Goal: Task Accomplishment & Management: Use online tool/utility

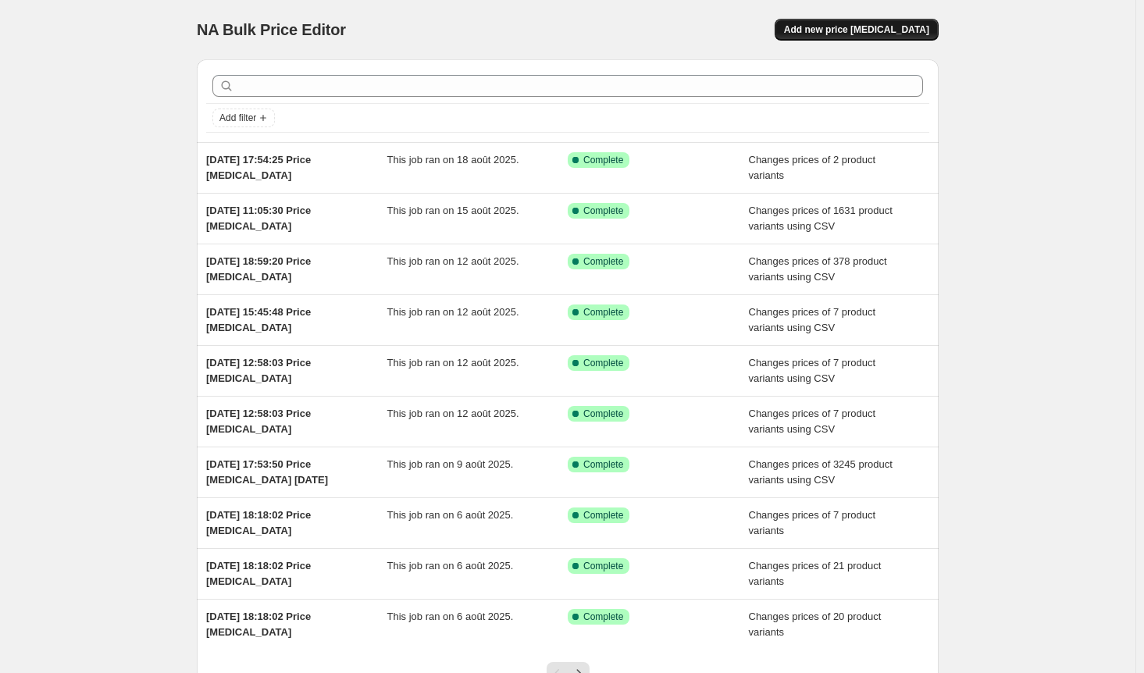
click at [919, 27] on span "Add new price [MEDICAL_DATA]" at bounding box center [856, 29] width 145 height 12
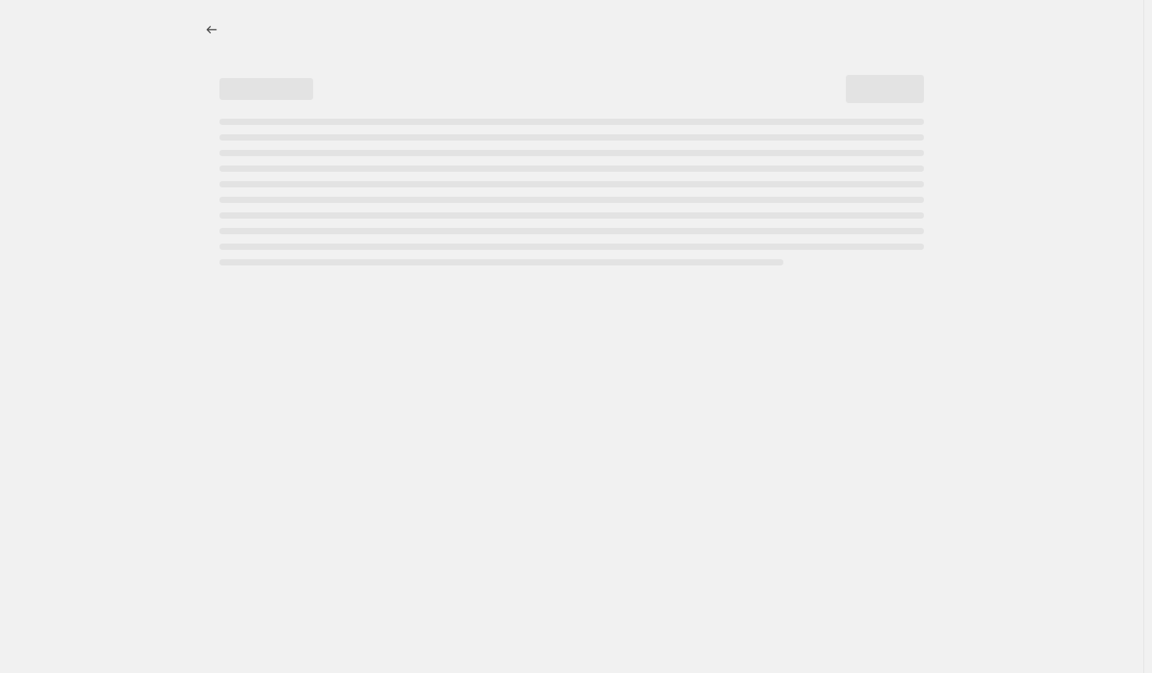
select select "percentage"
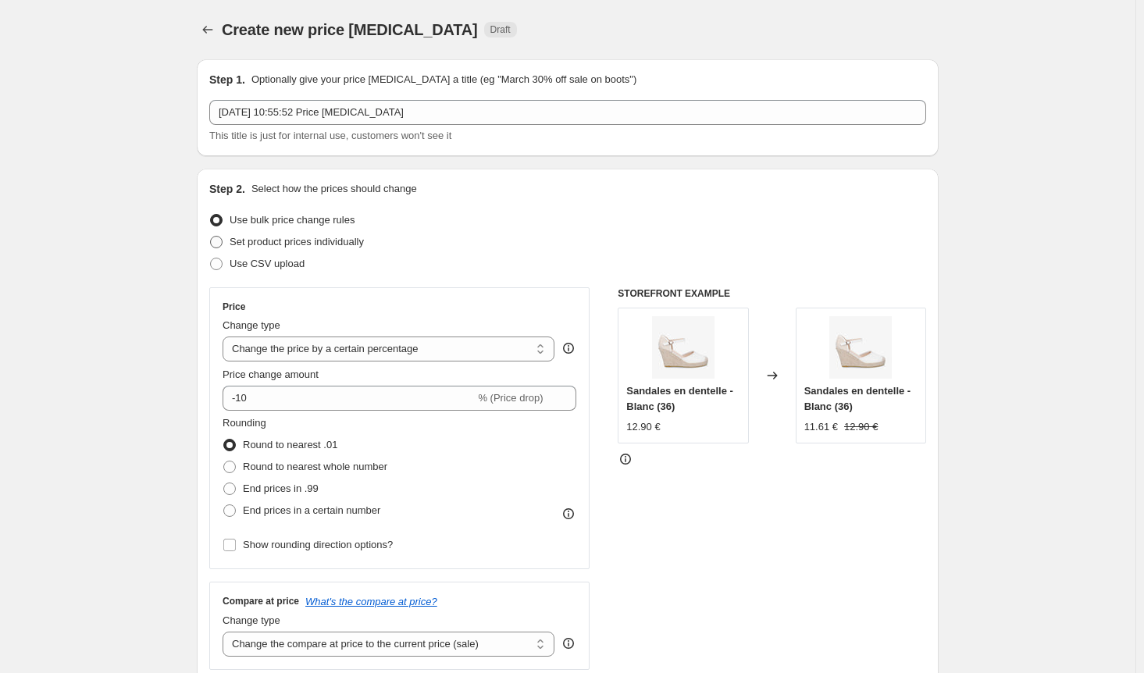
click at [223, 240] on span at bounding box center [216, 242] width 12 height 12
click at [211, 237] on input "Set product prices individually" at bounding box center [210, 236] width 1 height 1
radio input "true"
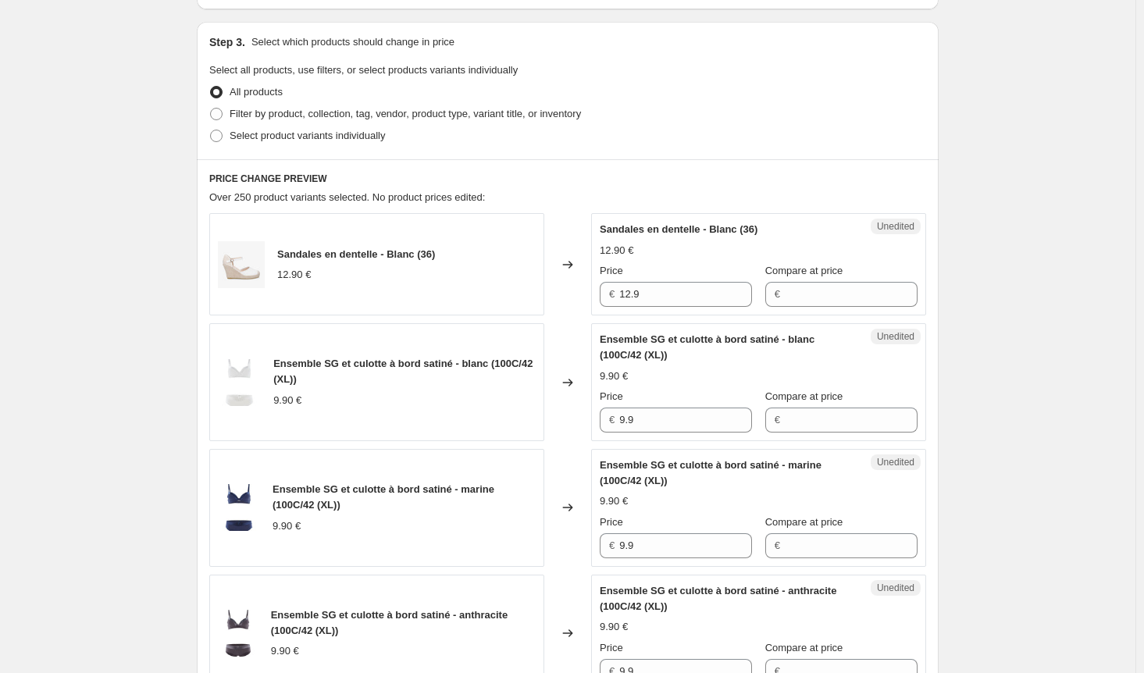
scroll to position [391, 0]
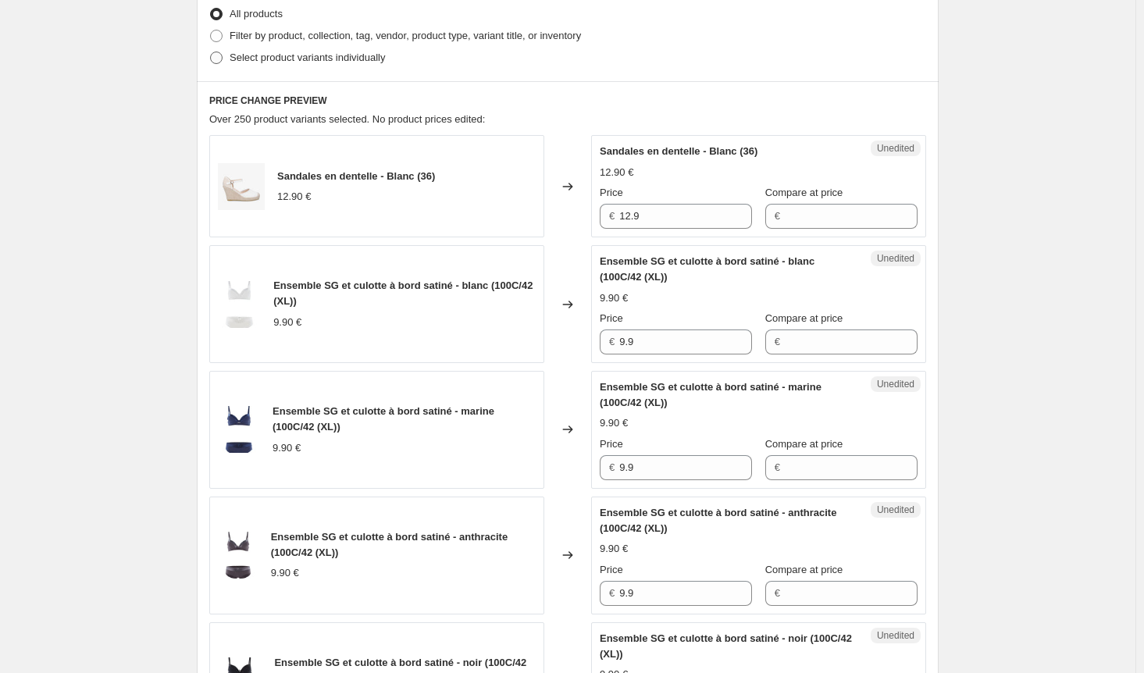
click at [220, 55] on span at bounding box center [216, 58] width 12 height 12
click at [211, 52] on input "Select product variants individually" at bounding box center [210, 52] width 1 height 1
radio input "true"
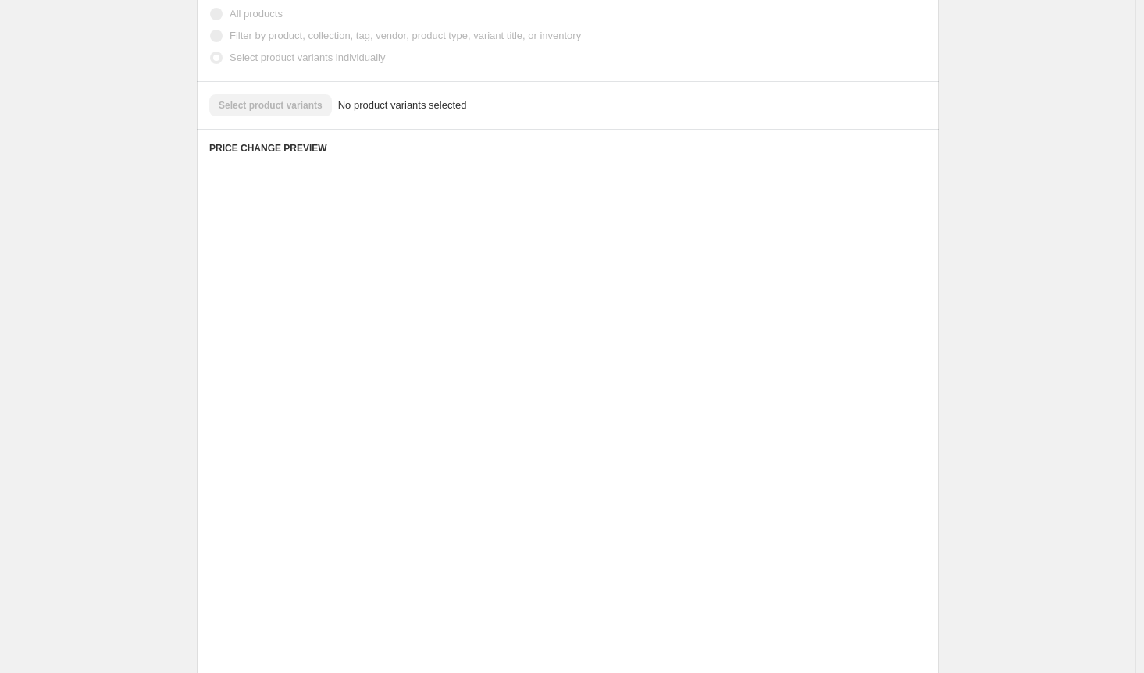
scroll to position [233, 0]
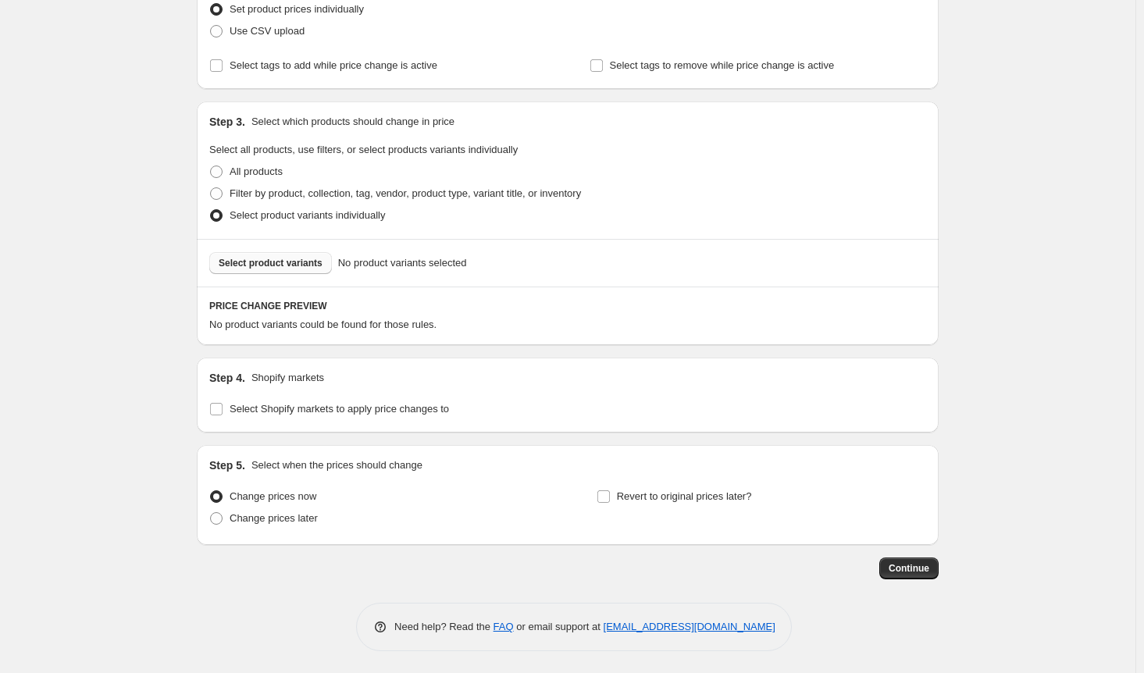
click at [301, 257] on span "Select product variants" at bounding box center [271, 263] width 104 height 12
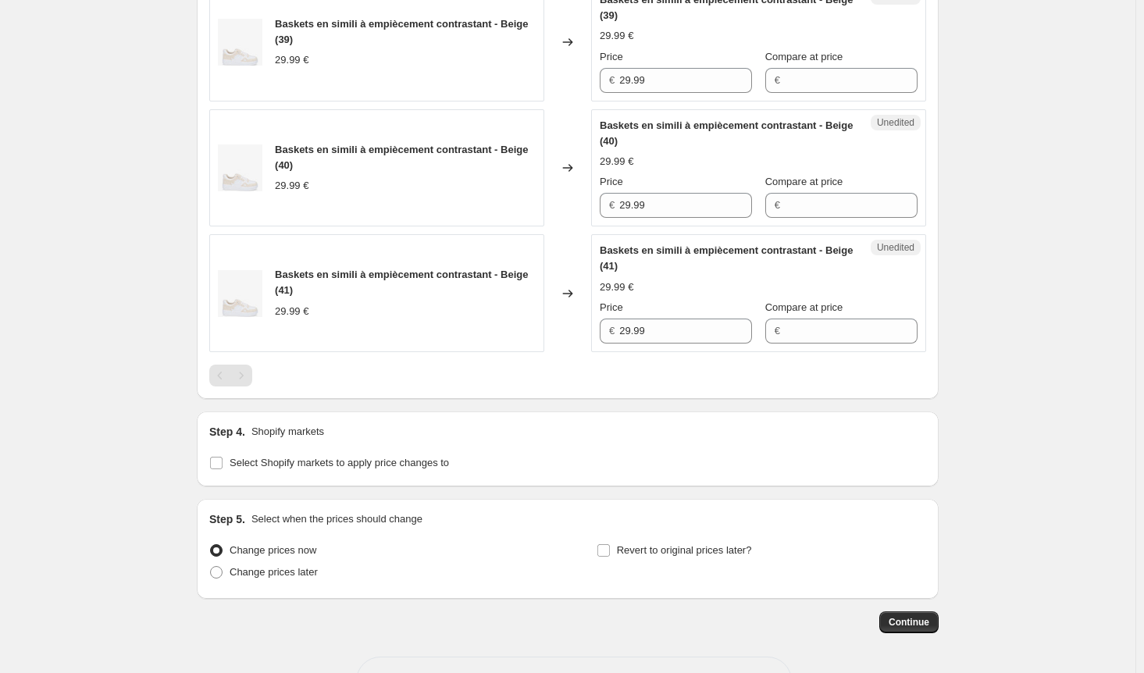
scroll to position [1016, 0]
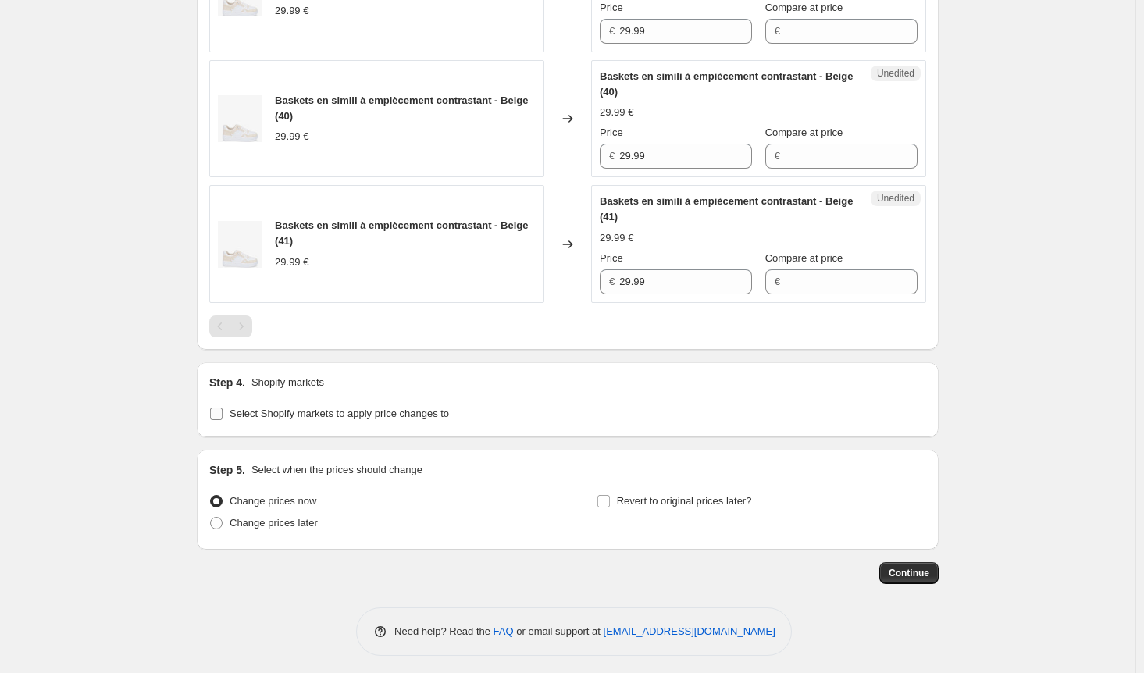
click at [218, 409] on input "Select Shopify markets to apply price changes to" at bounding box center [216, 414] width 12 height 12
checkbox input "true"
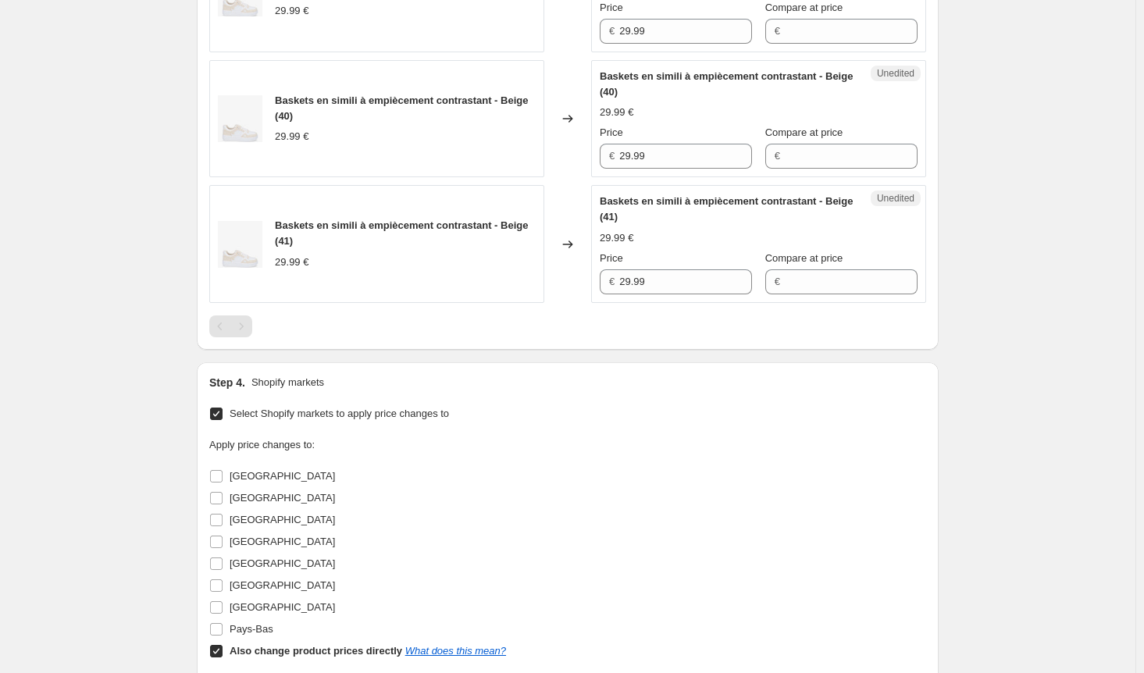
click at [216, 652] on input "Also change product prices directly What does this mean?" at bounding box center [216, 651] width 12 height 12
checkbox input "false"
click at [222, 558] on input "[GEOGRAPHIC_DATA]" at bounding box center [216, 564] width 12 height 12
checkbox input "true"
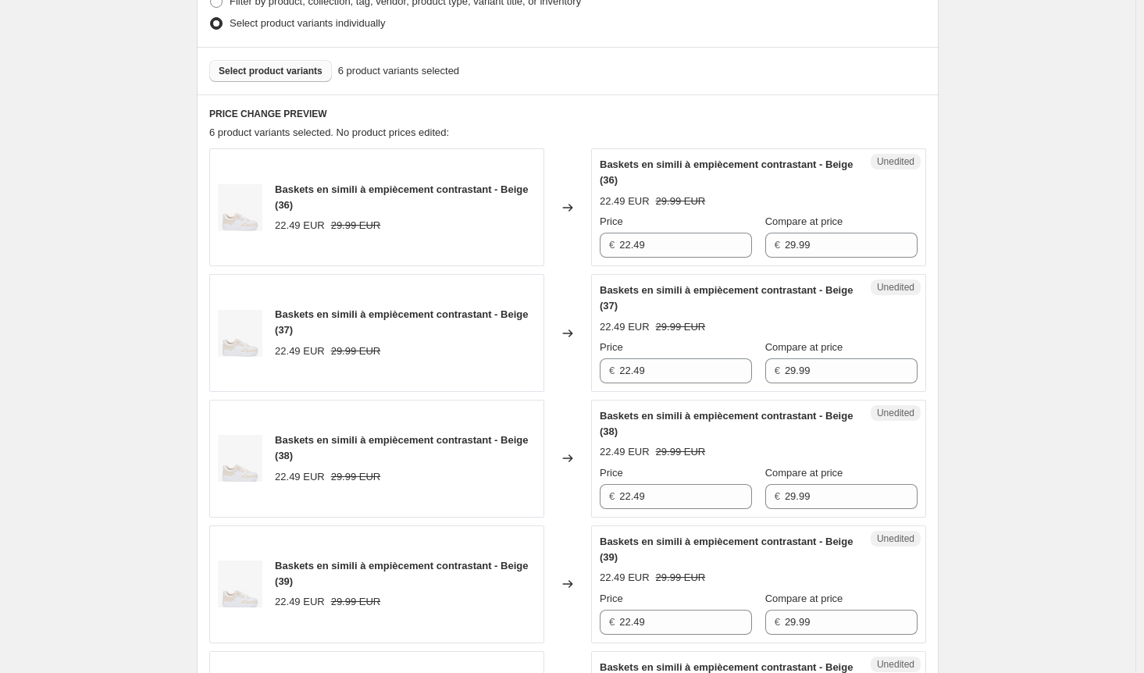
scroll to position [391, 0]
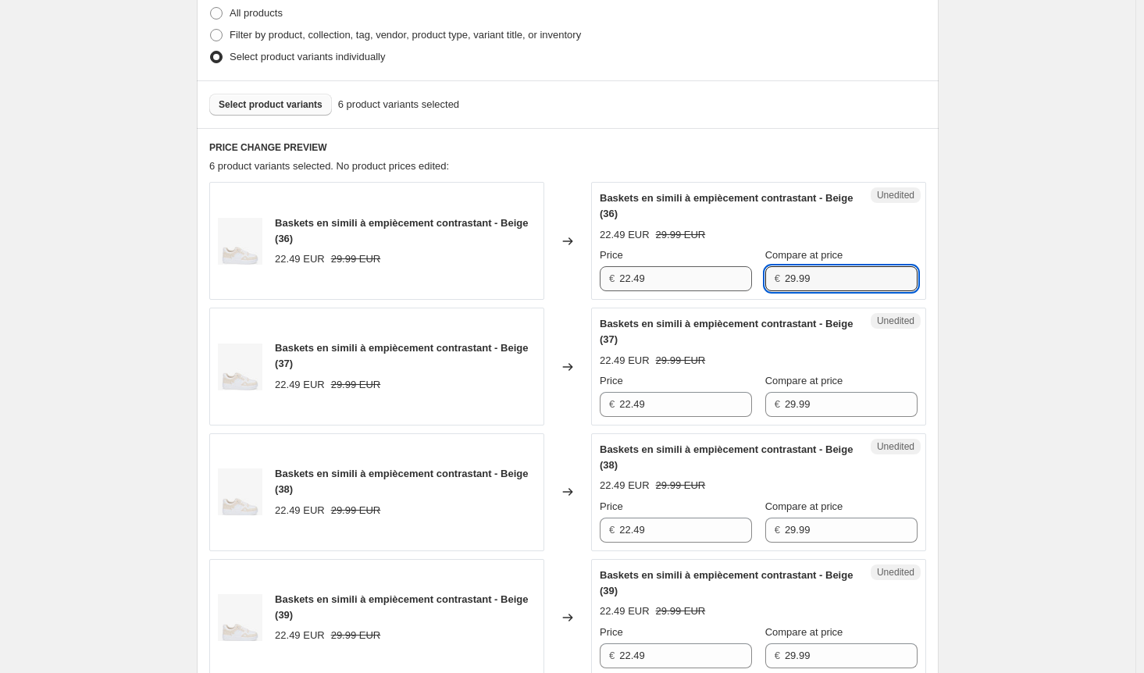
drag, startPoint x: 824, startPoint y: 270, endPoint x: 709, endPoint y: 279, distance: 115.1
click at [709, 279] on div "Price € 22.49 Compare at price € 29.99" at bounding box center [759, 270] width 318 height 44
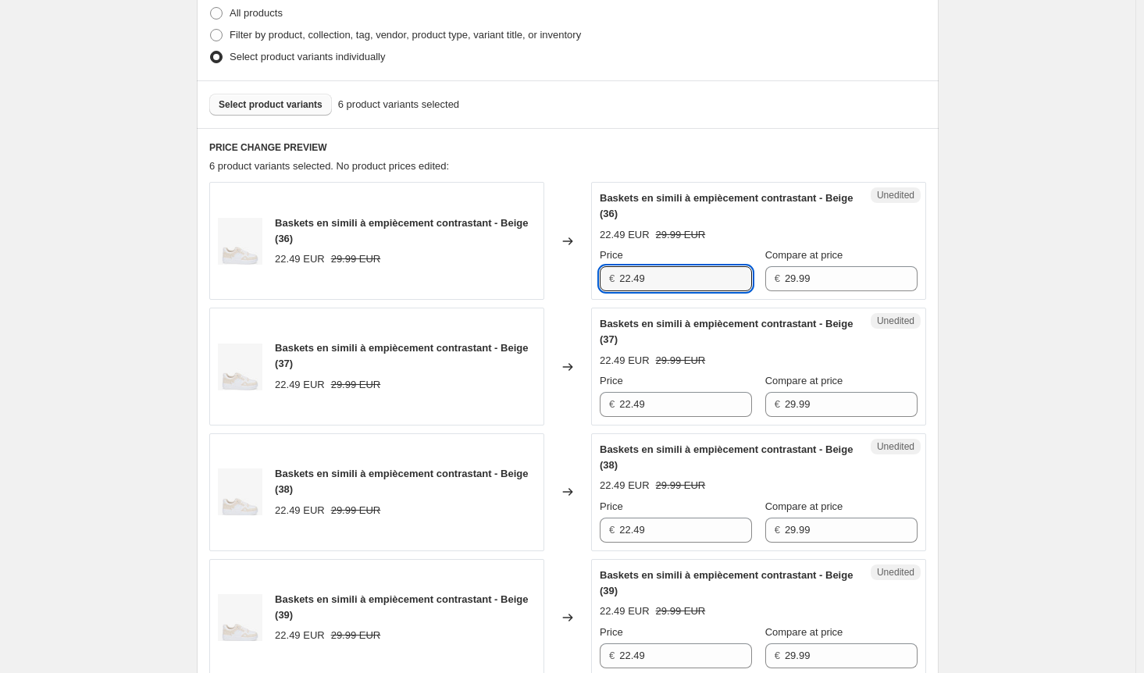
drag, startPoint x: 621, startPoint y: 279, endPoint x: 534, endPoint y: 279, distance: 86.7
click at [536, 279] on div "Baskets en simili à empiècement contrastant - Beige (36) 22.49 EUR 29.99 EUR Ch…" at bounding box center [567, 241] width 717 height 118
paste input "9.9"
type input "29.99"
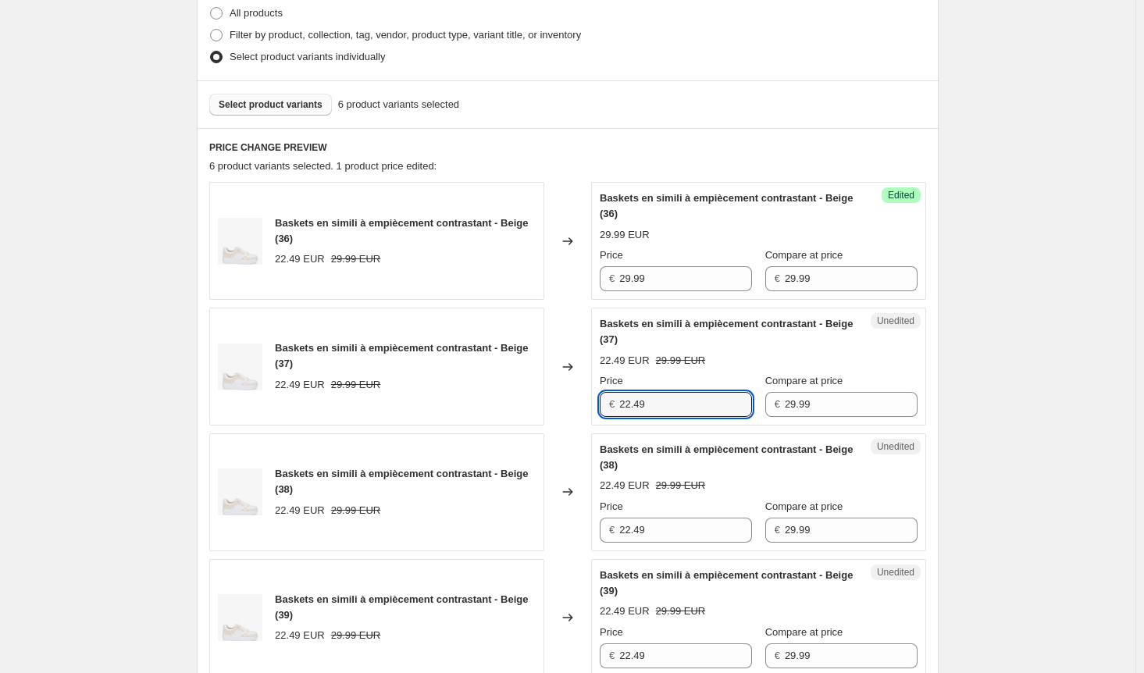
drag, startPoint x: 662, startPoint y: 412, endPoint x: 567, endPoint y: 408, distance: 94.6
click at [567, 408] on div "Baskets en simili à empiècement contrastant - Beige (37) 22.49 EUR 29.99 EUR Ch…" at bounding box center [567, 367] width 717 height 118
paste input "9.9"
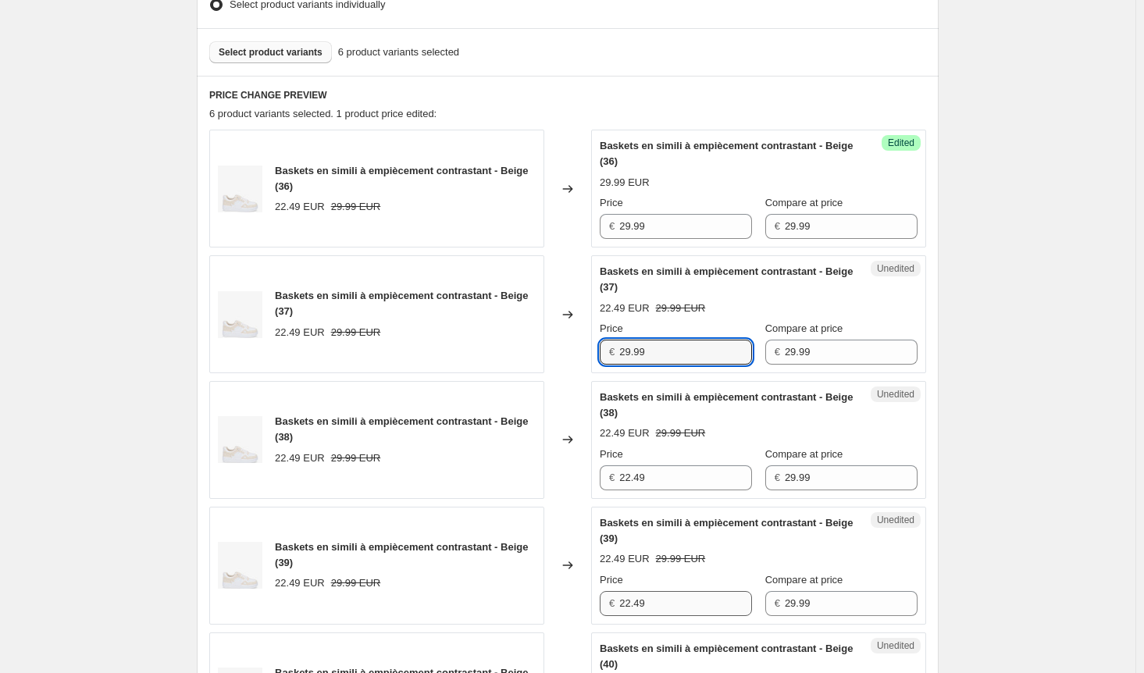
scroll to position [626, 0]
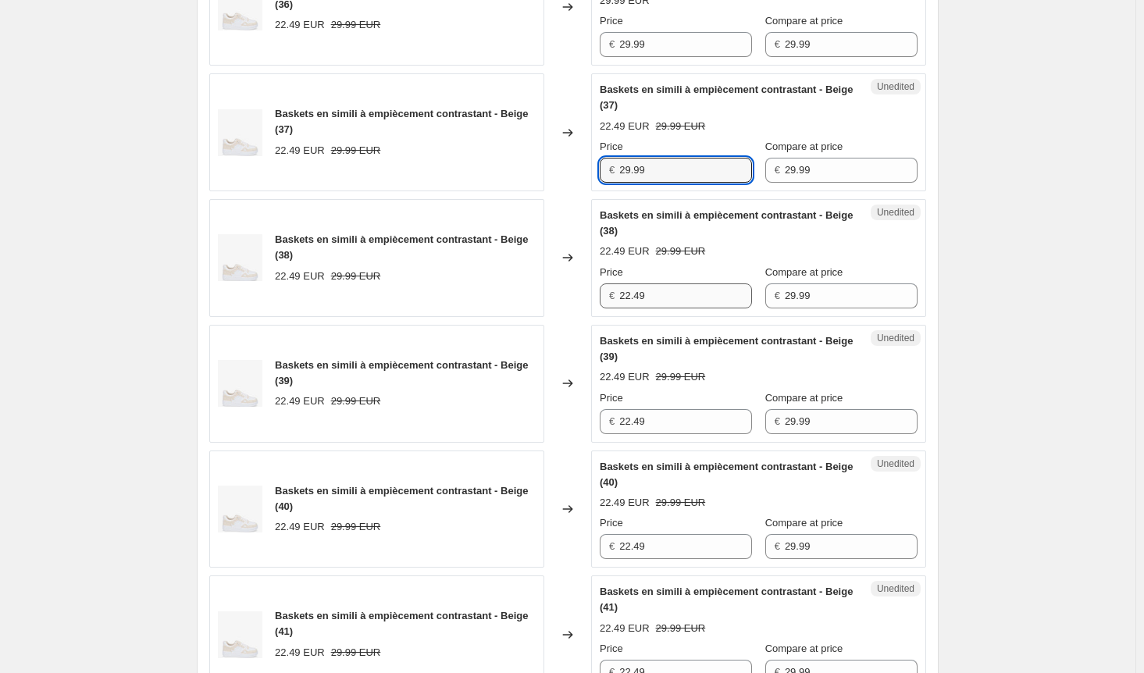
type input "29.99"
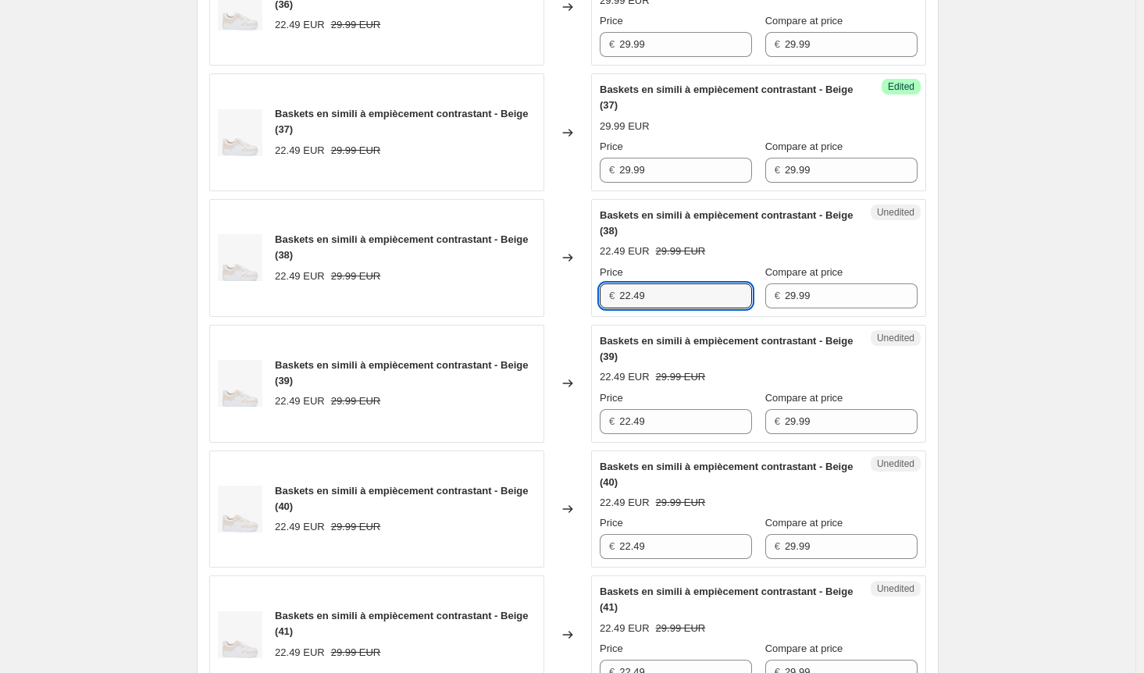
drag, startPoint x: 661, startPoint y: 291, endPoint x: 569, endPoint y: 358, distance: 114.0
click at [535, 294] on div "Baskets en simili à empiècement contrastant - Beige (38) 22.49 EUR 29.99 EUR Ch…" at bounding box center [567, 258] width 717 height 118
paste input "9.9"
type input "29.99"
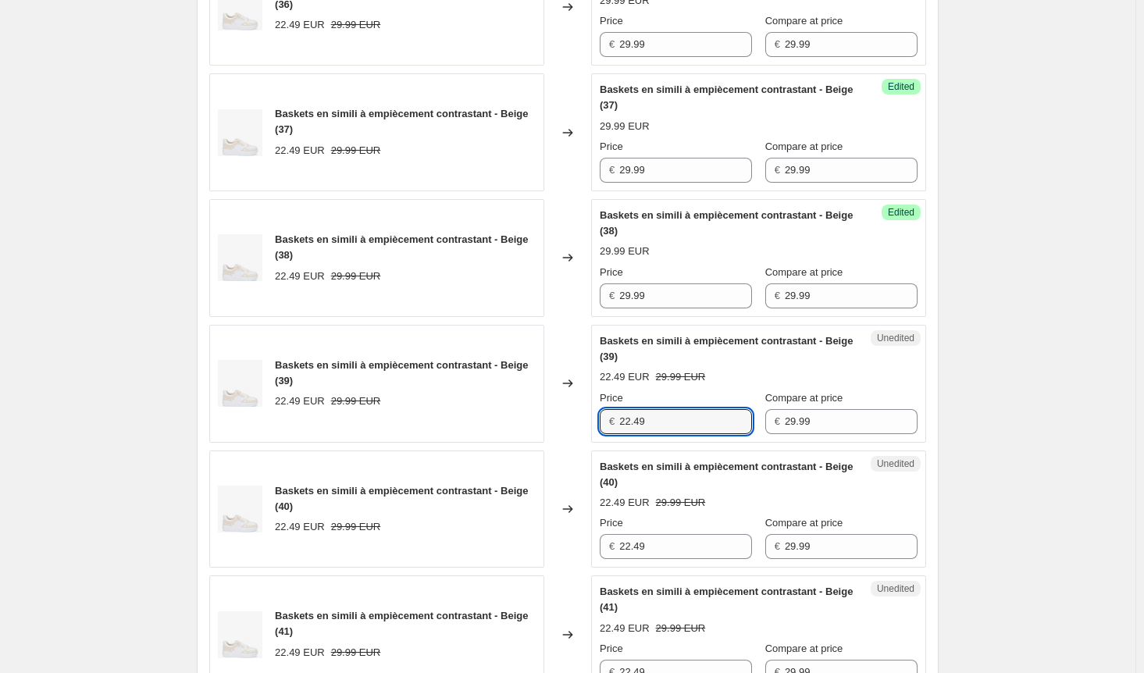
drag, startPoint x: 659, startPoint y: 416, endPoint x: 564, endPoint y: 413, distance: 95.3
click at [564, 413] on div "Baskets en simili à empiècement contrastant - Beige (39) 22.49 EUR 29.99 EUR Ch…" at bounding box center [567, 384] width 717 height 118
paste input "9.9"
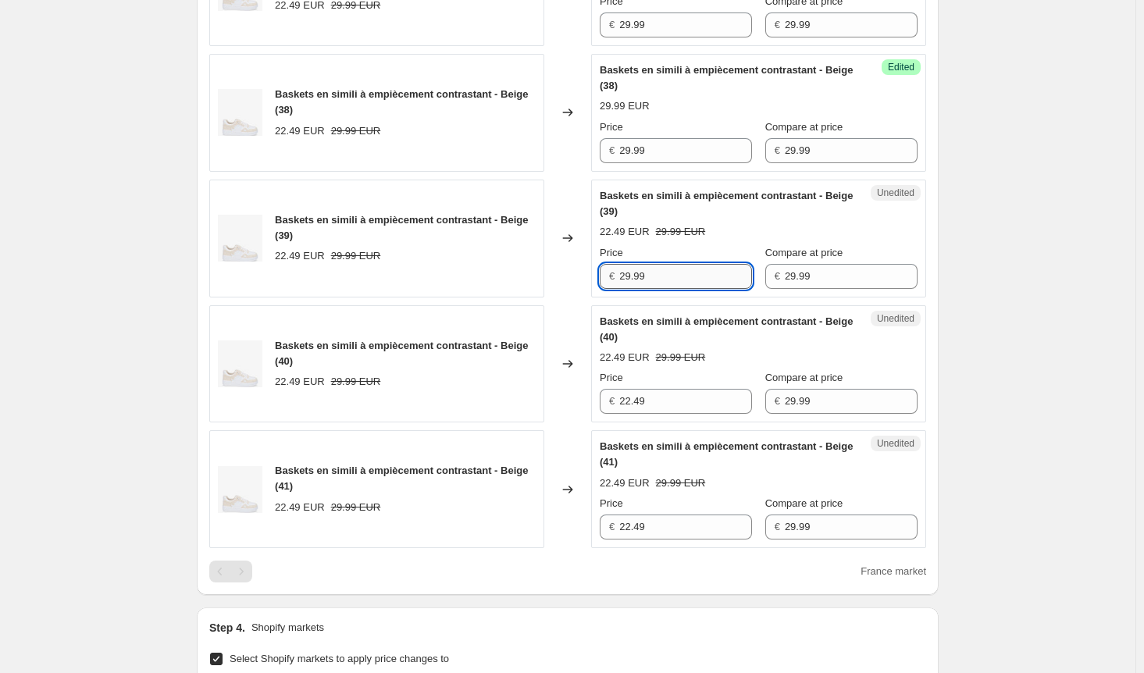
scroll to position [860, 0]
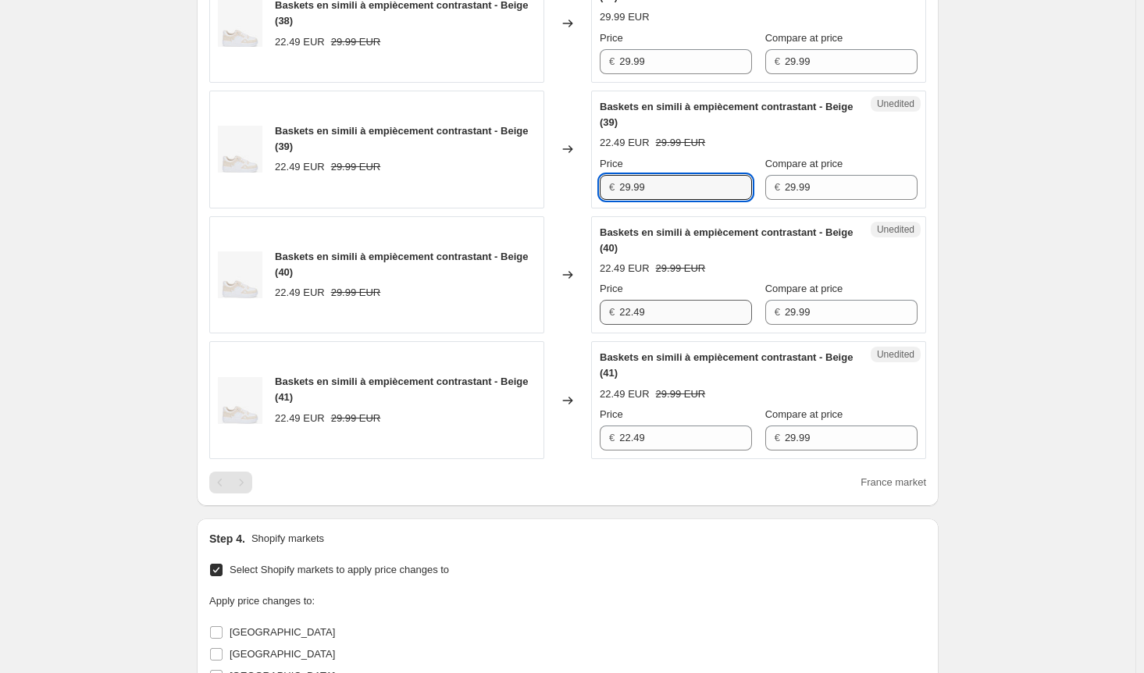
type input "29.99"
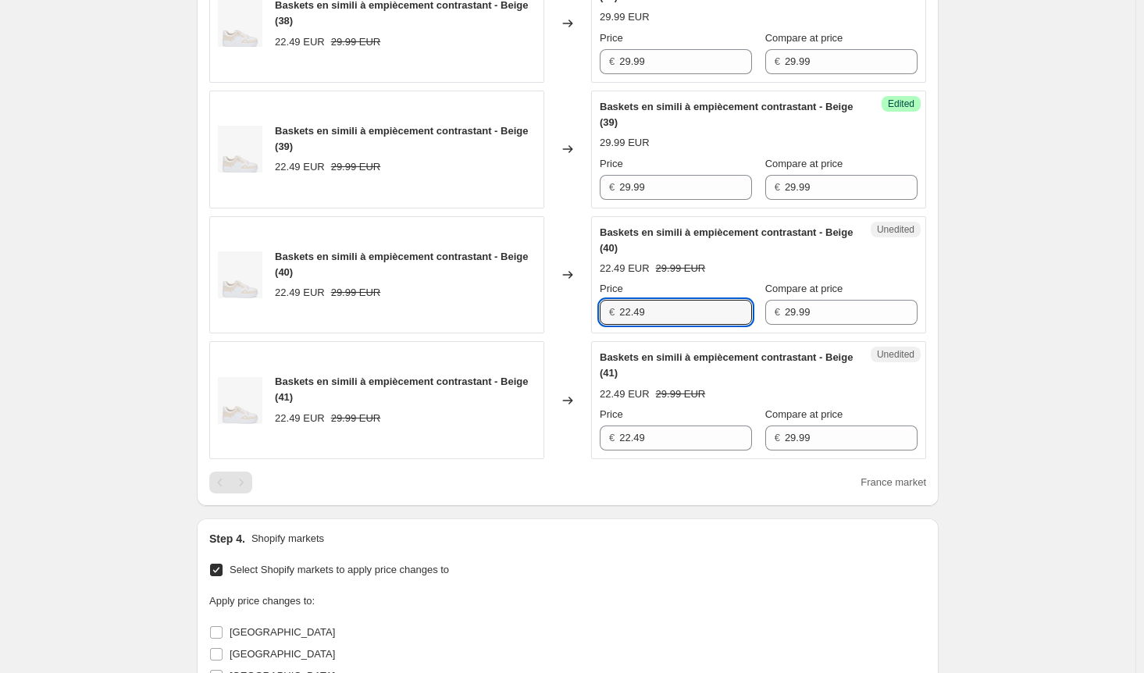
drag, startPoint x: 663, startPoint y: 309, endPoint x: 528, endPoint y: 323, distance: 135.8
click at [529, 309] on div "Baskets en simili à empiècement contrastant - Beige (40) 22.49 EUR 29.99 EUR Ch…" at bounding box center [567, 275] width 717 height 118
paste input "9.9"
type input "29.99"
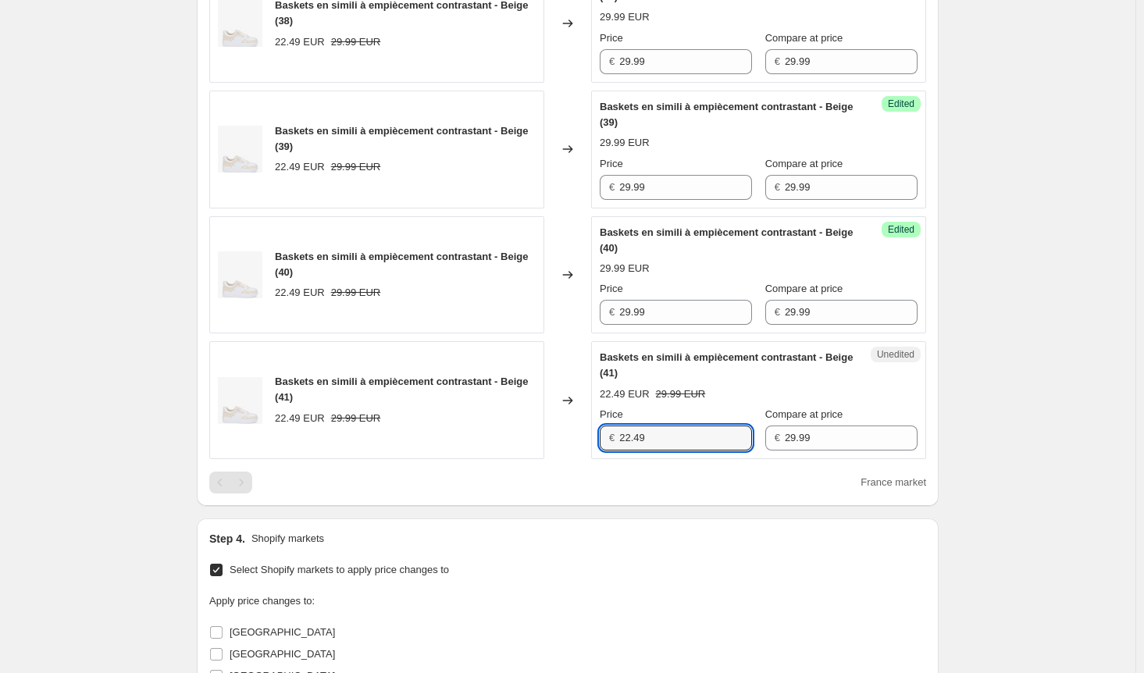
drag, startPoint x: 662, startPoint y: 435, endPoint x: 541, endPoint y: 433, distance: 120.3
click at [541, 433] on div "Baskets en simili à empiècement contrastant - Beige (41) 22.49 EUR 29.99 EUR Ch…" at bounding box center [567, 400] width 717 height 118
paste input "9.9"
type input "29.99"
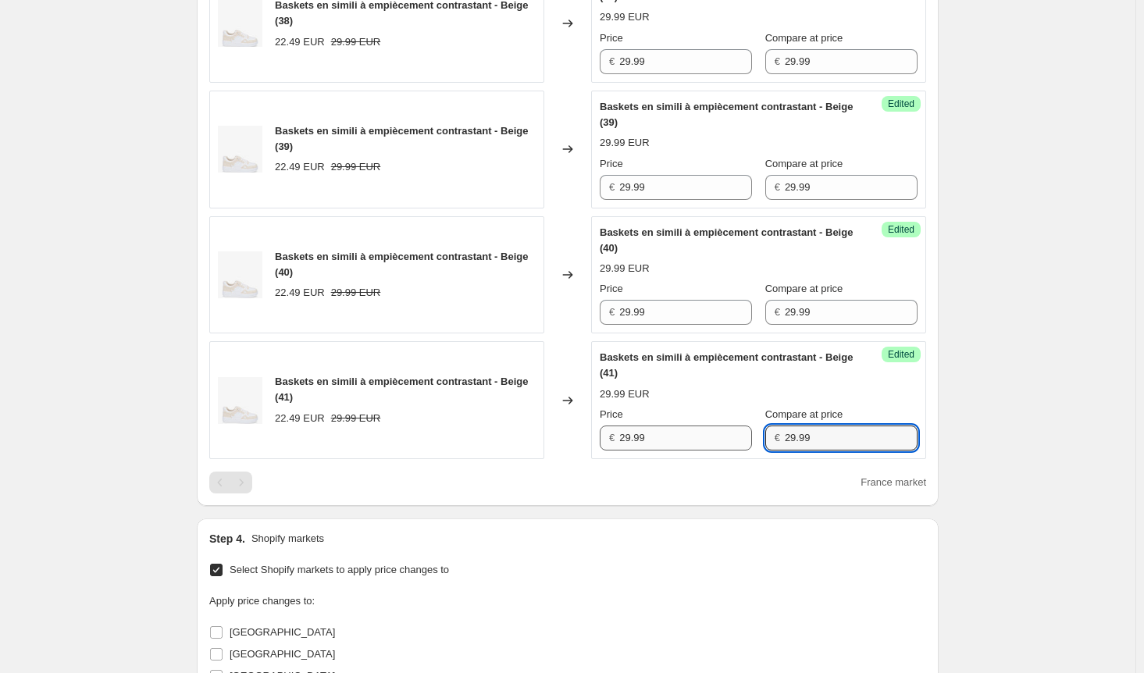
click at [705, 434] on div "Price € 29.99 Compare at price € 29.99" at bounding box center [759, 429] width 318 height 44
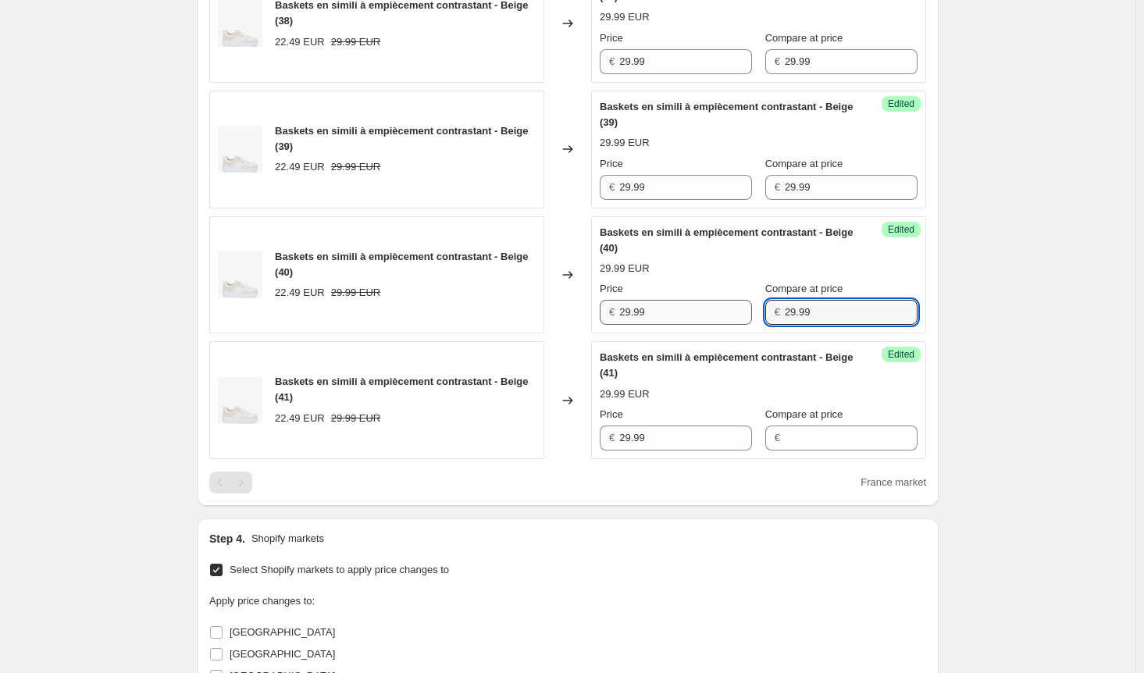
drag, startPoint x: 826, startPoint y: 312, endPoint x: 708, endPoint y: 309, distance: 118.8
click at [708, 309] on div "Price € 29.99 Compare at price € 29.99" at bounding box center [759, 303] width 318 height 44
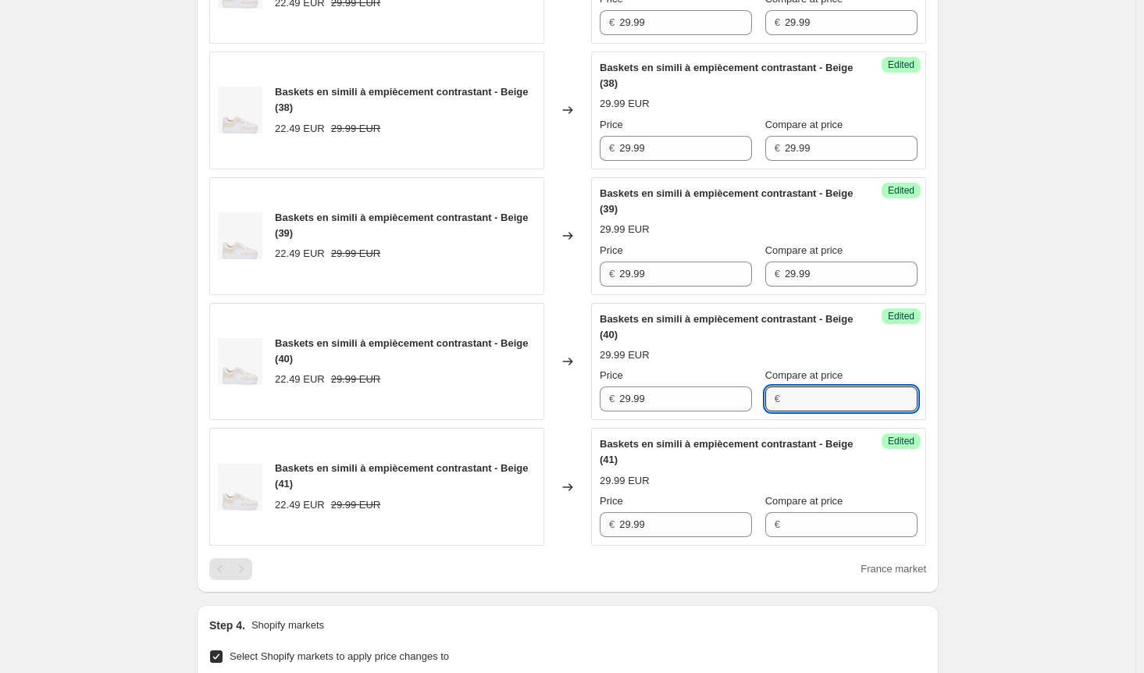
scroll to position [704, 0]
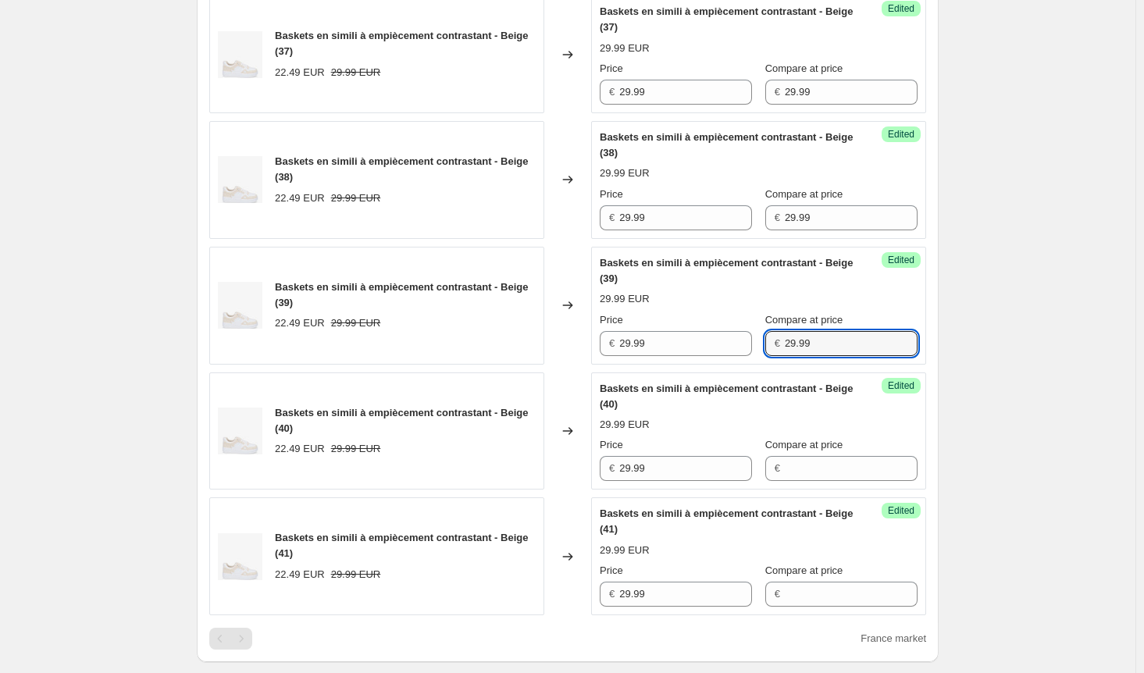
click at [749, 346] on div "Price € 29.99 Compare at price € 29.99" at bounding box center [759, 334] width 318 height 44
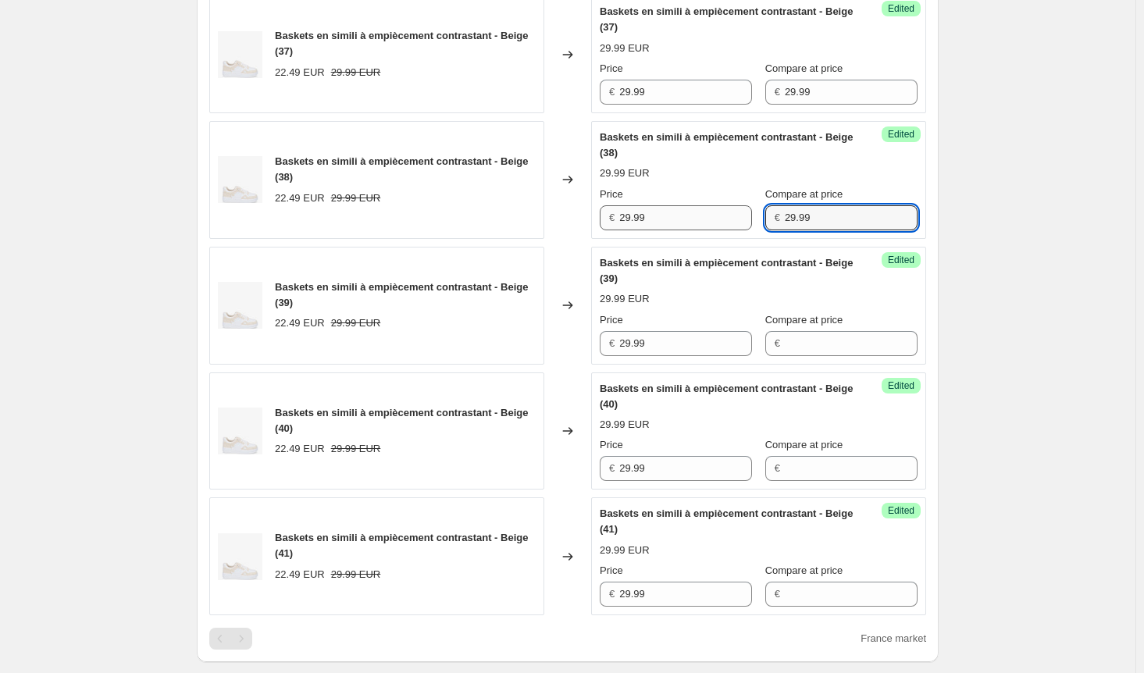
drag, startPoint x: 832, startPoint y: 208, endPoint x: 719, endPoint y: 210, distance: 112.5
click at [719, 210] on div "Price € 29.99 Compare at price € 29.99" at bounding box center [759, 209] width 318 height 44
click at [745, 88] on div "Price € 29.99 Compare at price € 29.99" at bounding box center [759, 83] width 318 height 44
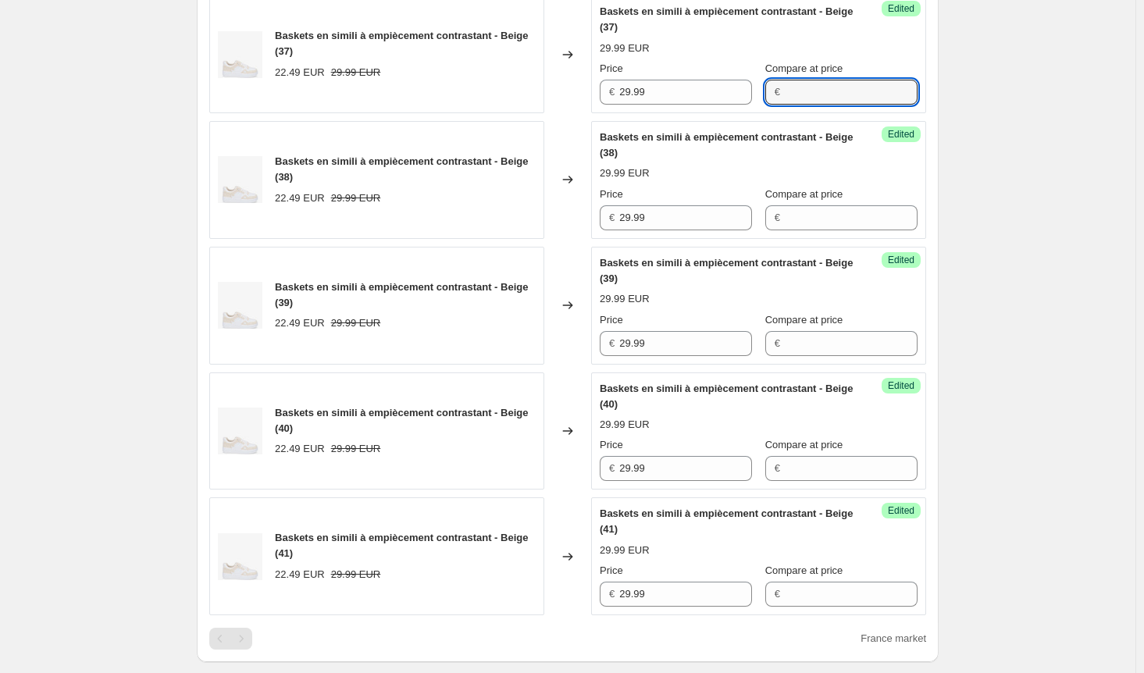
click at [993, 184] on div "Create new price [MEDICAL_DATA]. This page is ready Create new price [MEDICAL_D…" at bounding box center [568, 276] width 1136 height 1961
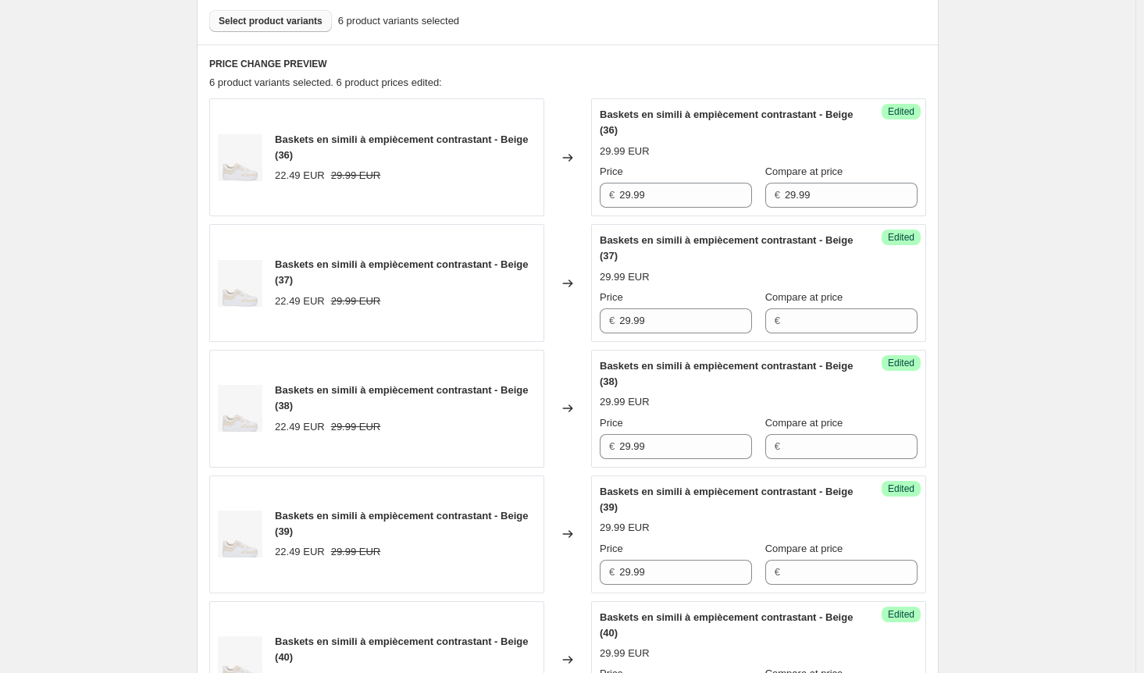
scroll to position [391, 0]
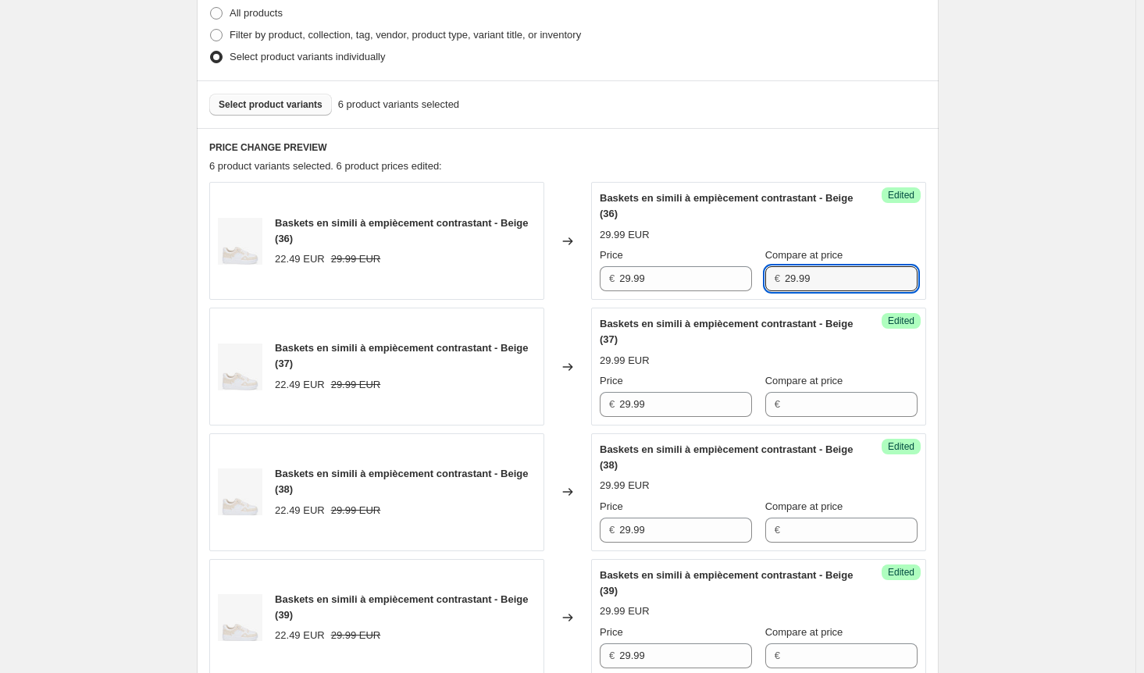
drag, startPoint x: 825, startPoint y: 278, endPoint x: 815, endPoint y: 303, distance: 26.7
click at [726, 278] on div "Price € 29.99 Compare at price € 29.99" at bounding box center [759, 270] width 318 height 44
click at [1064, 349] on div "Create new price [MEDICAL_DATA]. This page is ready Create new price [MEDICAL_D…" at bounding box center [568, 589] width 1136 height 1961
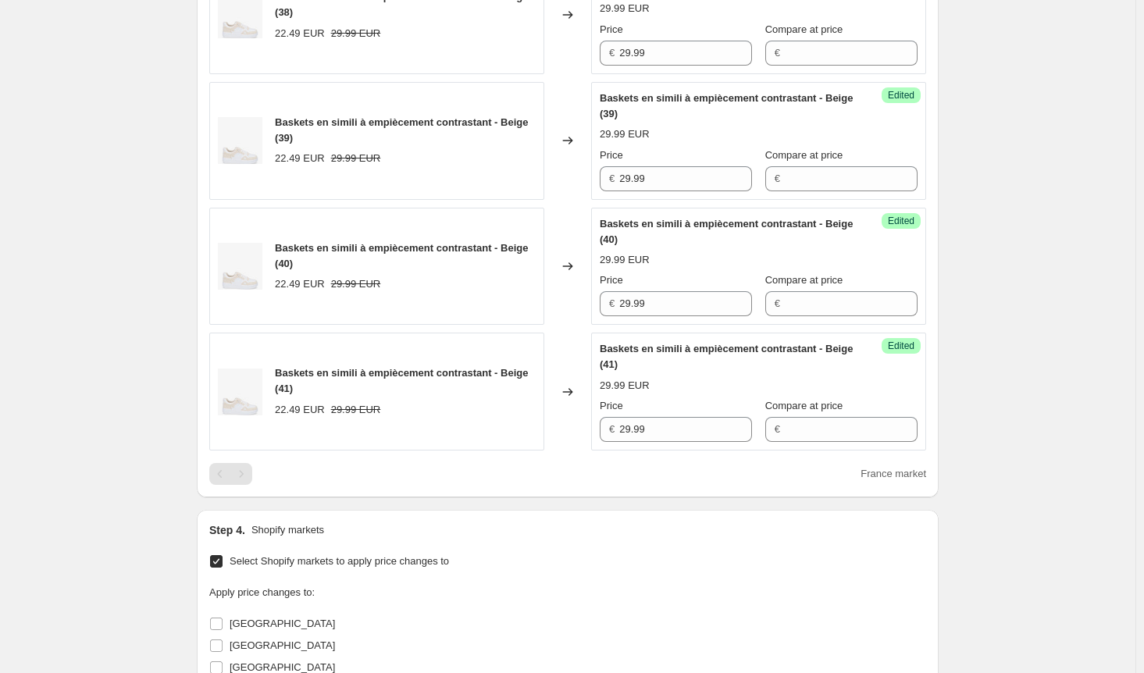
scroll to position [1016, 0]
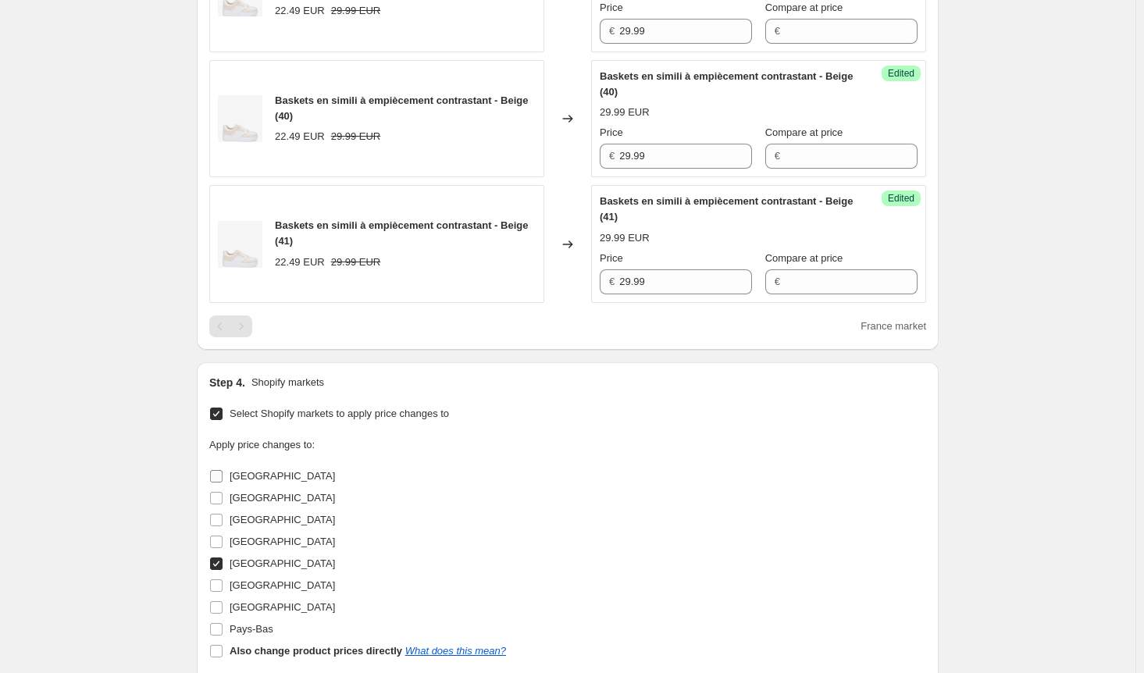
click at [219, 470] on input "[GEOGRAPHIC_DATA]" at bounding box center [216, 476] width 12 height 12
checkbox input "true"
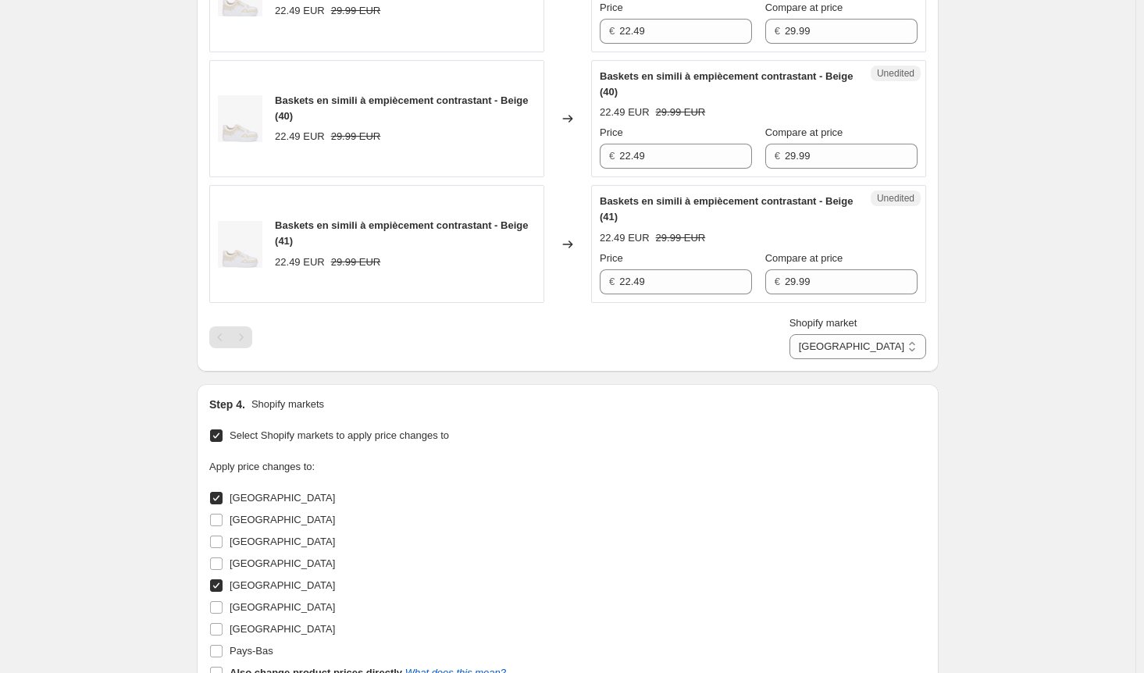
click at [223, 583] on input "[GEOGRAPHIC_DATA]" at bounding box center [216, 586] width 12 height 12
checkbox input "false"
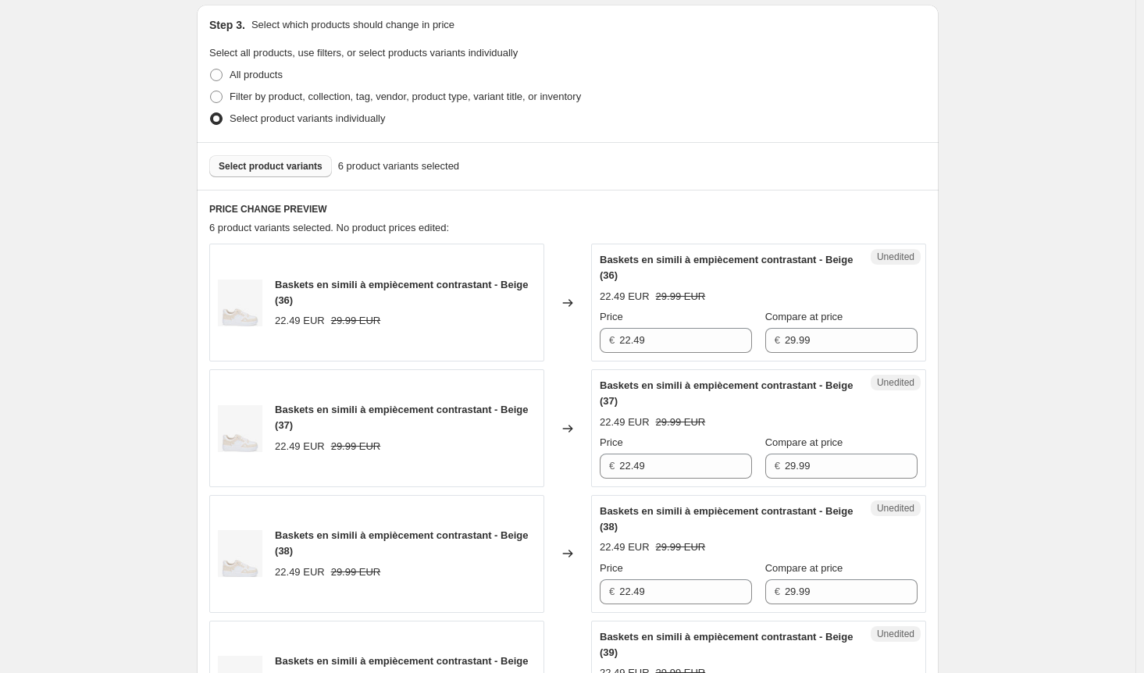
scroll to position [313, 0]
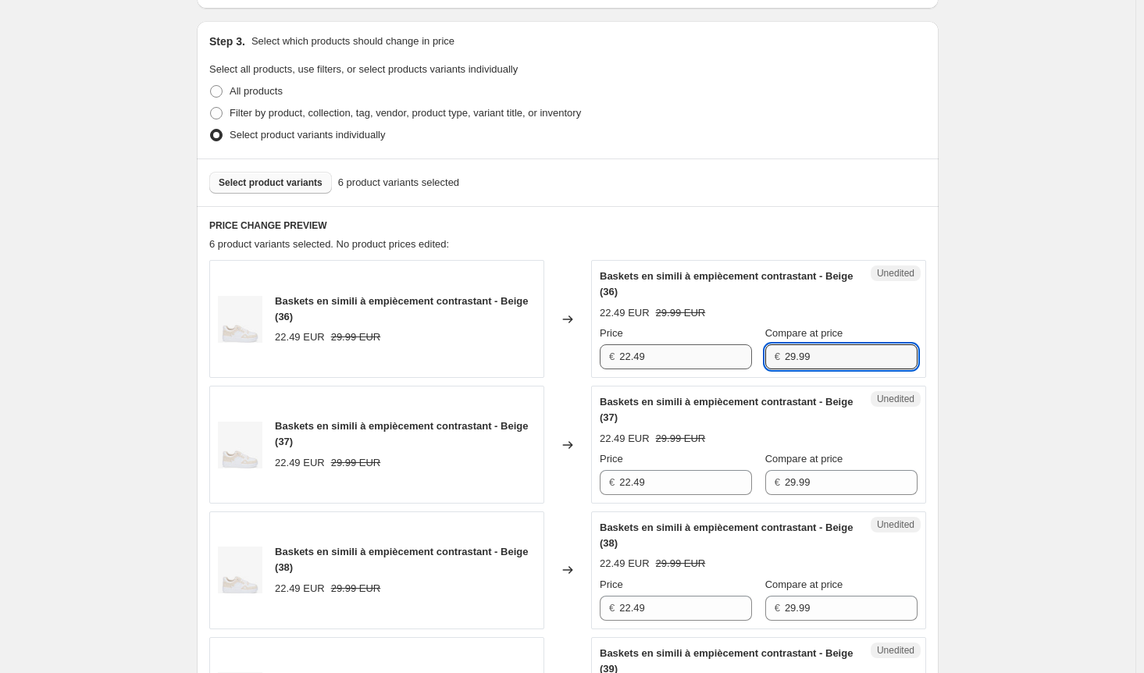
drag, startPoint x: 842, startPoint y: 350, endPoint x: 691, endPoint y: 349, distance: 150.7
click at [691, 349] on div "Price € 22.49 Compare at price € 29.99" at bounding box center [759, 348] width 318 height 44
drag, startPoint x: 555, startPoint y: 352, endPoint x: 543, endPoint y: 352, distance: 12.5
click at [543, 352] on div "Baskets en simili à empiècement contrastant - Beige (36) 22.49 EUR 29.99 EUR Ch…" at bounding box center [567, 319] width 717 height 118
paste input "9.9"
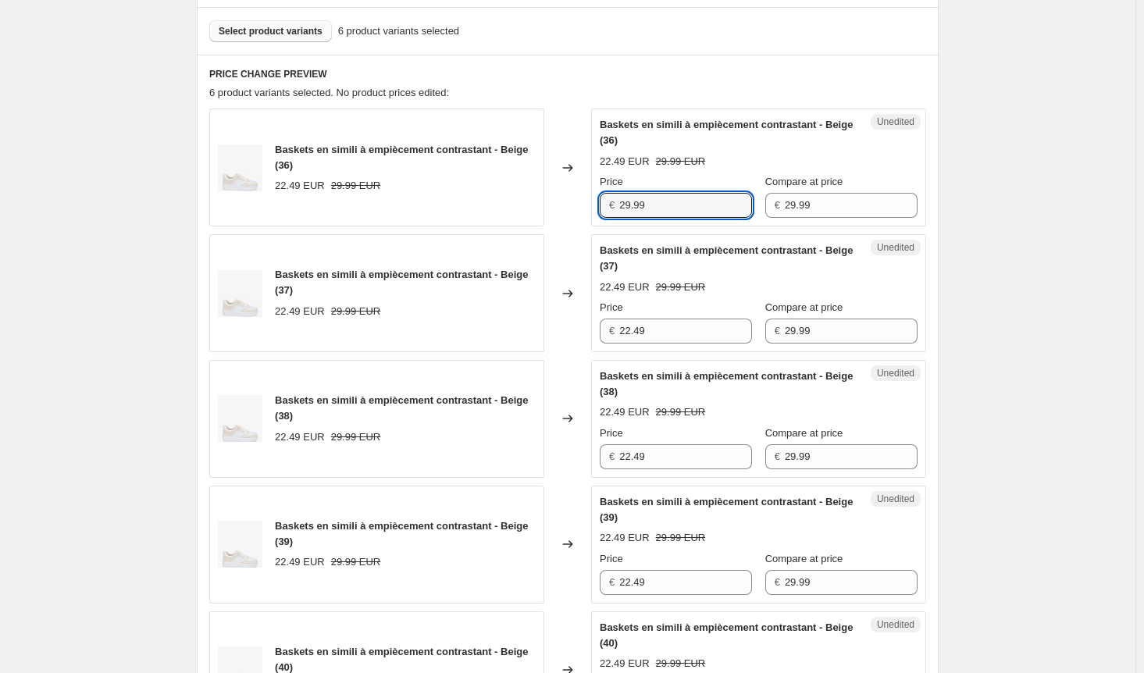
scroll to position [626, 0]
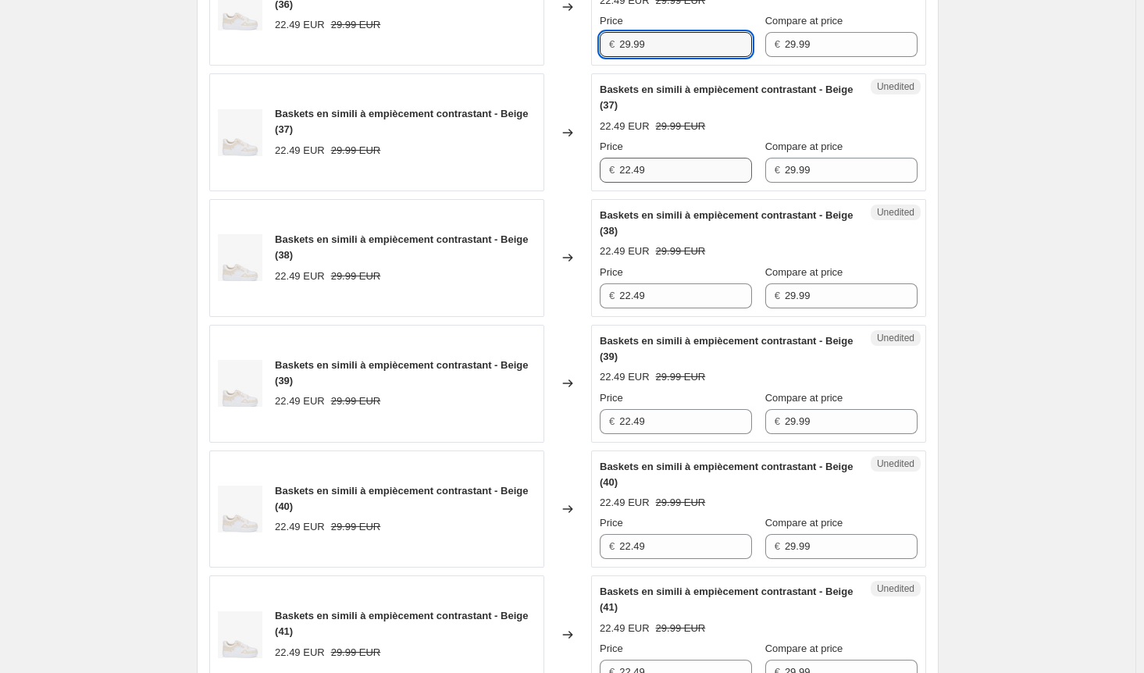
type input "29.99"
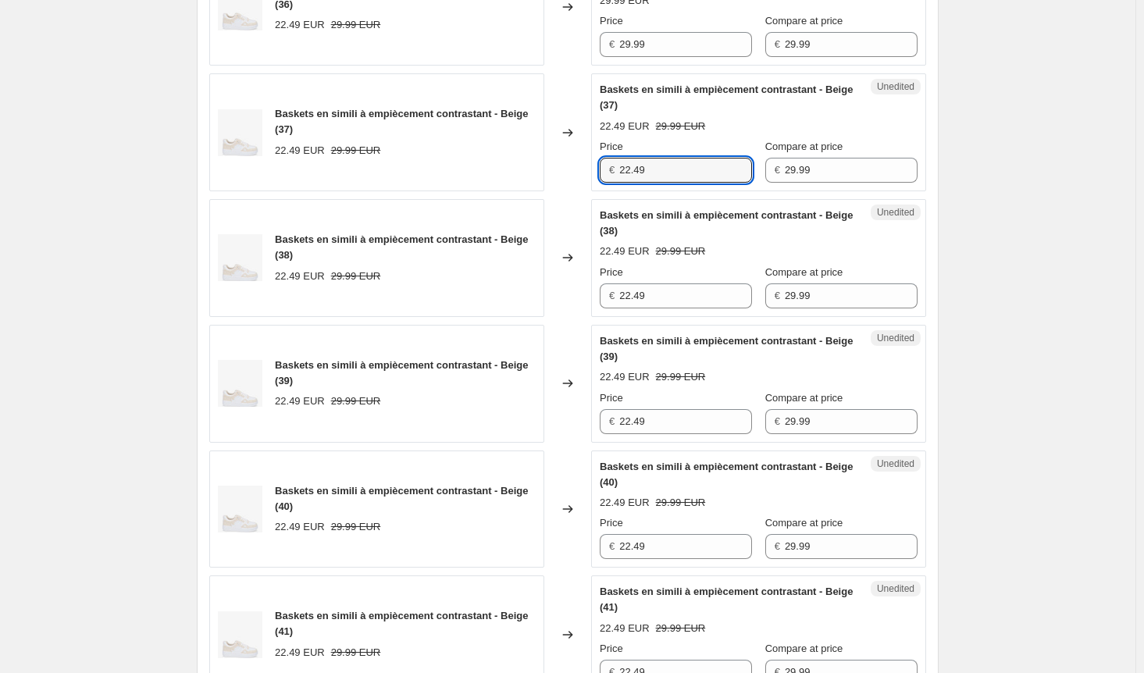
drag, startPoint x: 666, startPoint y: 166, endPoint x: 578, endPoint y: 170, distance: 88.3
click at [585, 166] on div "Baskets en simili à empiècement contrastant - Beige (37) 22.49 EUR 29.99 EUR Ch…" at bounding box center [567, 132] width 717 height 118
paste input "9.9"
type input "29.99"
drag, startPoint x: 658, startPoint y: 296, endPoint x: 532, endPoint y: 295, distance: 126.5
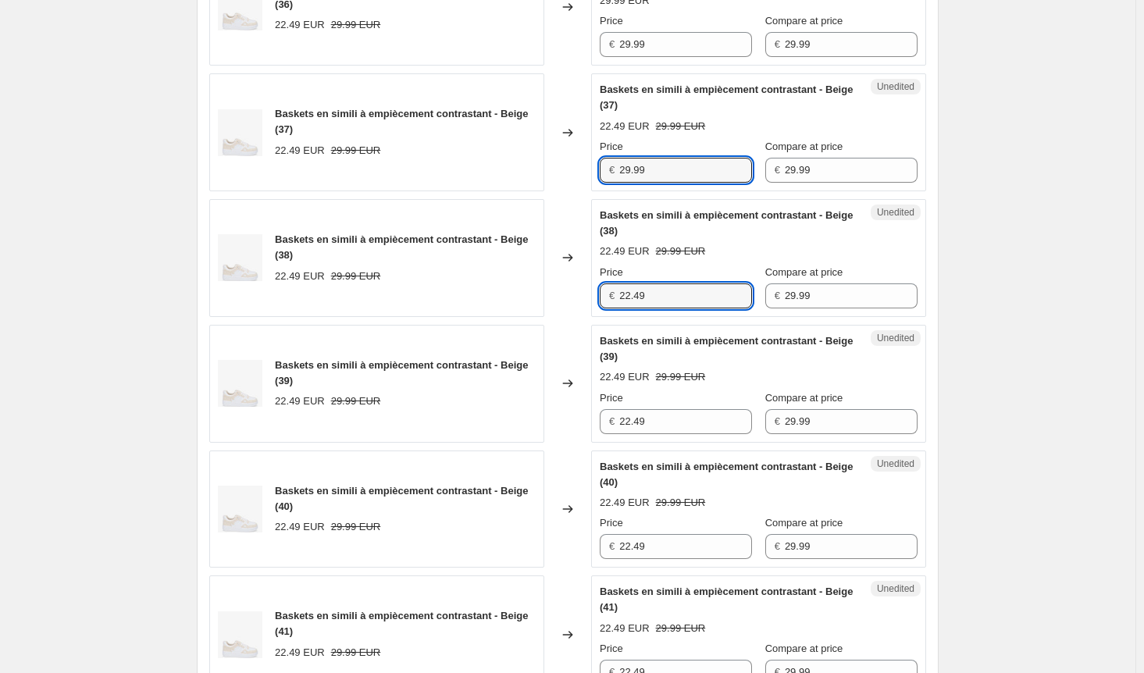
click at [532, 295] on div "Baskets en simili à empiècement contrastant - Beige (38) 22.49 EUR 29.99 EUR Ch…" at bounding box center [567, 258] width 717 height 118
paste input "9.9"
type input "29.99"
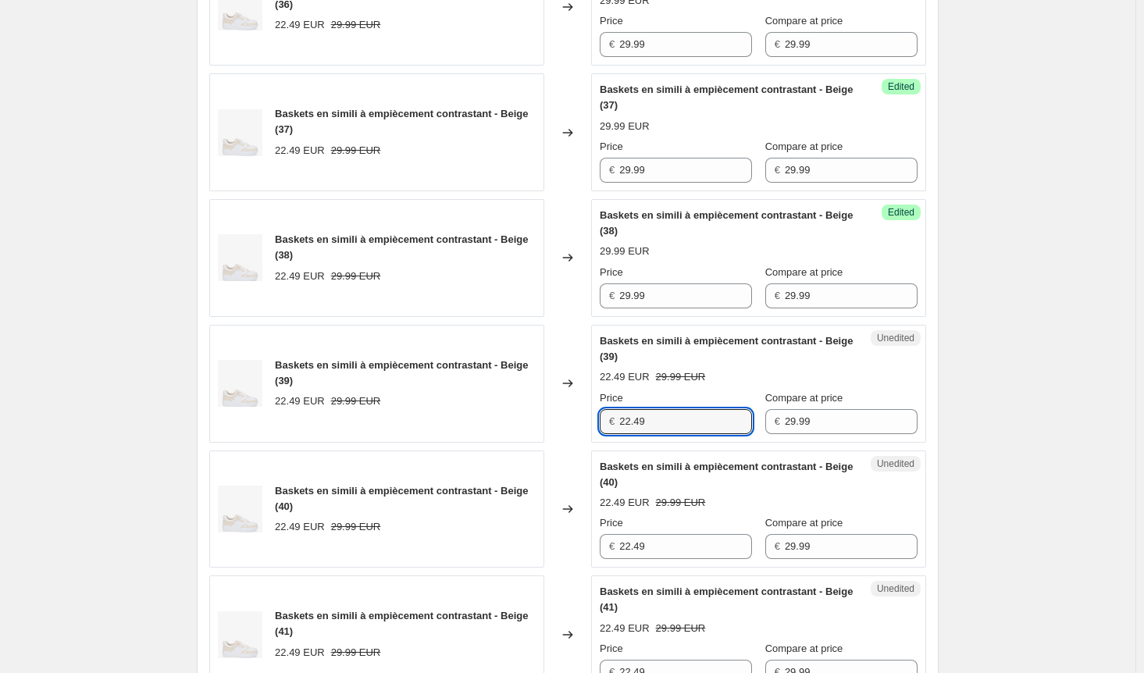
drag, startPoint x: 665, startPoint y: 417, endPoint x: 476, endPoint y: 419, distance: 189.0
click at [478, 418] on div "Baskets en simili à empiècement contrastant - Beige (39) 22.49 EUR 29.99 EUR Ch…" at bounding box center [567, 384] width 717 height 118
paste input "9.9"
type input "29.99"
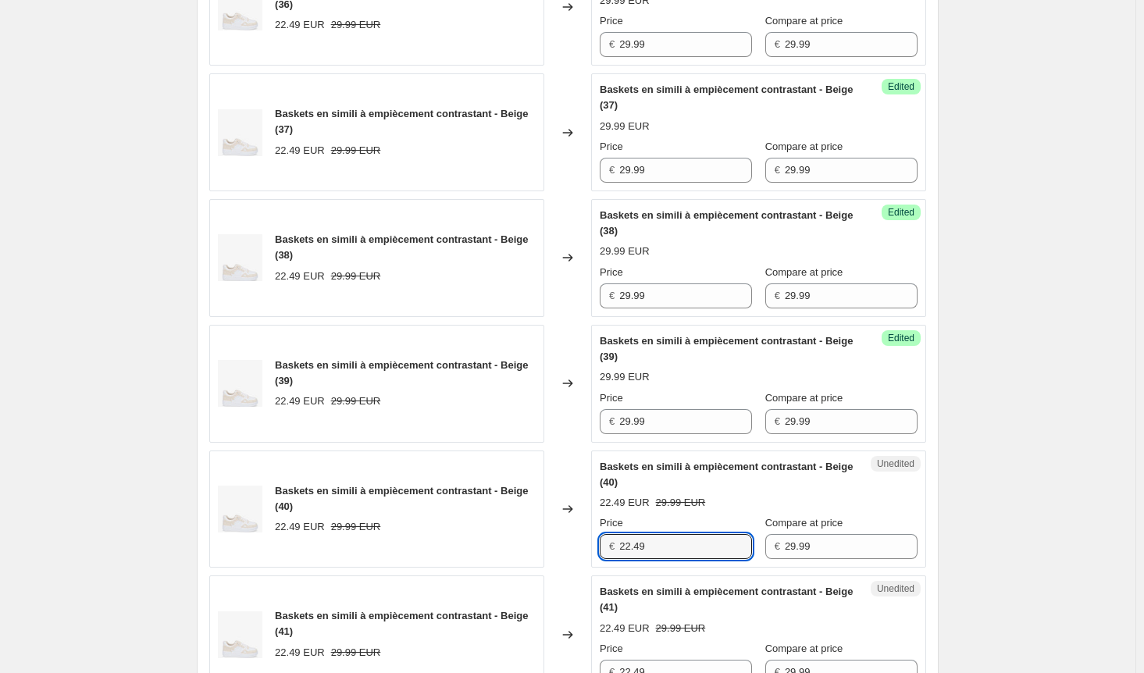
drag, startPoint x: 677, startPoint y: 544, endPoint x: 520, endPoint y: 541, distance: 157.0
click at [520, 541] on div "Baskets en simili à empiècement contrastant - Beige (40) 22.49 EUR 29.99 EUR Ch…" at bounding box center [567, 510] width 717 height 118
paste input "9.9"
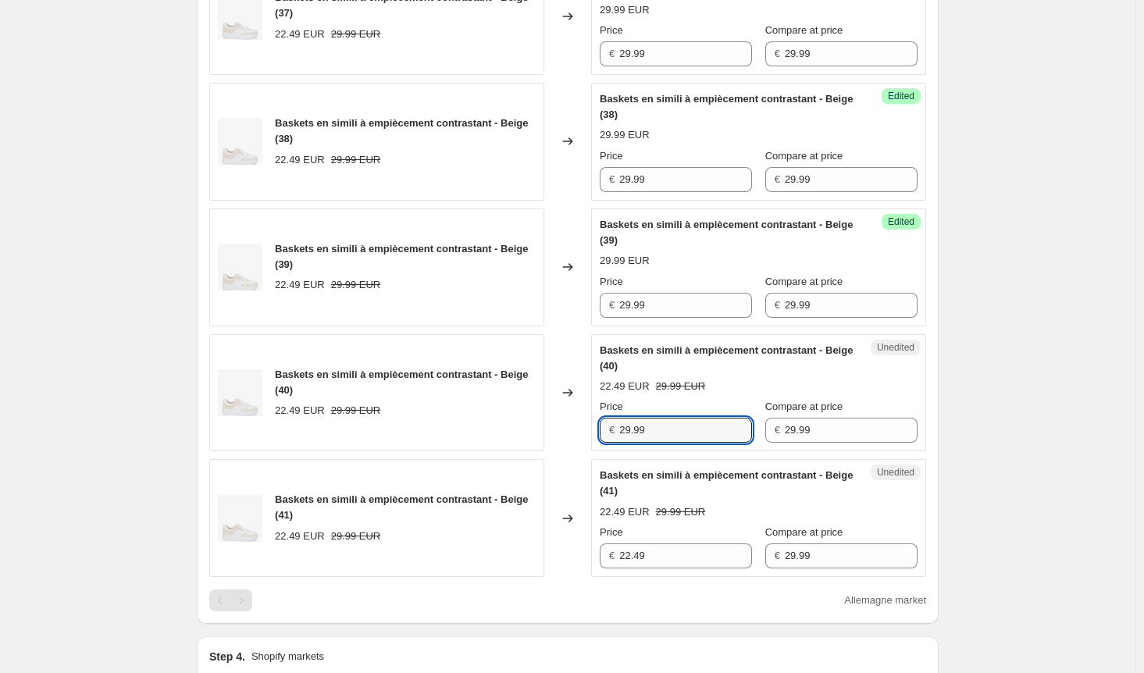
scroll to position [860, 0]
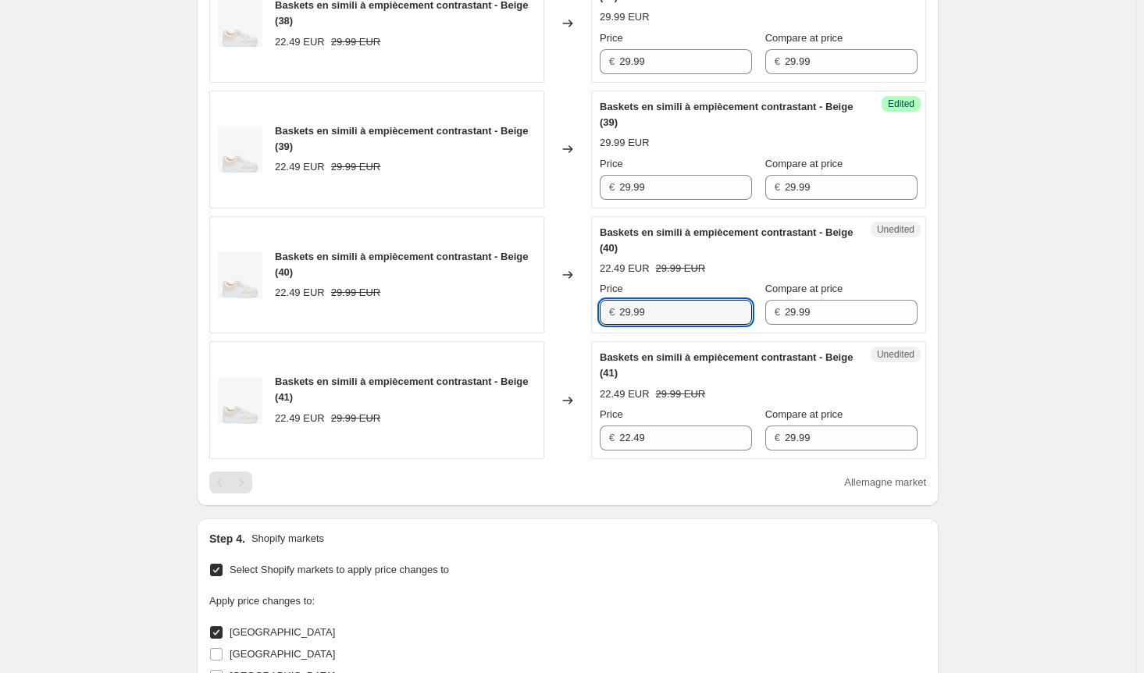
type input "29.99"
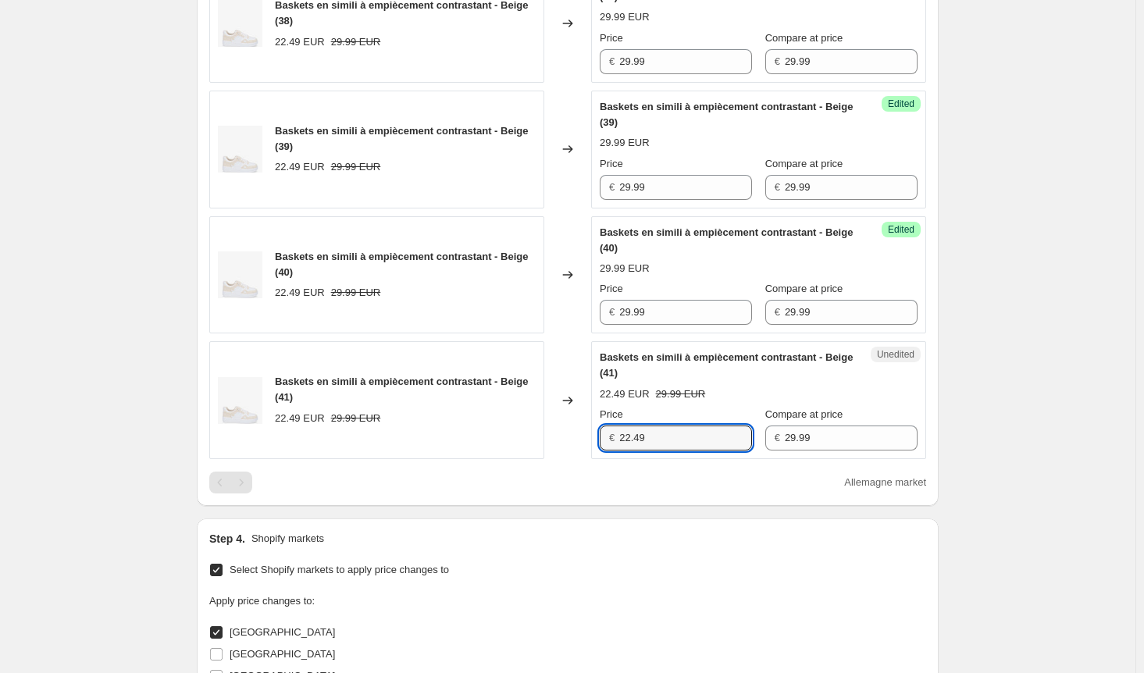
drag, startPoint x: 564, startPoint y: 433, endPoint x: 549, endPoint y: 432, distance: 14.9
click at [551, 432] on div "Baskets en simili à empiècement contrastant - Beige (41) 22.49 EUR 29.99 EUR Ch…" at bounding box center [567, 400] width 717 height 118
paste input "9.9"
type input "29.99"
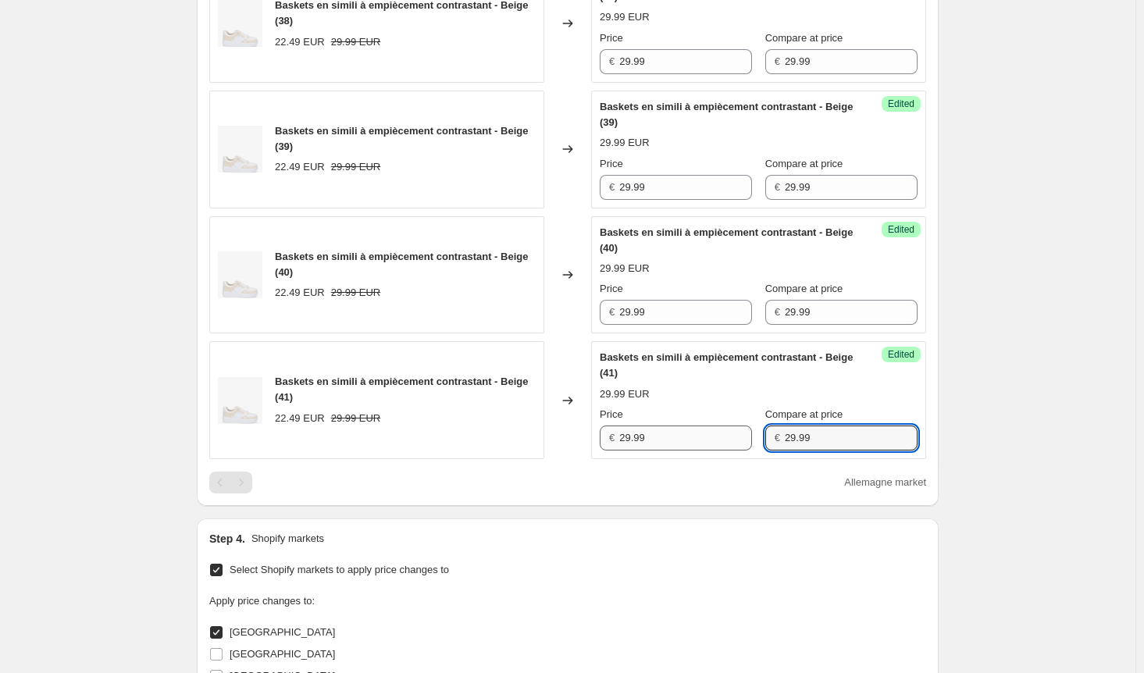
drag, startPoint x: 757, startPoint y: 428, endPoint x: 726, endPoint y: 426, distance: 30.5
click at [726, 426] on div "Price € 29.99 Compare at price € 29.99" at bounding box center [759, 429] width 318 height 44
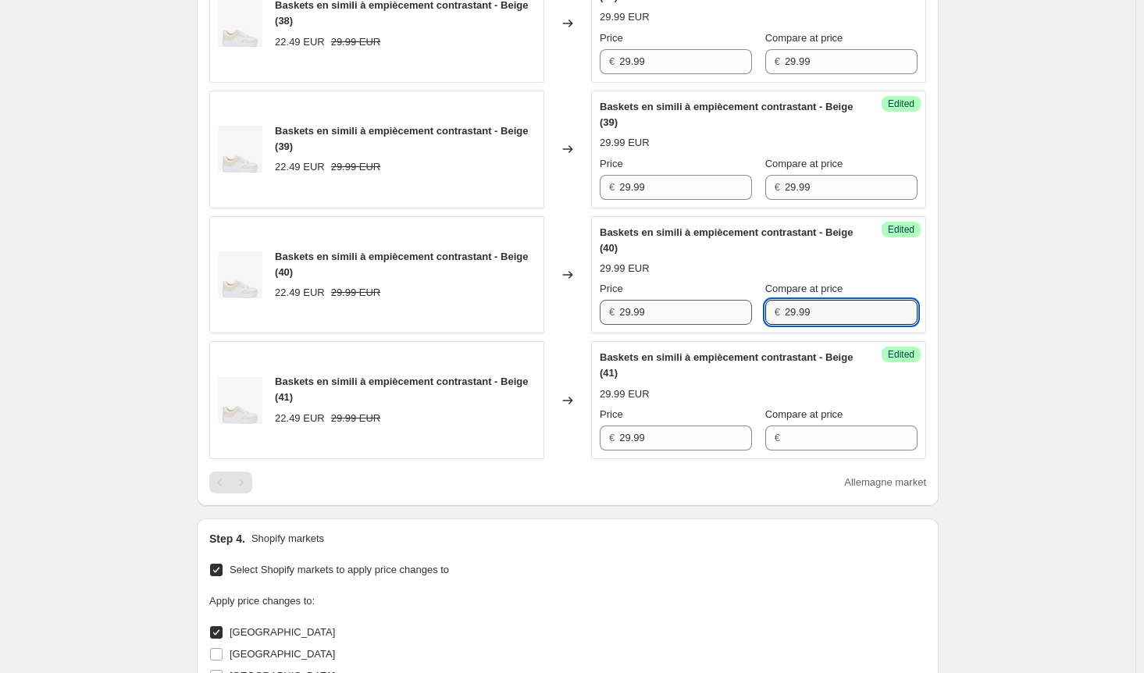
drag, startPoint x: 818, startPoint y: 305, endPoint x: 722, endPoint y: 305, distance: 96.1
click at [722, 305] on div "Price € 29.99 Compare at price € 29.99" at bounding box center [759, 303] width 318 height 44
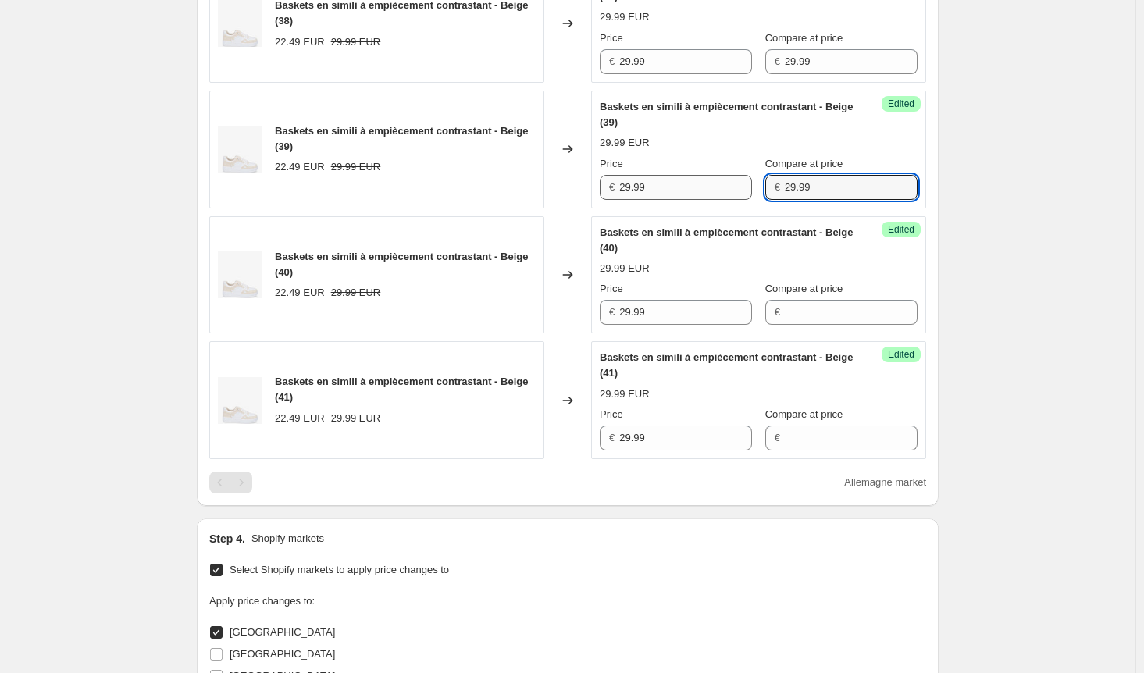
drag, startPoint x: 809, startPoint y: 178, endPoint x: 729, endPoint y: 185, distance: 80.8
click at [729, 185] on div "Price € 29.99 Compare at price € 29.99" at bounding box center [759, 178] width 318 height 44
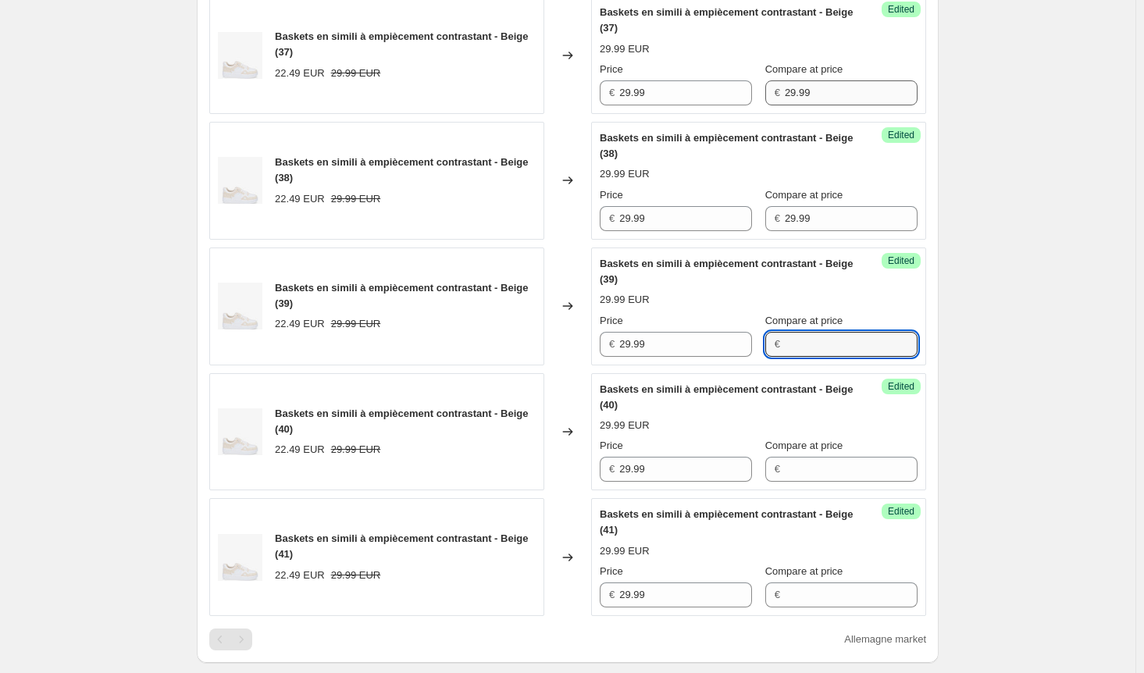
scroll to position [469, 0]
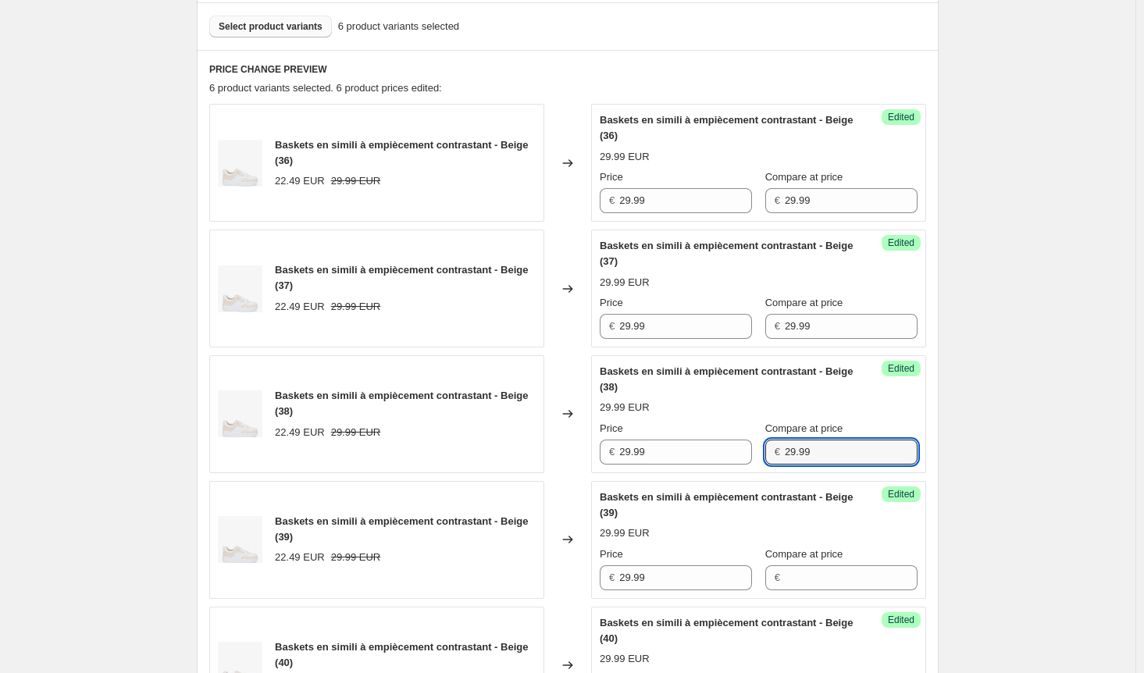
drag, startPoint x: 784, startPoint y: 448, endPoint x: 744, endPoint y: 441, distance: 40.4
click at [744, 441] on div "Price € 29.99 Compare at price € 29.99" at bounding box center [759, 443] width 318 height 44
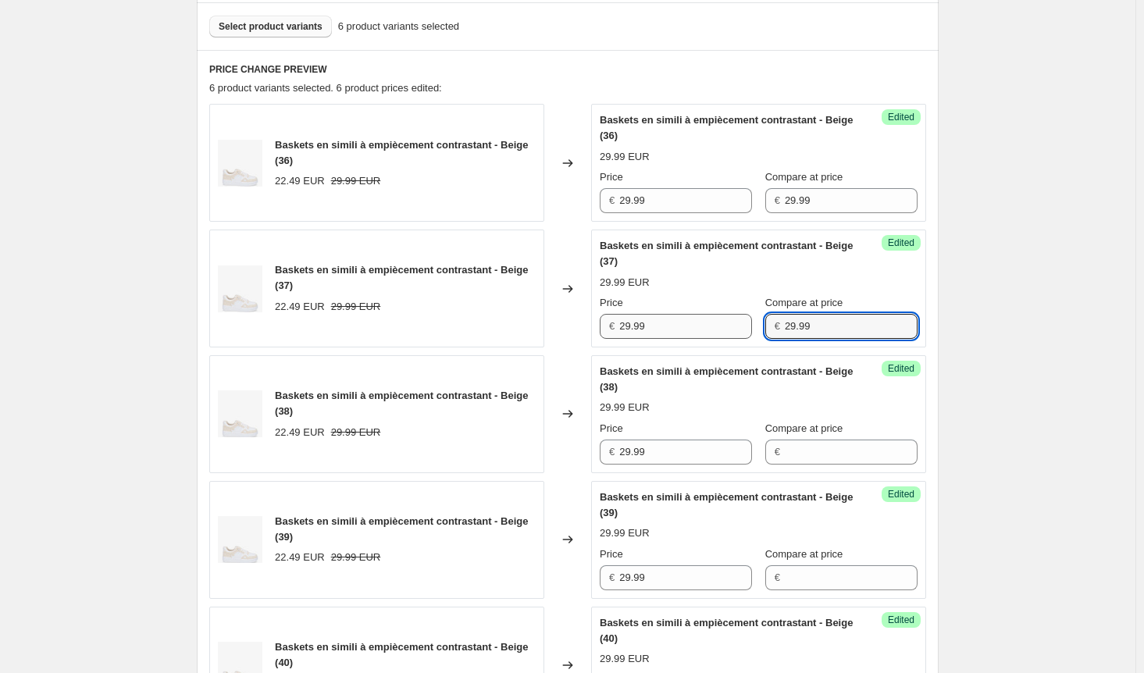
drag, startPoint x: 812, startPoint y: 330, endPoint x: 727, endPoint y: 328, distance: 85.2
click at [727, 328] on div "Price € 29.99 Compare at price € 29.99" at bounding box center [759, 317] width 318 height 44
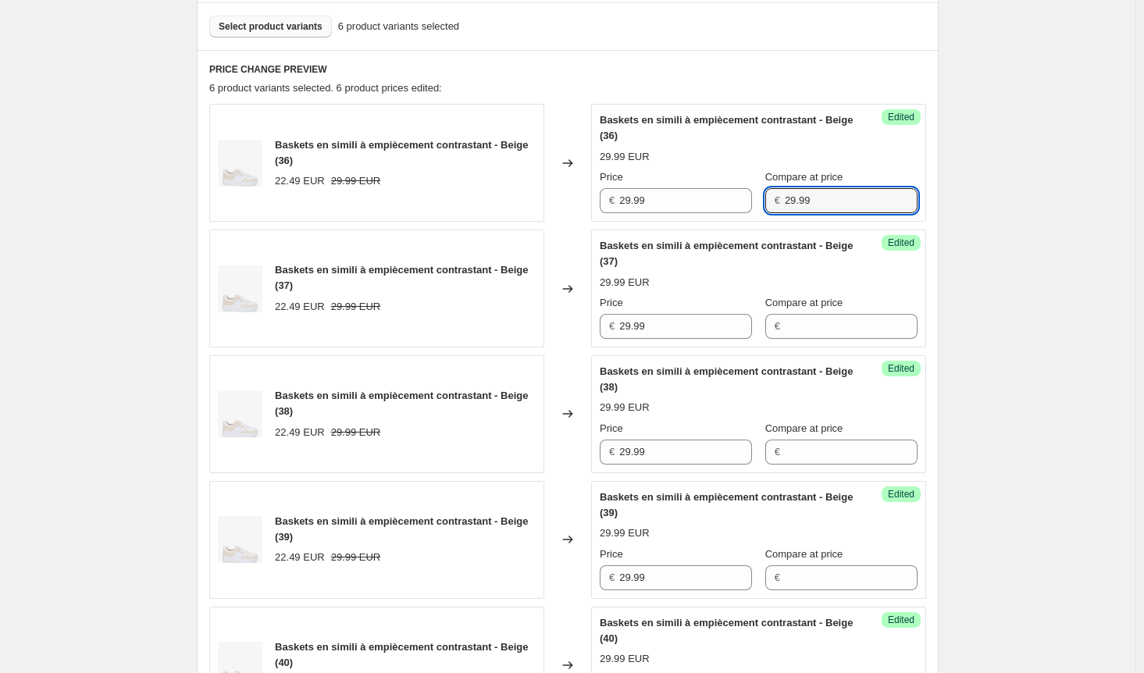
drag, startPoint x: 810, startPoint y: 193, endPoint x: 749, endPoint y: 200, distance: 61.3
click at [749, 200] on div "Price € 29.99 Compare at price €" at bounding box center [759, 191] width 318 height 44
click at [973, 336] on div "Create new price [MEDICAL_DATA]. This page is ready Create new price [MEDICAL_D…" at bounding box center [568, 511] width 1136 height 1961
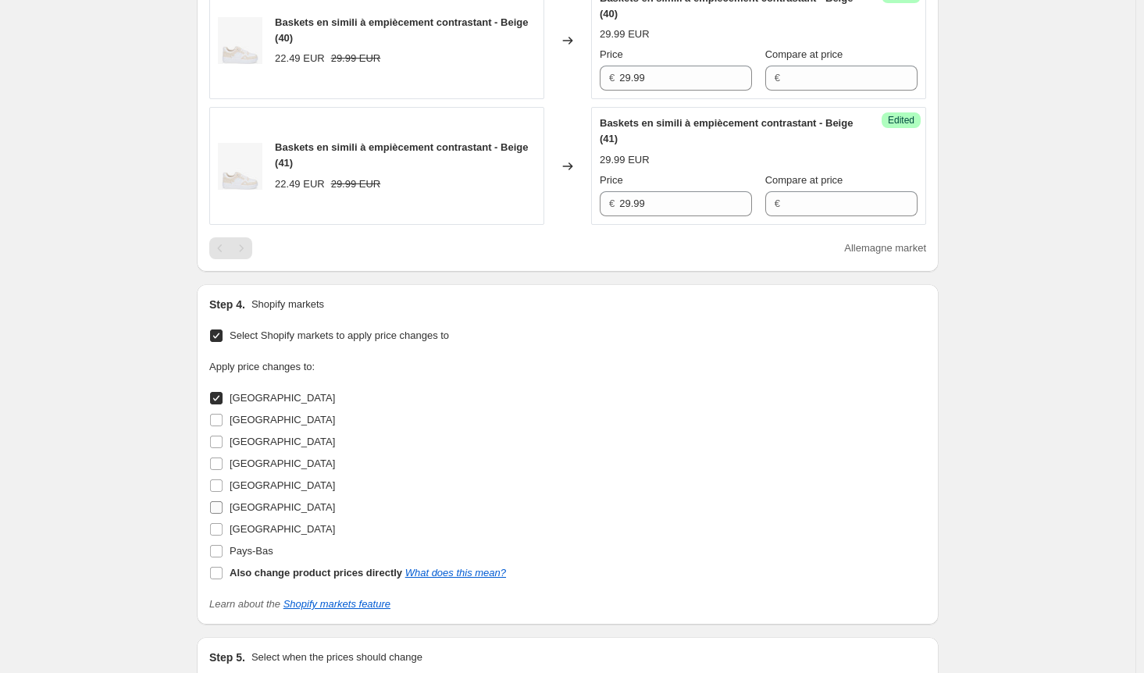
scroll to position [1282, 0]
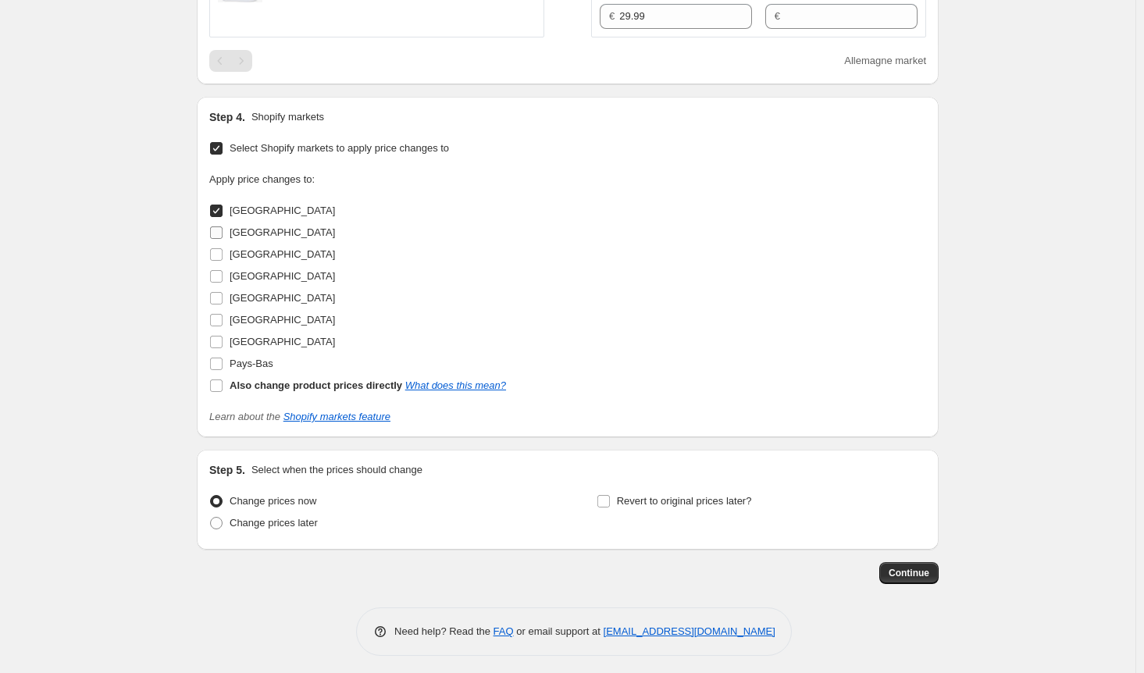
click at [222, 229] on input "[GEOGRAPHIC_DATA]" at bounding box center [216, 233] width 12 height 12
checkbox input "true"
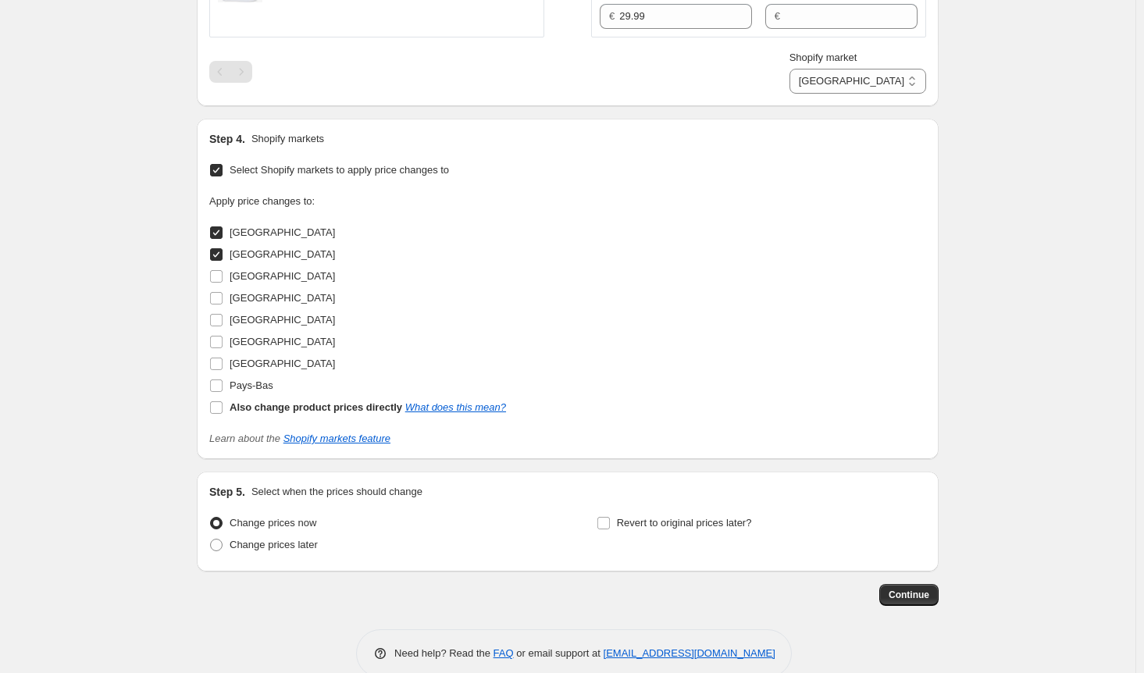
click at [223, 230] on input "[GEOGRAPHIC_DATA]" at bounding box center [216, 233] width 12 height 12
checkbox input "false"
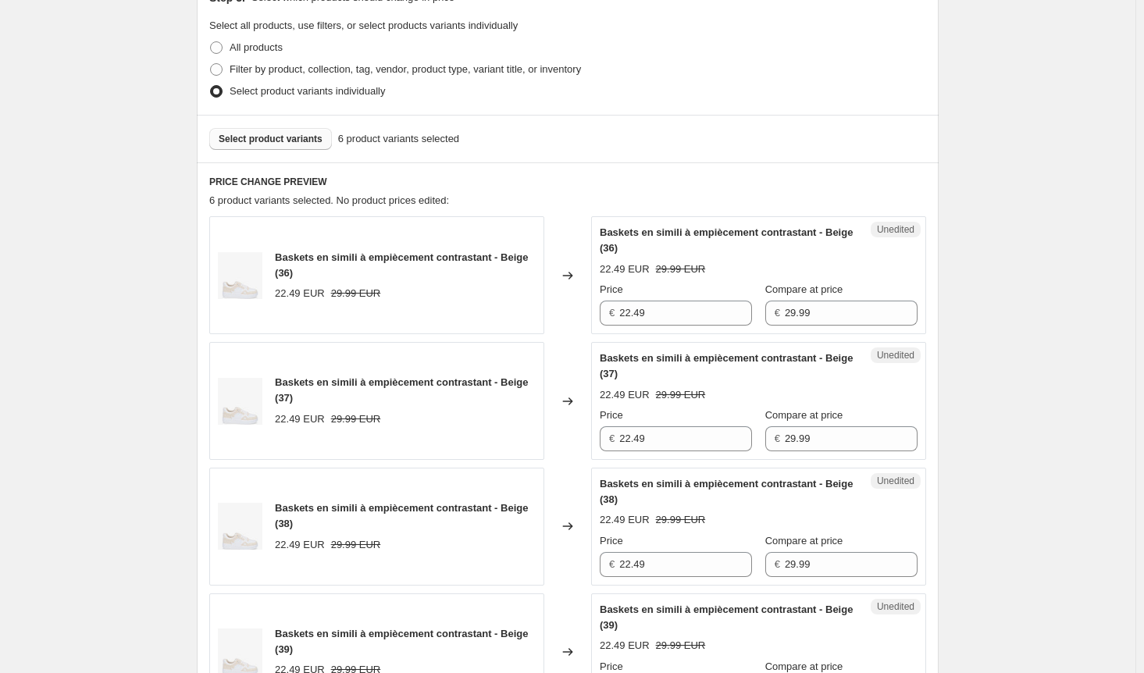
scroll to position [344, 0]
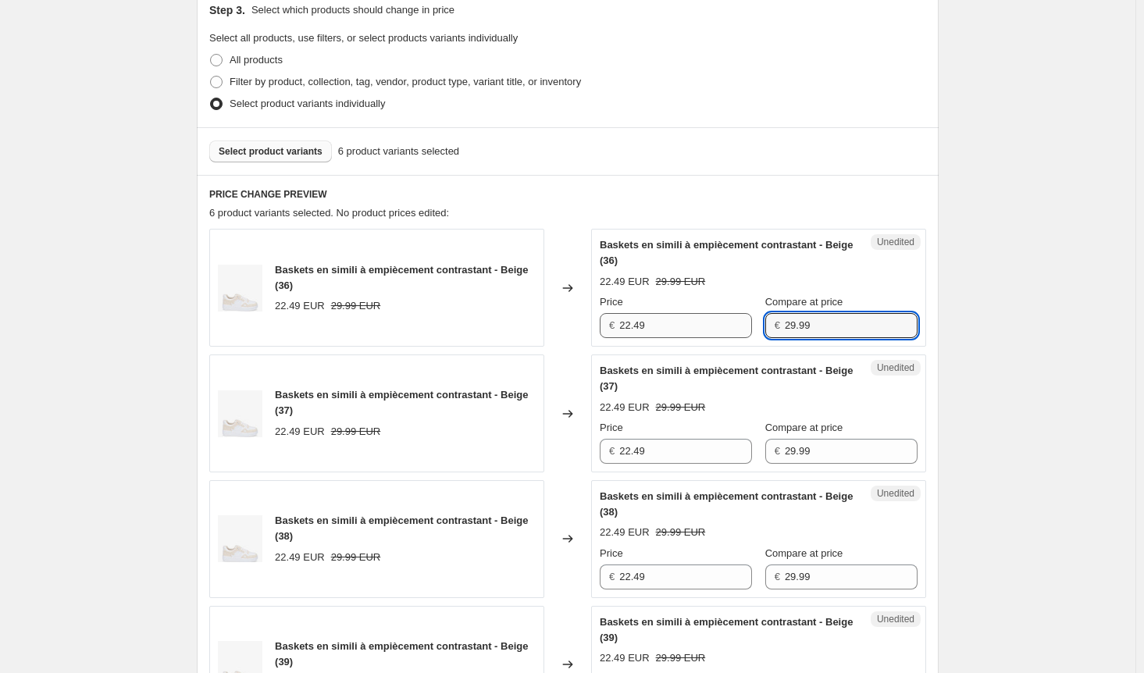
drag, startPoint x: 833, startPoint y: 323, endPoint x: 702, endPoint y: 319, distance: 130.5
click at [702, 319] on div "Price € 22.49 Compare at price € 29.99" at bounding box center [759, 316] width 318 height 44
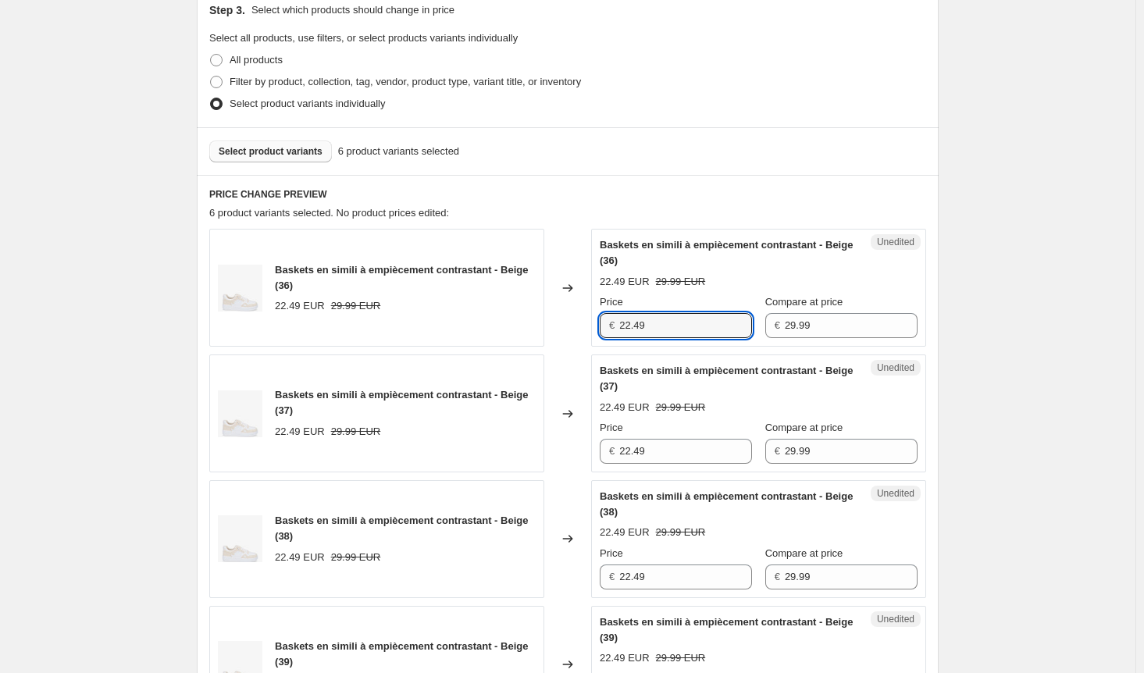
drag, startPoint x: 660, startPoint y: 323, endPoint x: 590, endPoint y: 356, distance: 77.6
click at [569, 323] on div "Baskets en simili à empiècement contrastant - Beige (36) 22.49 EUR 29.99 EUR Ch…" at bounding box center [567, 288] width 717 height 118
paste input "9.9"
type input "29.99"
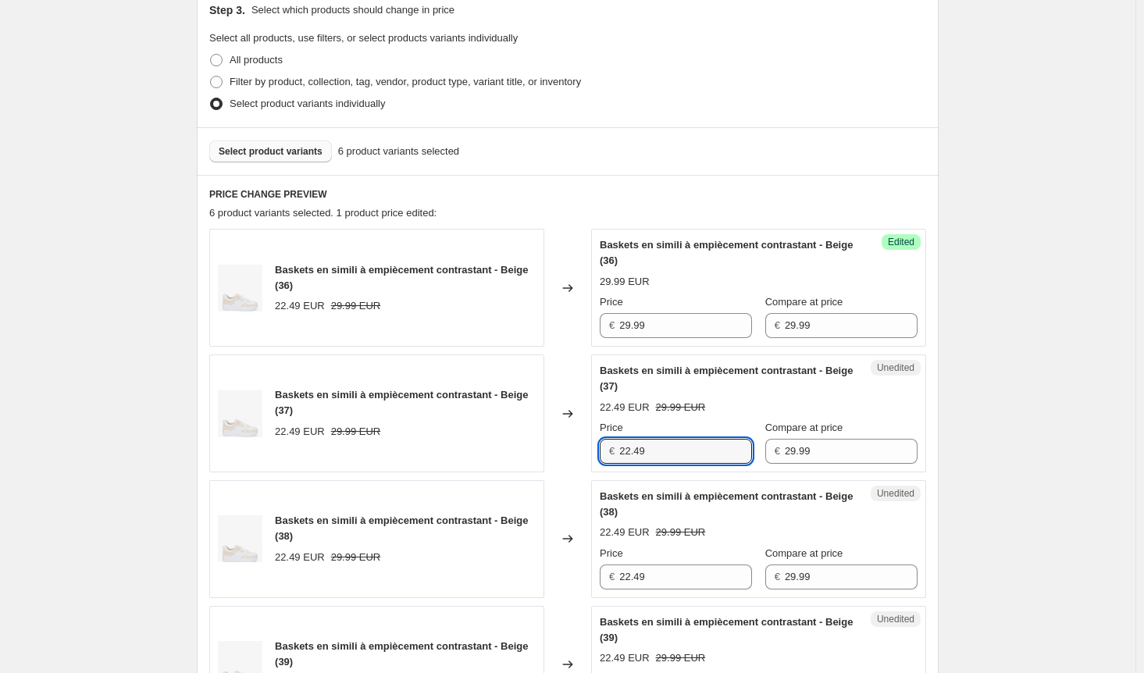
drag, startPoint x: 636, startPoint y: 445, endPoint x: 566, endPoint y: 448, distance: 69.6
click at [566, 448] on div "Baskets en simili à empiècement contrastant - Beige (37) 22.49 EUR 29.99 EUR Ch…" at bounding box center [567, 414] width 717 height 118
paste input "9.9"
type input "29.99"
click at [576, 569] on div "Baskets en simili à empiècement contrastant - Beige (38) 22.49 EUR 29.99 EUR Ch…" at bounding box center [567, 539] width 717 height 118
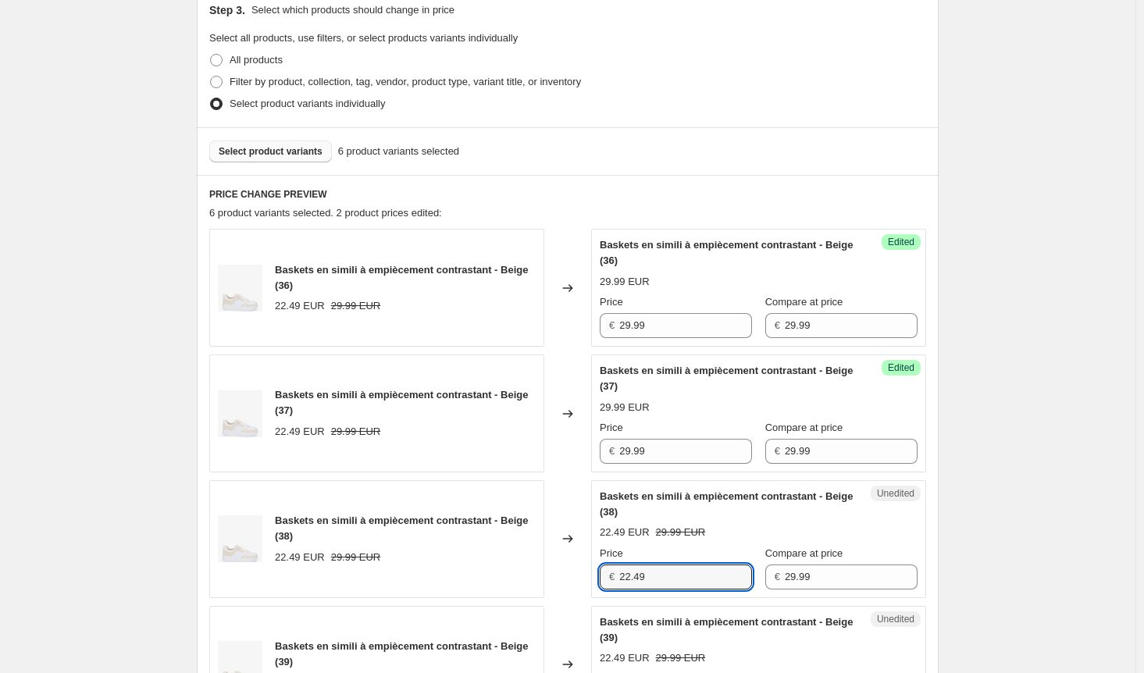
paste input "9.9"
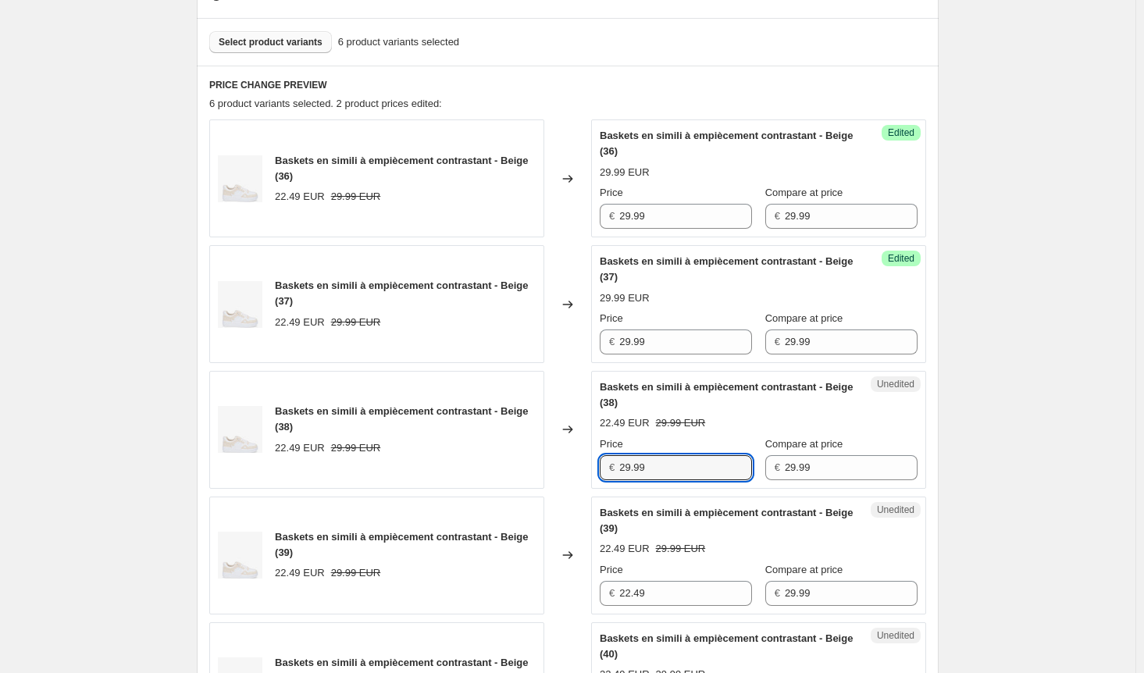
scroll to position [657, 0]
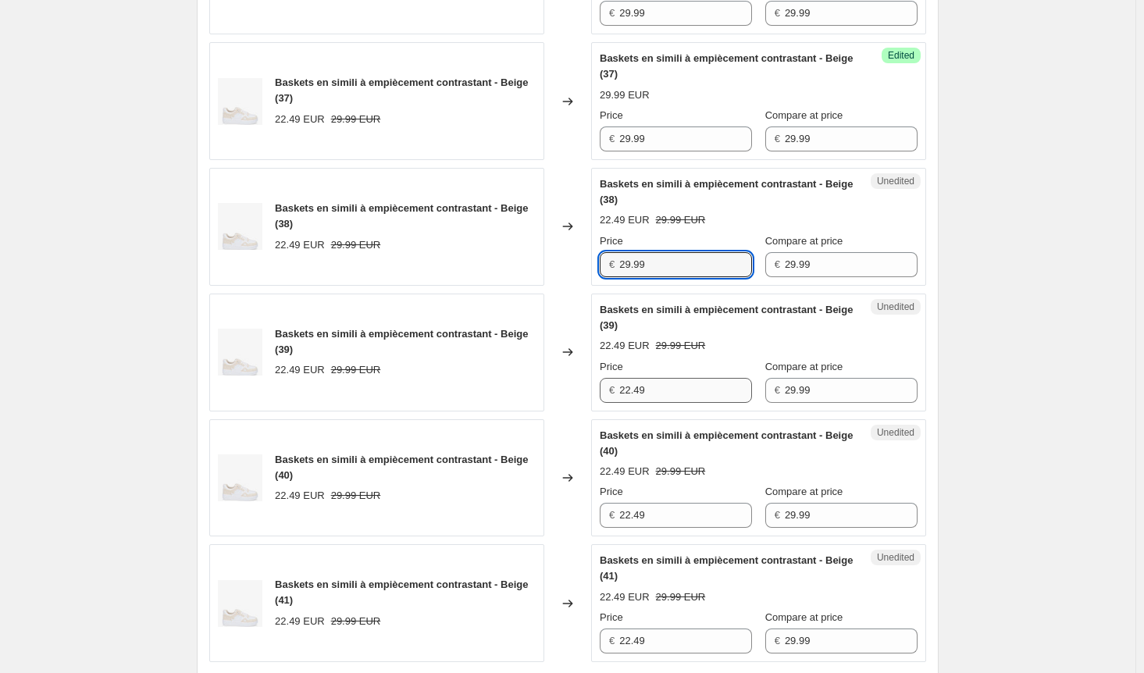
type input "29.99"
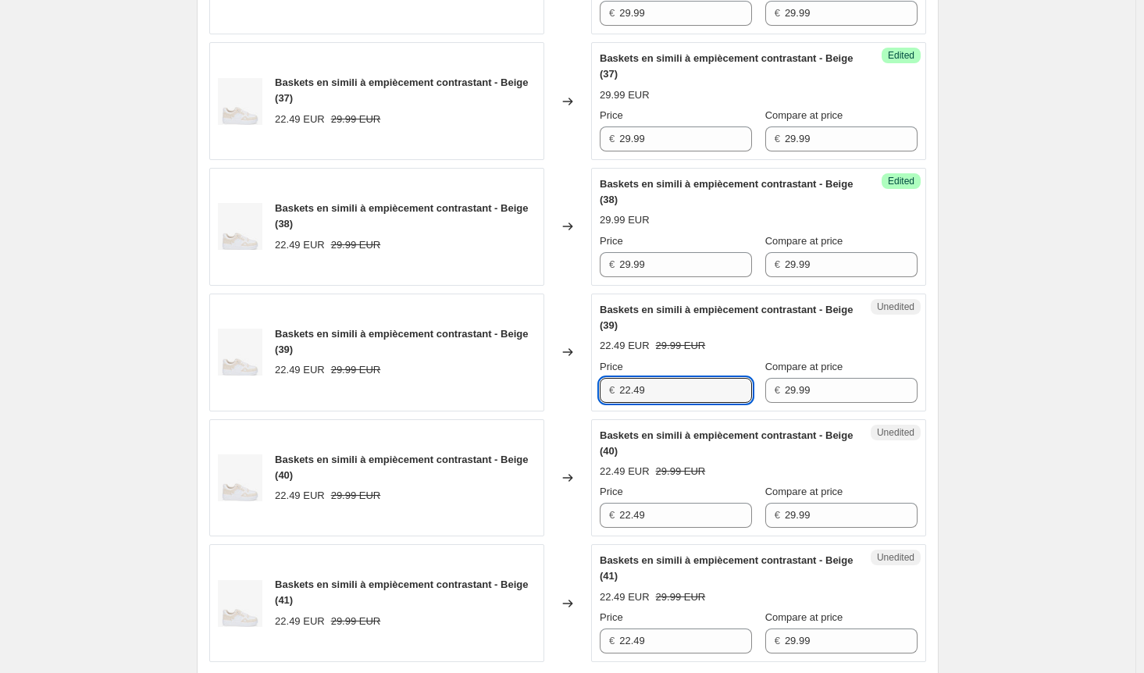
drag, startPoint x: 656, startPoint y: 387, endPoint x: 569, endPoint y: 397, distance: 88.1
click at [576, 387] on div "Baskets en simili à empiècement contrastant - Beige (39) 22.49 EUR 29.99 EUR Ch…" at bounding box center [567, 353] width 717 height 118
paste input "9.9"
type input "29.99"
drag, startPoint x: 655, startPoint y: 515, endPoint x: 588, endPoint y: 509, distance: 66.6
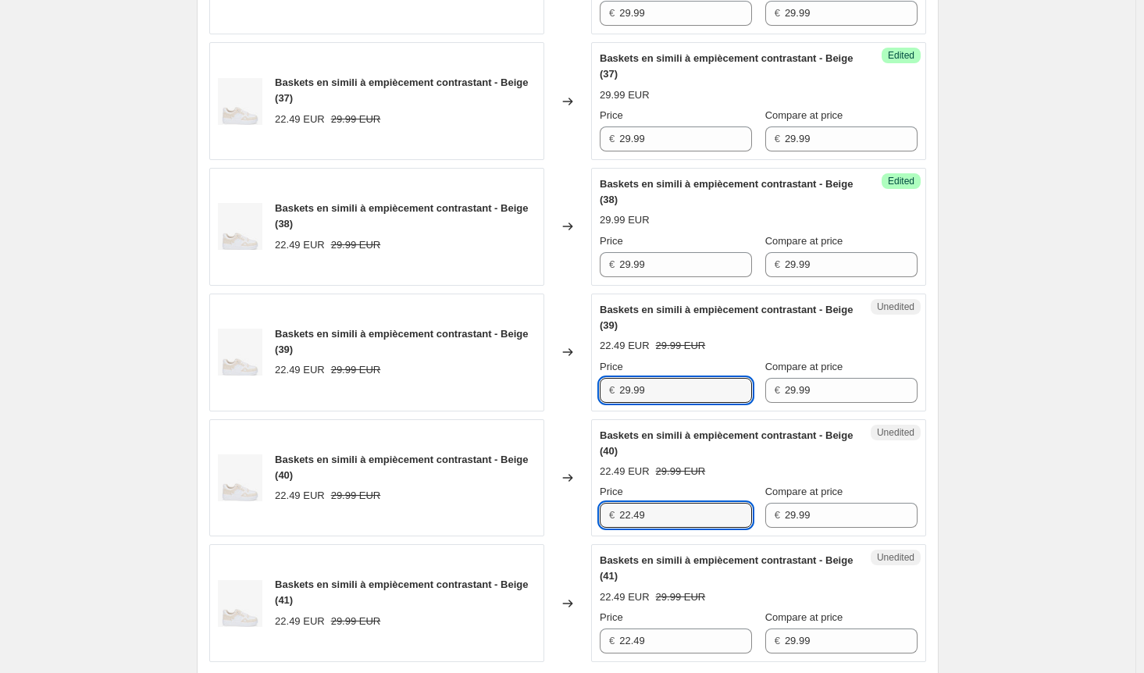
click at [588, 509] on div "Baskets en simili à empiècement contrastant - Beige (40) 22.49 EUR 29.99 EUR Ch…" at bounding box center [567, 478] width 717 height 118
paste input "9.9"
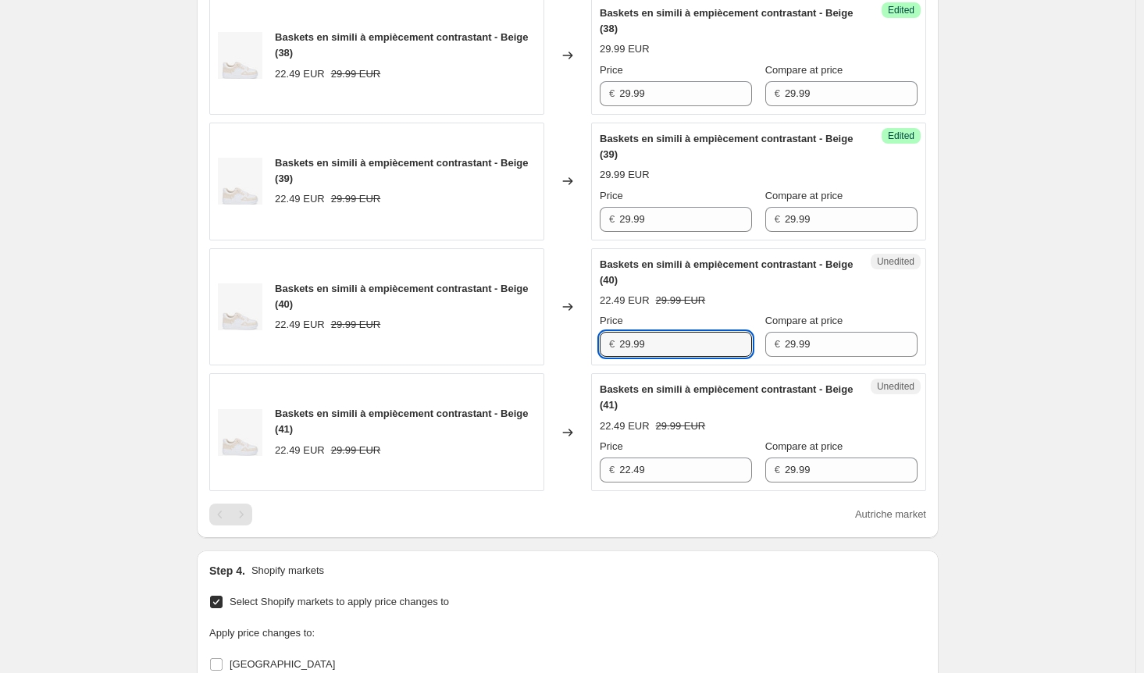
scroll to position [891, 0]
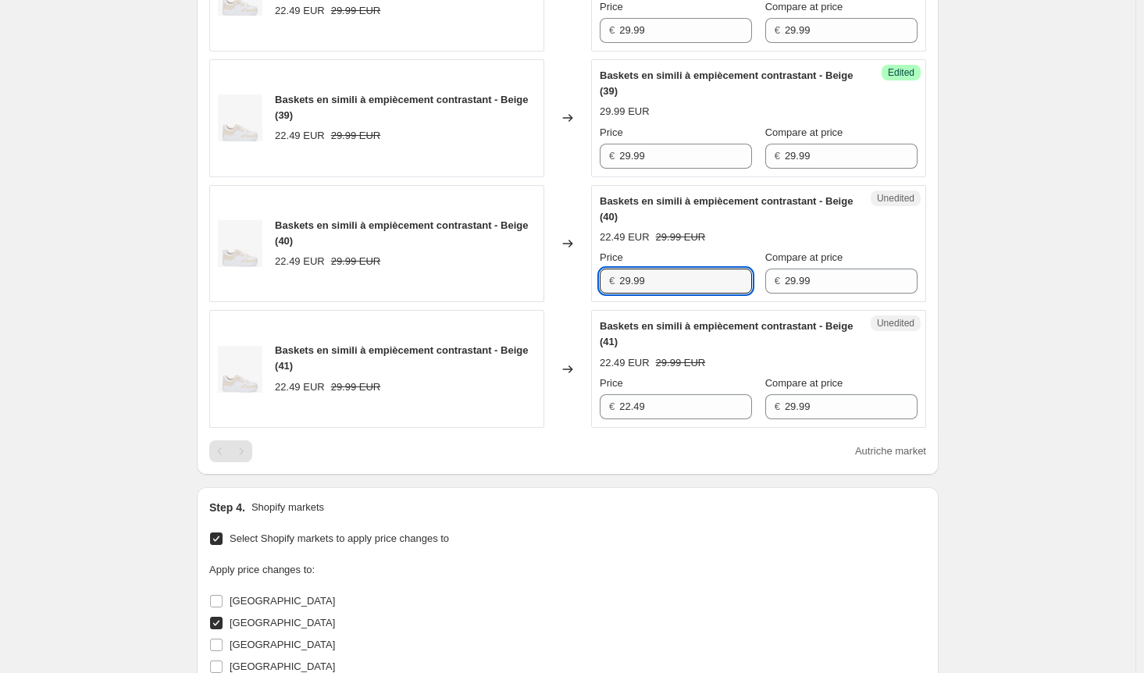
type input "29.99"
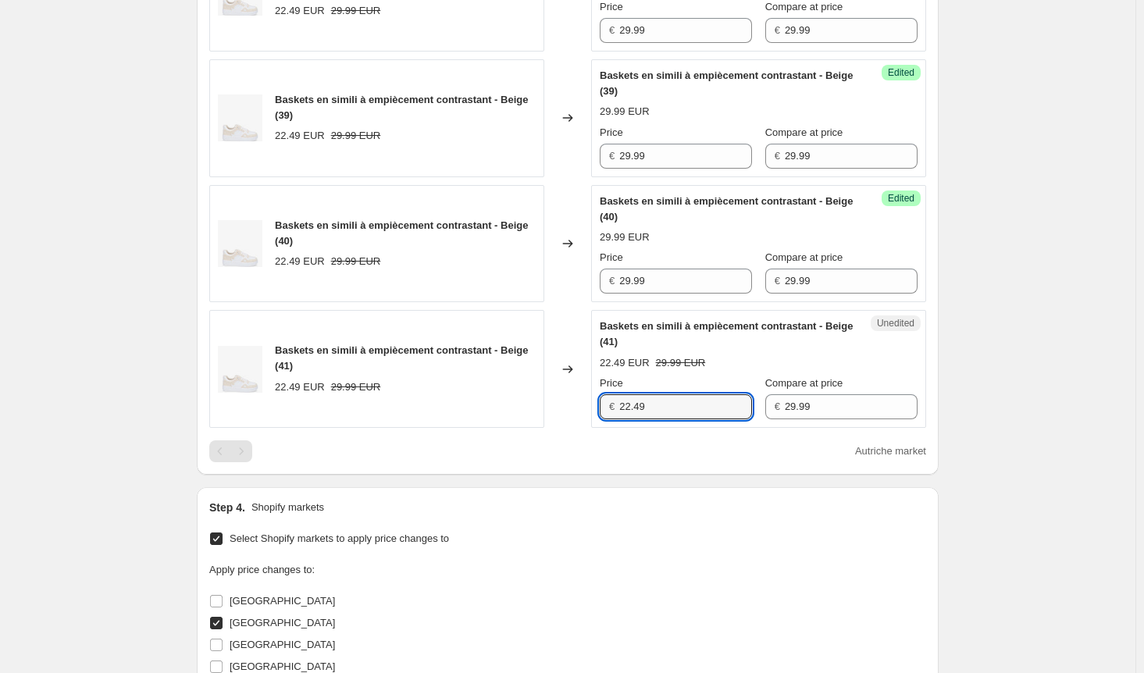
drag, startPoint x: 573, startPoint y: 402, endPoint x: 515, endPoint y: 402, distance: 57.0
click at [515, 402] on div "Baskets en simili à empiècement contrastant - Beige (41) 22.49 EUR 29.99 EUR Ch…" at bounding box center [567, 369] width 717 height 118
paste input "9.9"
type input "29.99"
drag, startPoint x: 801, startPoint y: 405, endPoint x: 713, endPoint y: 401, distance: 87.6
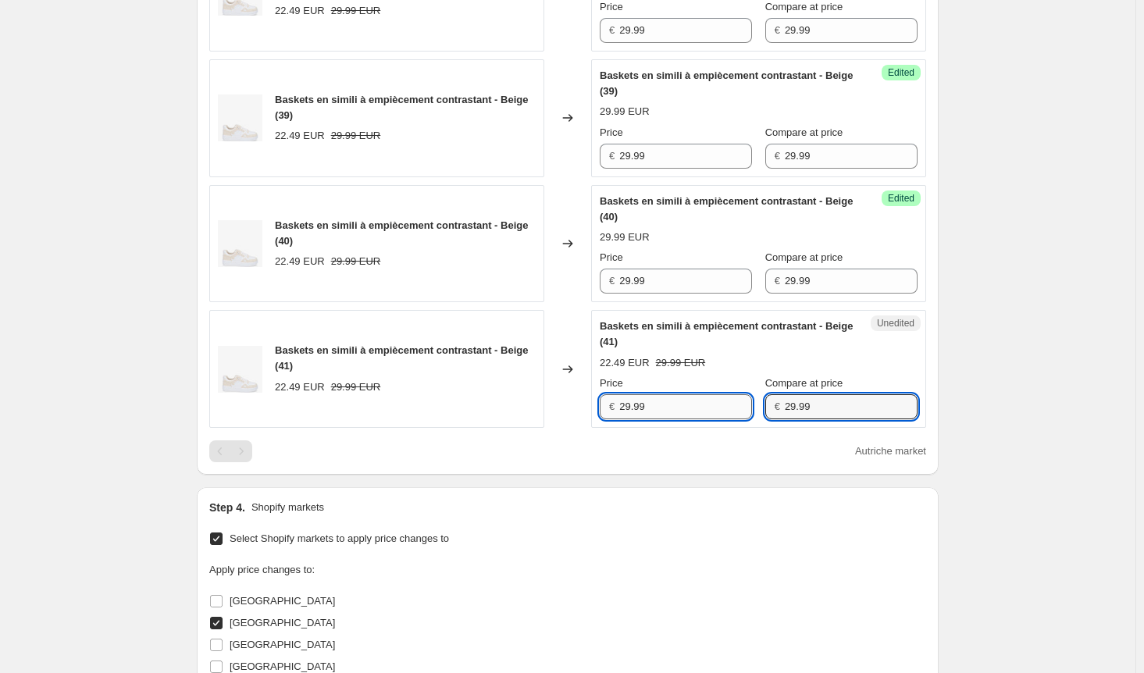
click at [713, 401] on div "Price € 29.99 Compare at price € 29.99" at bounding box center [759, 398] width 318 height 44
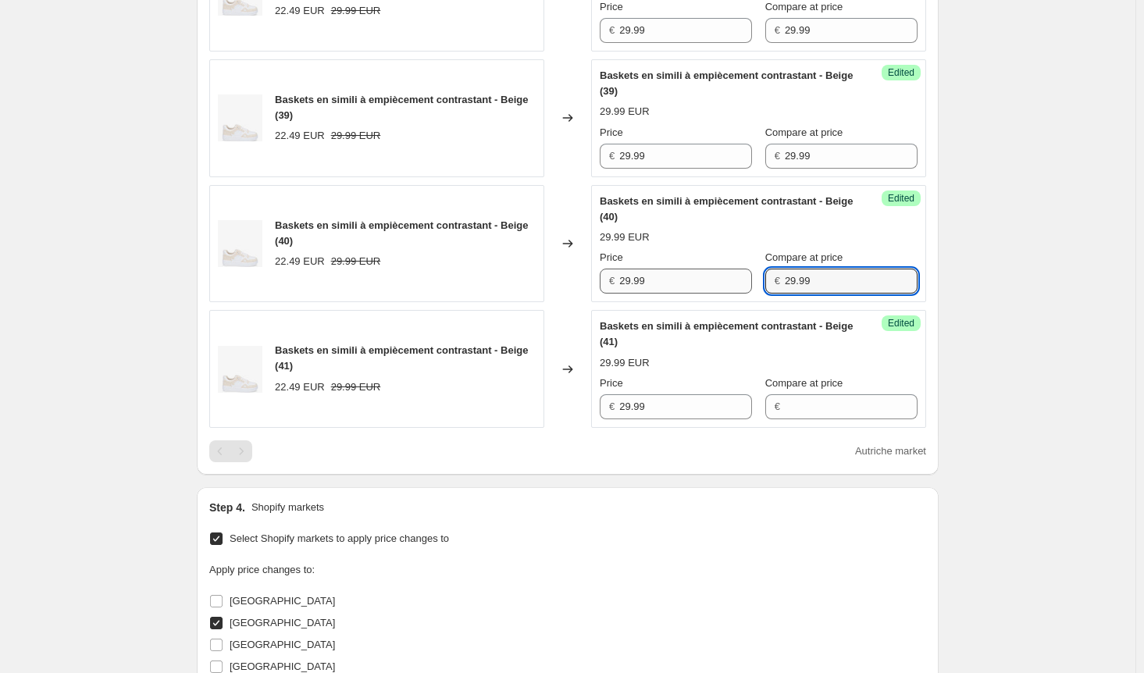
drag
click at [701, 272] on div "Price € 29.99 Compare at price € 29.99" at bounding box center [759, 272] width 318 height 44
click at [729, 155] on div "Price € 29.99 Compare at price €" at bounding box center [759, 147] width 318 height 44
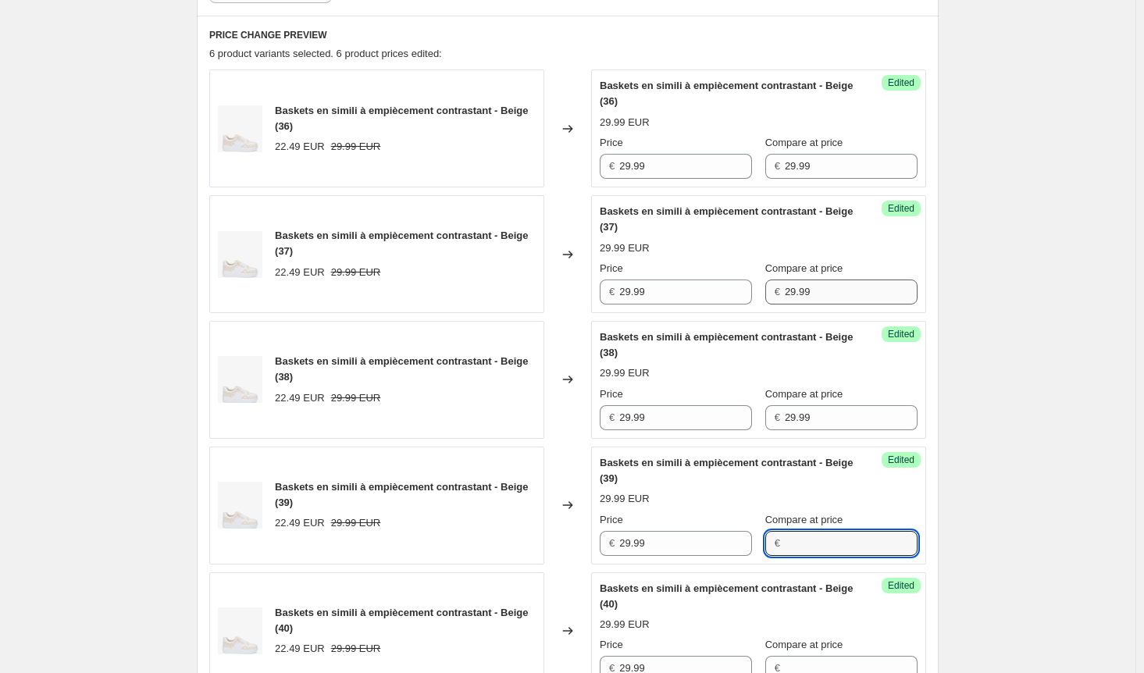
scroll to position [423, 0]
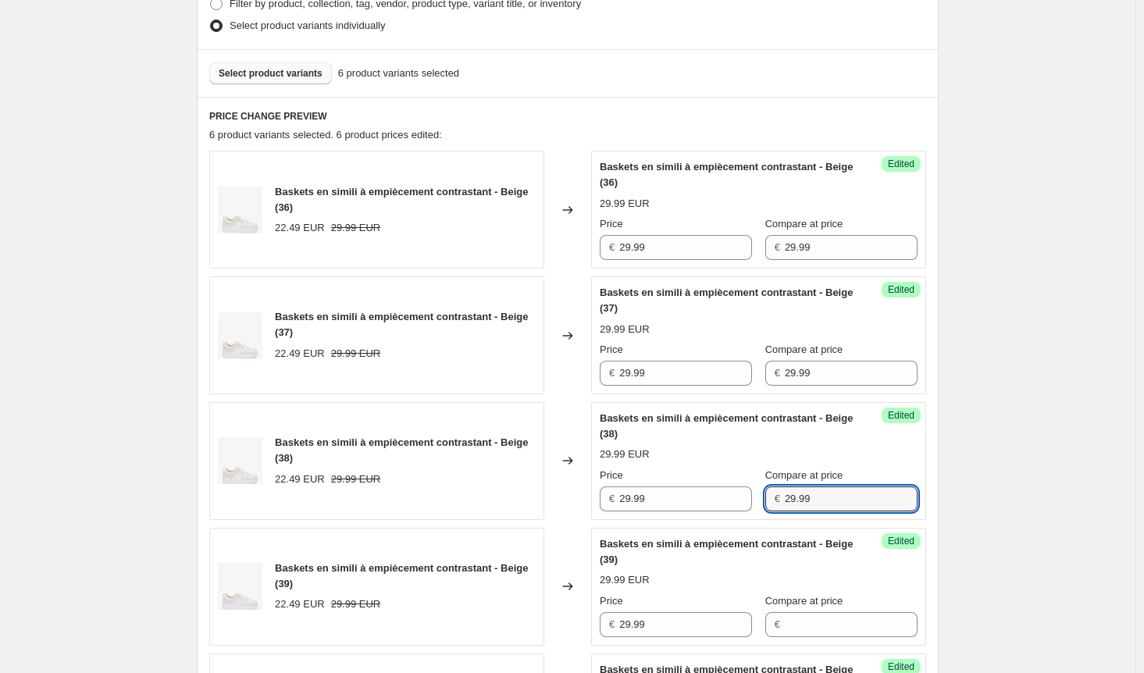
drag, startPoint x: 756, startPoint y: 496, endPoint x: 748, endPoint y: 494, distance: 8.0
click at [748, 494] on div "Price € 29.99 Compare at price € 29.99" at bounding box center [759, 490] width 318 height 44
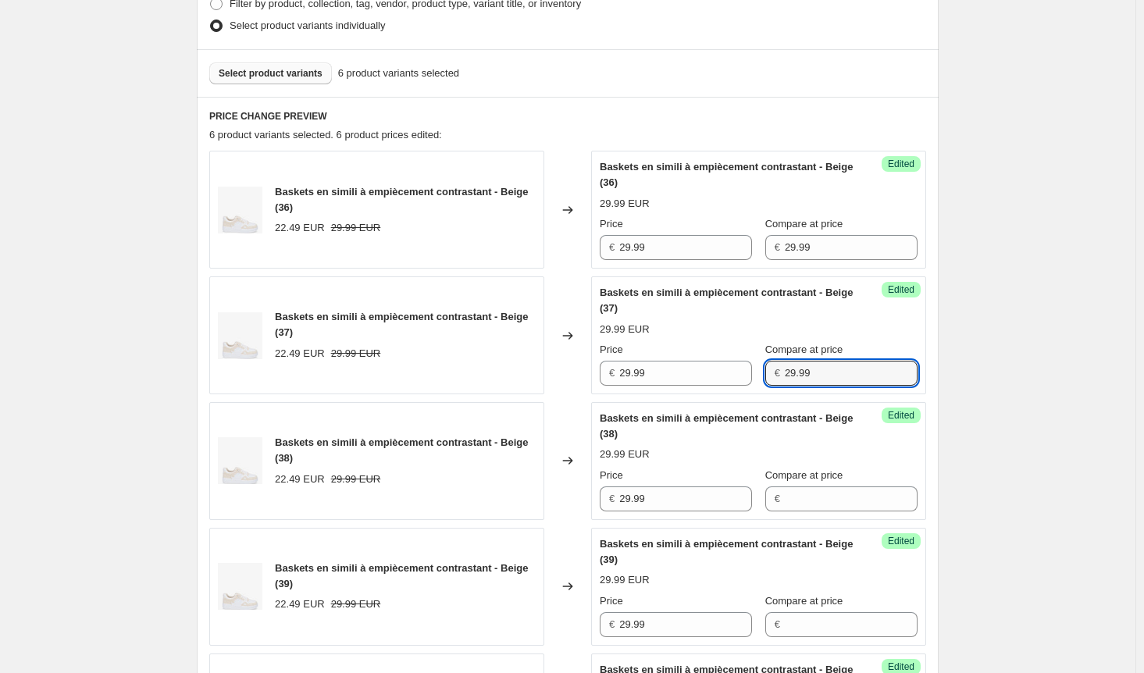
drag, startPoint x: 828, startPoint y: 377, endPoint x: 756, endPoint y: 373, distance: 72.0
click at [765, 373] on div "€ 29.99" at bounding box center [841, 373] width 152 height 25
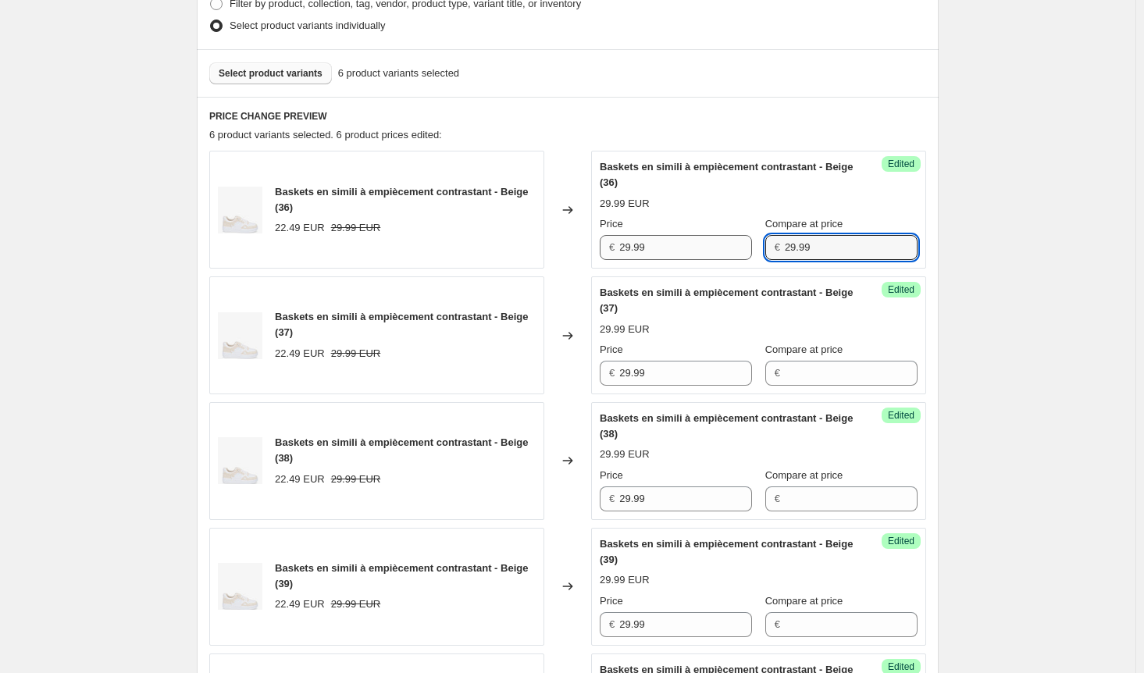
click at [738, 241] on div "Price € 29.99 Compare at price € 29.99" at bounding box center [759, 238] width 318 height 44
click at [1027, 341] on div "Create new price [MEDICAL_DATA]. This page is ready Create new price [MEDICAL_D…" at bounding box center [568, 557] width 1136 height 1961
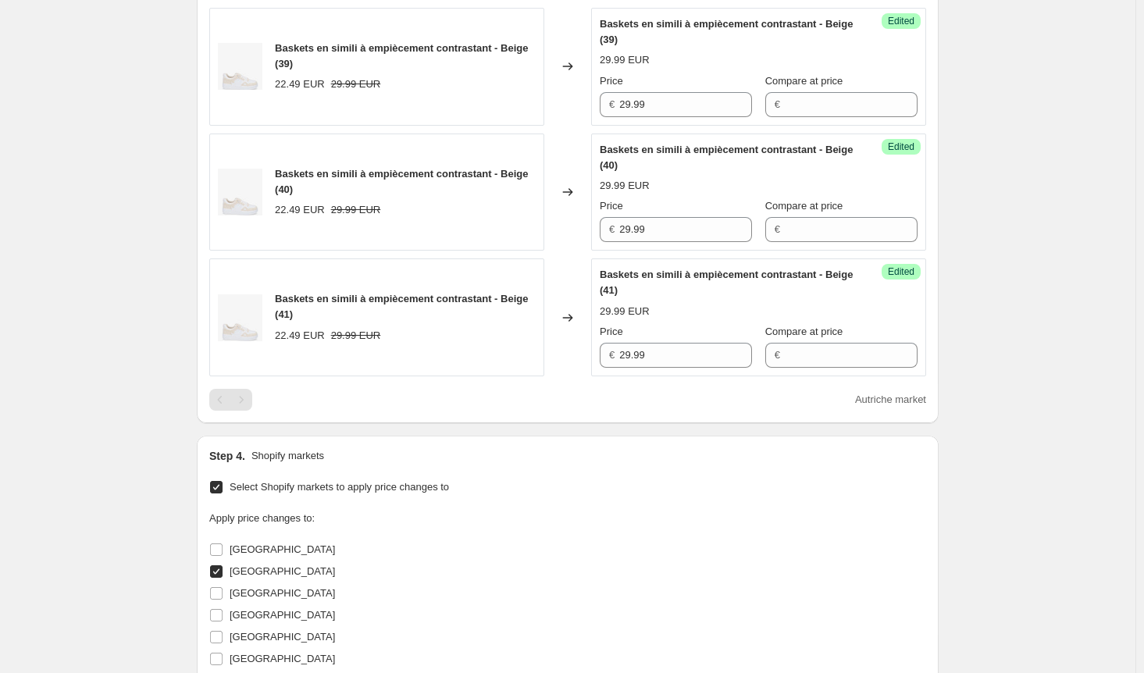
scroll to position [1125, 0]
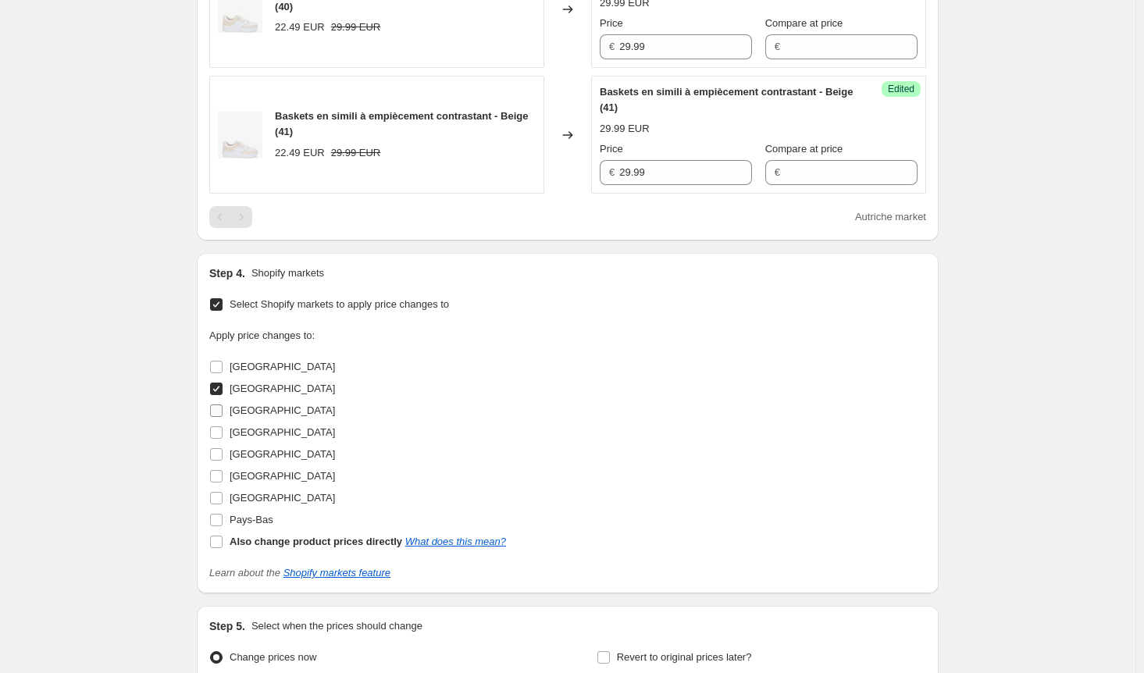
click at [223, 405] on input "[GEOGRAPHIC_DATA]" at bounding box center [216, 411] width 12 height 12
checkbox input "true"
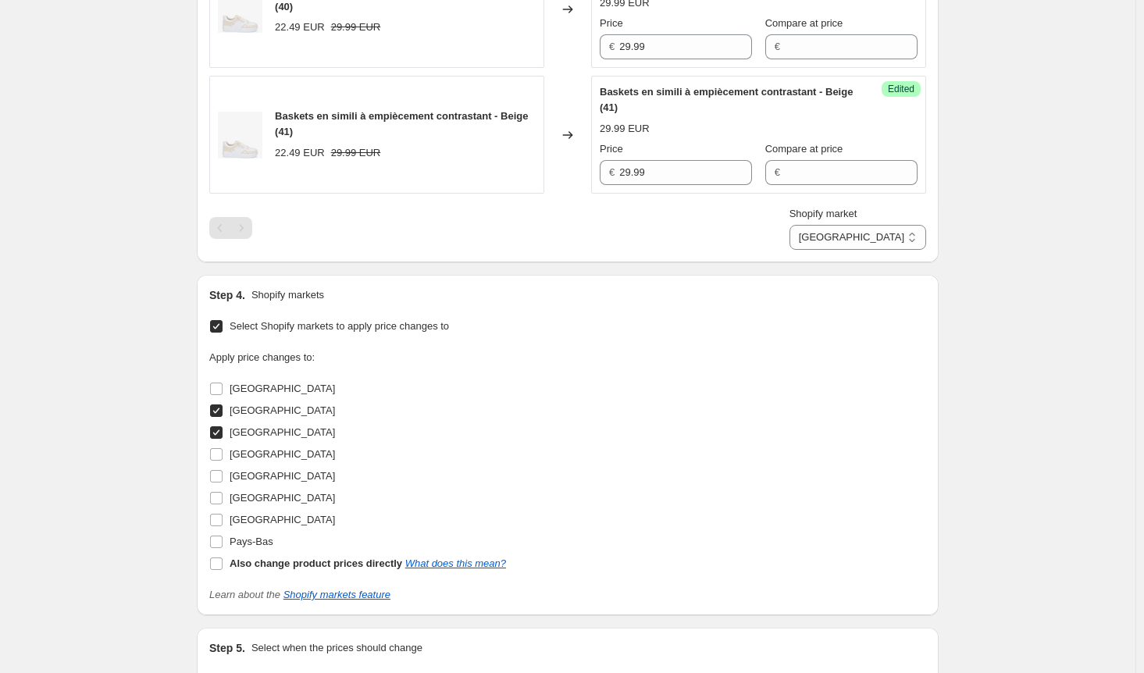
click at [223, 405] on input "[GEOGRAPHIC_DATA]" at bounding box center [216, 411] width 12 height 12
checkbox input "false"
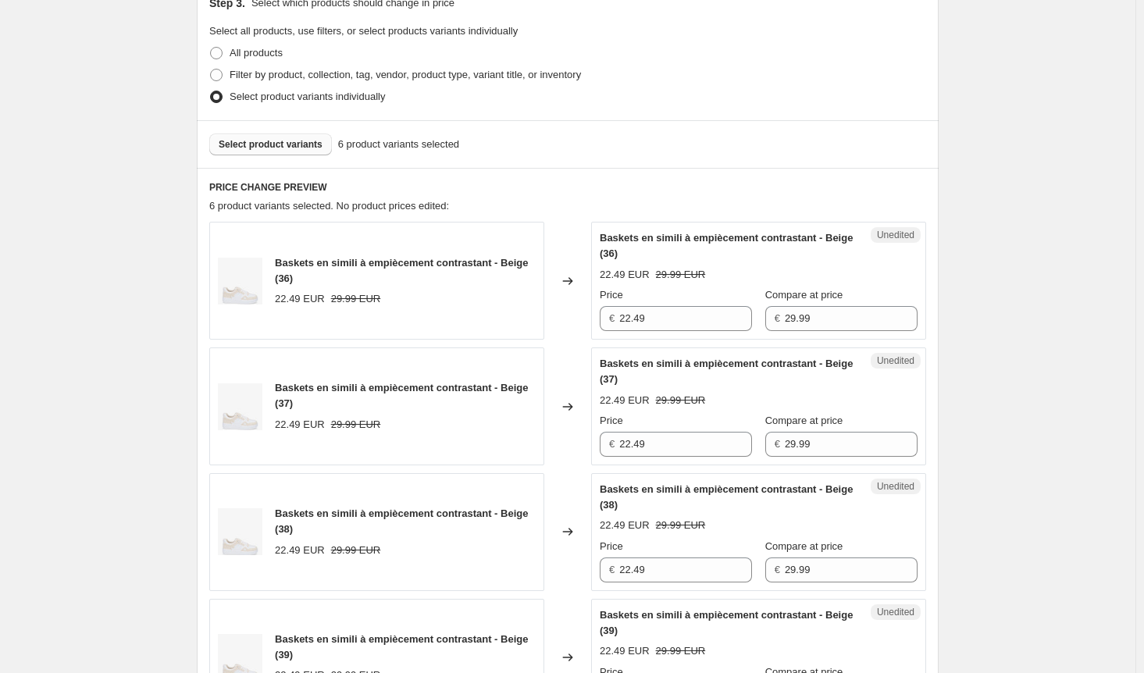
scroll to position [344, 0]
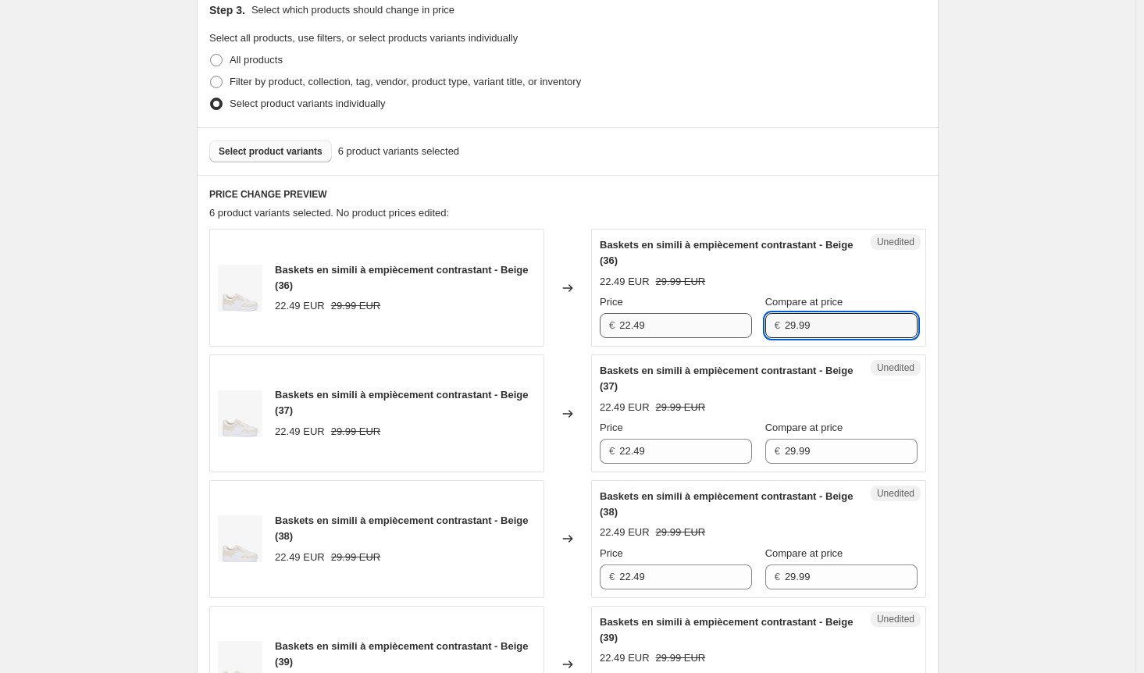
drag, startPoint x: 827, startPoint y: 317, endPoint x: 695, endPoint y: 316, distance: 132.0
click at [695, 316] on div "Price € 22.49 Compare at price € 29.99" at bounding box center [759, 316] width 318 height 44
drag, startPoint x: 660, startPoint y: 321, endPoint x: 549, endPoint y: 319, distance: 110.9
click at [549, 319] on div "Baskets en simili à empiècement contrastant - Beige (36) 22.49 EUR 29.99 EUR Ch…" at bounding box center [567, 288] width 717 height 118
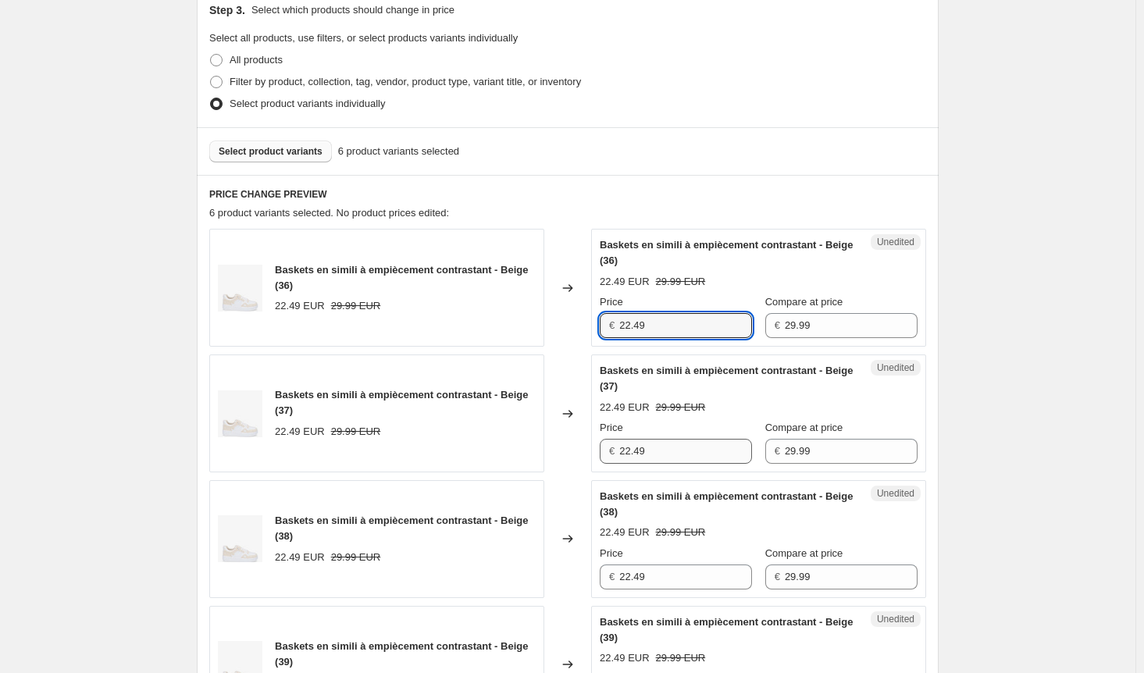
paste input "9.9"
type input "29.99"
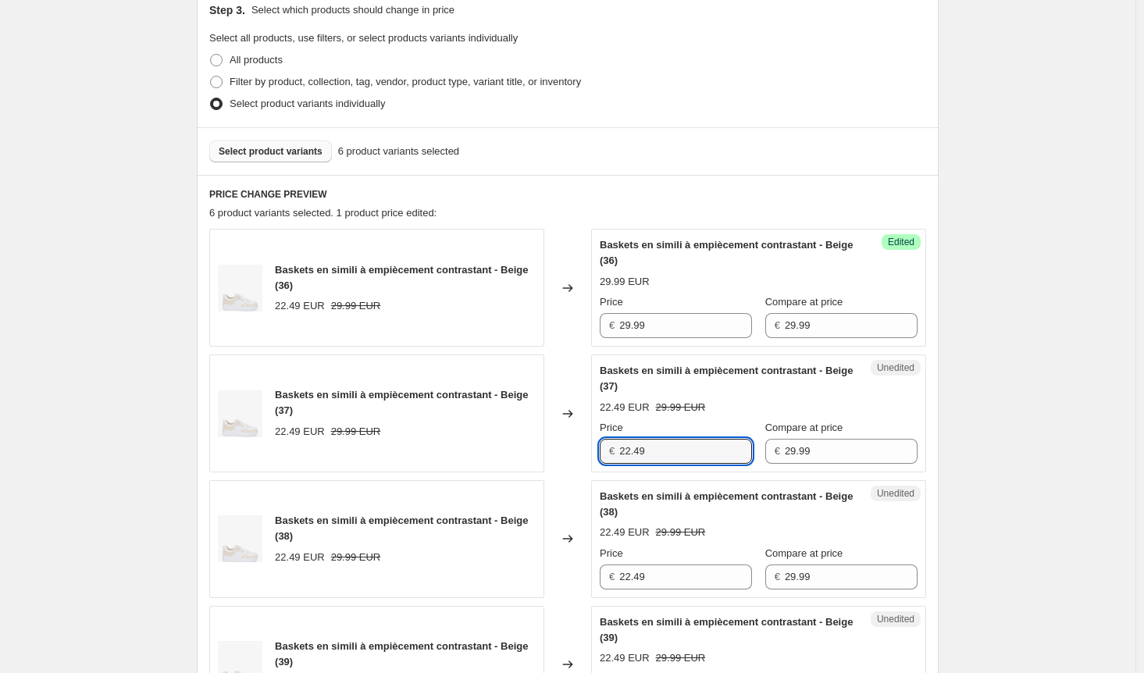
drag, startPoint x: 619, startPoint y: 451, endPoint x: 562, endPoint y: 451, distance: 56.2
click at [562, 451] on div "Baskets en simili à empiècement contrastant - Beige (37) 22.49 EUR 29.99 EUR Ch…" at bounding box center [567, 414] width 717 height 118
paste input "9.9"
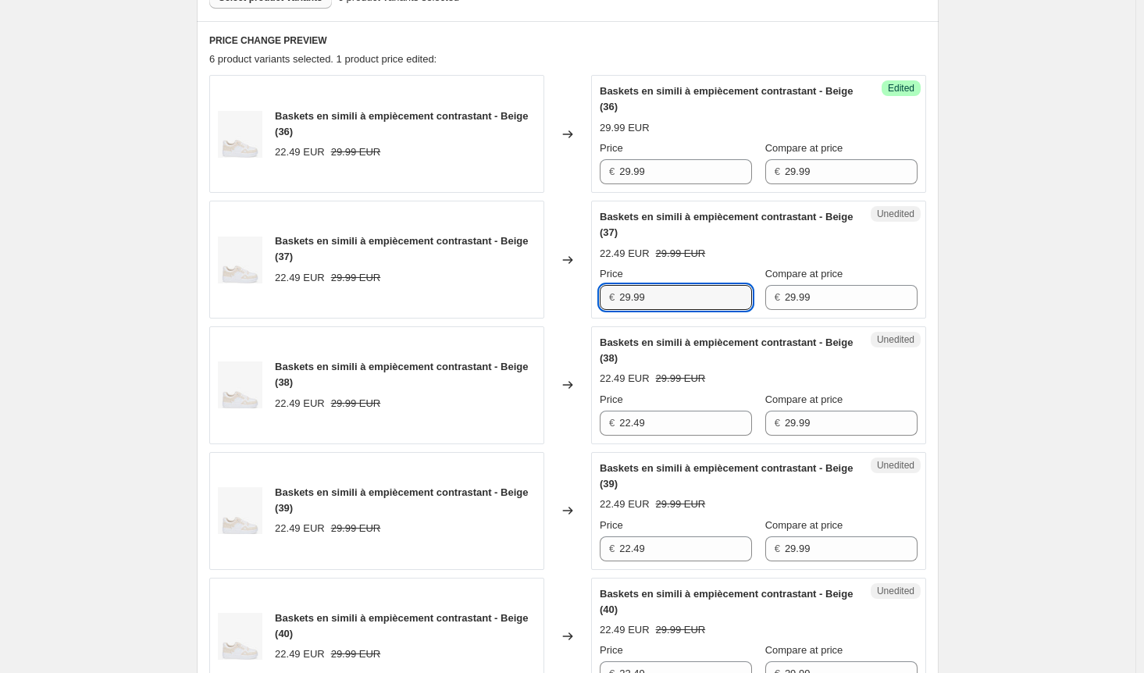
scroll to position [657, 0]
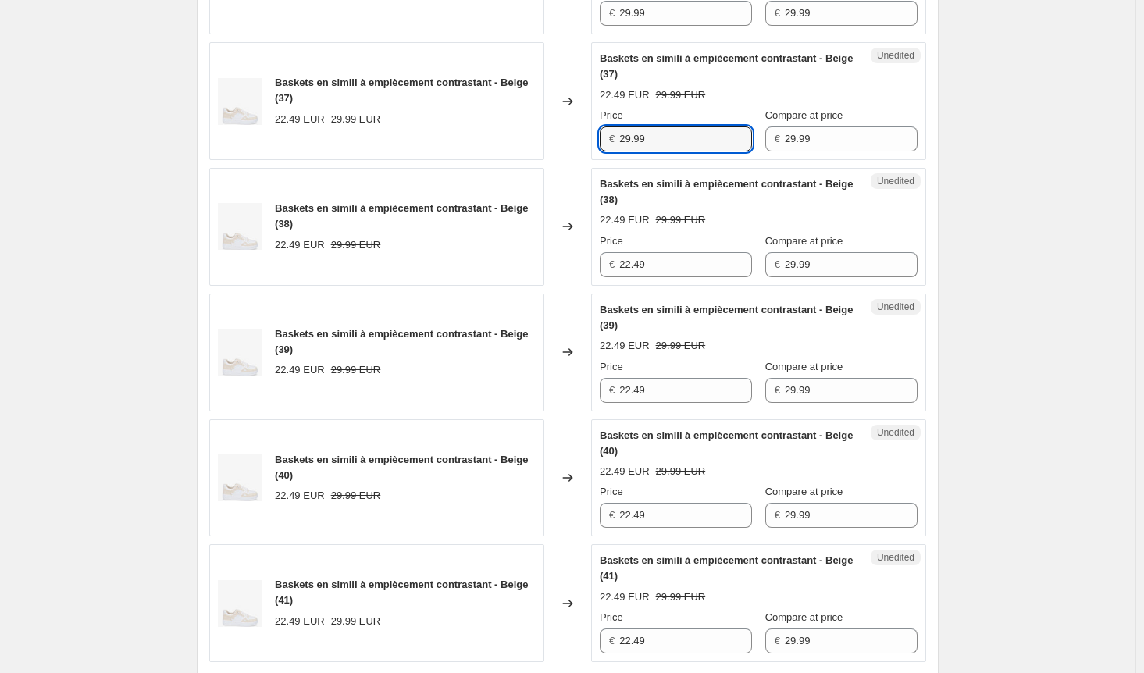
type input "29.99"
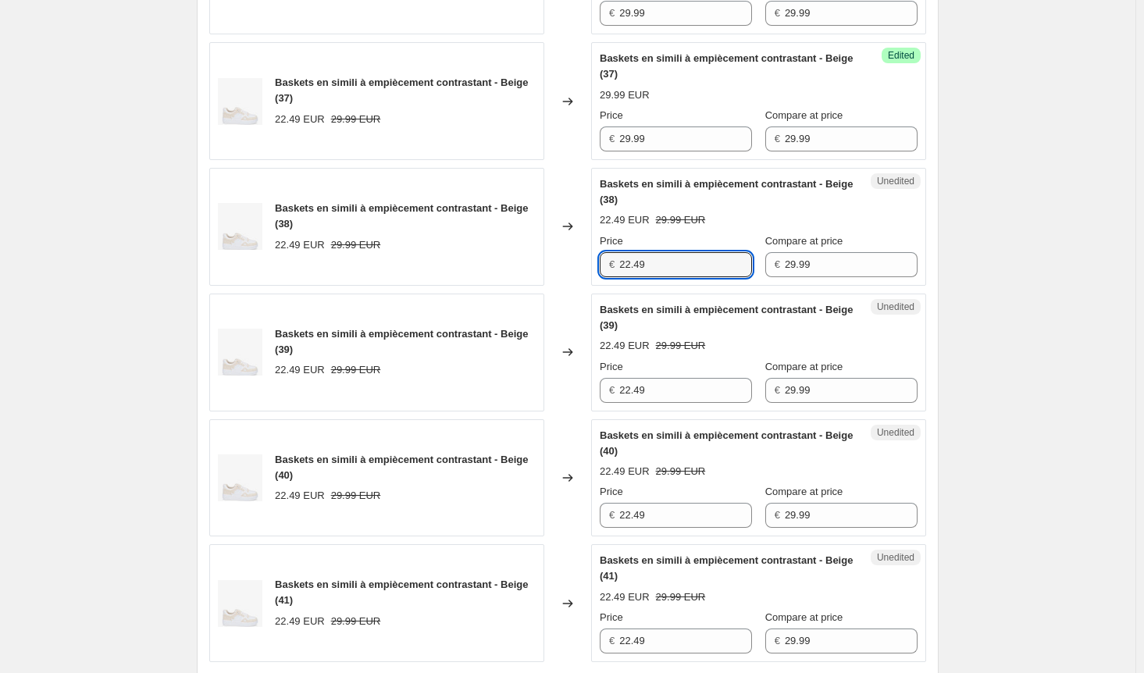
drag, startPoint x: 583, startPoint y: 259, endPoint x: 558, endPoint y: 259, distance: 25.0
click at [558, 259] on div "Baskets en simili à empiècement contrastant - Beige (38) 22.49 EUR 29.99 EUR Ch…" at bounding box center [567, 227] width 717 height 118
paste input "9.9"
type input "29.99"
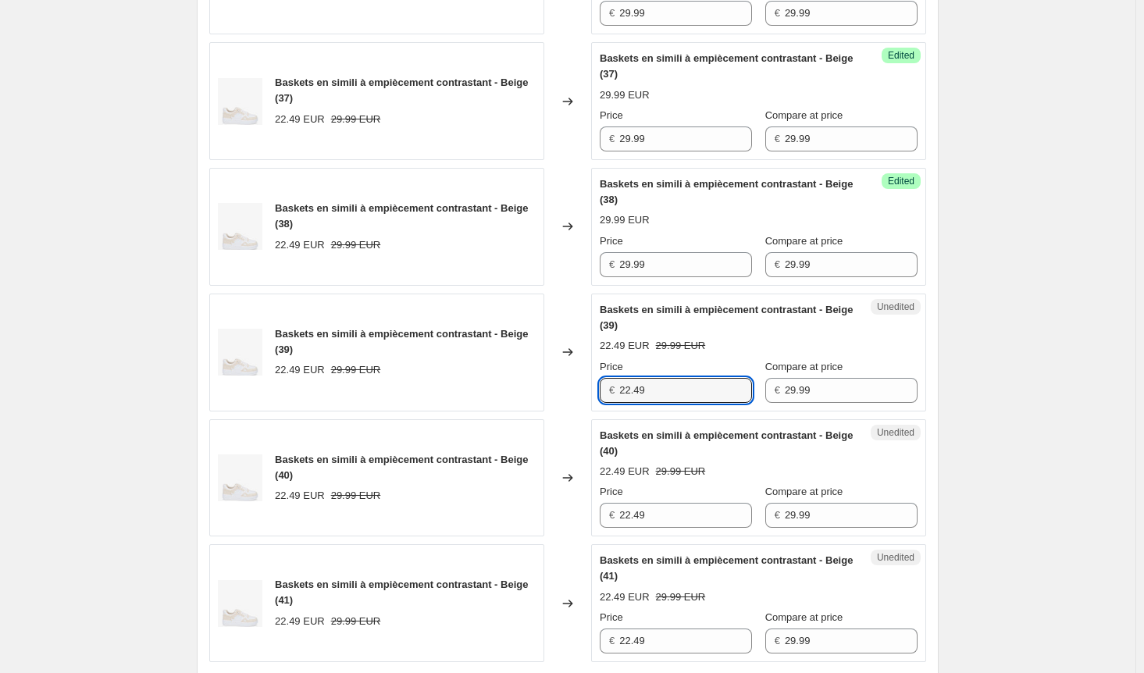
drag, startPoint x: 676, startPoint y: 391, endPoint x: 580, endPoint y: 392, distance: 95.3
click at [580, 392] on div "Baskets en simili à empiècement contrastant - Beige (39) 22.49 EUR 29.99 EUR Ch…" at bounding box center [567, 353] width 717 height 118
paste input "9.9"
type input "29.99"
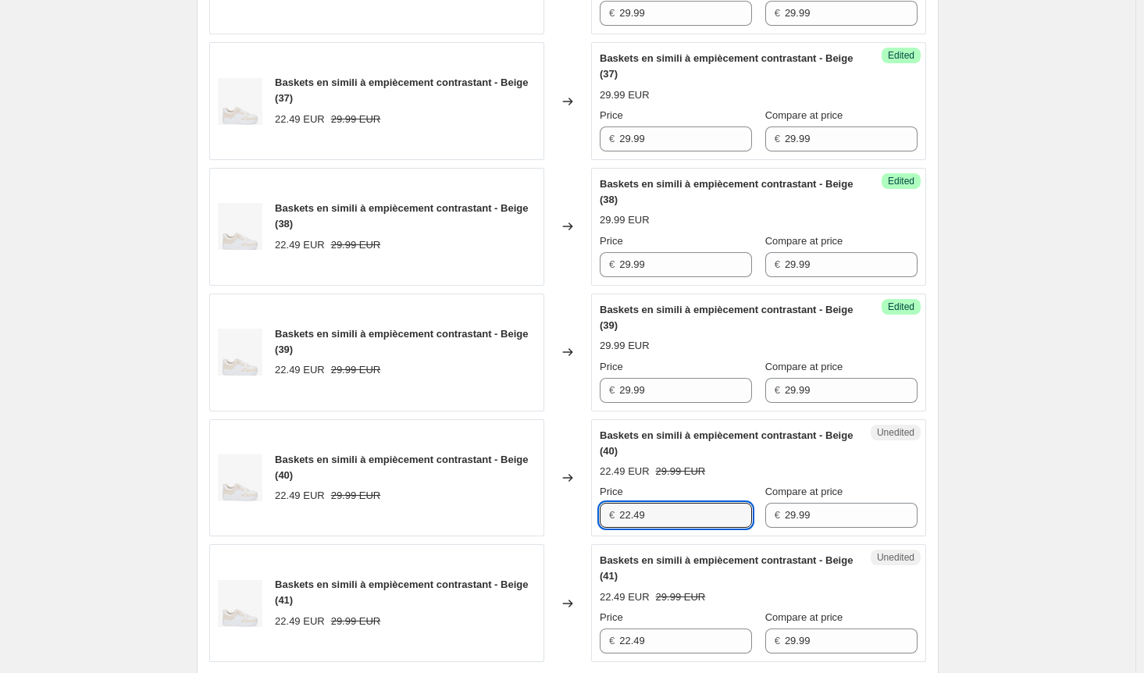
drag, startPoint x: 669, startPoint y: 509, endPoint x: 576, endPoint y: 531, distance: 94.7
click at [571, 516] on div "Baskets en simili à empiècement contrastant - Beige (40) 22.49 EUR 29.99 EUR Ch…" at bounding box center [567, 478] width 717 height 118
paste input "9.9"
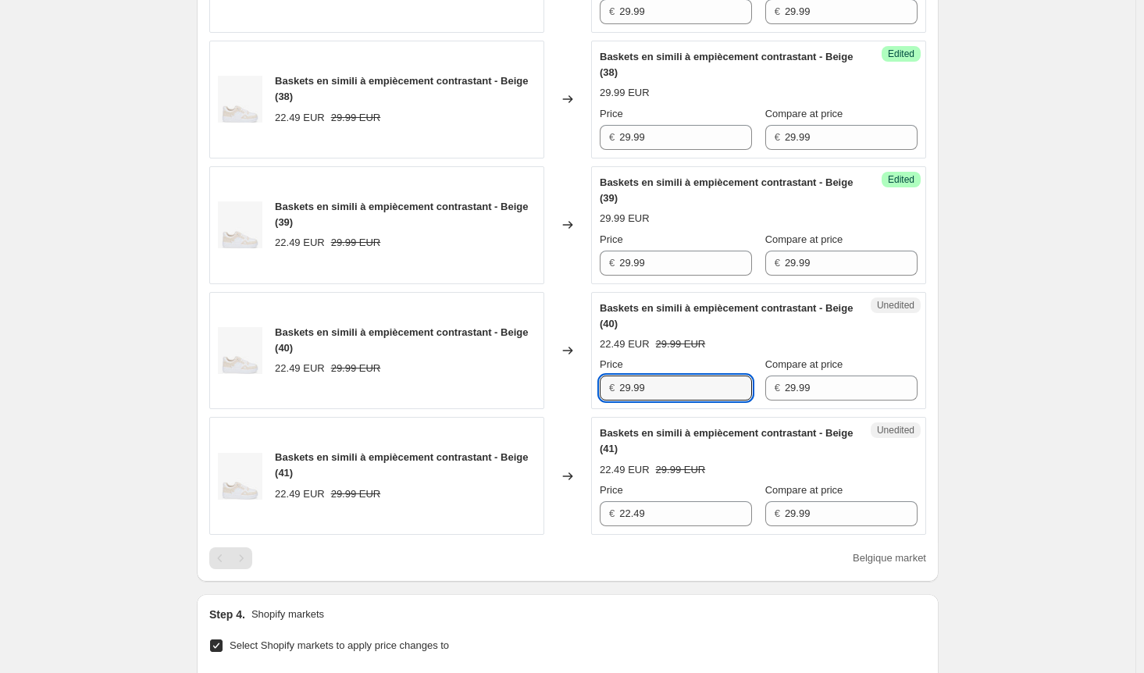
scroll to position [891, 0]
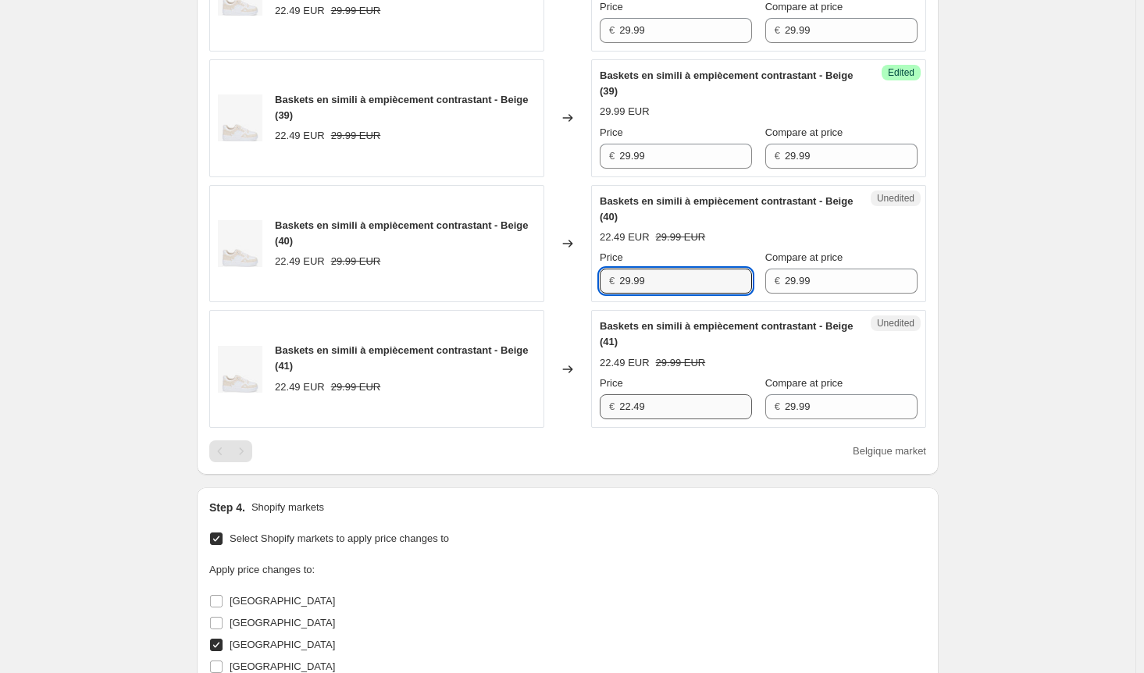
type input "29.99"
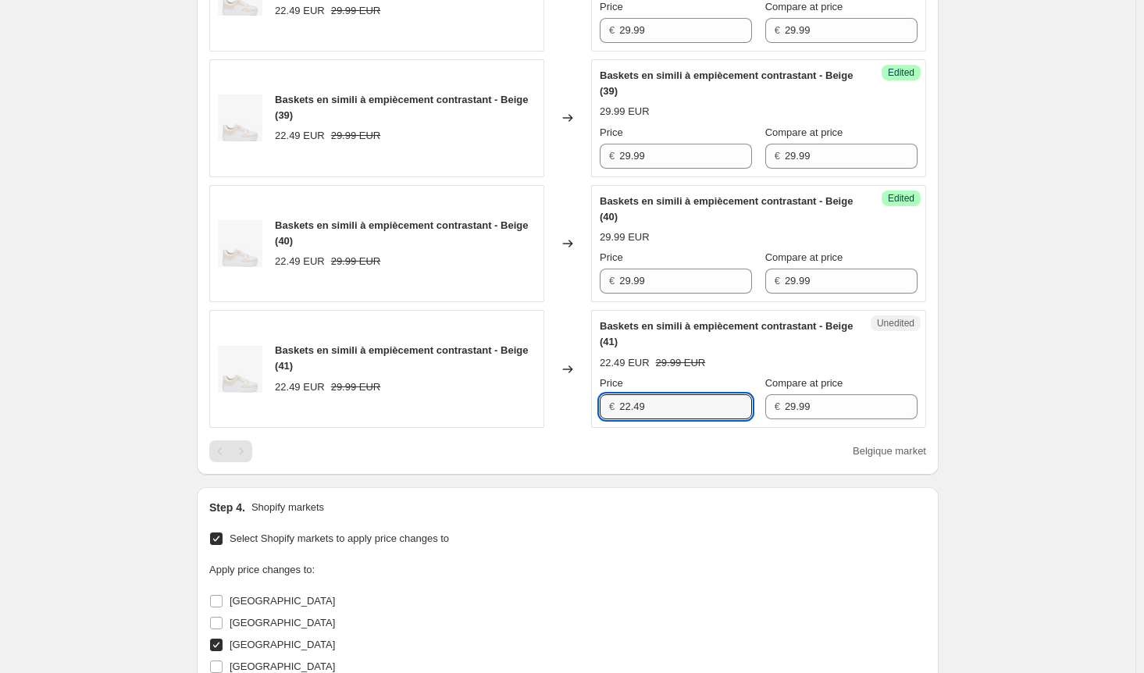
click at [576, 408] on div "Baskets en simili à empiècement contrastant - Beige (41) 22.49 EUR 29.99 EUR Ch…" at bounding box center [567, 369] width 717 height 118
paste input "9.9"
type input "29.99"
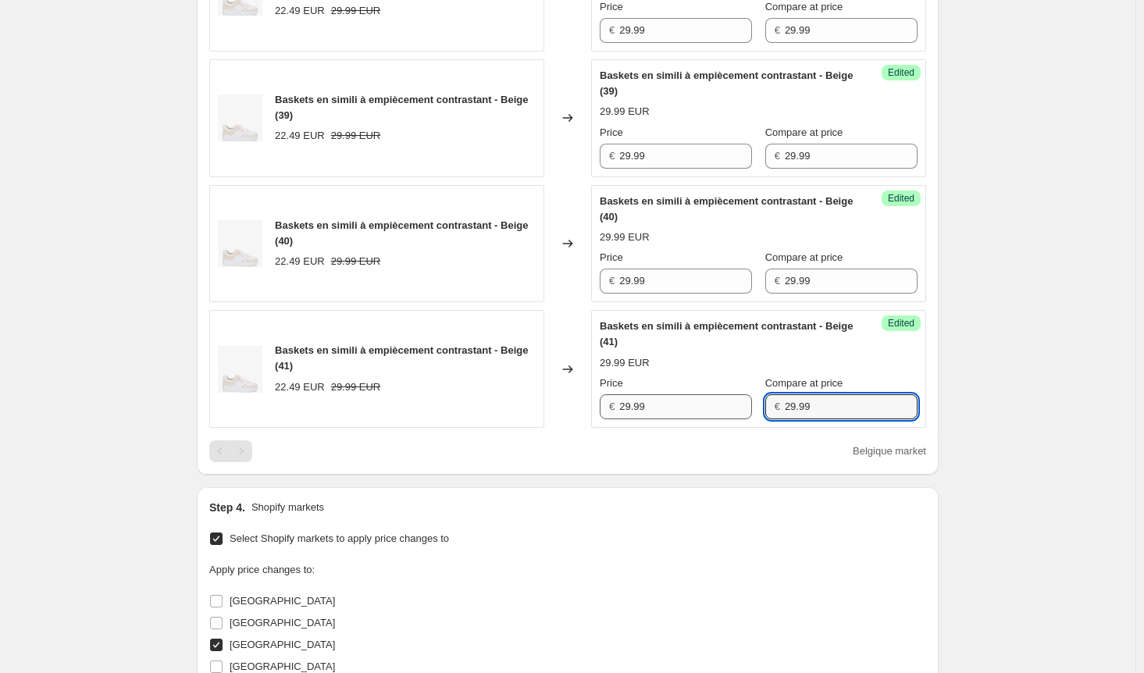
click at [692, 403] on div "Price € 29.99 Compare at price € 29.99" at bounding box center [759, 398] width 318 height 44
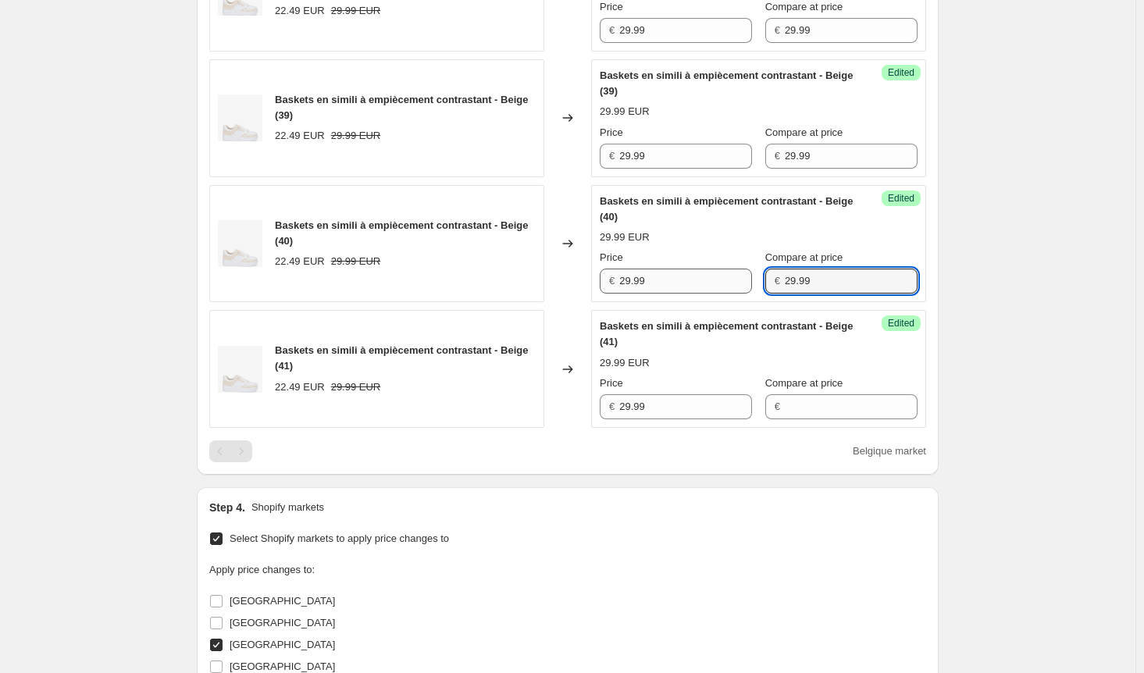
click at [722, 274] on div "Price € 29.99 Compare at price € 29.99" at bounding box center [759, 272] width 318 height 44
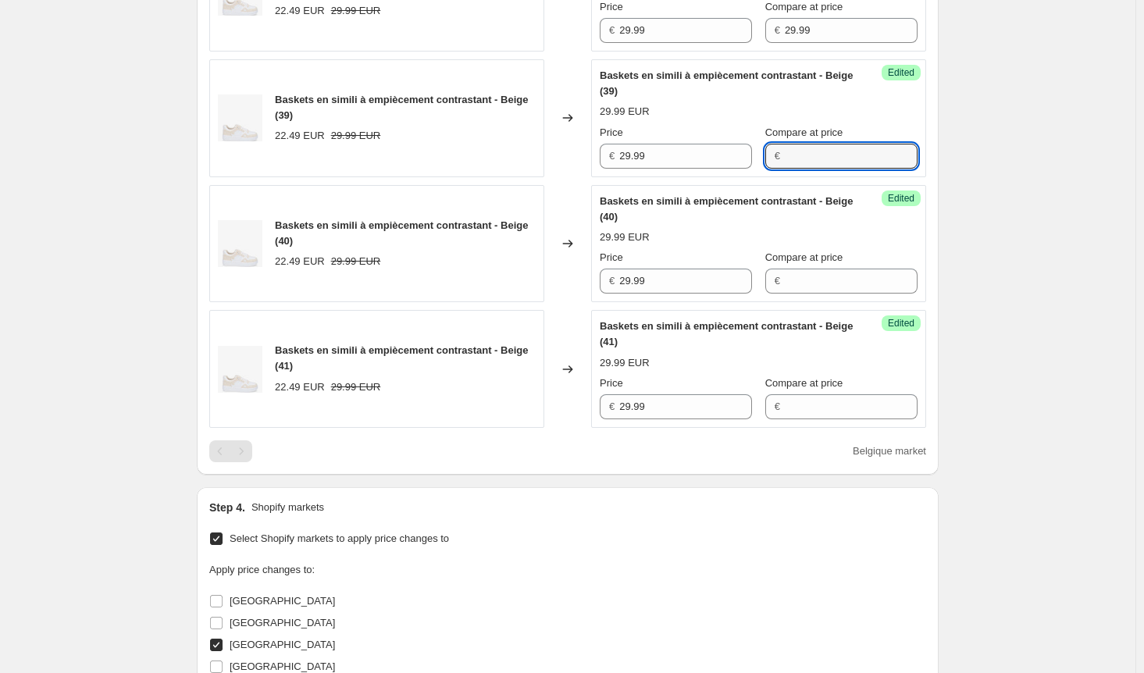
click at [726, 150] on div "Price € 29.99 Compare at price €" at bounding box center [759, 147] width 318 height 44
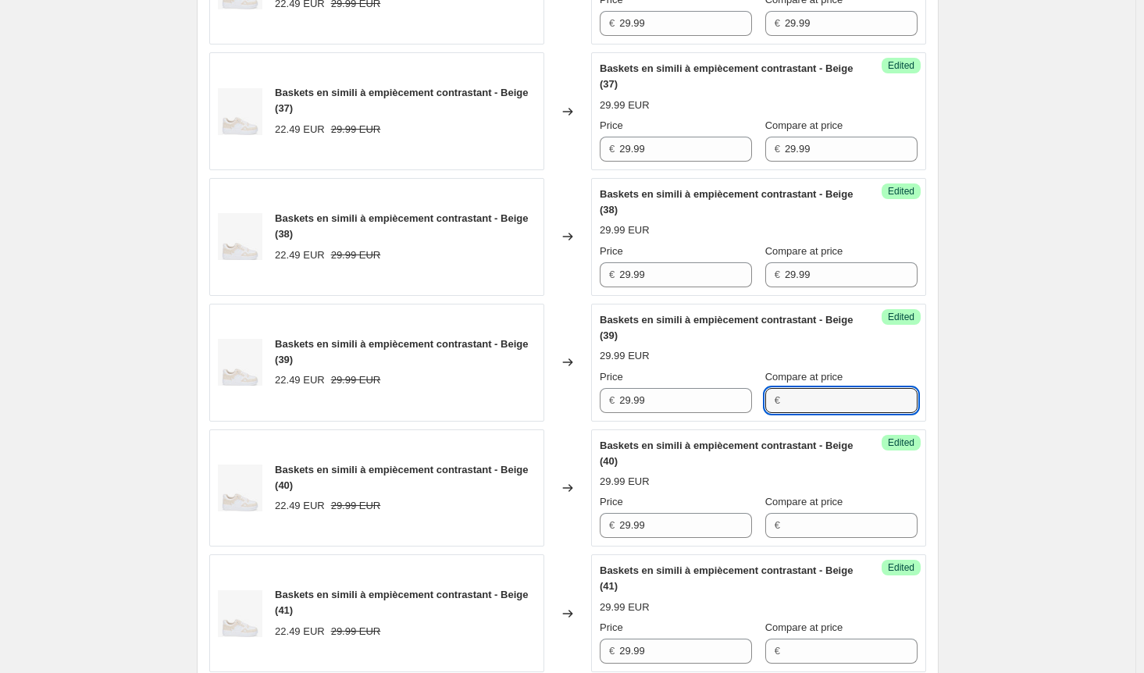
scroll to position [501, 0]
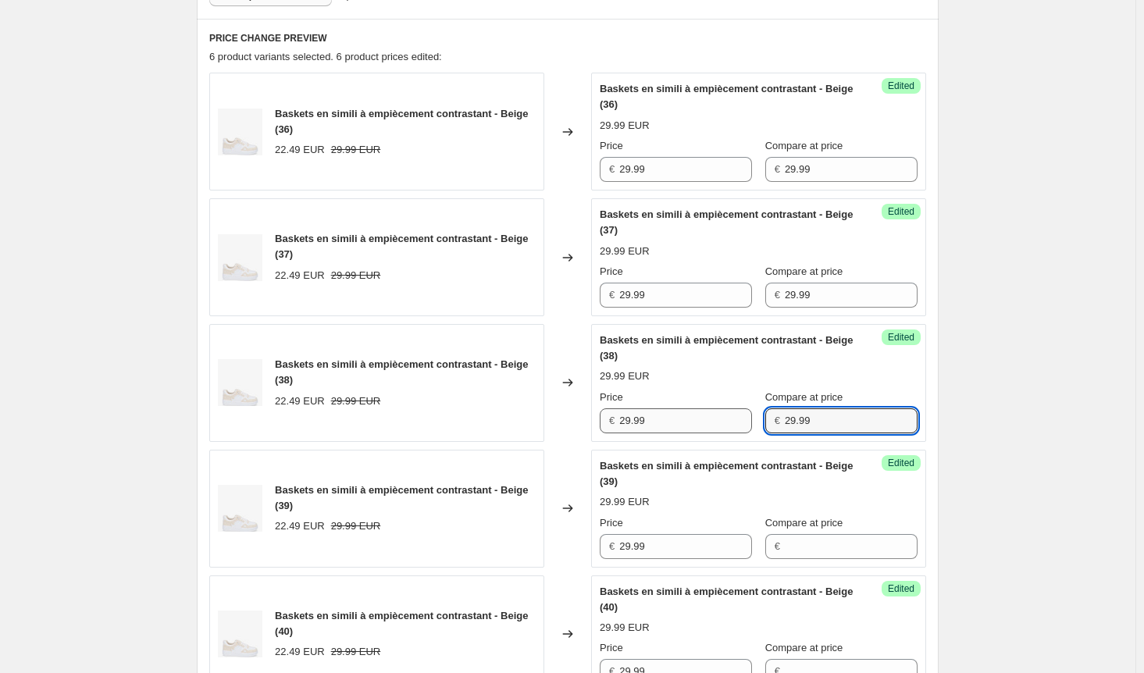
click at [706, 419] on div "Price € 29.99 Compare at price € 29.99" at bounding box center [759, 412] width 318 height 44
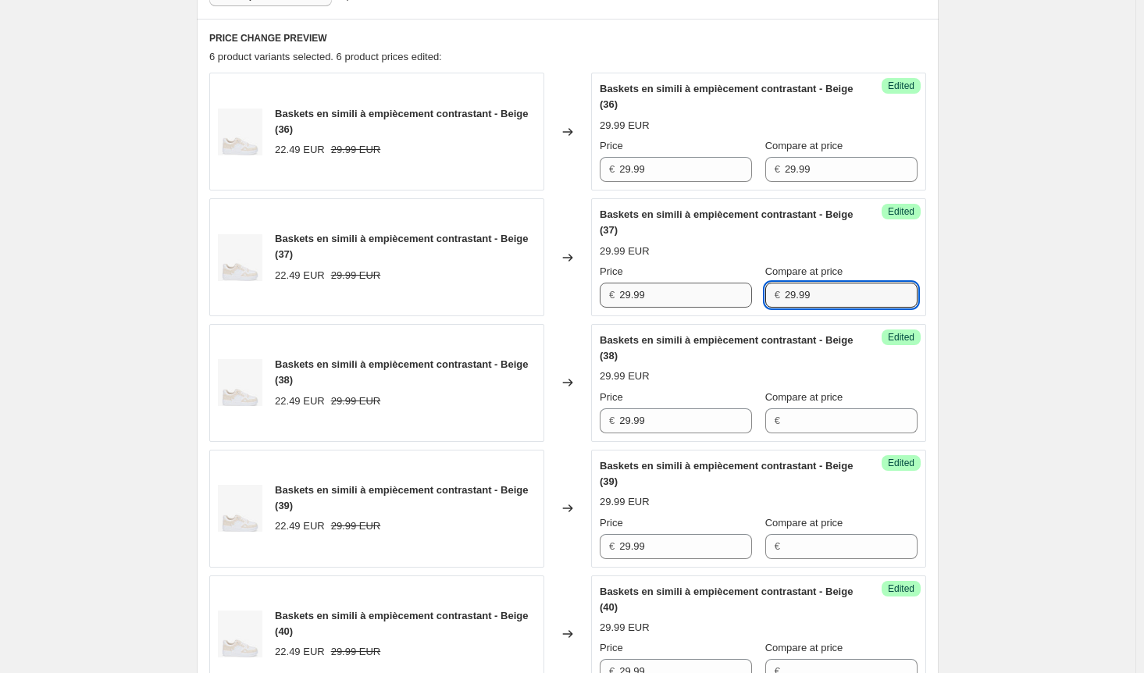
click at [719, 285] on div "Price € 29.99 Compare at price € 29.99" at bounding box center [759, 286] width 318 height 44
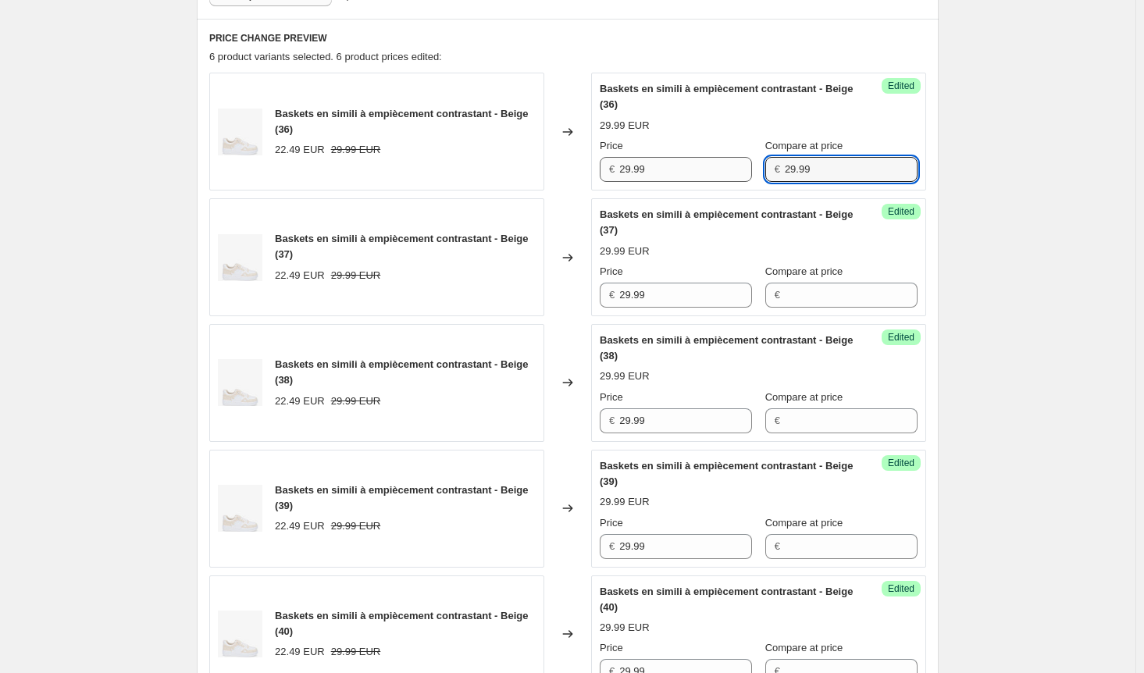
click at [727, 168] on div "Price € 29.99 Compare at price € 29.99" at bounding box center [759, 160] width 318 height 44
click at [1036, 286] on div "Create new price [MEDICAL_DATA]. This page is ready Create new price [MEDICAL_D…" at bounding box center [568, 479] width 1136 height 1961
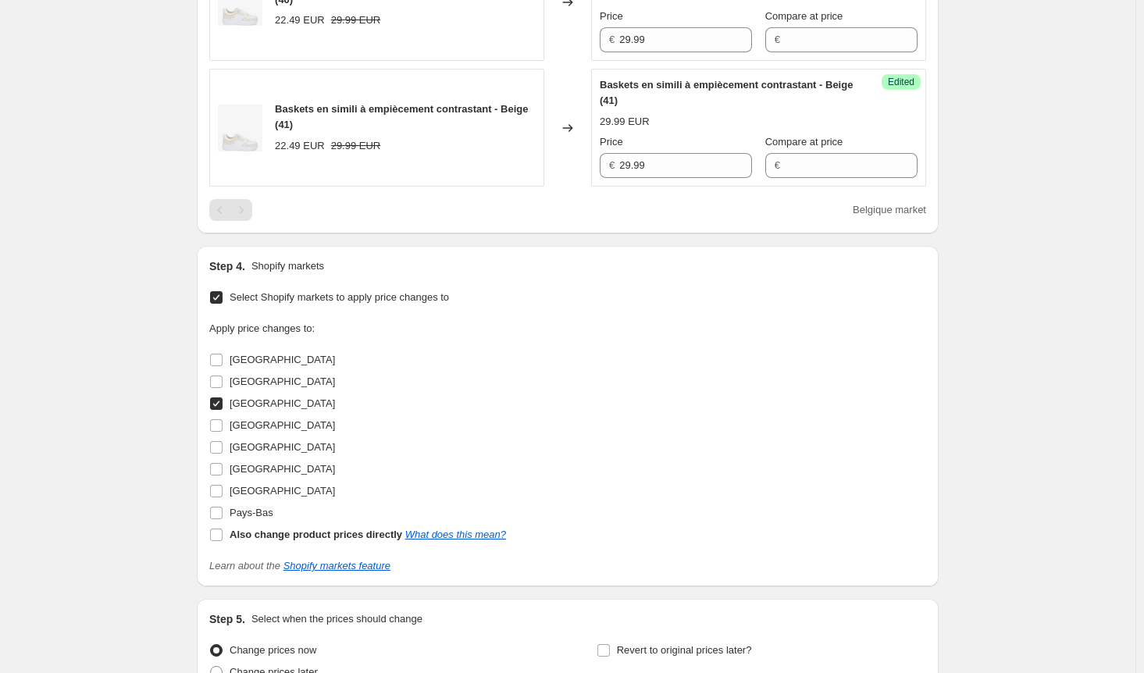
scroll to position [1282, 0]
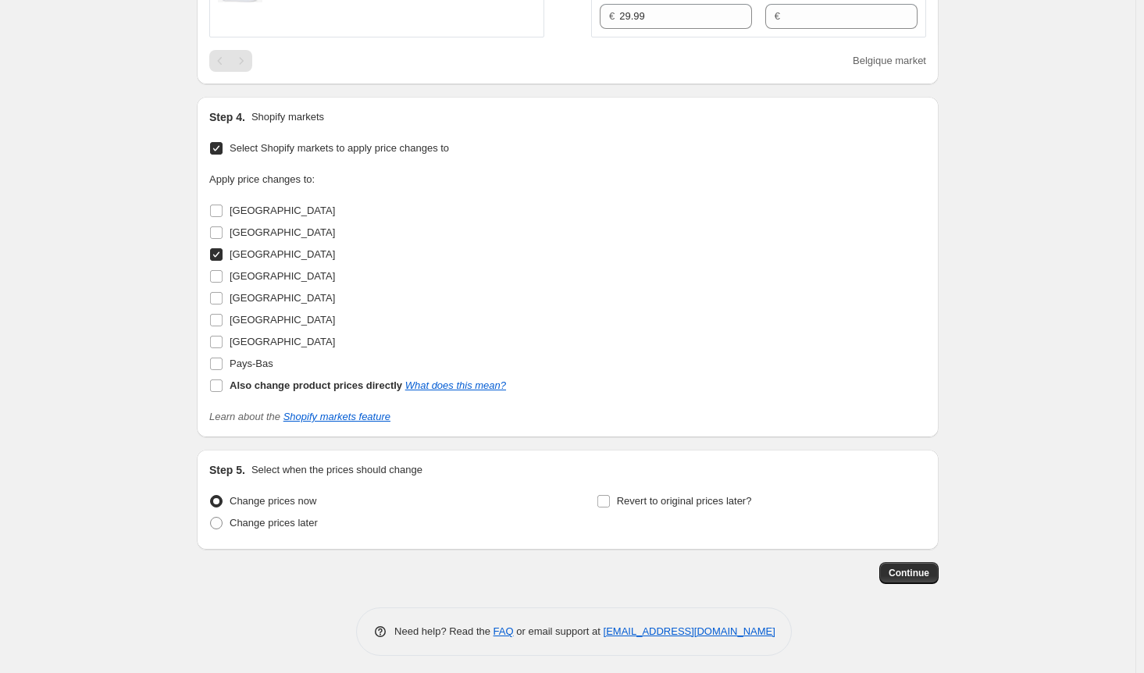
click at [223, 248] on input "[GEOGRAPHIC_DATA]" at bounding box center [216, 254] width 12 height 12
checkbox input "false"
click at [217, 270] on input "[GEOGRAPHIC_DATA]" at bounding box center [216, 276] width 12 height 12
checkbox input "true"
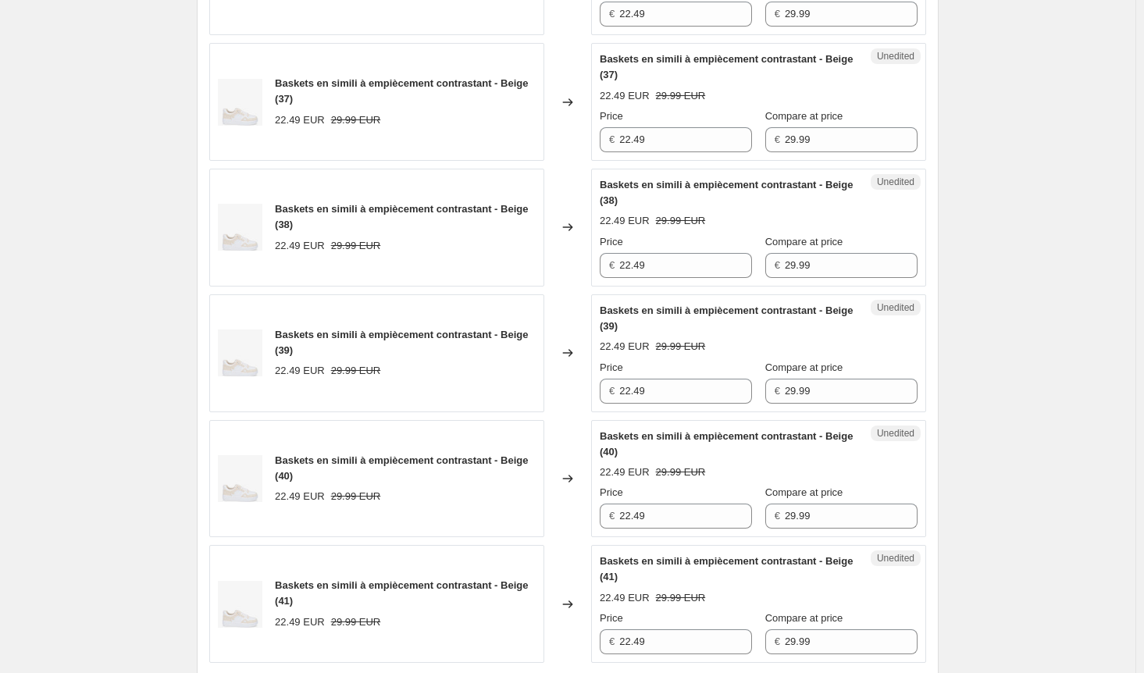
scroll to position [501, 0]
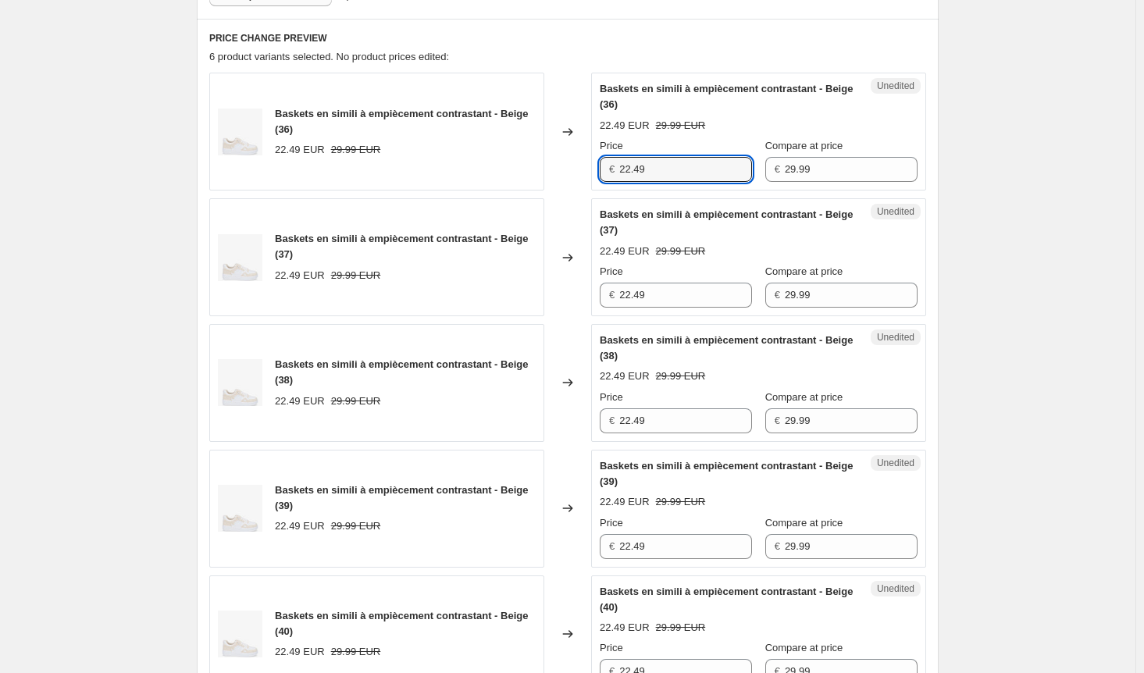
click at [501, 166] on div "Baskets en simili à empiècement contrastant - Beige (36) 22.49 EUR 29.99 EUR Ch…" at bounding box center [567, 132] width 717 height 118
paste input "9.9"
type input "29.99"
drag, startPoint x: 689, startPoint y: 292, endPoint x: 575, endPoint y: 292, distance: 114.0
click at [576, 292] on div "Baskets en simili à empiècement contrastant - Beige (37) 22.49 EUR 29.99 EUR Ch…" at bounding box center [567, 257] width 717 height 118
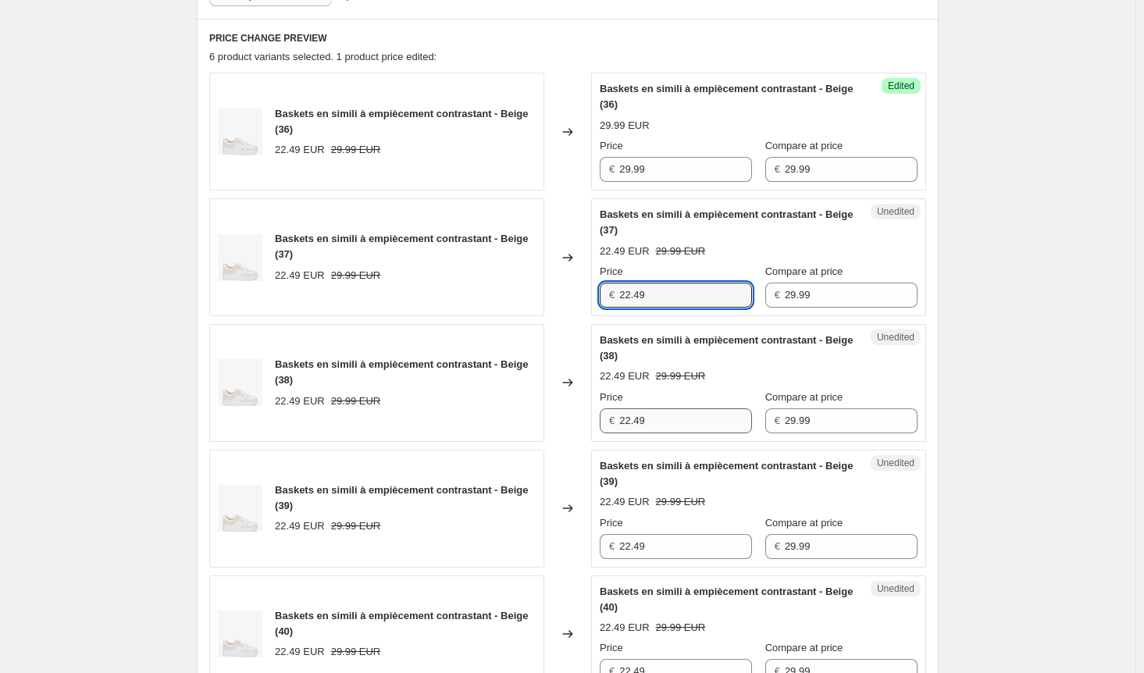
paste input "9.9"
type input "29.99"
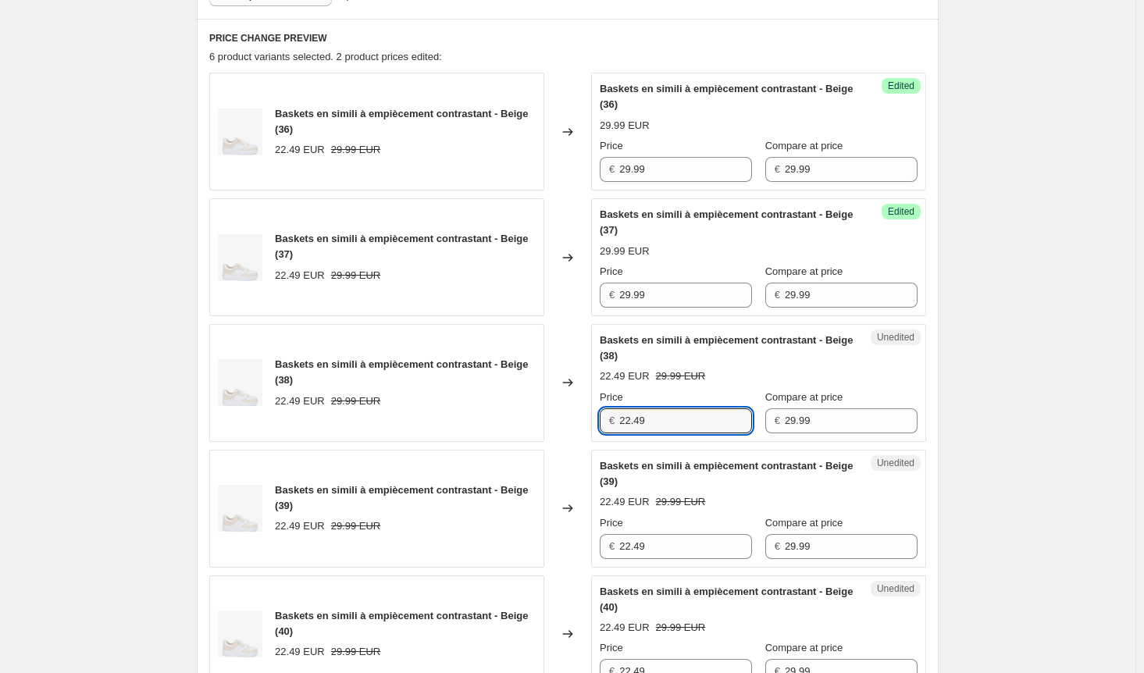
drag, startPoint x: 676, startPoint y: 430, endPoint x: 559, endPoint y: 430, distance: 117.2
click at [559, 430] on div "Baskets en simili à empiècement contrastant - Beige (38) 22.49 EUR 29.99 EUR Ch…" at bounding box center [567, 383] width 717 height 118
paste input "9.9"
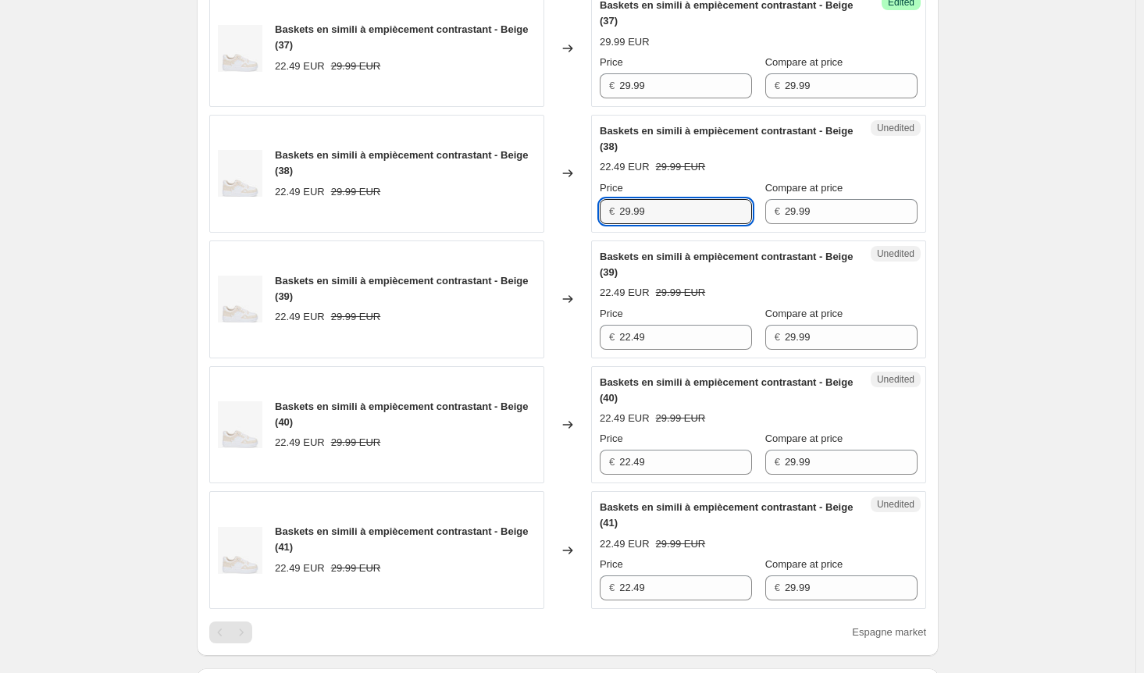
scroll to position [891, 0]
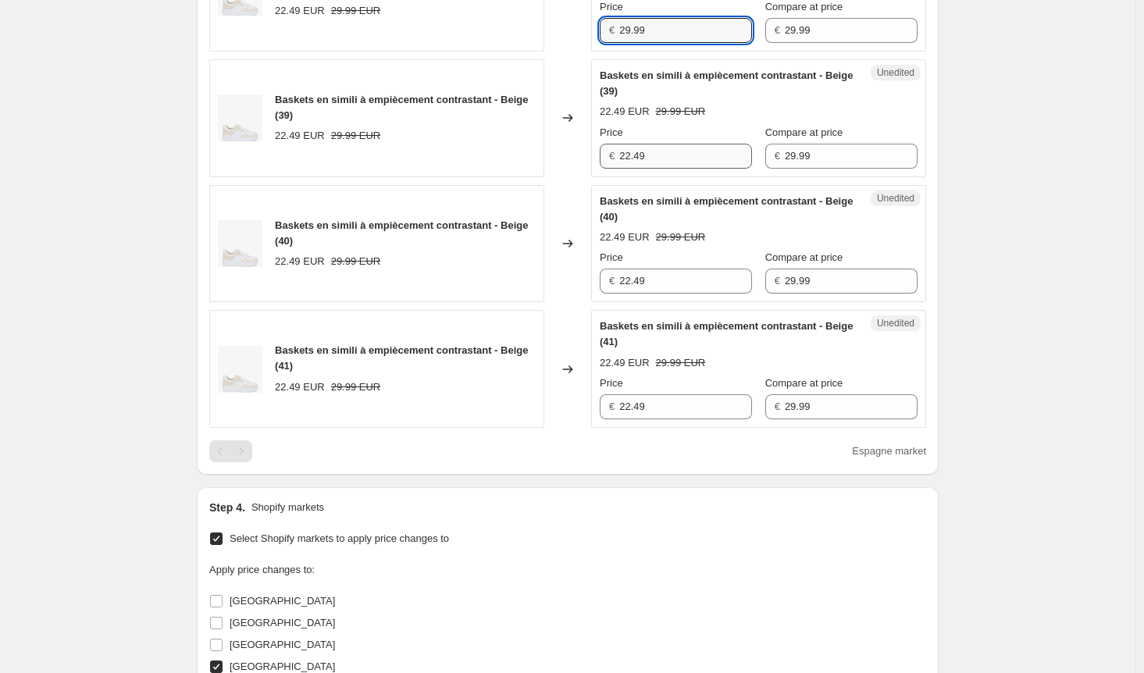
type input "29.99"
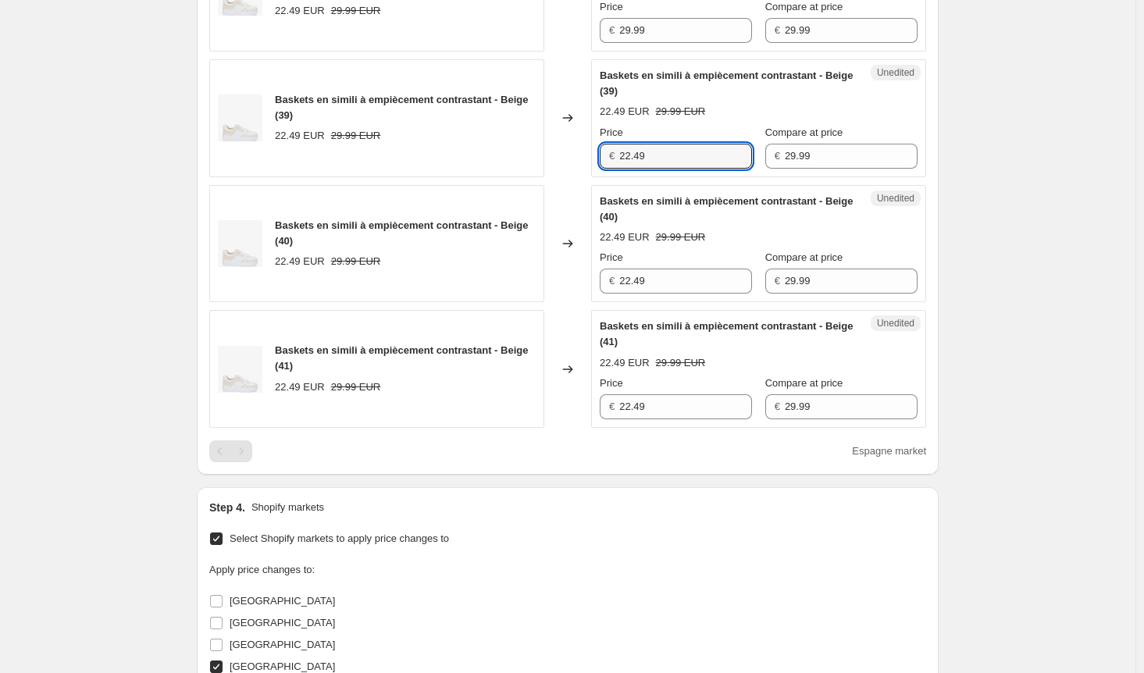
drag, startPoint x: 664, startPoint y: 154, endPoint x: 557, endPoint y: 154, distance: 107.0
click at [557, 154] on div "Baskets en simili à empiècement contrastant - Beige (39) 22.49 EUR 29.99 EUR Ch…" at bounding box center [567, 118] width 717 height 118
paste input "9.9"
type input "29.99"
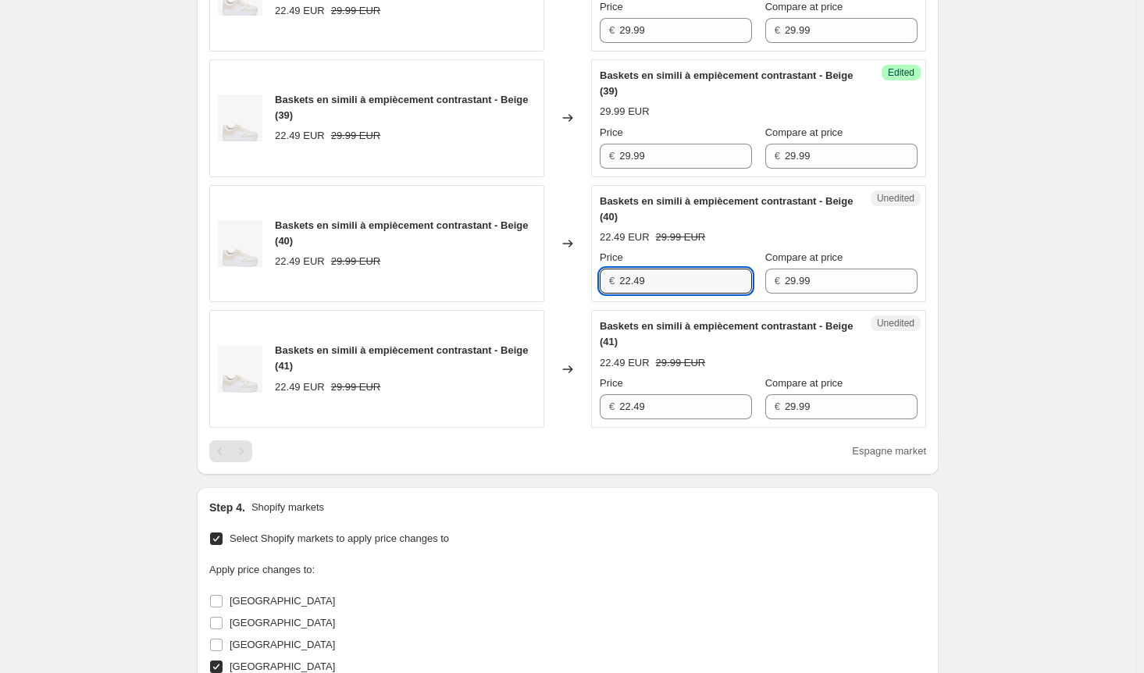
drag, startPoint x: 665, startPoint y: 274, endPoint x: 537, endPoint y: 266, distance: 127.5
click at [537, 266] on div "Baskets en simili à empiècement contrastant - Beige (40) 22.49 EUR 29.99 EUR Ch…" at bounding box center [567, 244] width 717 height 118
paste input "9.9"
type input "29.99"
click at [663, 385] on div "Price" at bounding box center [676, 384] width 152 height 16
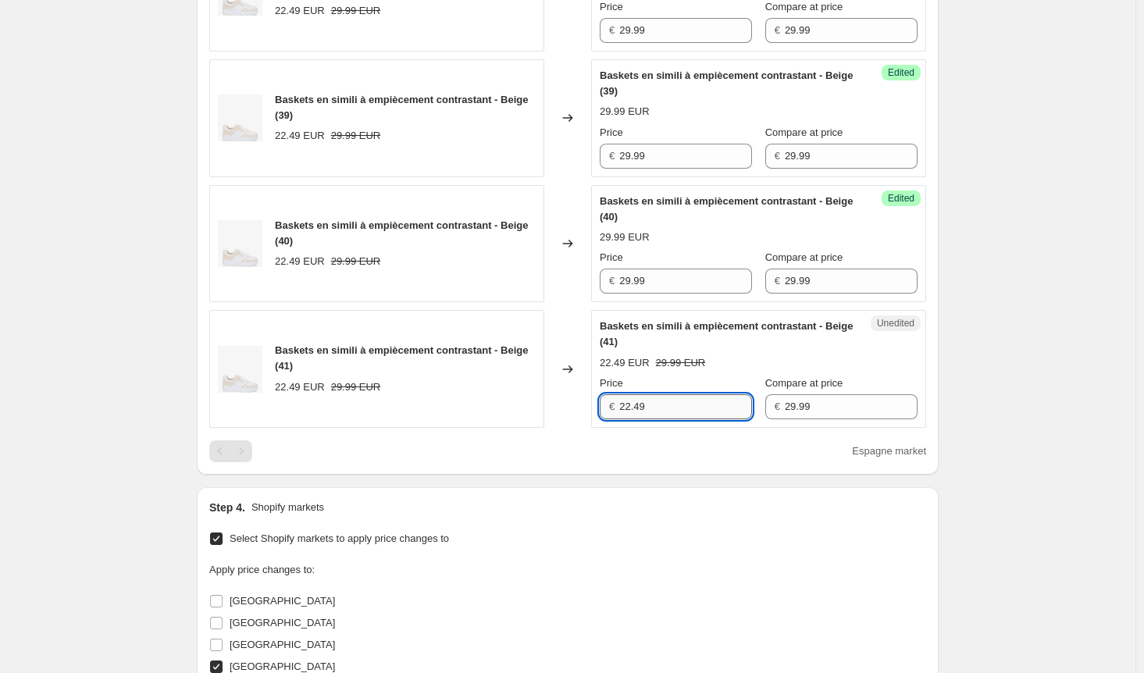
drag, startPoint x: 659, startPoint y: 391, endPoint x: 648, endPoint y: 406, distance: 18.4
click at [659, 394] on input "22.49" at bounding box center [685, 406] width 133 height 25
click at [534, 395] on div "Baskets en simili à empiècement contrastant - Beige (41) 22.49 EUR 29.99 EUR Ch…" at bounding box center [567, 369] width 717 height 118
paste input "9.9"
type input "29.99"
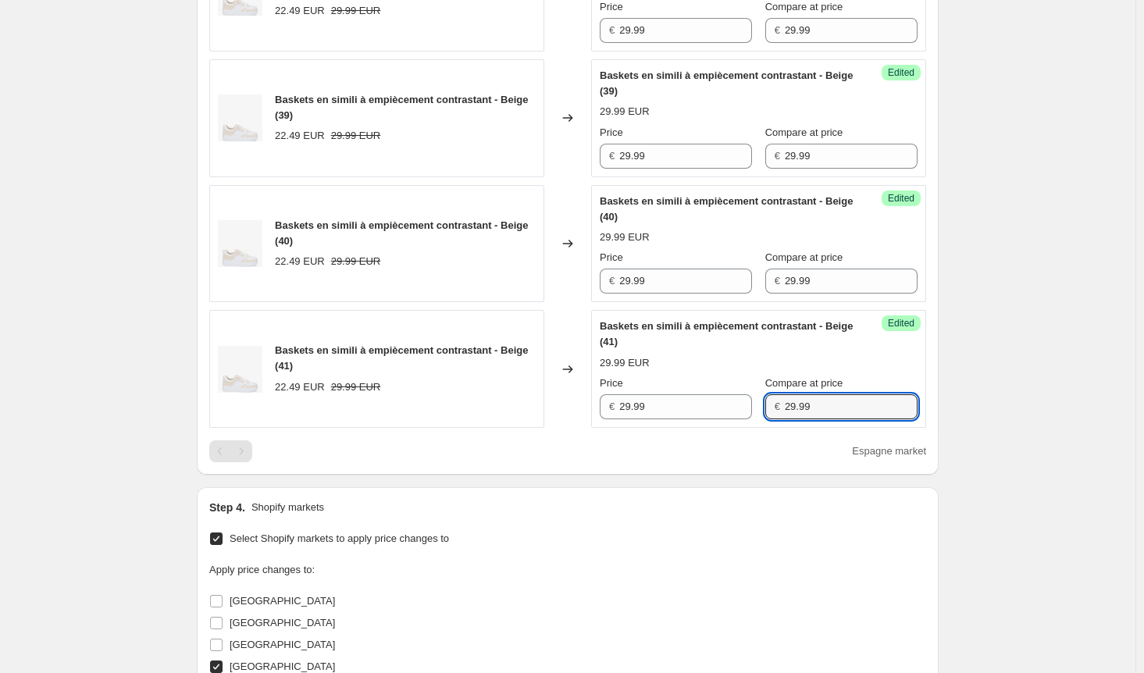
click at [694, 385] on div "Price € 29.99 Compare at price € 29.99" at bounding box center [759, 398] width 318 height 44
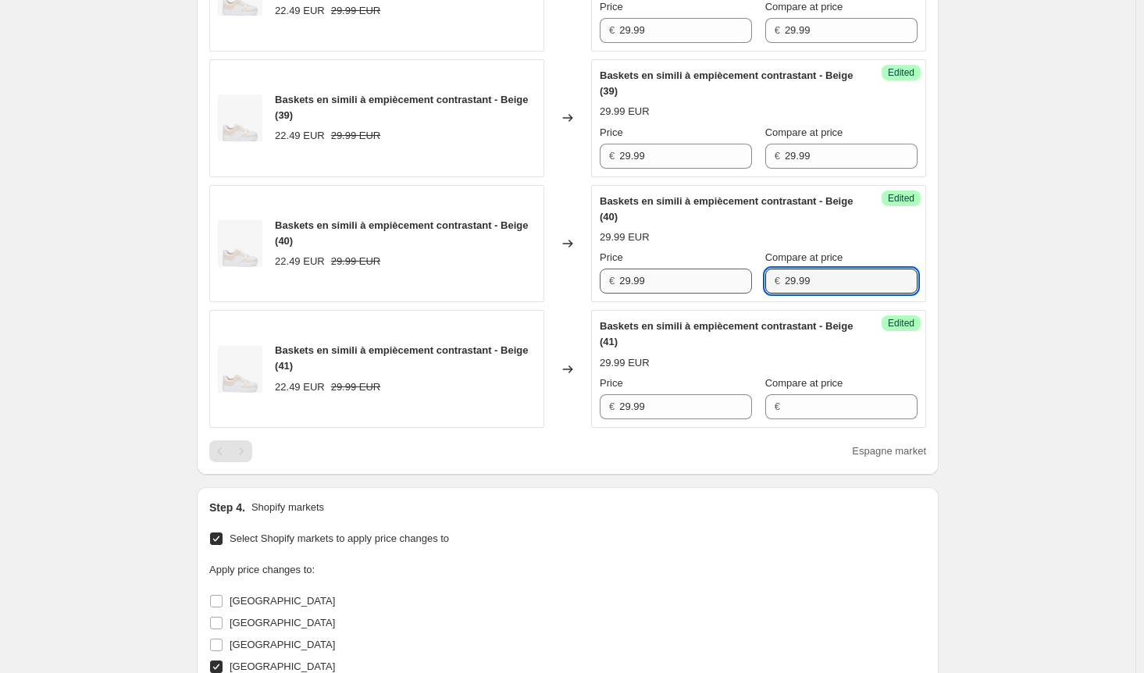
click at [719, 267] on div "Price € 29.99 Compare at price € 29.99" at bounding box center [759, 272] width 318 height 44
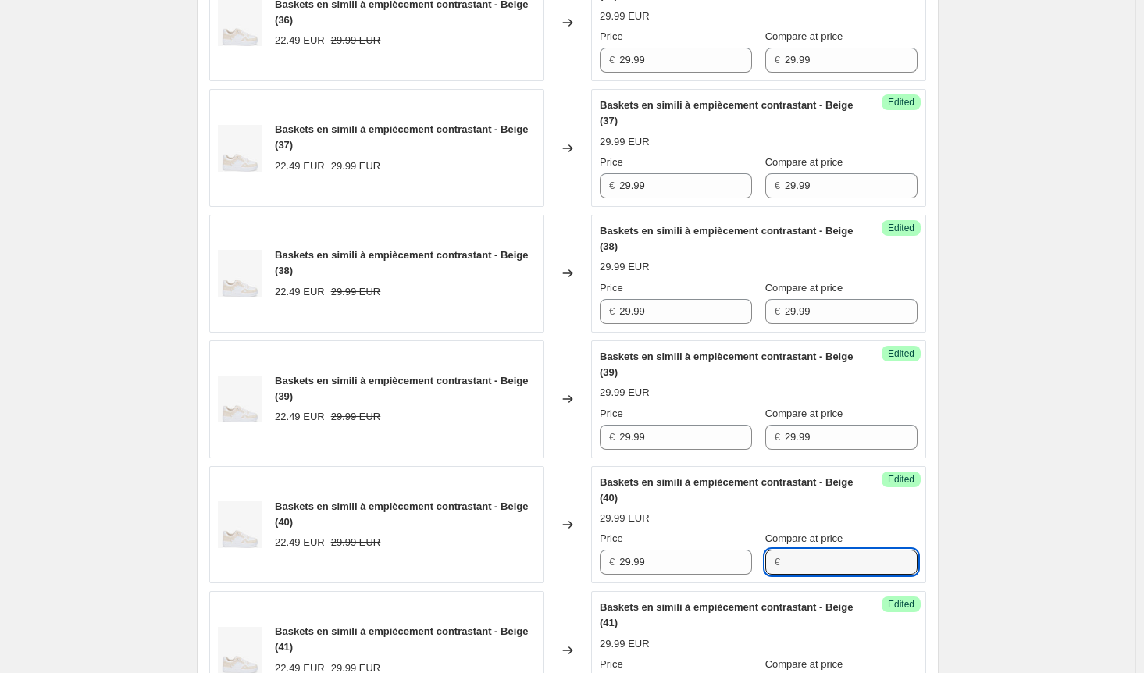
scroll to position [579, 0]
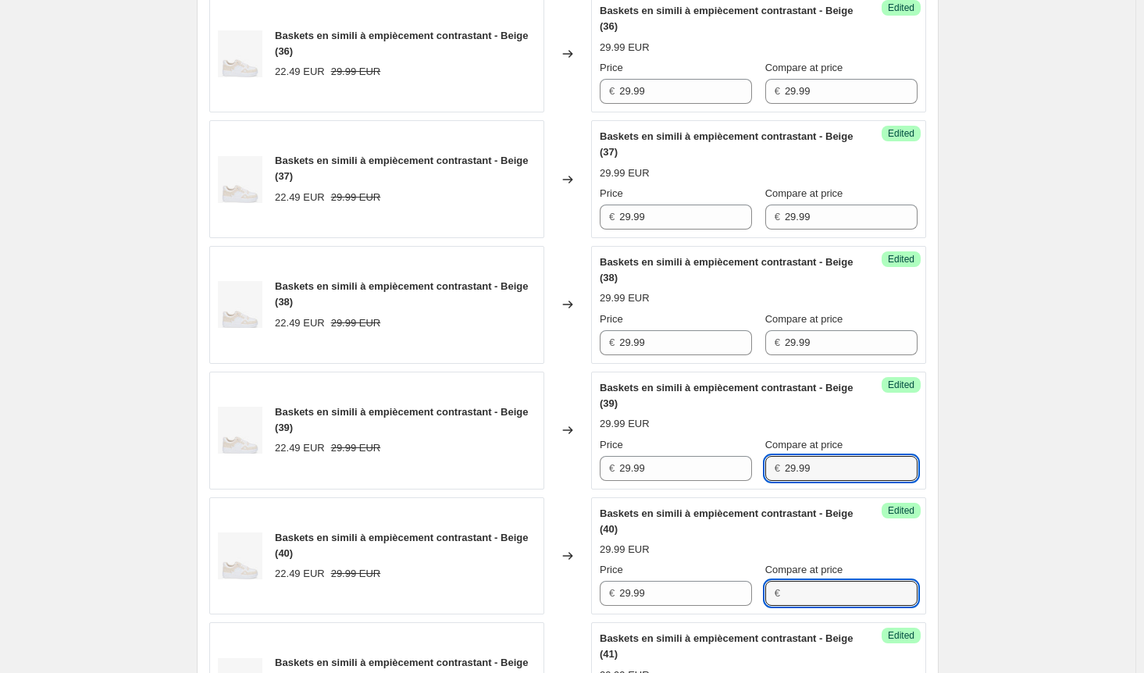
click at [700, 478] on div "Success Edited Baskets en simili à empiècement contrastant - Beige (39) 29.99 E…" at bounding box center [758, 431] width 335 height 118
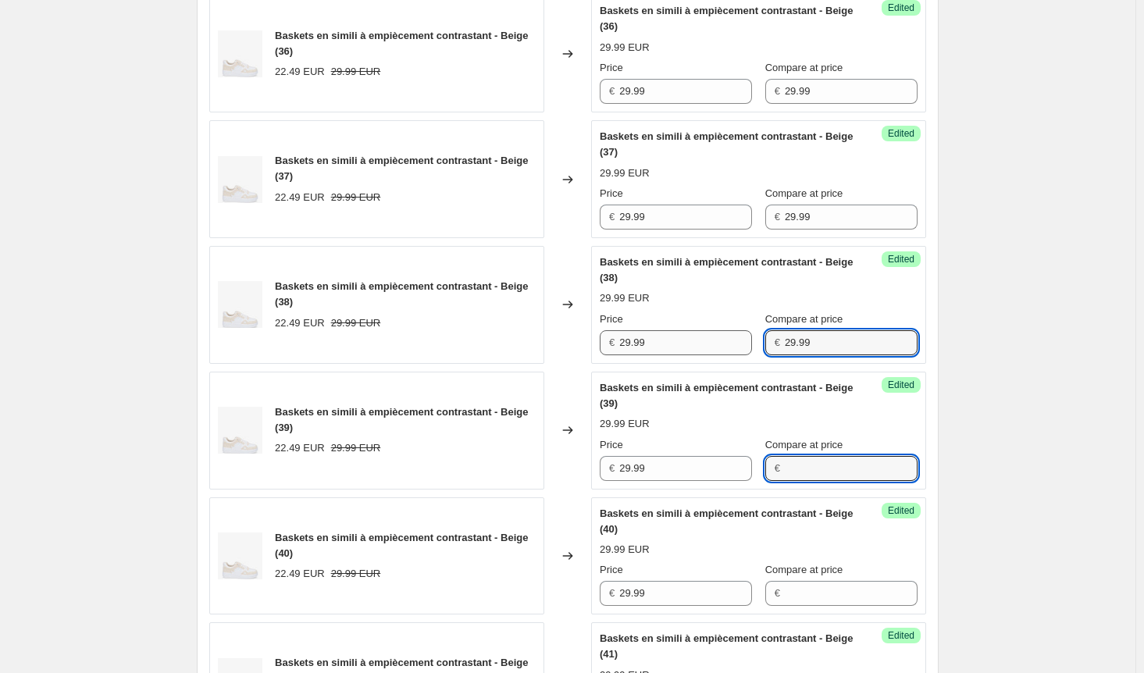
click at [738, 331] on div "Price € 29.99 Compare at price € 29.99" at bounding box center [759, 334] width 318 height 44
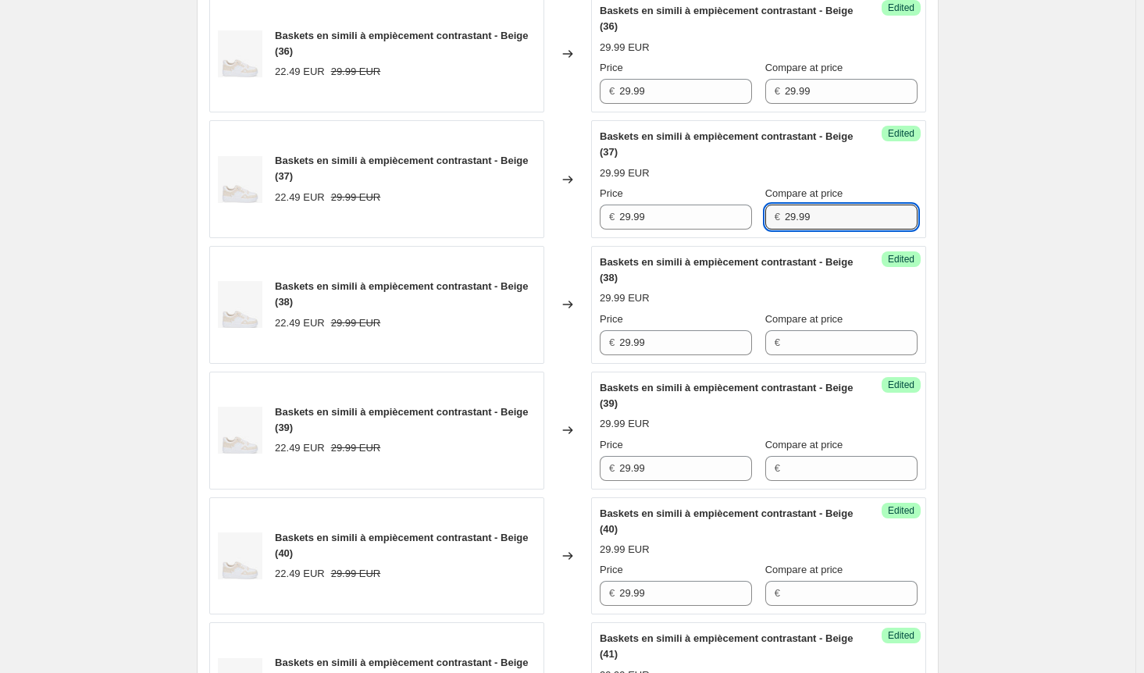
click at [744, 208] on div "Price € 29.99 Compare at price € 29.99" at bounding box center [759, 208] width 318 height 44
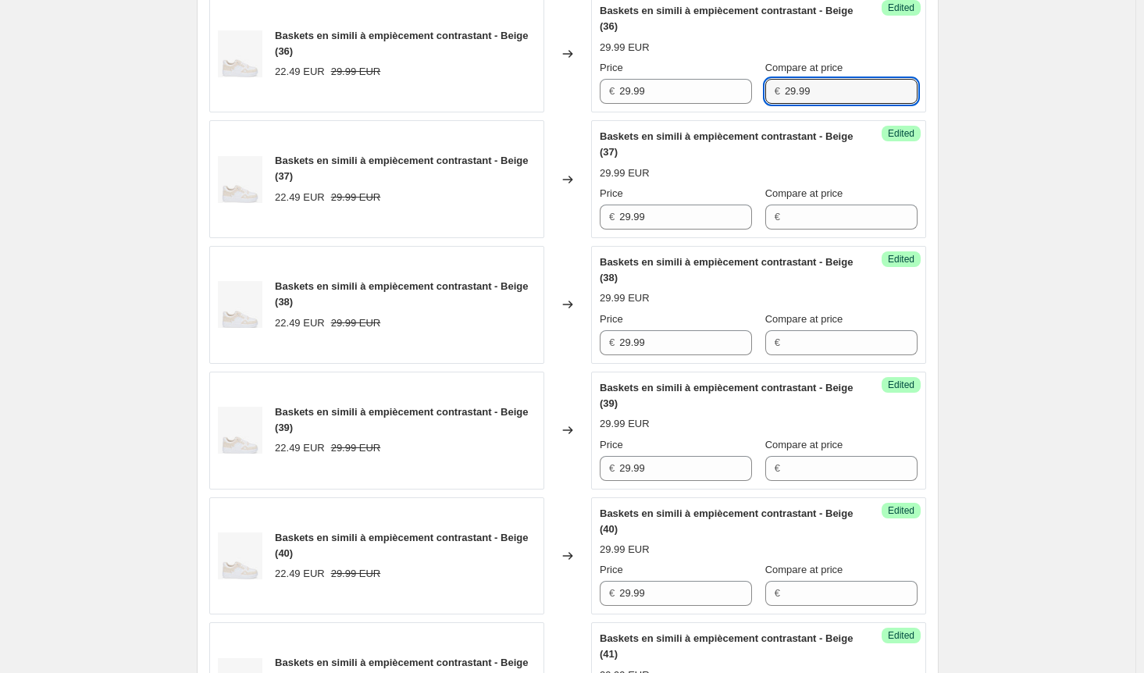
click at [747, 89] on div "Price € 29.99 Compare at price € 29.99" at bounding box center [759, 82] width 318 height 44
click at [1091, 260] on div "Create new price [MEDICAL_DATA]. This page is ready Create new price [MEDICAL_D…" at bounding box center [568, 401] width 1136 height 1961
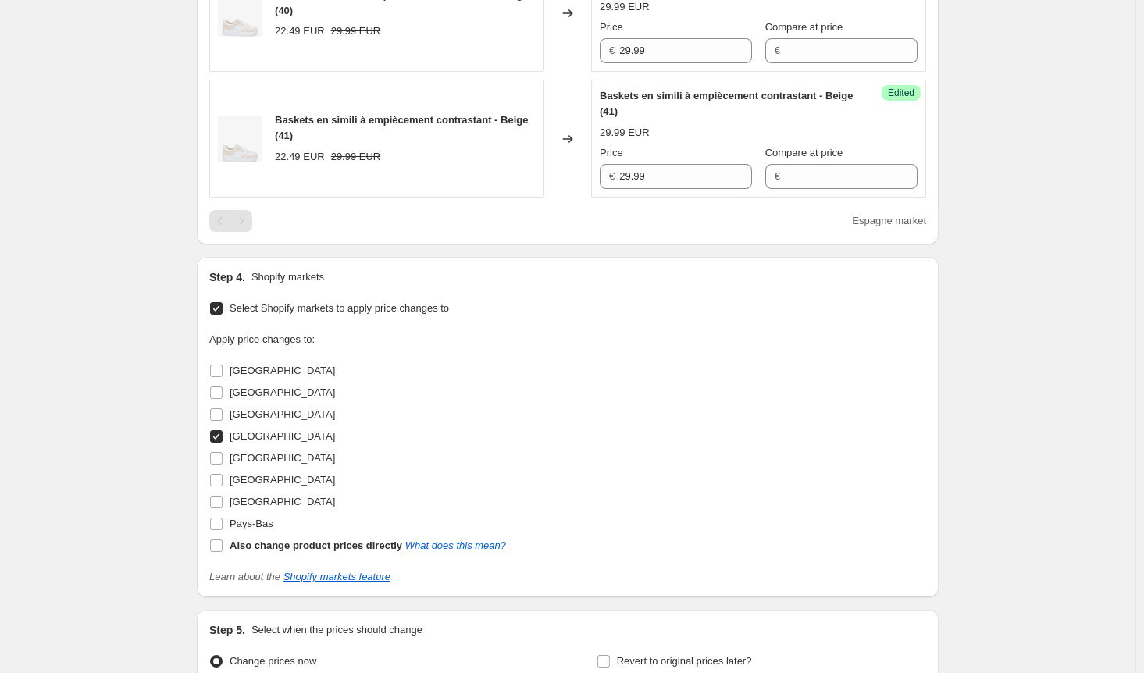
scroll to position [1282, 0]
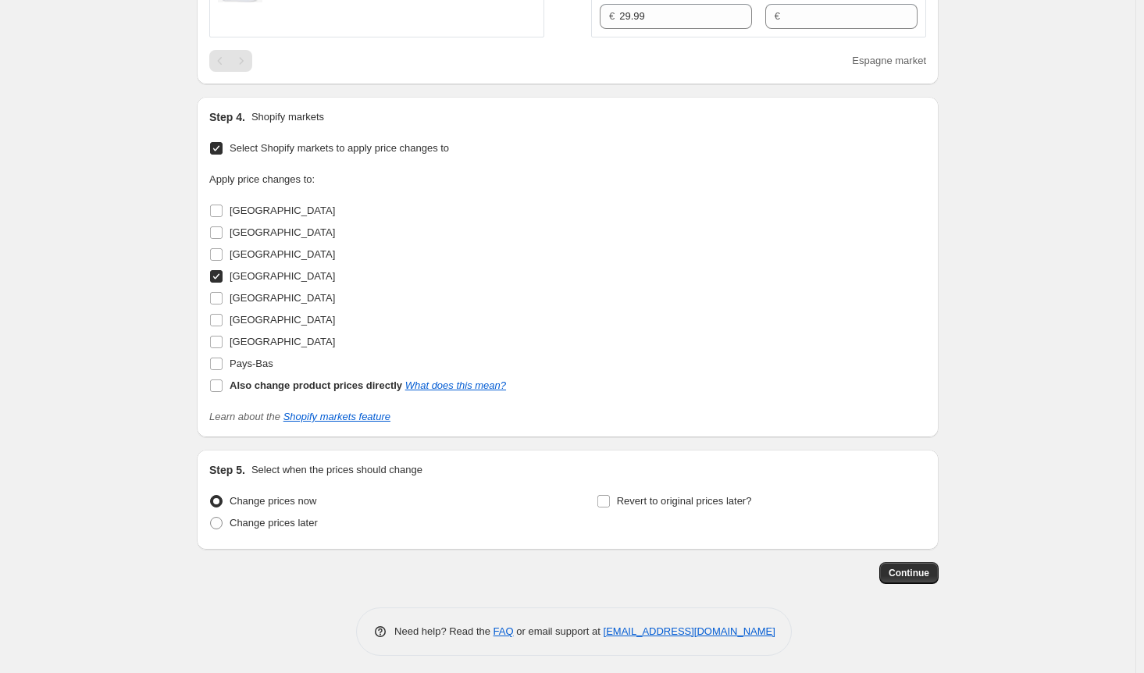
click at [220, 271] on input "[GEOGRAPHIC_DATA]" at bounding box center [216, 276] width 12 height 12
checkbox input "false"
click at [220, 318] on input "[GEOGRAPHIC_DATA]" at bounding box center [216, 320] width 12 height 12
checkbox input "true"
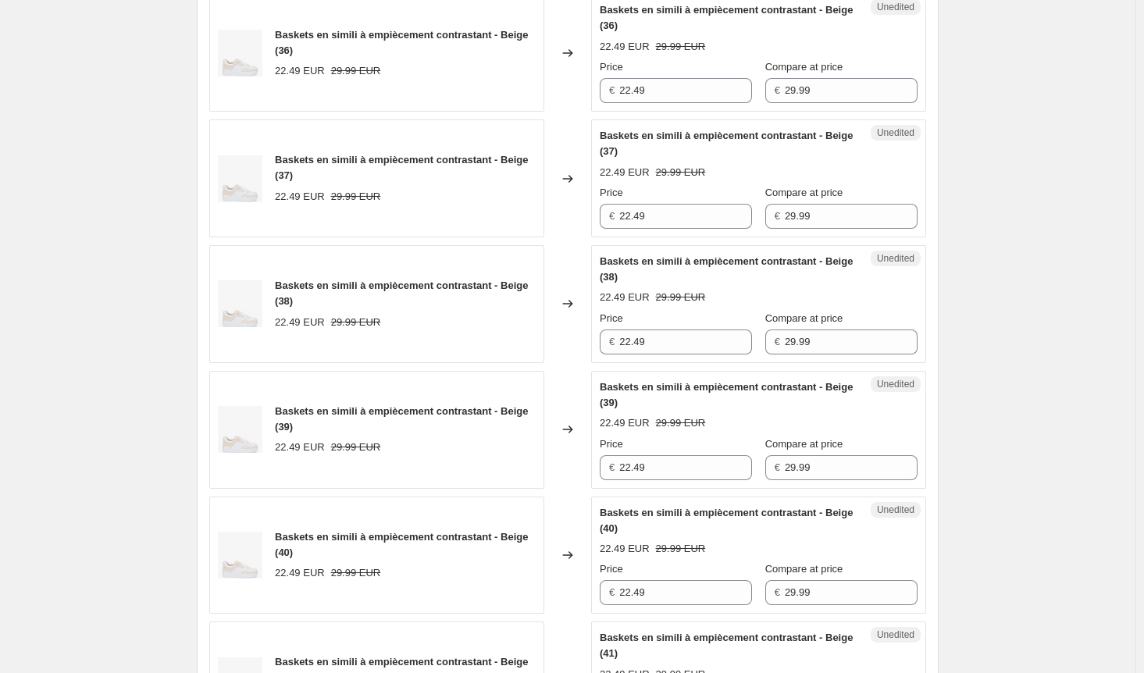
scroll to position [579, 0]
drag, startPoint x: 670, startPoint y: 92, endPoint x: 457, endPoint y: 91, distance: 213.2
click at [457, 91] on div "Baskets en simili à empiècement contrastant - Beige (36) 22.49 EUR 29.99 EUR Ch…" at bounding box center [567, 54] width 717 height 118
paste input "9.9"
type input "29.99"
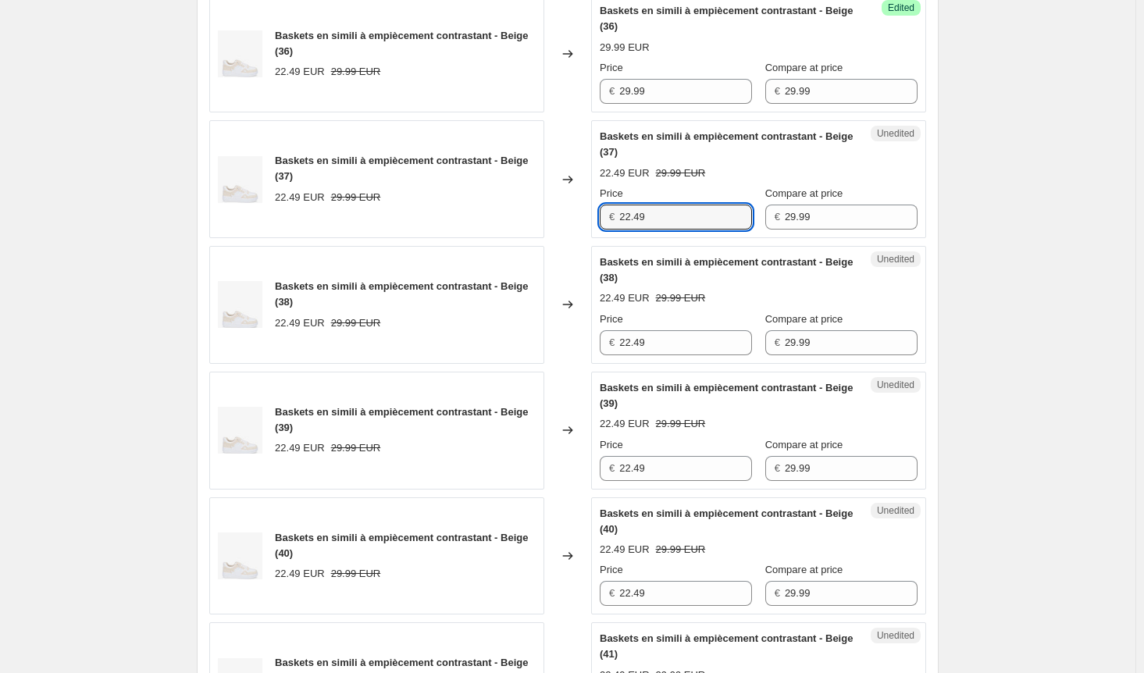
drag, startPoint x: 670, startPoint y: 210, endPoint x: 606, endPoint y: 298, distance: 108.4
click at [545, 212] on div "Baskets en simili à empiècement contrastant - Beige (37) 22.49 EUR 29.99 EUR Ch…" at bounding box center [567, 179] width 717 height 118
paste input "9.9"
type input "29.99"
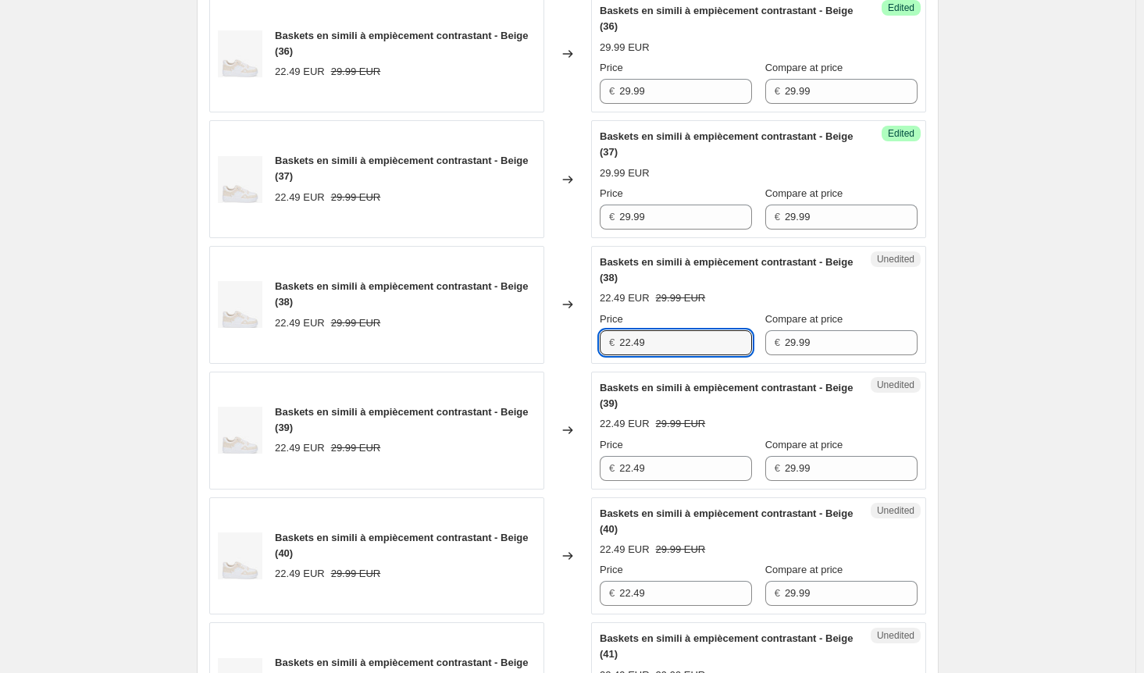
click at [497, 341] on div "Baskets en simili à empiècement contrastant - Beige (38) 22.49 EUR 29.99 EUR Ch…" at bounding box center [567, 305] width 717 height 118
paste input "9.9"
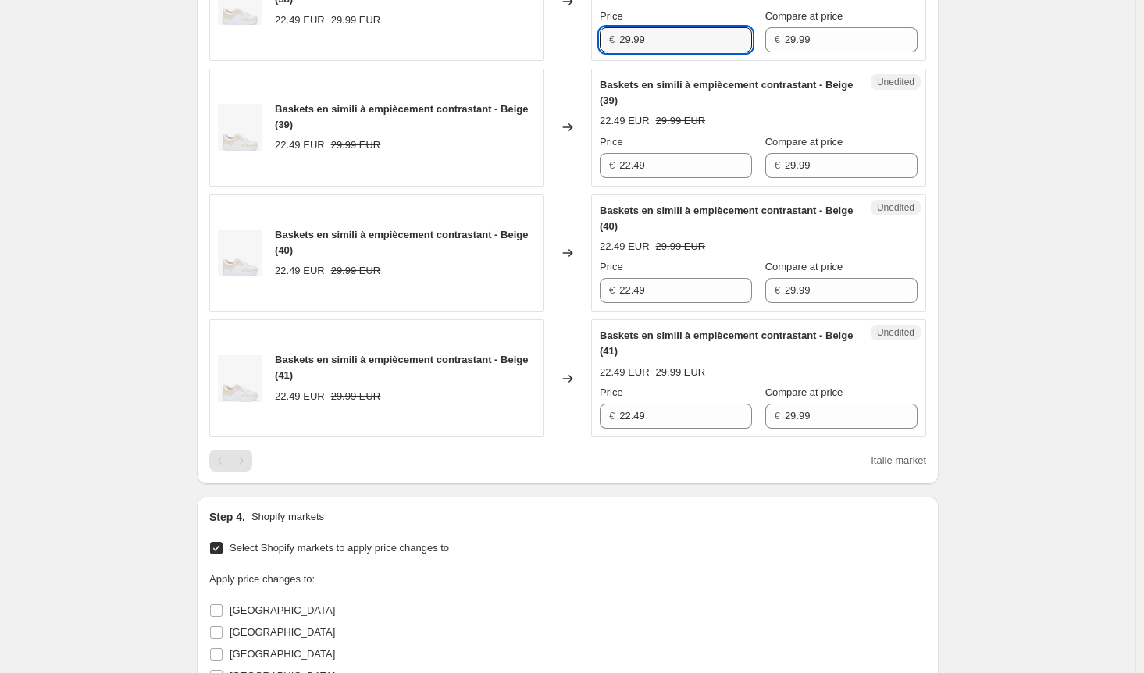
scroll to position [891, 0]
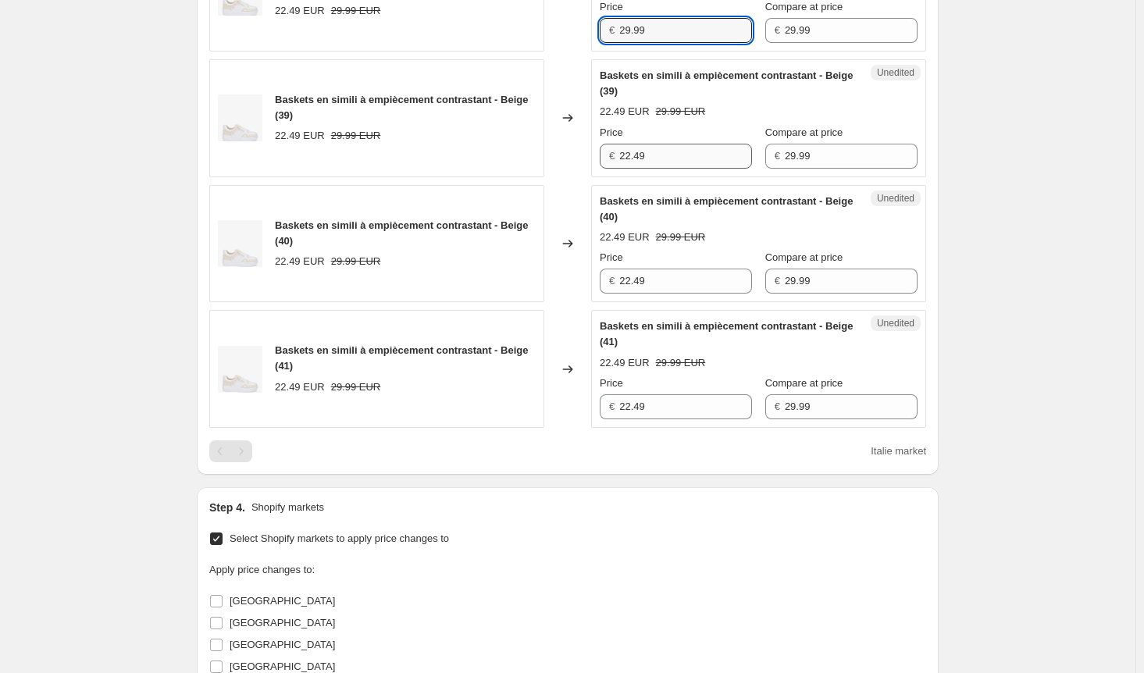
type input "29.99"
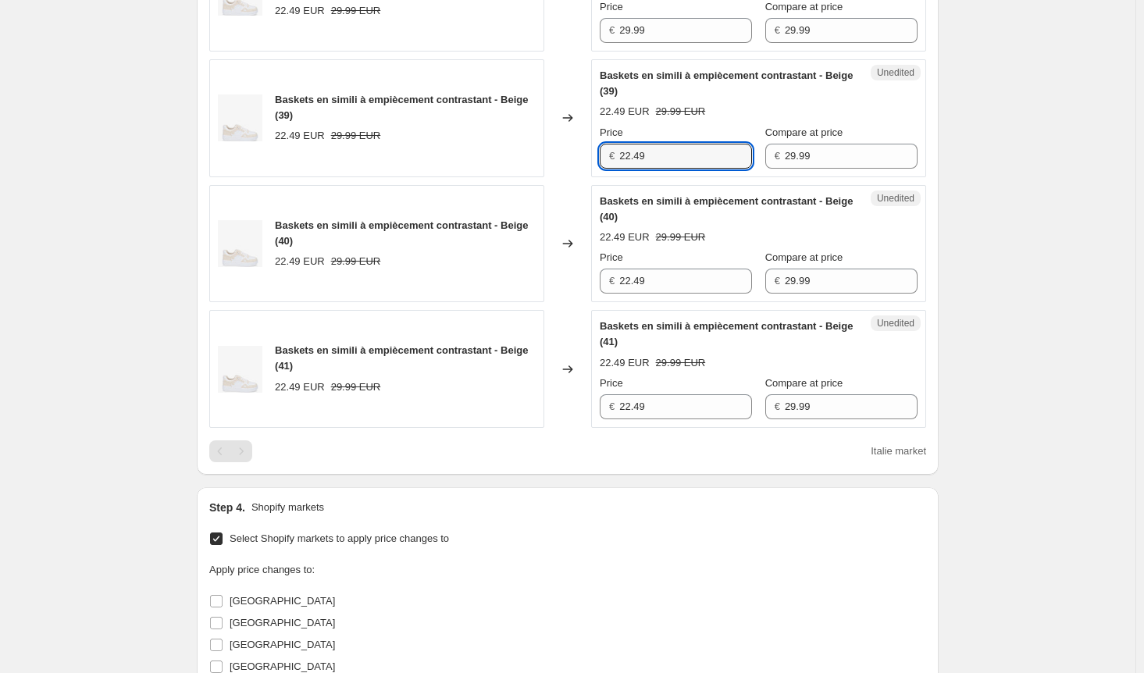
drag, startPoint x: 667, startPoint y: 155, endPoint x: 556, endPoint y: 162, distance: 111.1
click at [557, 157] on div "Baskets en simili à empiècement contrastant - Beige (39) 22.49 EUR 29.99 EUR Ch…" at bounding box center [567, 118] width 717 height 118
paste input "9.9"
type input "29.99"
click at [542, 278] on div "Baskets en simili à empiècement contrastant - Beige (40) 22.49 EUR 29.99 EUR Ch…" at bounding box center [567, 244] width 717 height 118
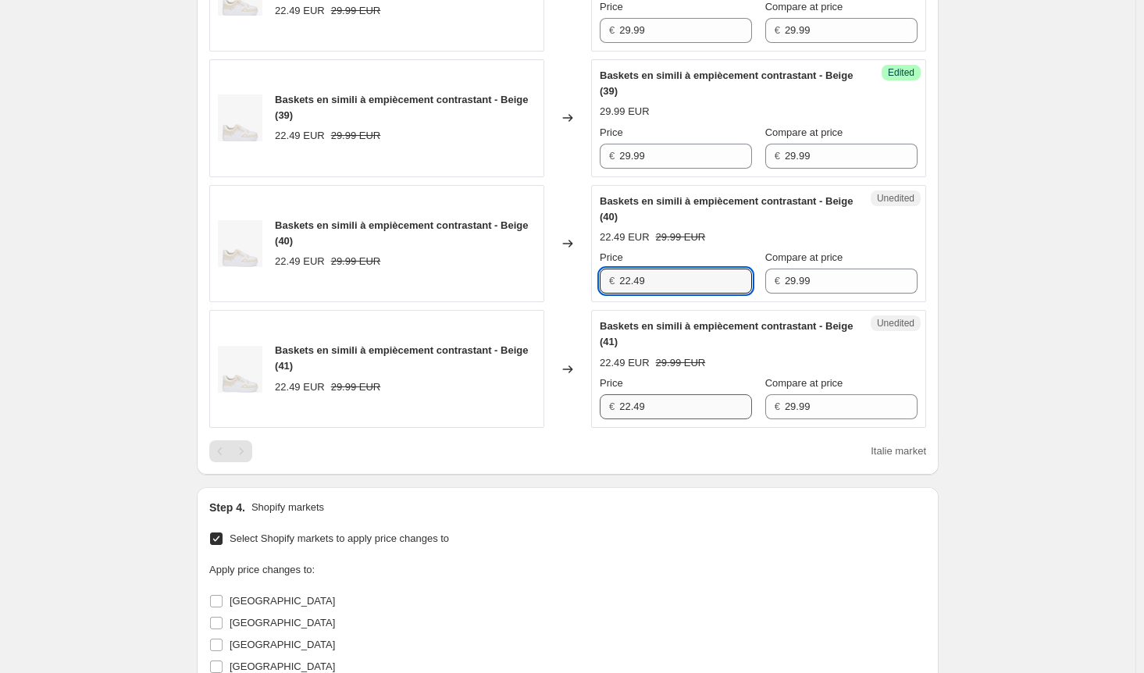
paste input "9.9"
type input "29.99"
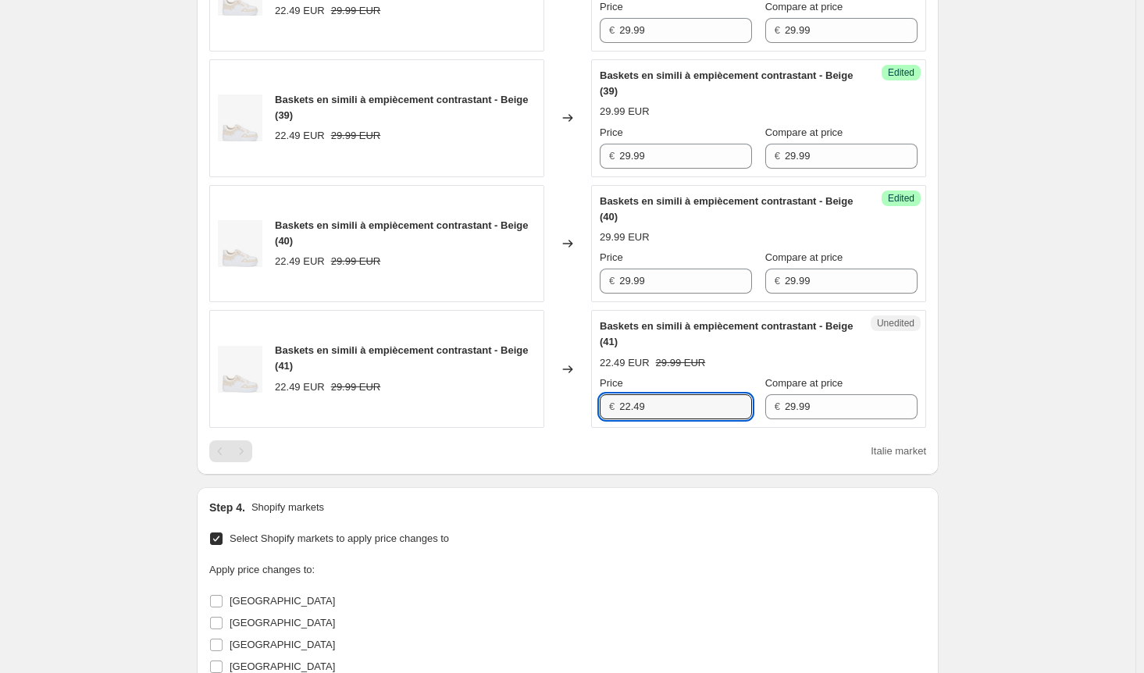
click at [545, 391] on div "Baskets en simili à empiècement contrastant - Beige (41) 22.49 EUR 29.99 EUR Ch…" at bounding box center [567, 369] width 717 height 118
paste input "9.9"
type input "29.99"
click at [674, 398] on div "Price € 29.99 Compare at price € 29.99" at bounding box center [759, 398] width 318 height 44
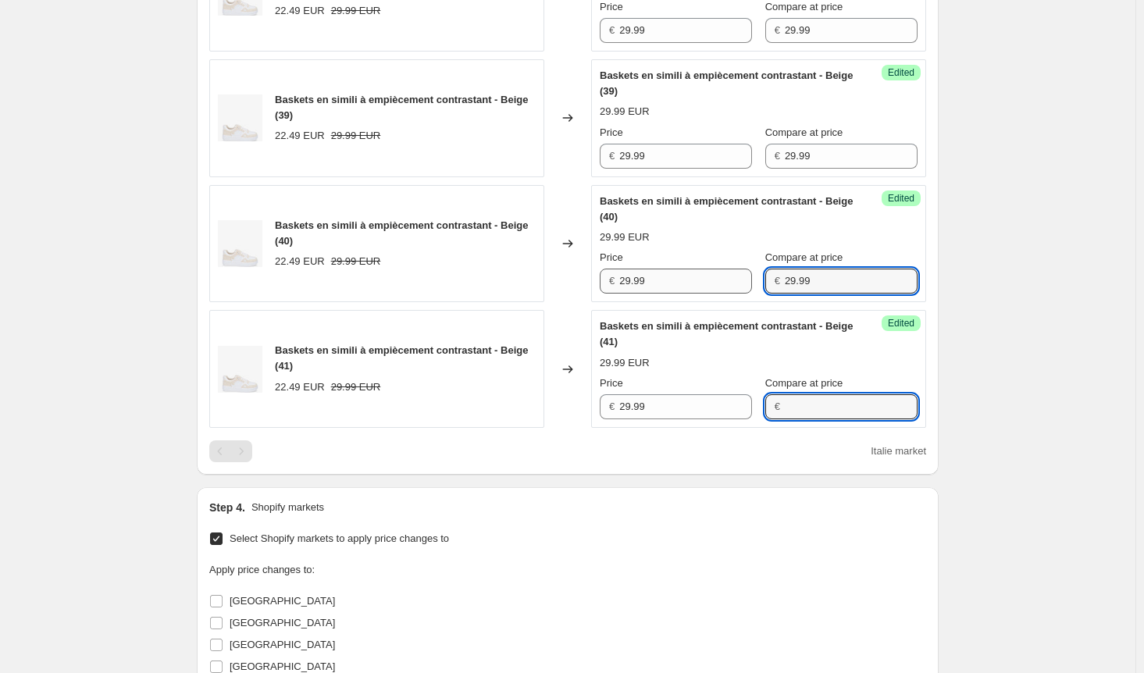
click at [688, 276] on div "Price € 29.99 Compare at price € 29.99" at bounding box center [759, 272] width 318 height 44
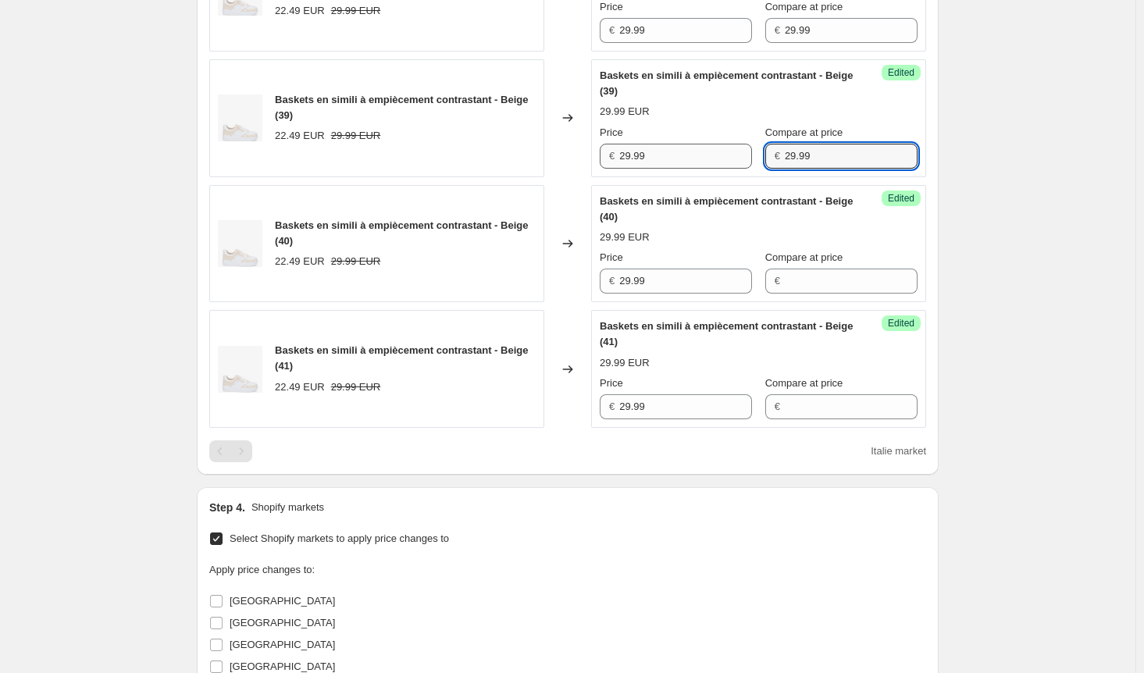
click at [687, 146] on div "Price € 29.99 Compare at price € 29.99" at bounding box center [759, 147] width 318 height 44
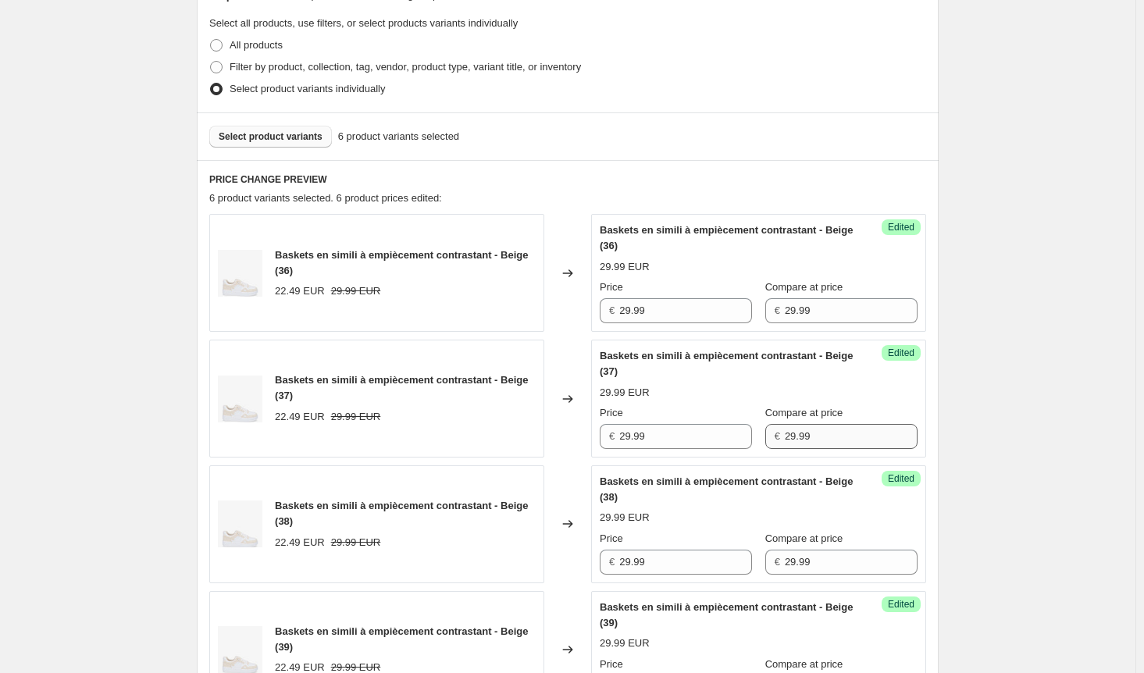
scroll to position [344, 0]
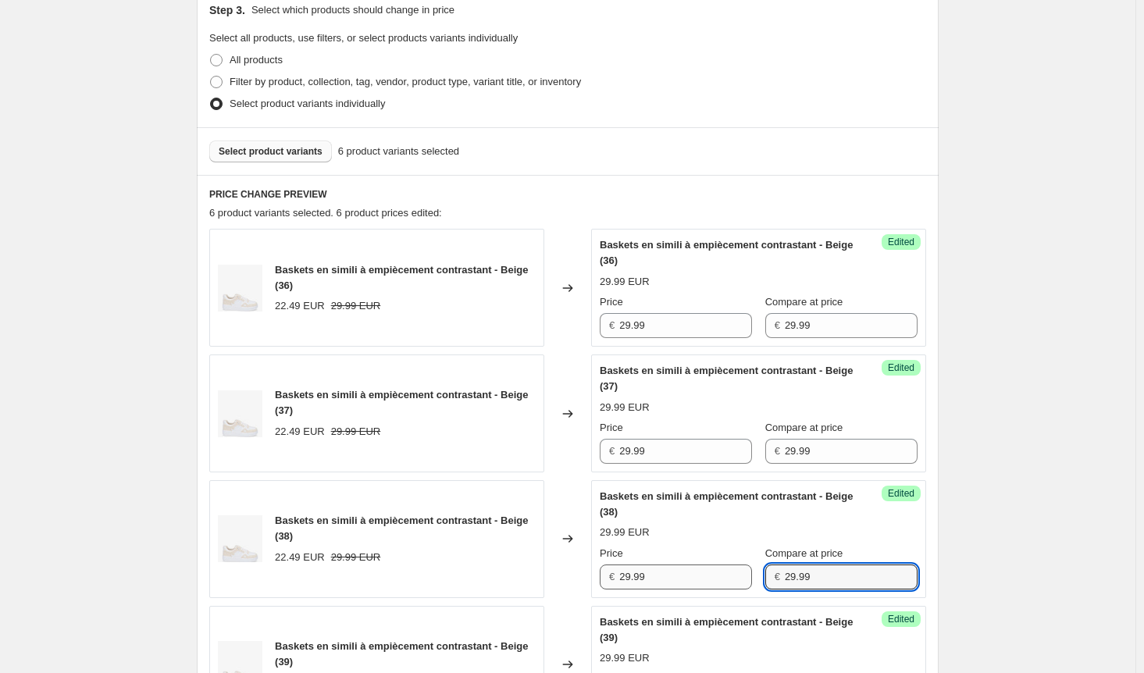
click at [720, 577] on div "Price € 29.99 Compare at price € 29.99" at bounding box center [759, 568] width 318 height 44
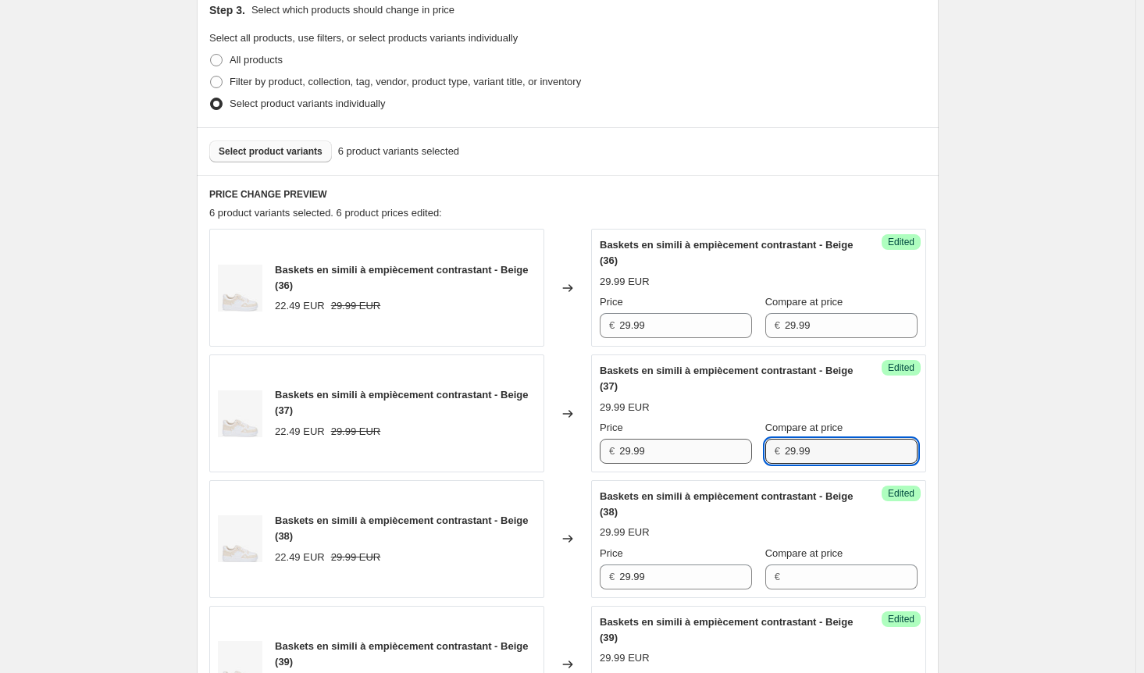
click at [719, 441] on div "Price € 29.99 Compare at price € 29.99" at bounding box center [759, 442] width 318 height 44
click at [690, 310] on div "Price € 29.99 Compare at price € 29.99" at bounding box center [759, 316] width 318 height 44
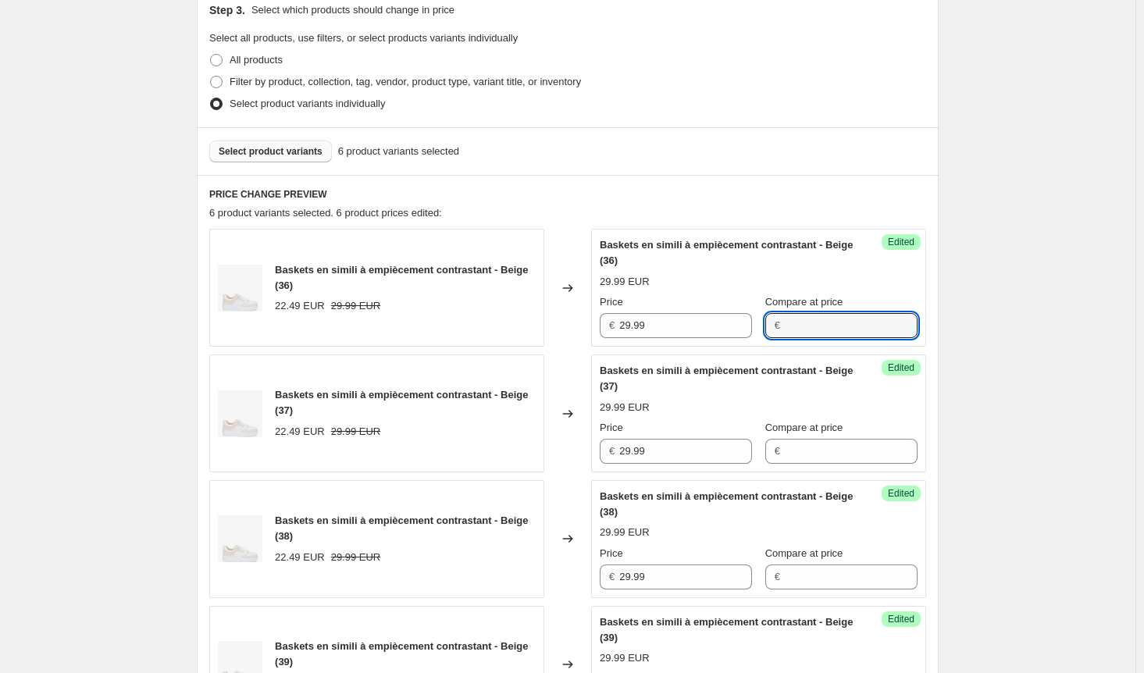
click at [987, 359] on div "Create new price [MEDICAL_DATA]. This page is ready Create new price [MEDICAL_D…" at bounding box center [568, 636] width 1136 height 1961
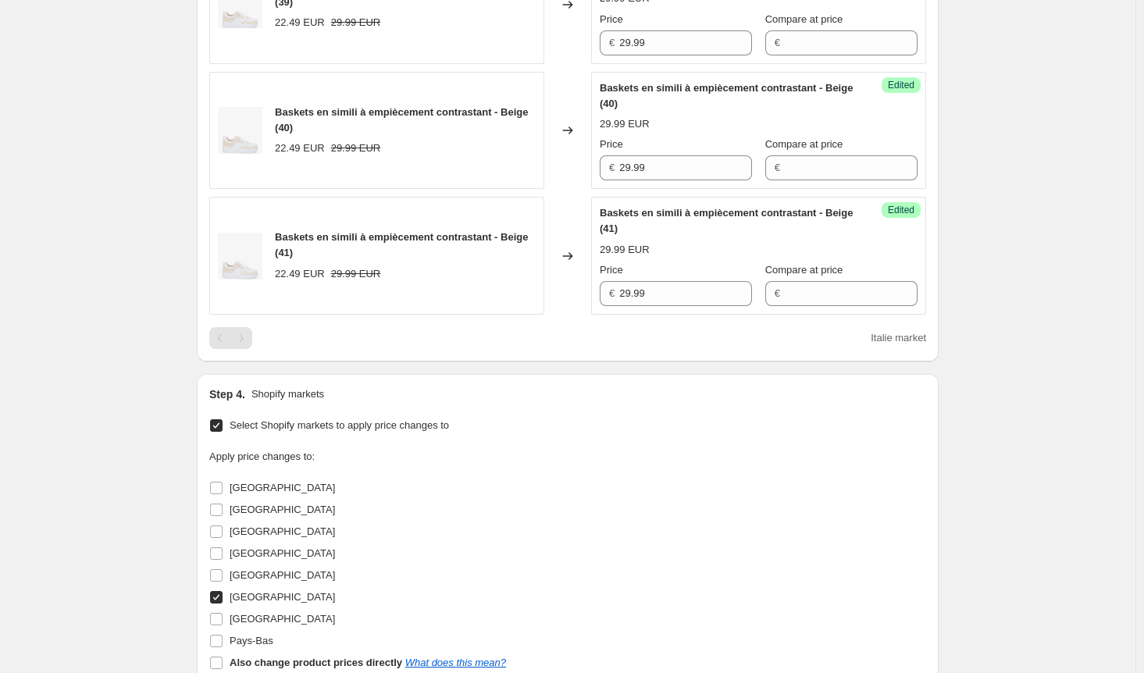
scroll to position [1047, 0]
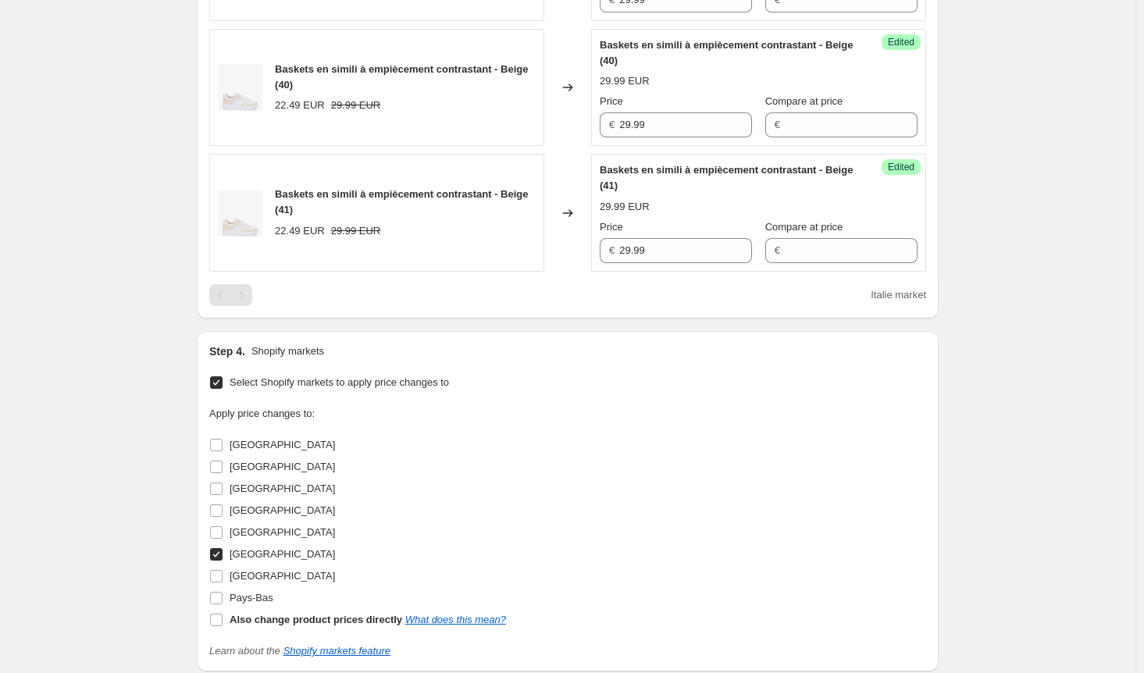
click at [223, 550] on span at bounding box center [216, 555] width 14 height 14
click at [218, 552] on input "[GEOGRAPHIC_DATA]" at bounding box center [216, 554] width 12 height 12
checkbox input "false"
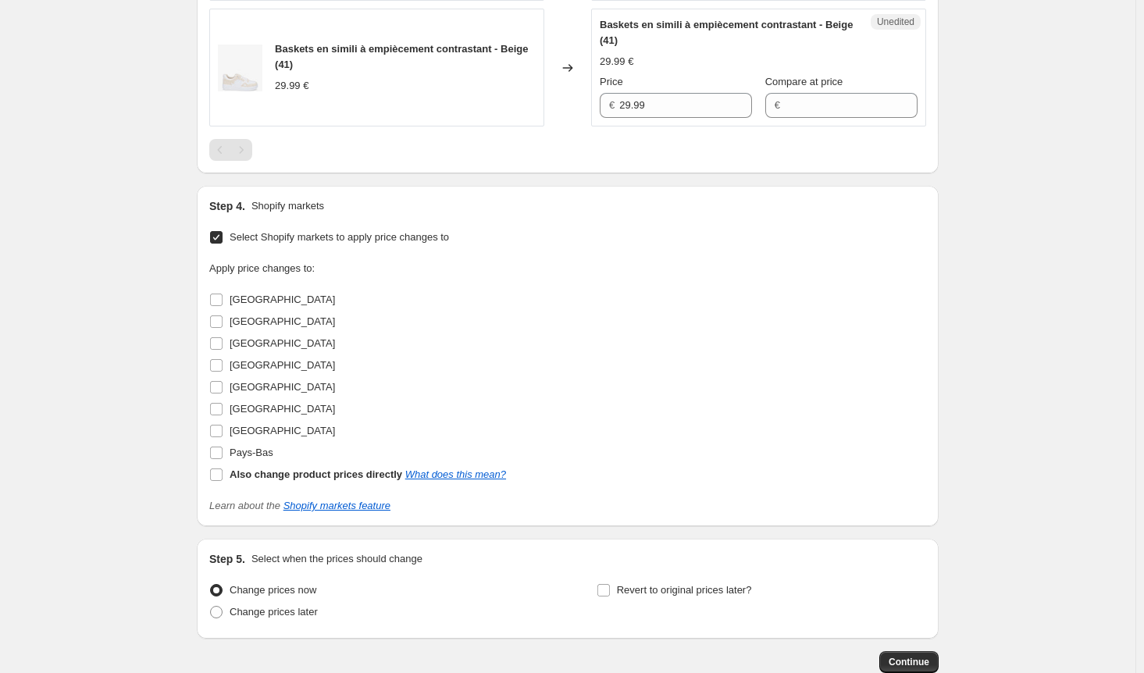
scroll to position [1282, 0]
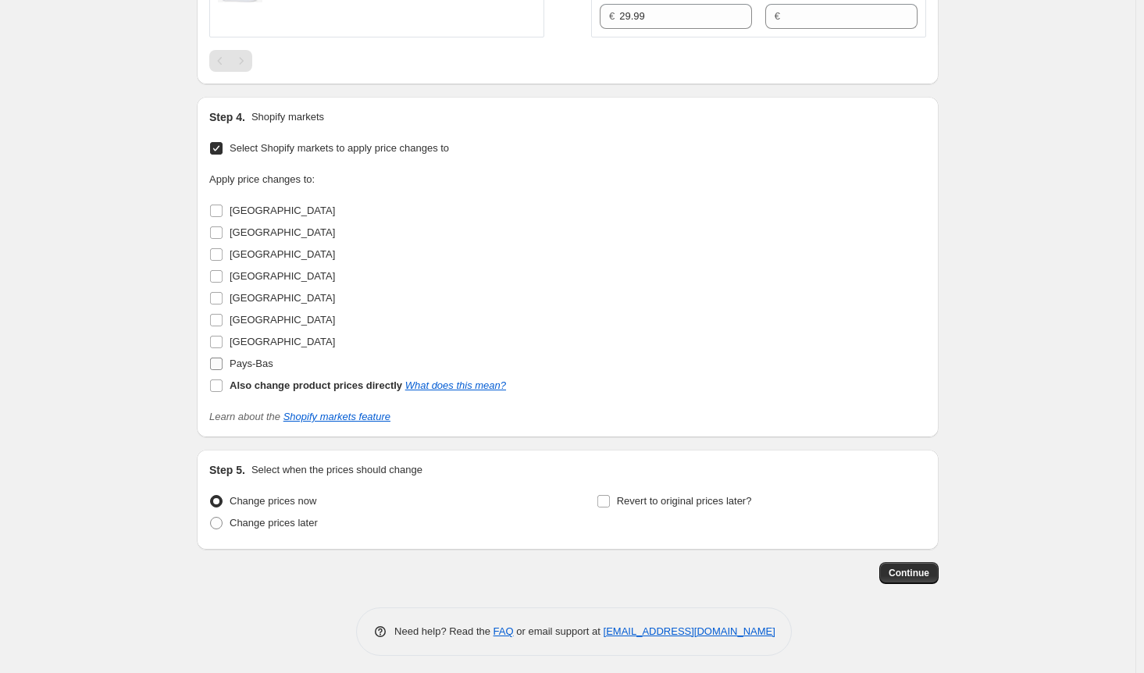
click at [216, 359] on input "Pays-Bas" at bounding box center [216, 364] width 12 height 12
checkbox input "true"
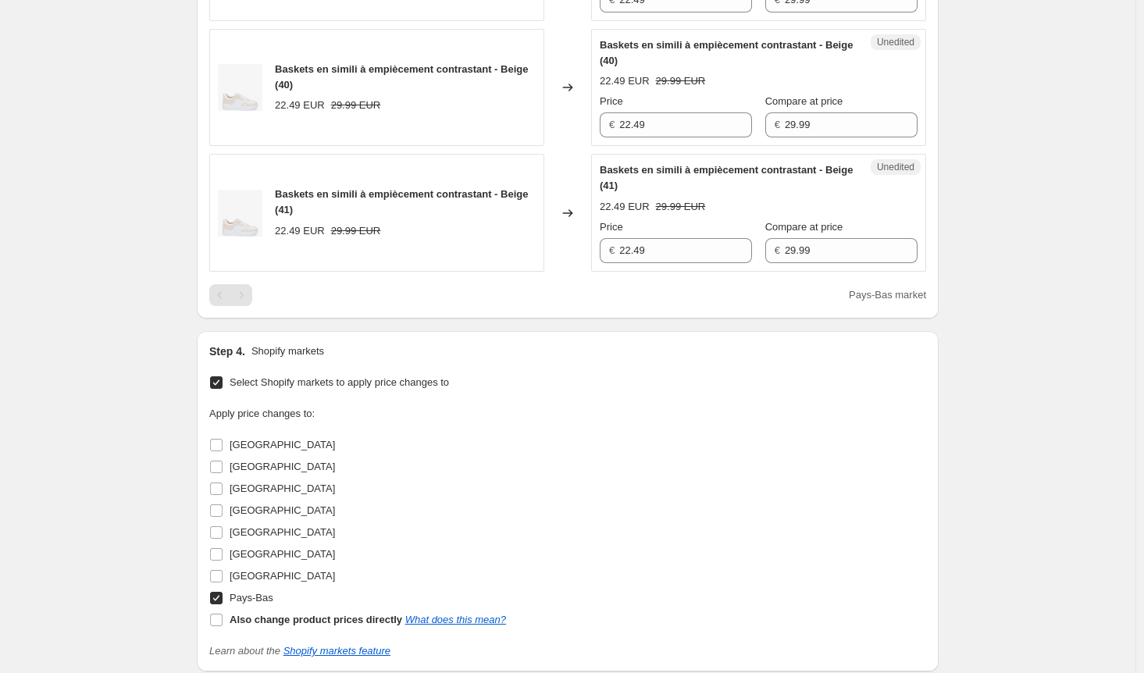
scroll to position [969, 0]
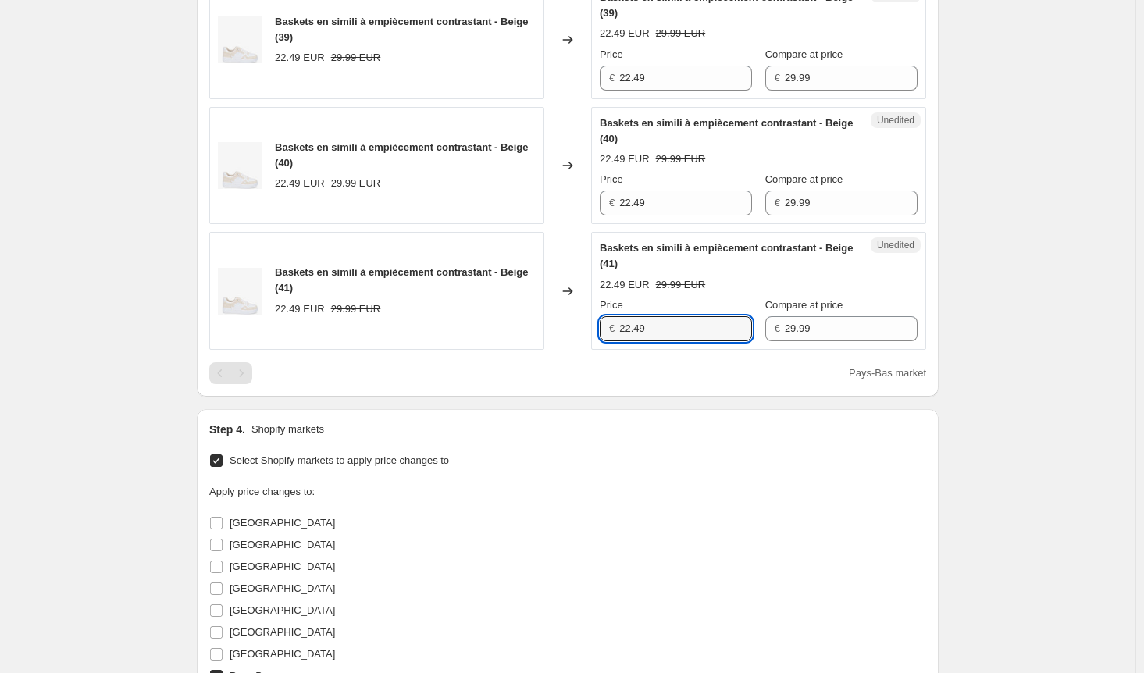
drag, startPoint x: 693, startPoint y: 324, endPoint x: 458, endPoint y: 315, distance: 235.3
click at [458, 315] on div "Baskets en simili à empiècement contrastant - Beige (41) 22.49 EUR 29.99 EUR Ch…" at bounding box center [567, 291] width 717 height 118
paste input "9.9"
type input "29.99"
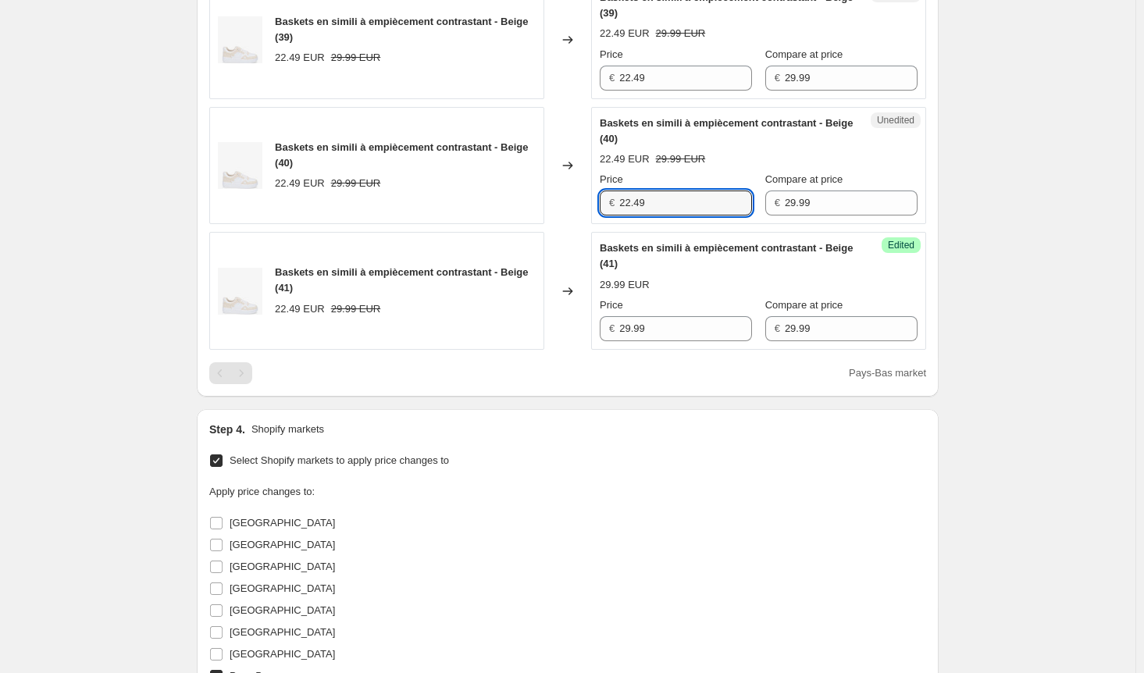
click at [528, 195] on div "Baskets en simili à empiècement contrastant - Beige (40) 22.49 EUR 29.99 EUR Ch…" at bounding box center [567, 166] width 717 height 118
paste input "9.9"
type input "29.99"
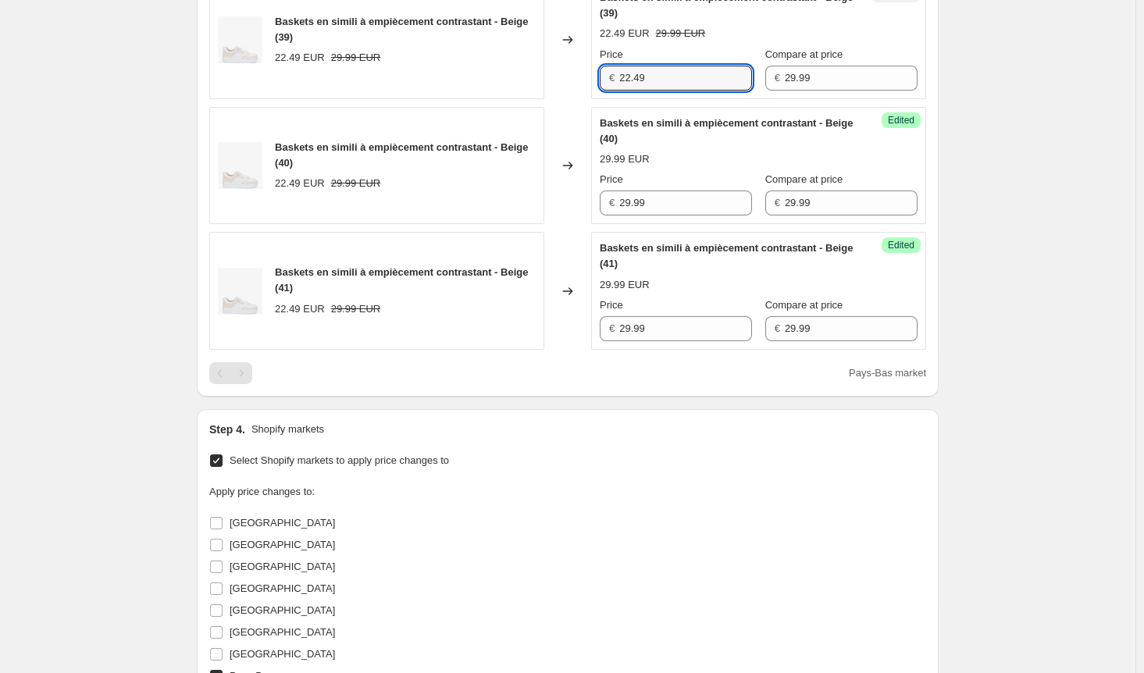
click at [566, 73] on div "Baskets en simili à empiècement contrastant - Beige (39) 22.49 EUR 29.99 EUR Ch…" at bounding box center [567, 40] width 717 height 118
paste input "9.9"
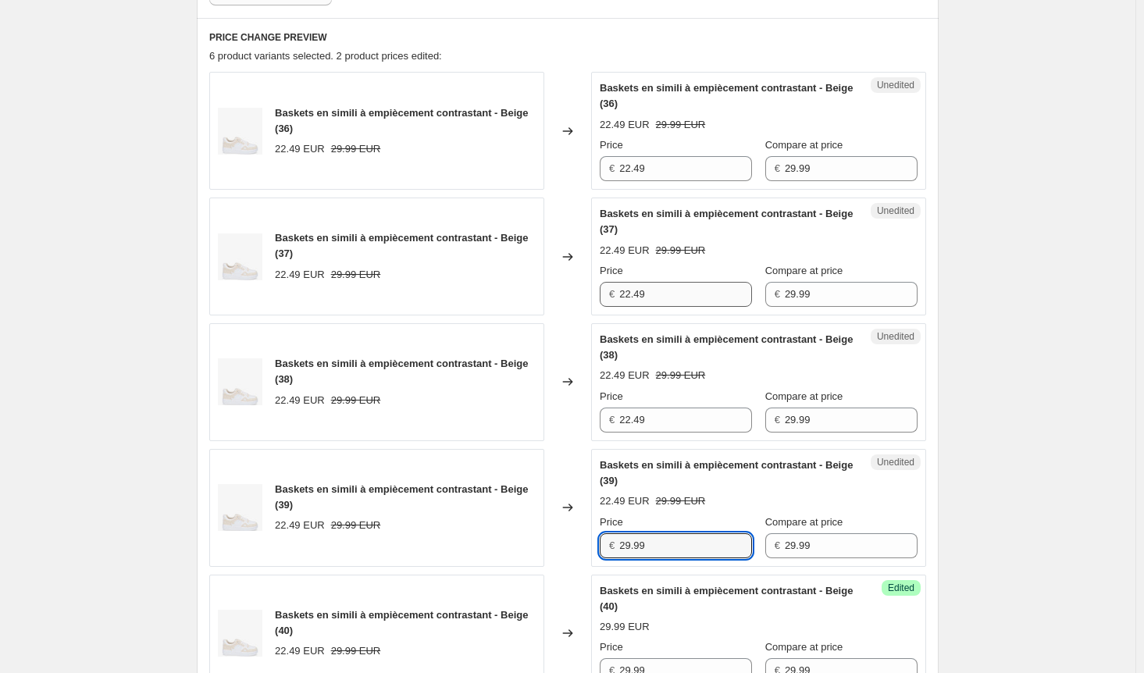
scroll to position [501, 0]
type input "29.99"
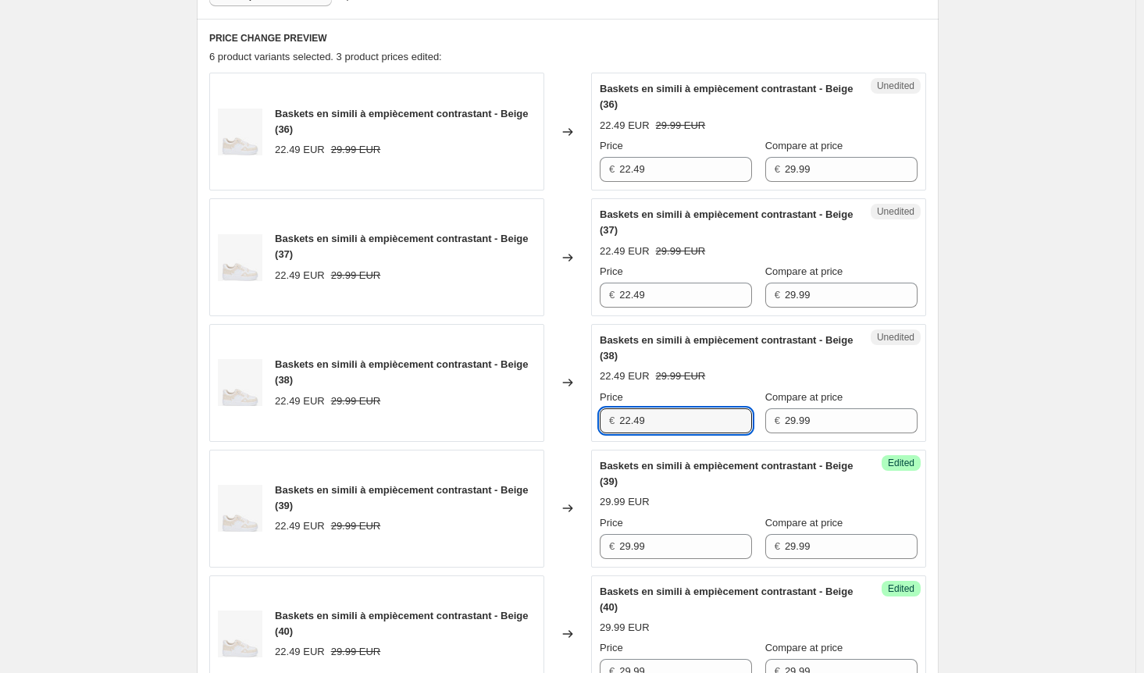
drag, startPoint x: 606, startPoint y: 418, endPoint x: 564, endPoint y: 412, distance: 42.6
click at [564, 412] on div "Baskets en simili à empiècement contrastant - Beige (38) 22.49 EUR 29.99 EUR Ch…" at bounding box center [567, 383] width 717 height 118
paste input "9.9"
type input "29.99"
click at [574, 291] on div "Baskets en simili à empiècement contrastant - Beige (37) 22.49 EUR 29.99 EUR Ch…" at bounding box center [567, 257] width 717 height 118
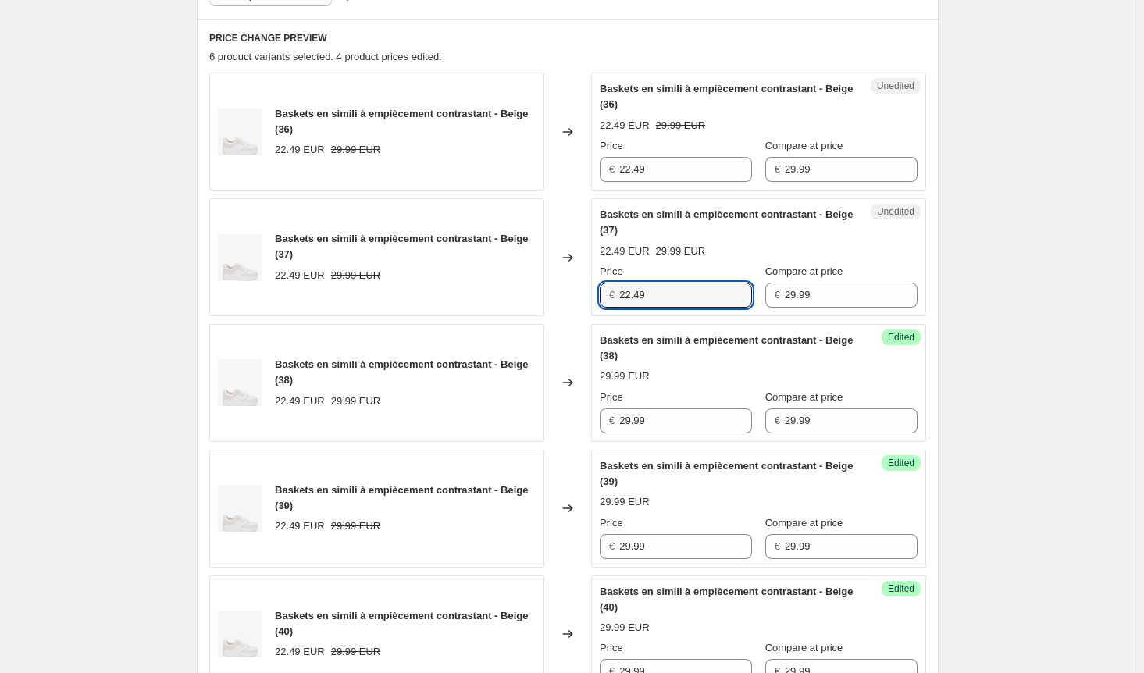
paste input "9.9"
type input "29.99"
drag, startPoint x: 647, startPoint y: 166, endPoint x: 539, endPoint y: 166, distance: 108.6
click at [539, 166] on div "Baskets en simili à empiècement contrastant - Beige (36) 22.49 EUR 29.99 EUR Ch…" at bounding box center [567, 132] width 717 height 118
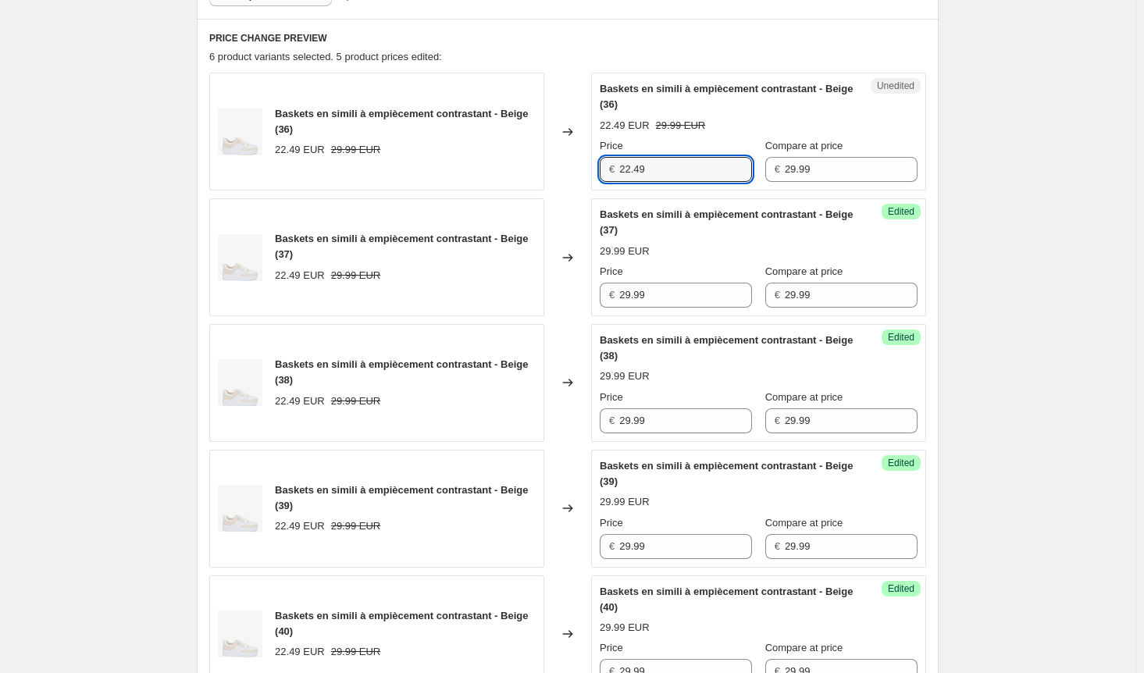
paste input "9.9"
type input "29.99"
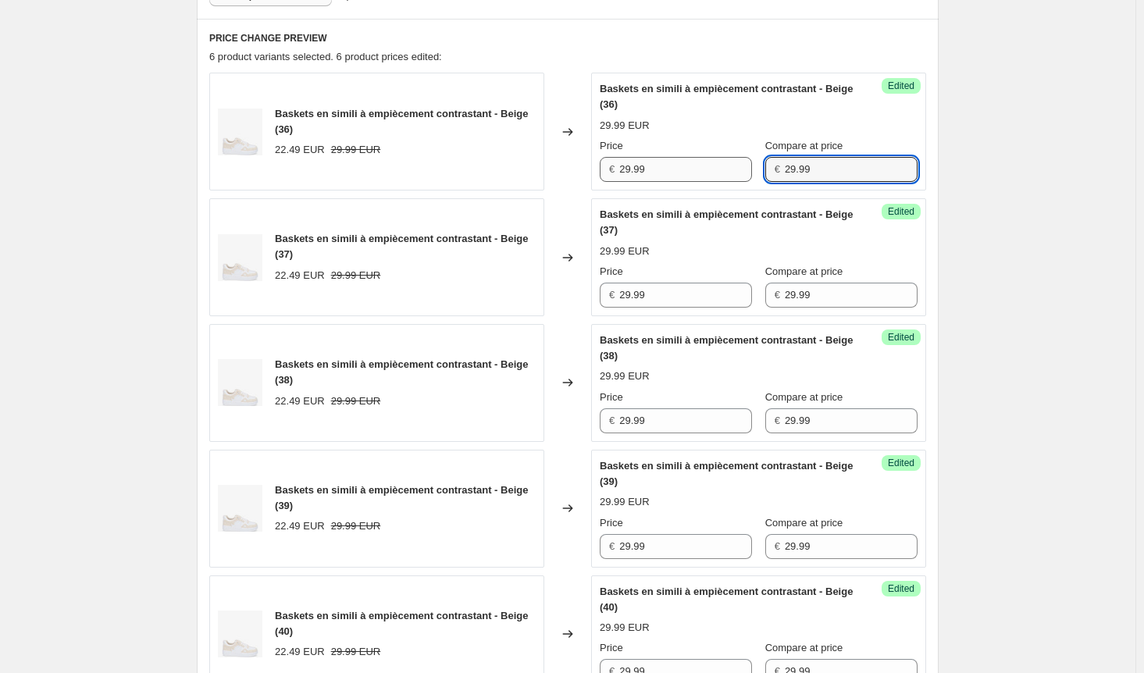
drag, startPoint x: 783, startPoint y: 175, endPoint x: 666, endPoint y: 178, distance: 116.4
click at [666, 178] on div "Price € 29.99 Compare at price € 29.99" at bounding box center [759, 160] width 318 height 44
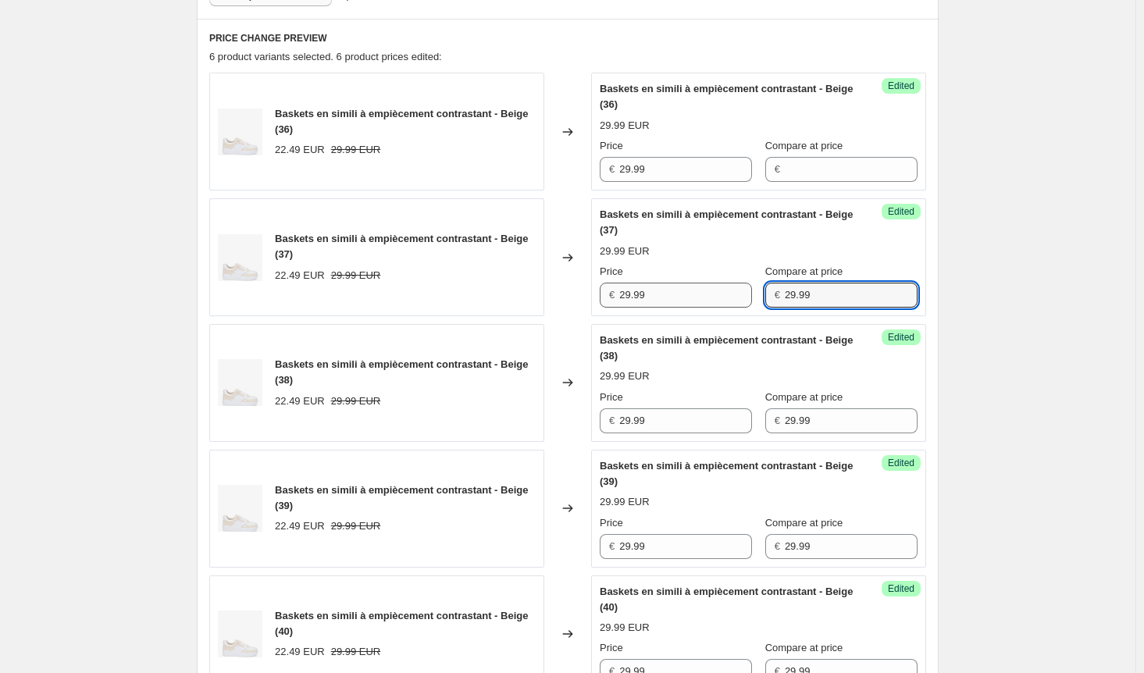
drag, startPoint x: 808, startPoint y: 294, endPoint x: 689, endPoint y: 294, distance: 118.7
click at [693, 294] on div "Price € 29.99 Compare at price € 29.99" at bounding box center [759, 286] width 318 height 44
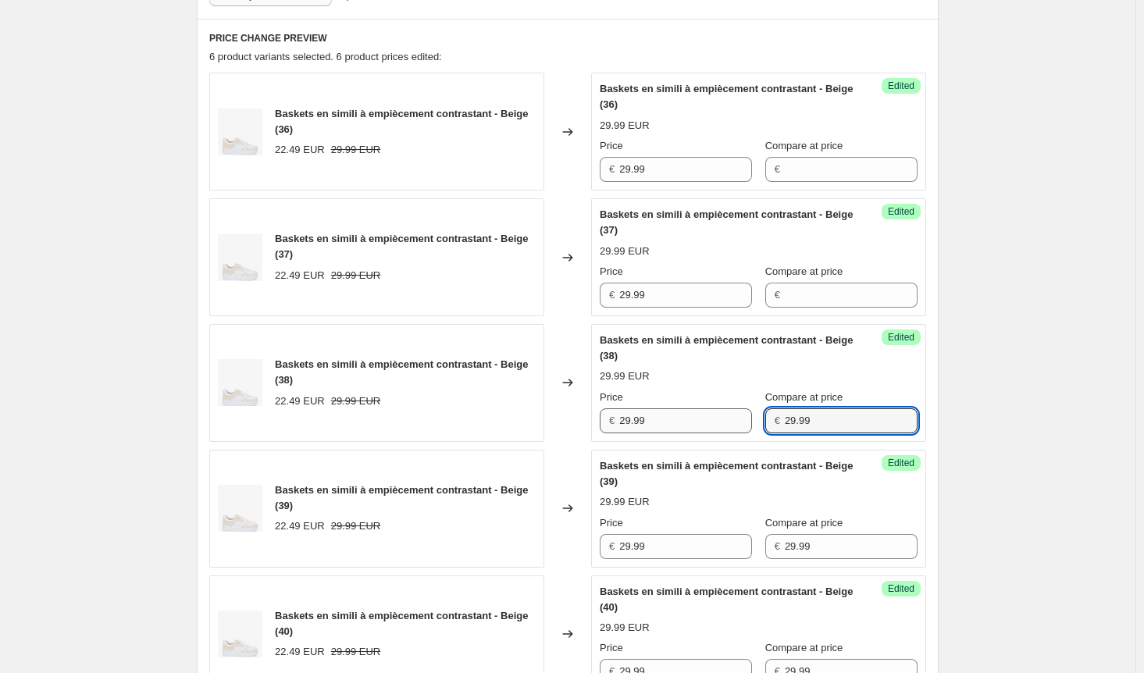
drag, startPoint x: 804, startPoint y: 423, endPoint x: 713, endPoint y: 419, distance: 91.4
click at [713, 419] on div "Price € 29.99 Compare at price € 29.99" at bounding box center [759, 412] width 318 height 44
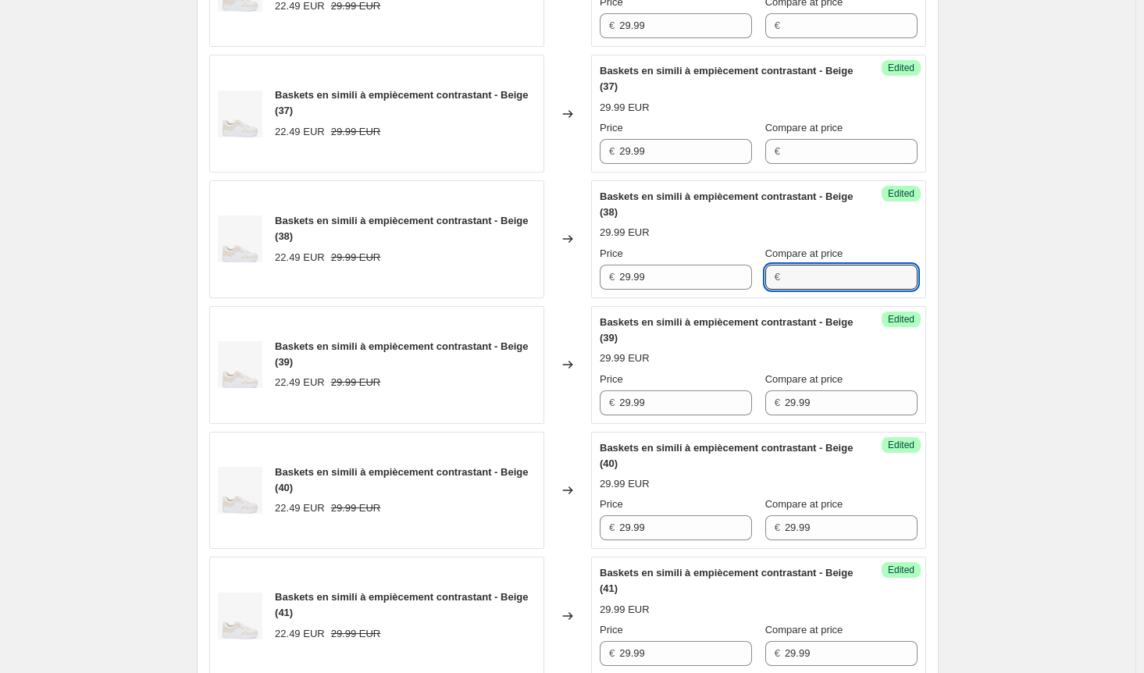
scroll to position [735, 0]
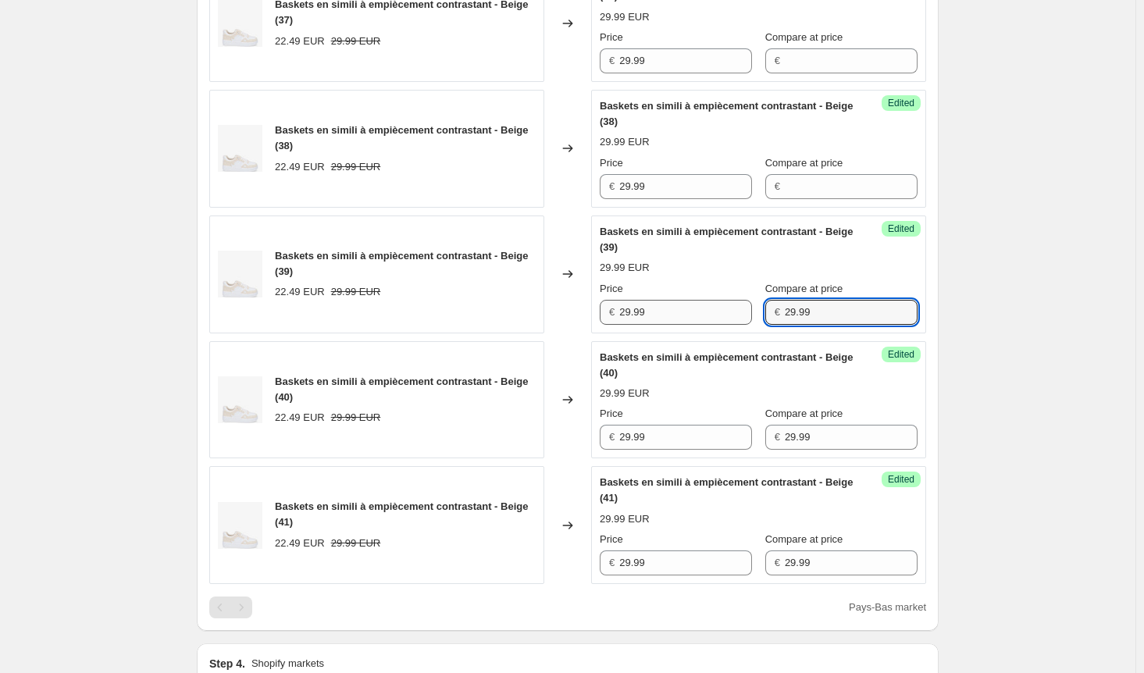
click at [703, 313] on div "Price € 29.99 Compare at price € 29.99" at bounding box center [759, 303] width 318 height 44
click at [725, 440] on div "Price € 29.99 Compare at price € 29.99" at bounding box center [759, 428] width 318 height 44
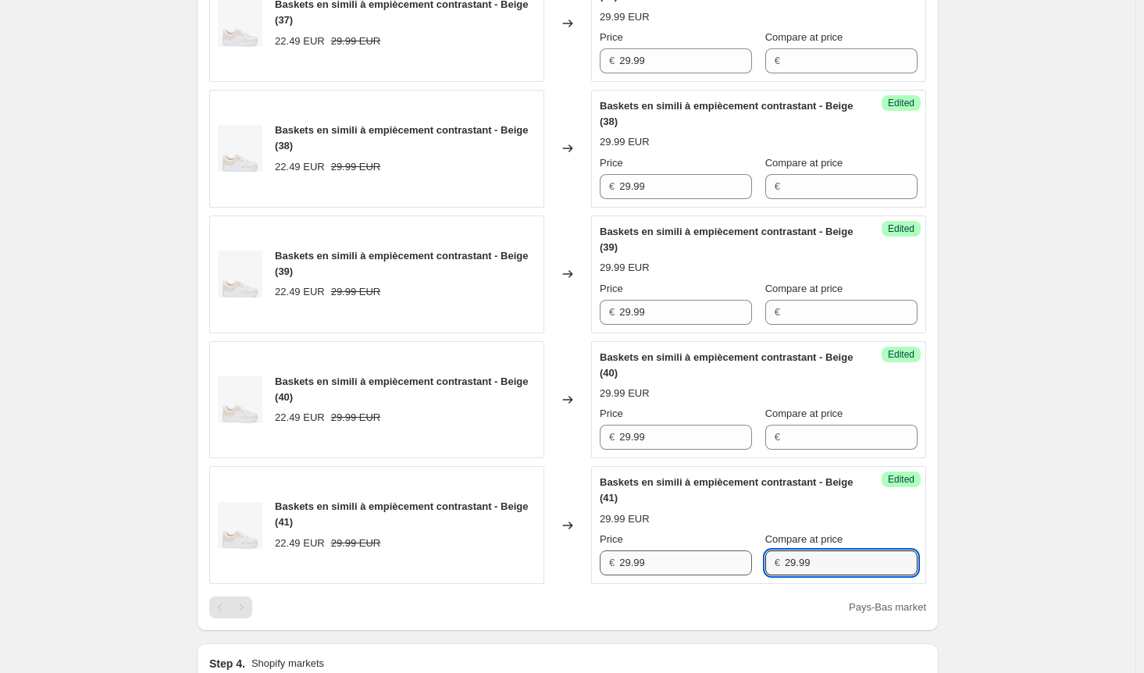
click at [713, 559] on div "Price € 29.99 Compare at price € 29.99" at bounding box center [759, 554] width 318 height 44
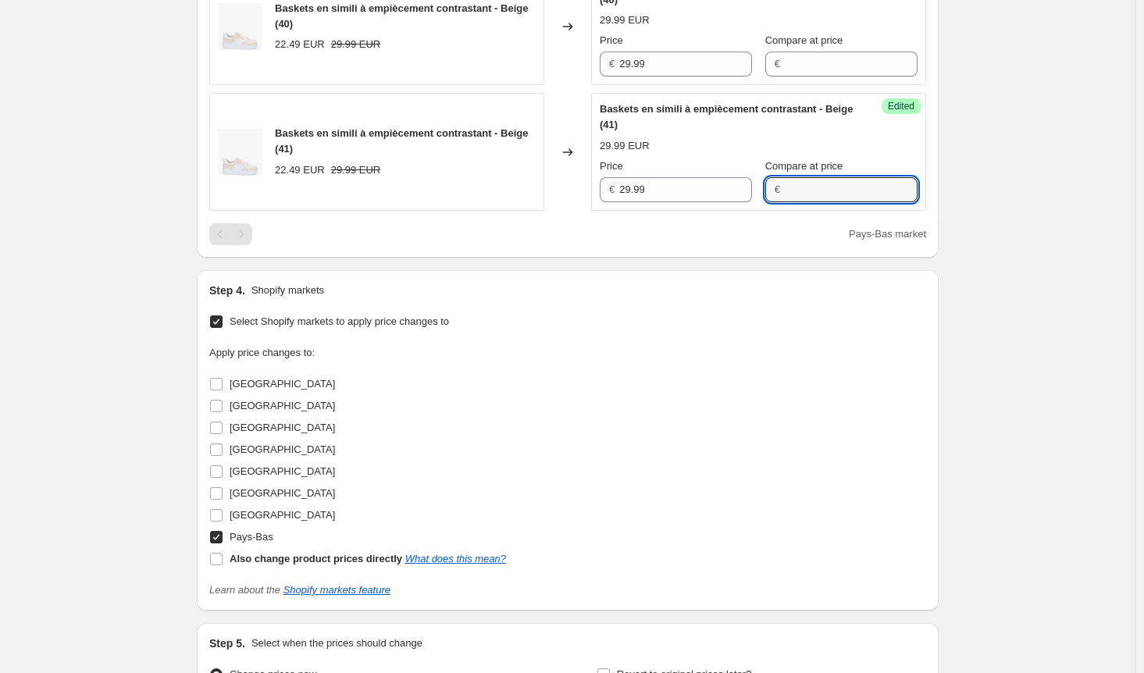
scroll to position [1125, 0]
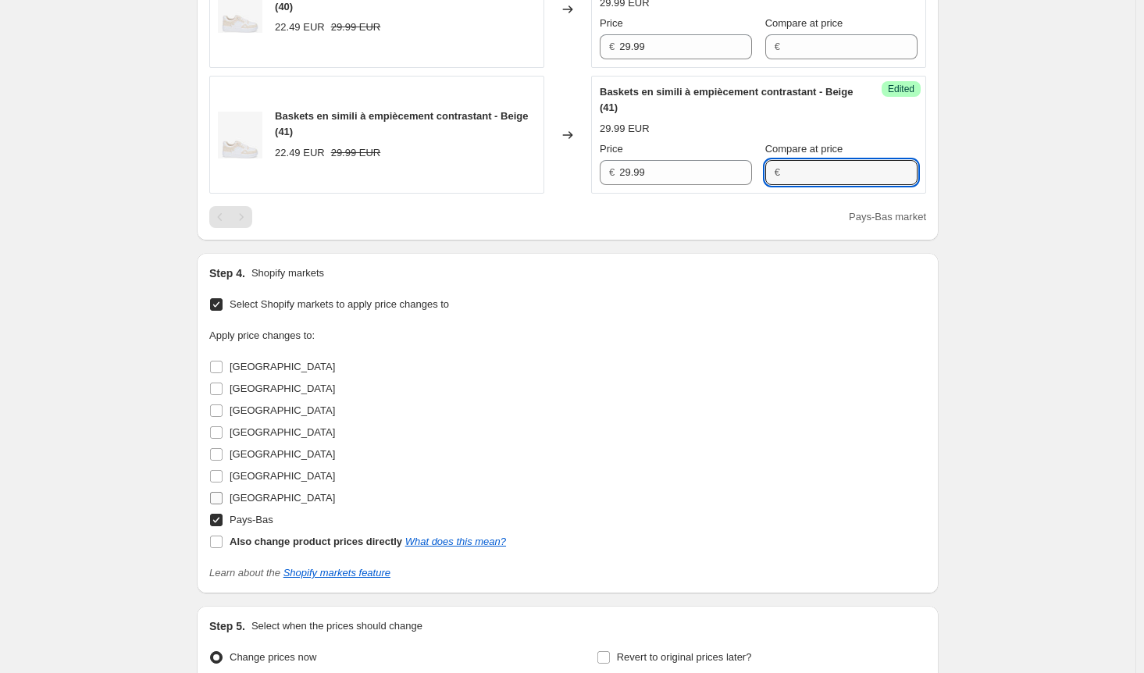
click at [222, 495] on input "[GEOGRAPHIC_DATA]" at bounding box center [216, 498] width 12 height 12
checkbox input "true"
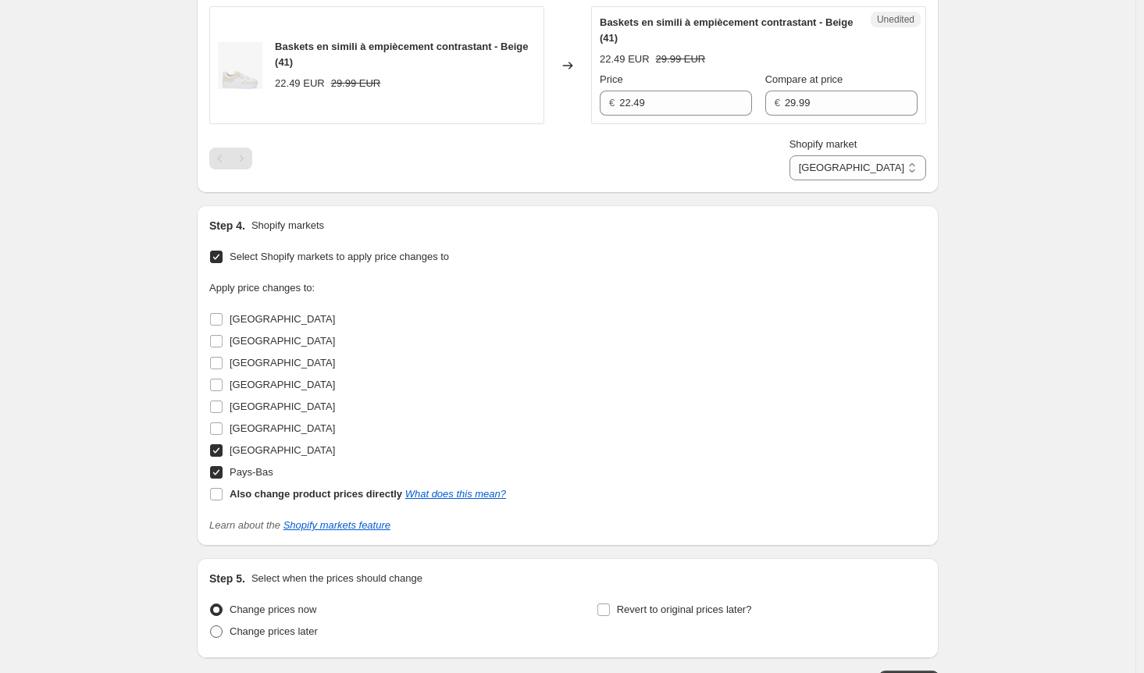
scroll to position [1282, 0]
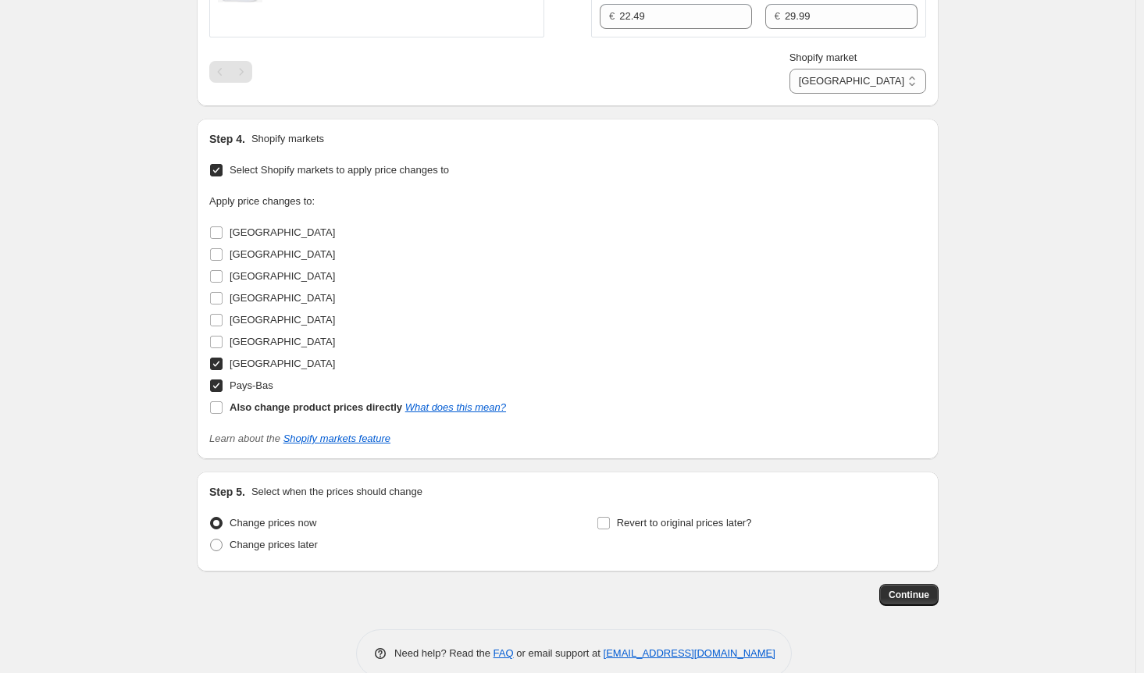
click at [222, 383] on input "Pays-Bas" at bounding box center [216, 386] width 12 height 12
checkbox input "false"
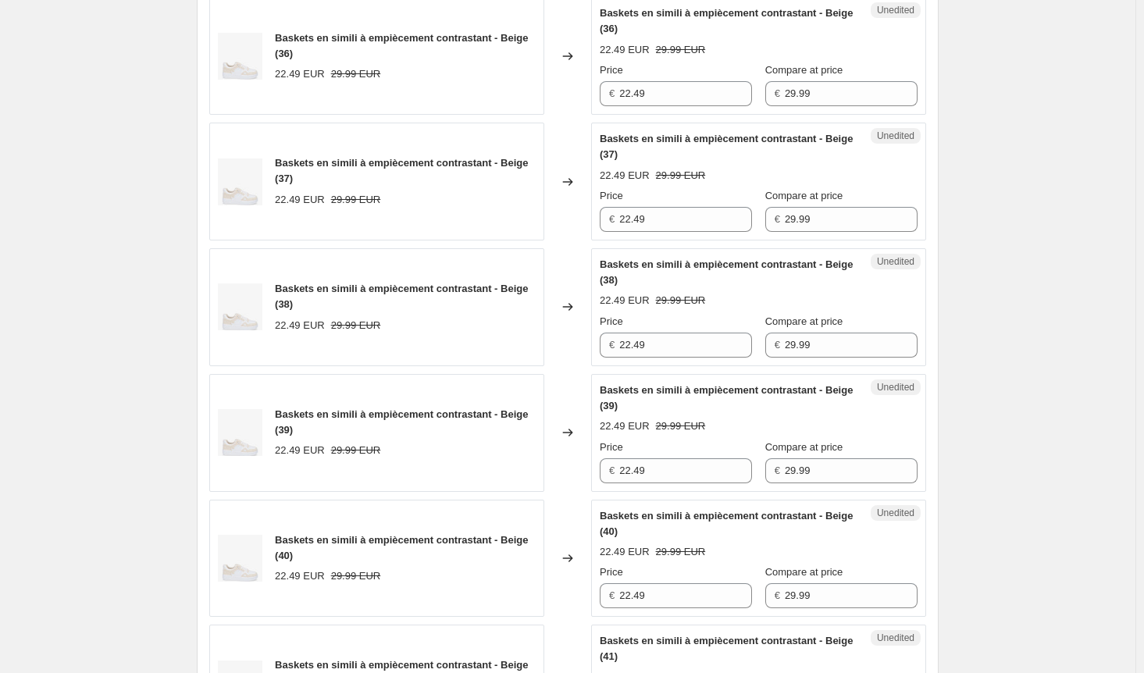
scroll to position [501, 0]
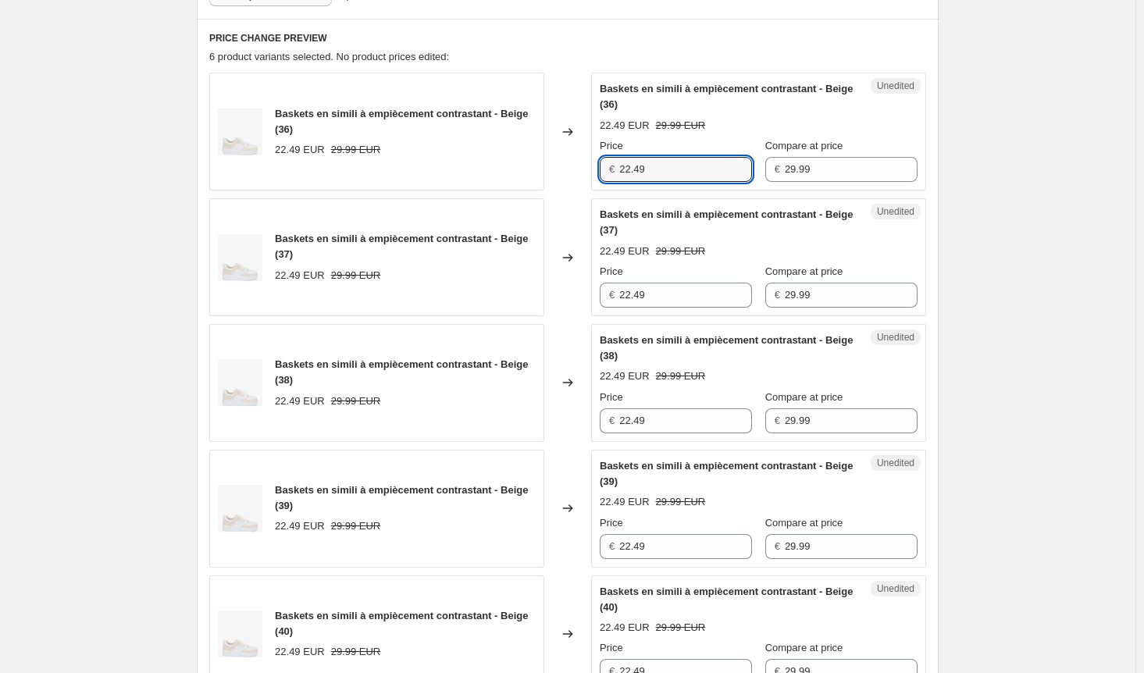
drag, startPoint x: 651, startPoint y: 166, endPoint x: 498, endPoint y: 165, distance: 152.3
click at [498, 165] on div "Baskets en simili à empiècement contrastant - Beige (36) 22.49 EUR 29.99 EUR Ch…" at bounding box center [567, 132] width 717 height 118
paste input "9.9"
type input "29.99"
drag, startPoint x: 664, startPoint y: 301, endPoint x: 571, endPoint y: 296, distance: 93.1
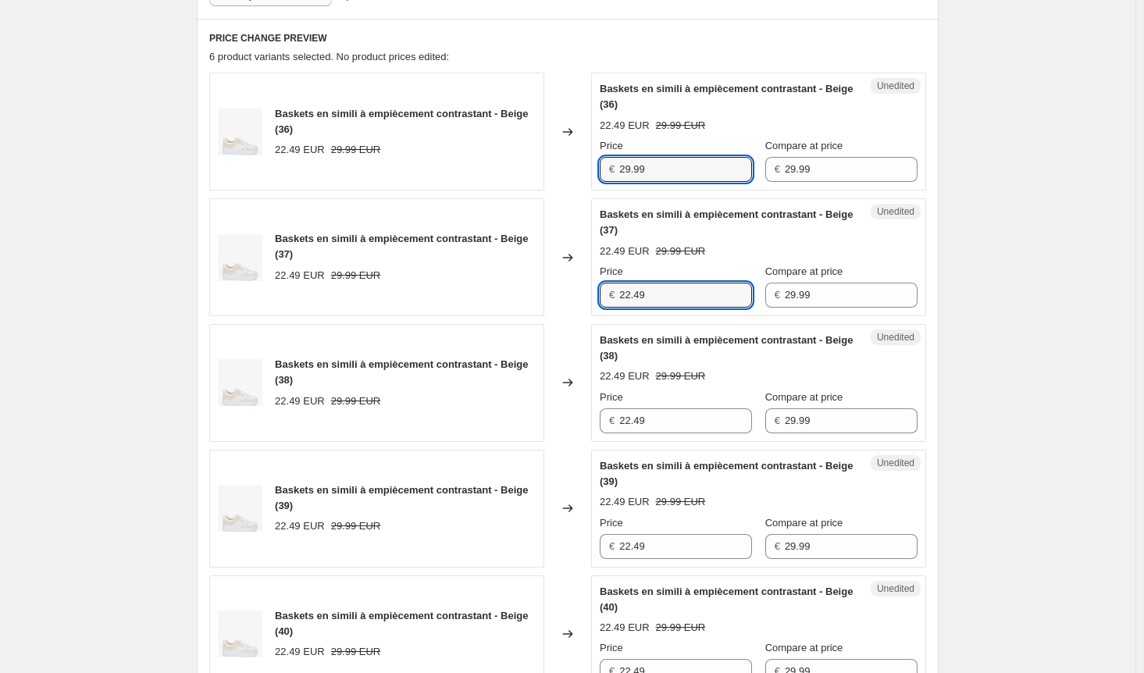
click at [571, 296] on div "Baskets en simili à empiècement contrastant - Beige (37) 22.49 EUR 29.99 EUR Ch…" at bounding box center [567, 257] width 717 height 118
paste input "9.9"
type input "29.99"
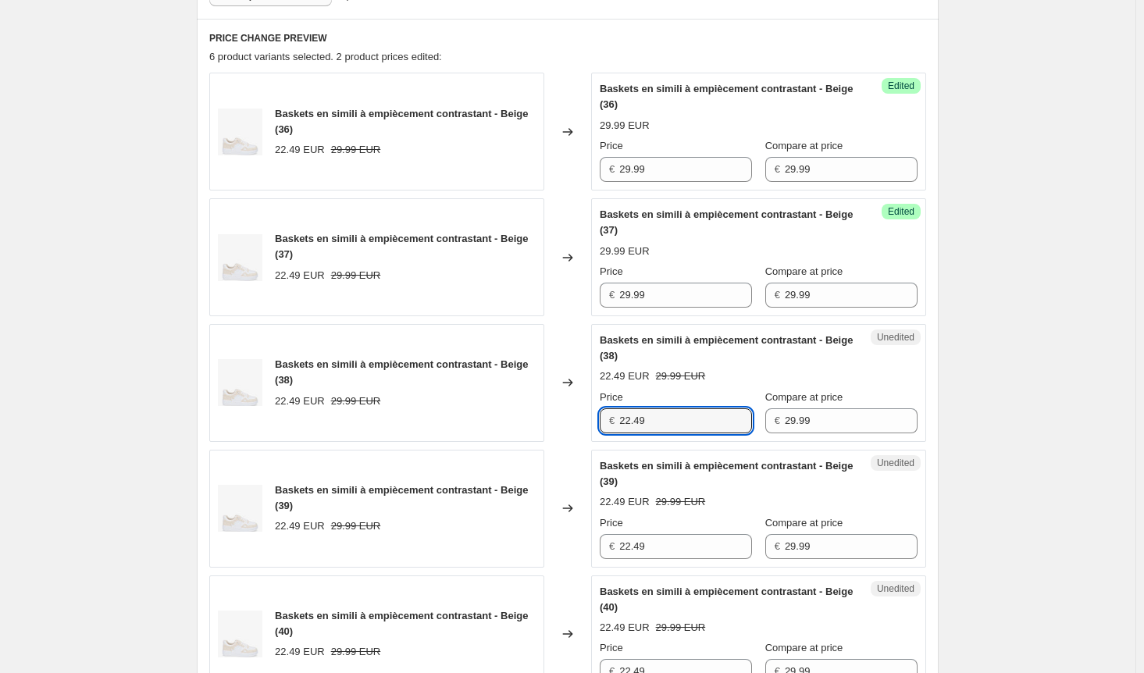
click at [579, 415] on div "Baskets en simili à empiècement contrastant - Beige (38) 22.49 EUR 29.99 EUR Ch…" at bounding box center [567, 383] width 717 height 118
paste input "9.9"
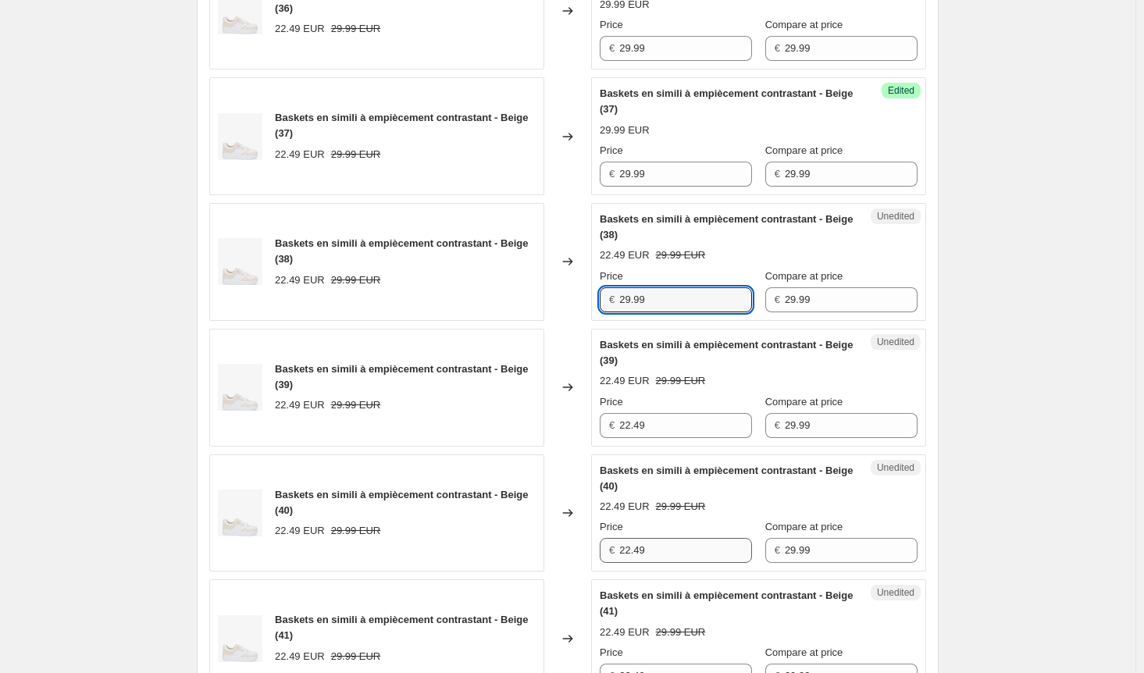
scroll to position [735, 0]
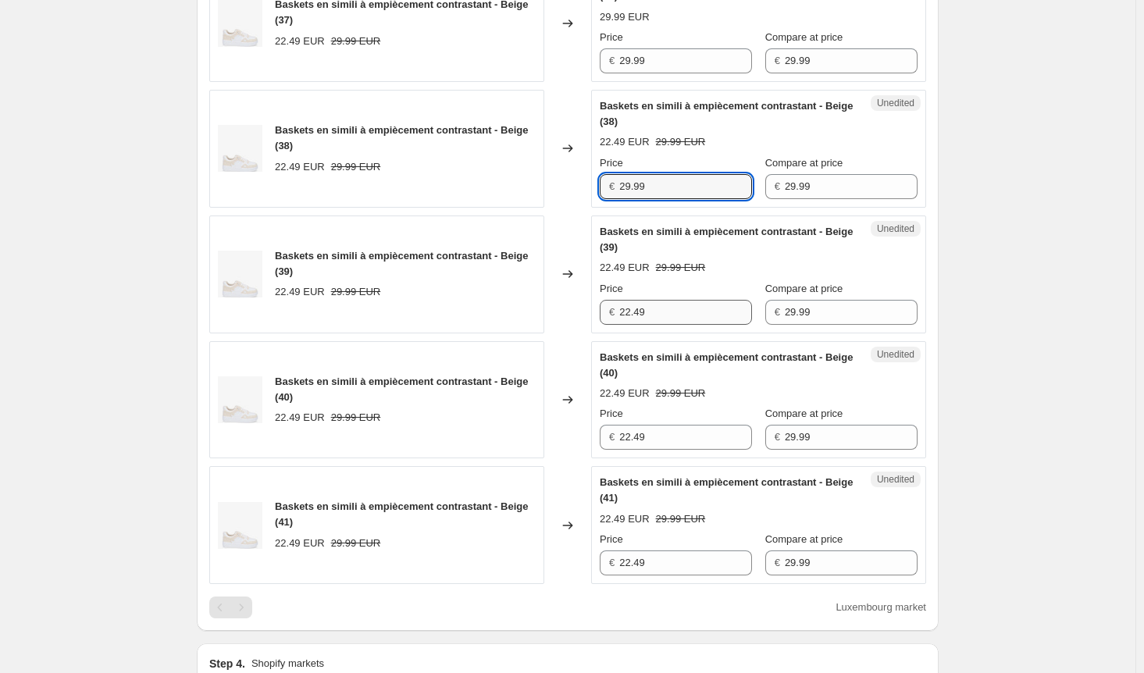
type input "29.99"
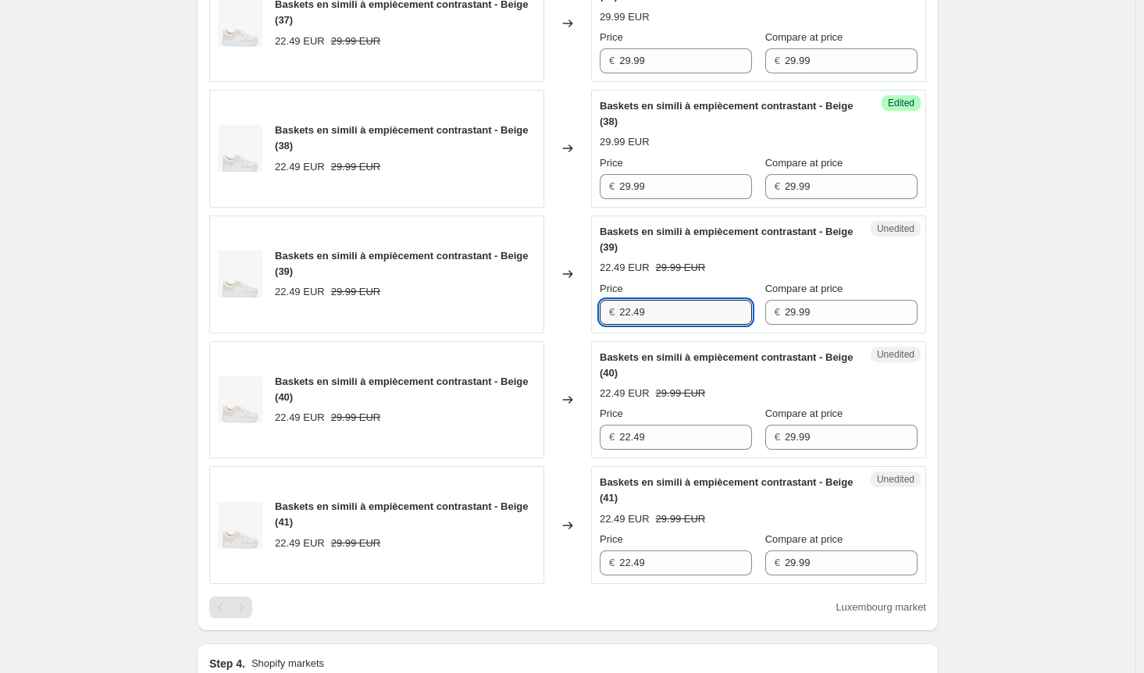
drag, startPoint x: 662, startPoint y: 306, endPoint x: 572, endPoint y: 359, distance: 105.0
click at [526, 306] on div "Baskets en simili à empiècement contrastant - Beige (39) 22.49 EUR 29.99 EUR Ch…" at bounding box center [567, 275] width 717 height 118
paste input "9.9"
type input "29.99"
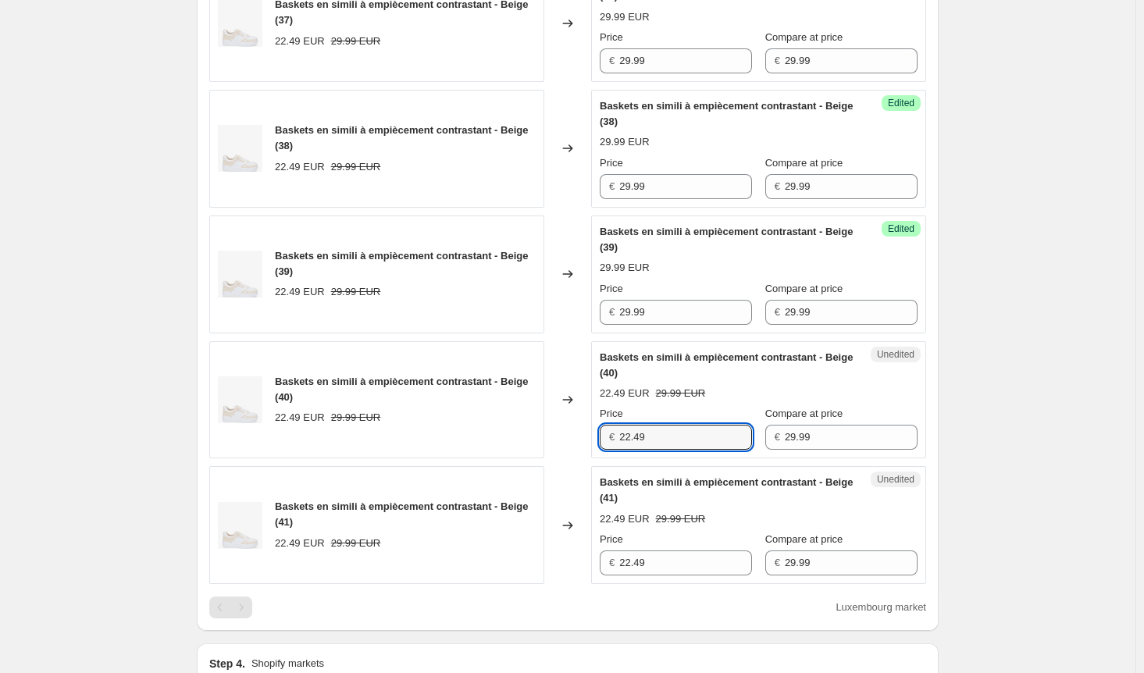
drag, startPoint x: 665, startPoint y: 429, endPoint x: 533, endPoint y: 431, distance: 132.0
click at [533, 431] on div "Baskets en simili à empiècement contrastant - Beige (40) 22.49 EUR 29.99 EUR Ch…" at bounding box center [567, 400] width 717 height 118
paste input "9.9"
type input "29.99"
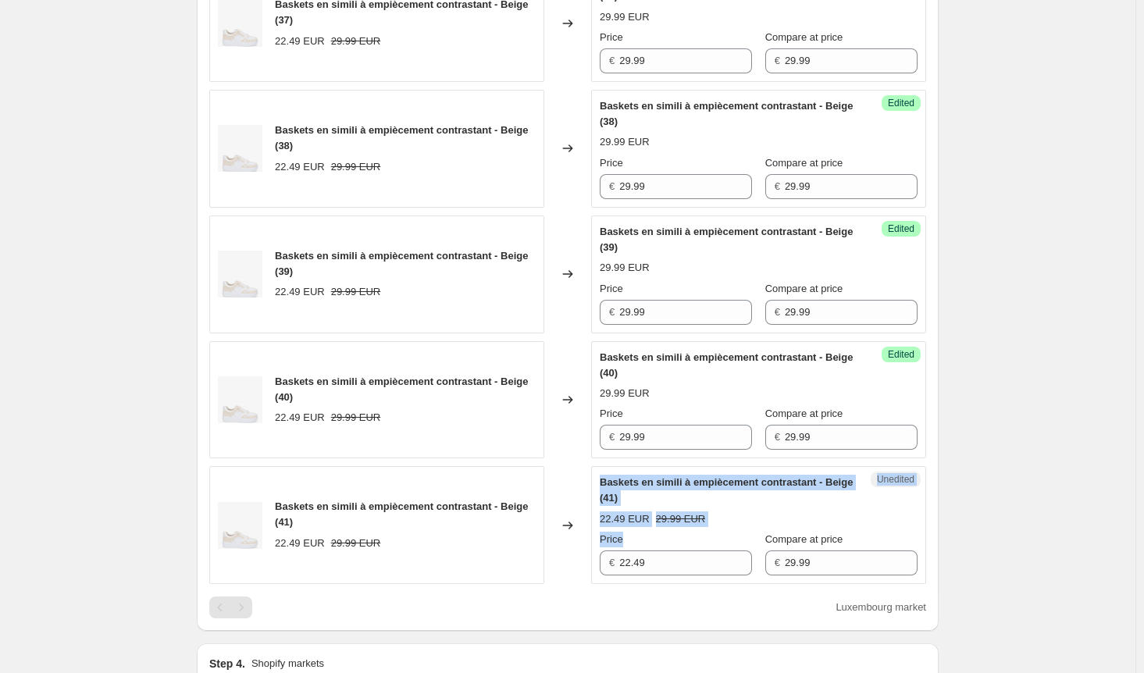
drag, startPoint x: 660, startPoint y: 569, endPoint x: 581, endPoint y: 562, distance: 79.3
click at [581, 562] on div "Baskets en simili à empiècement contrastant - Beige (41) 22.49 EUR 29.99 EUR Ch…" at bounding box center [567, 525] width 717 height 118
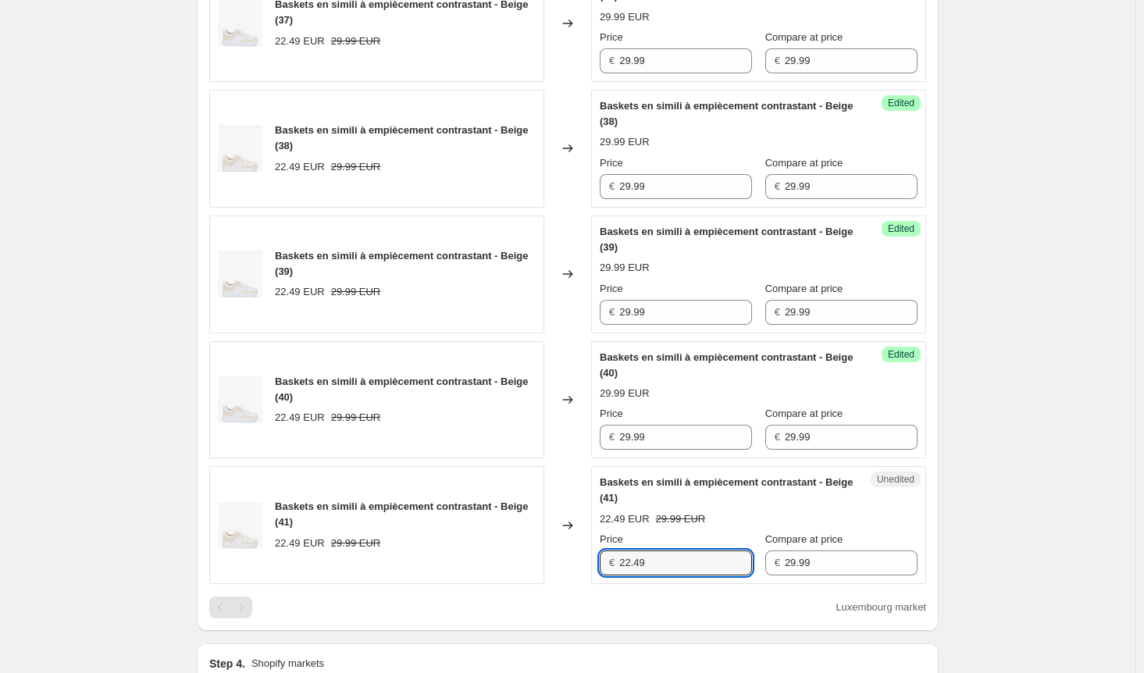
click at [490, 565] on div "Baskets en simili à empiècement contrastant - Beige (41) 22.49 EUR 29.99 EUR Ch…" at bounding box center [567, 525] width 717 height 118
paste input "9.9"
type input "29.99"
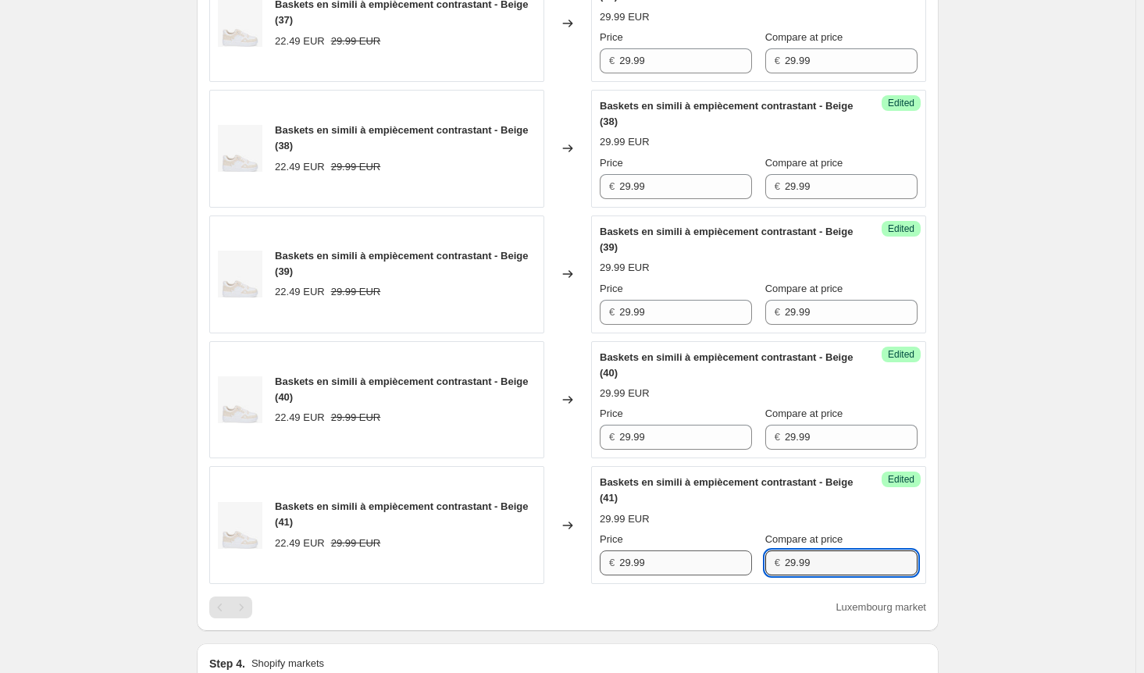
click at [651, 561] on div "Price € 29.99 Compare at price € 29.99" at bounding box center [759, 554] width 318 height 44
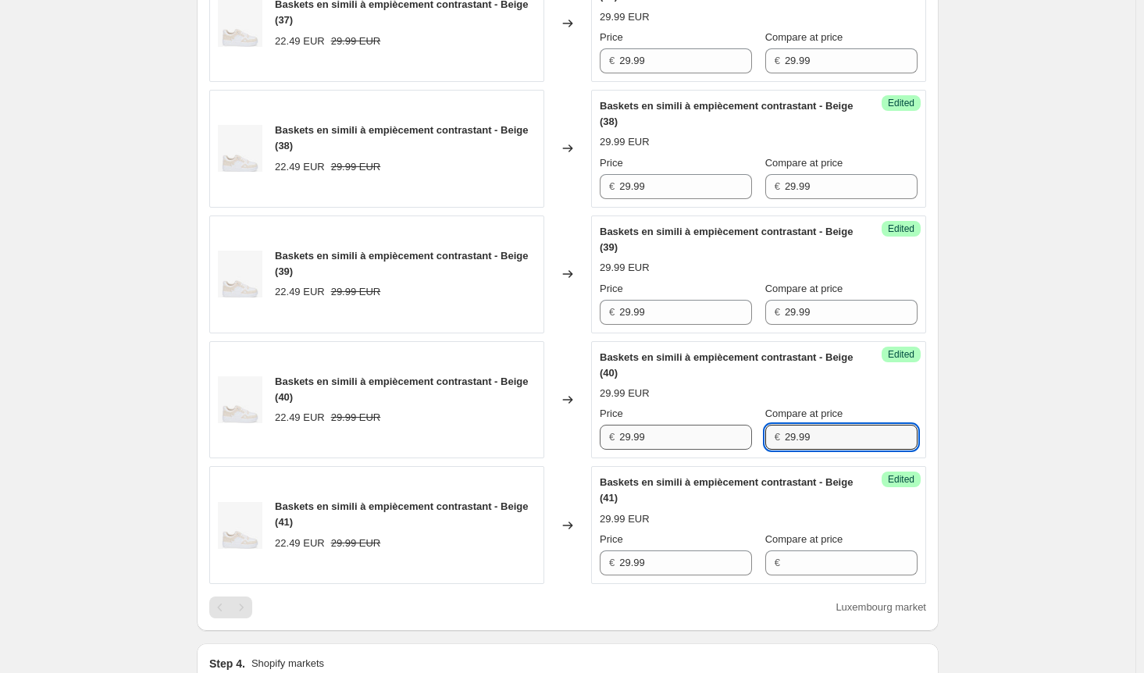
click at [670, 434] on div "Price € 29.99 Compare at price € 29.99" at bounding box center [759, 428] width 318 height 44
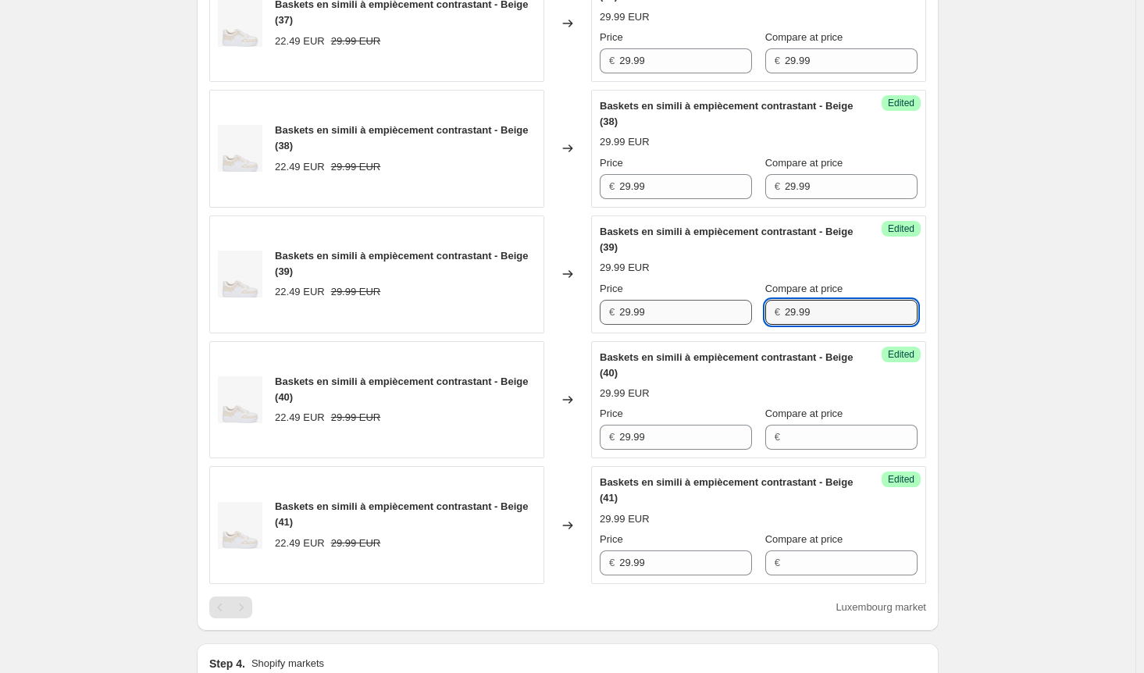
click at [713, 303] on div "Price € 29.99 Compare at price € 29.99" at bounding box center [759, 303] width 318 height 44
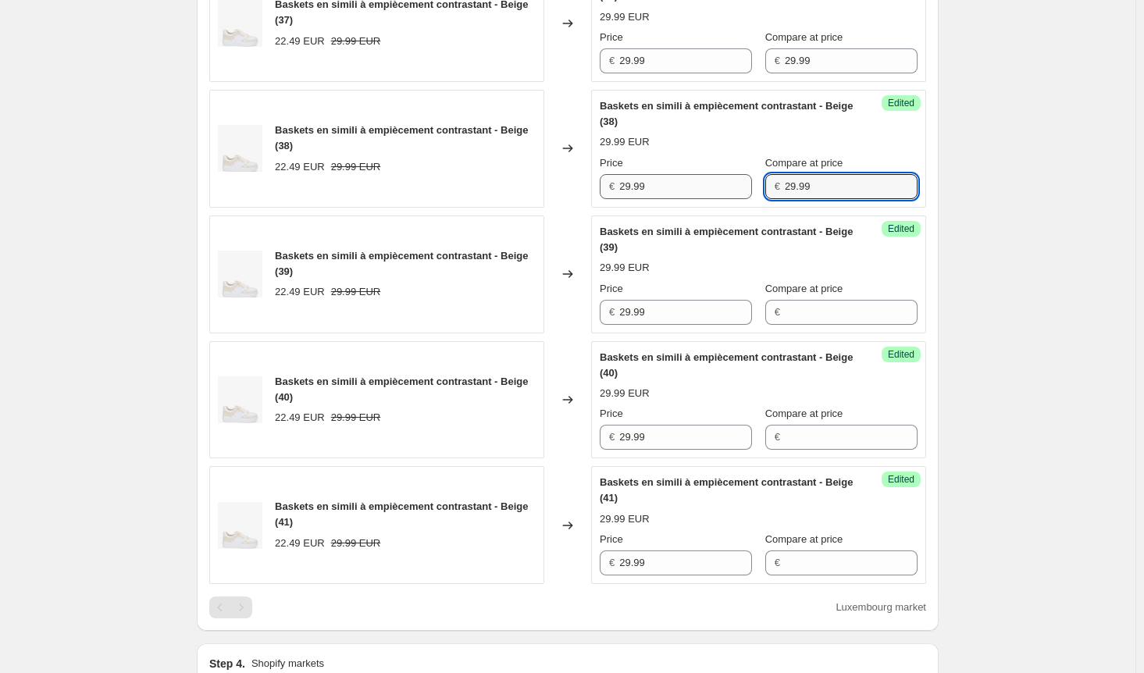
click at [644, 180] on div "Price € 29.99 Compare at price € 29.99" at bounding box center [759, 177] width 318 height 44
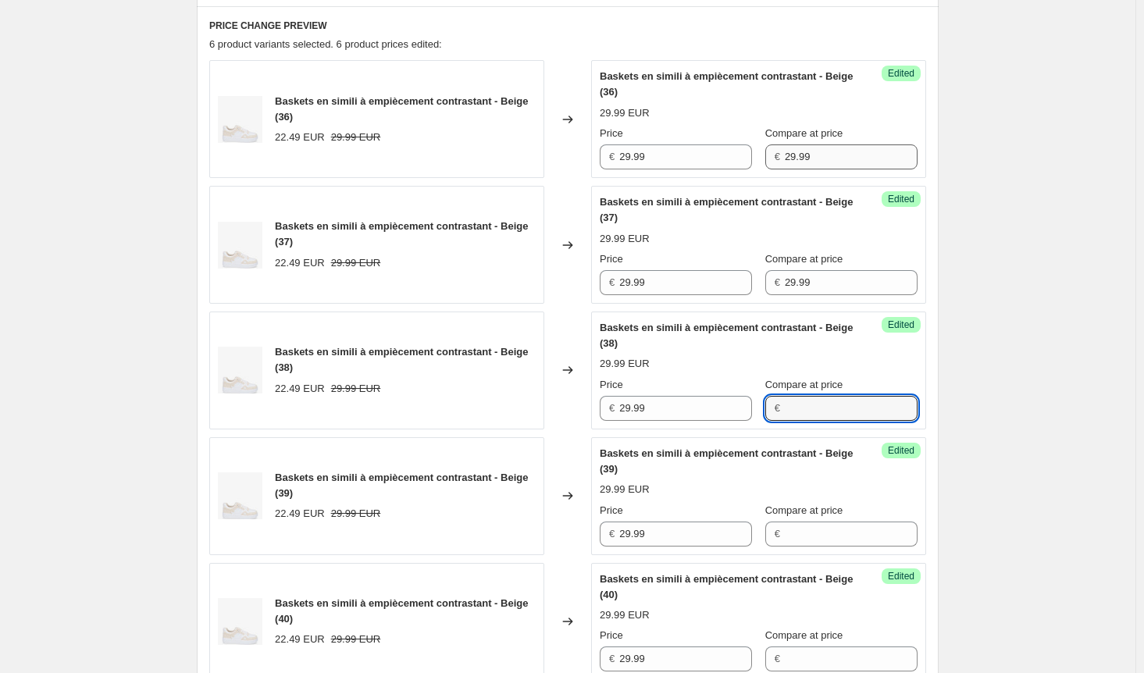
scroll to position [344, 0]
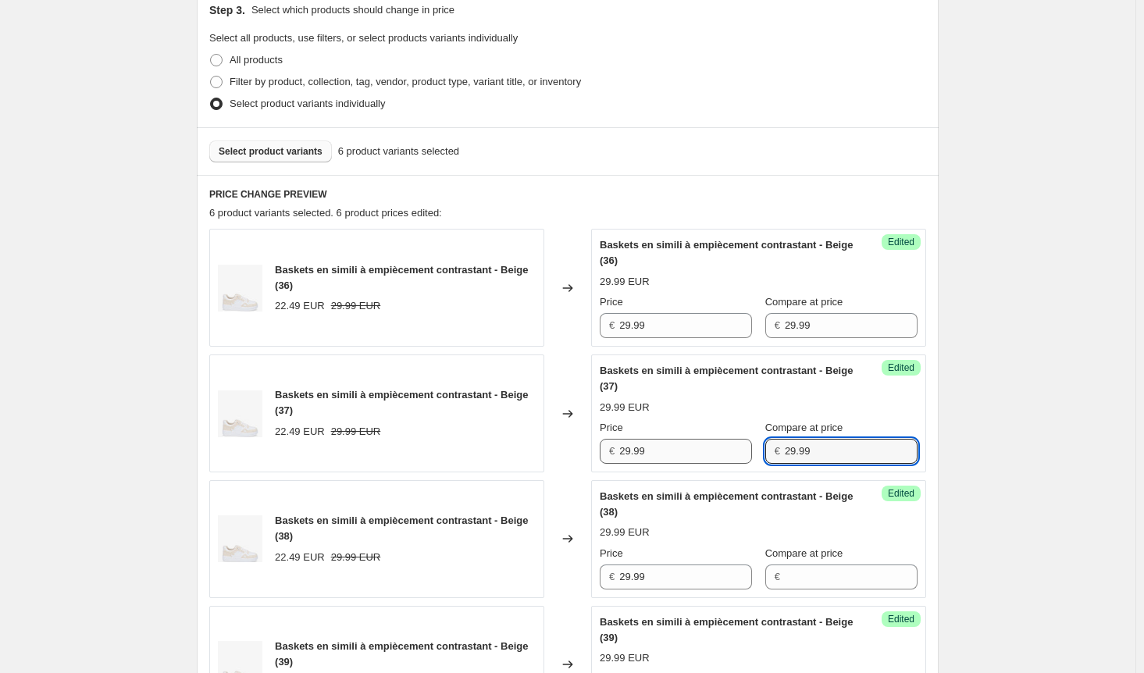
click at [683, 447] on div "Price € 29.99 Compare at price € 29.99" at bounding box center [759, 442] width 318 height 44
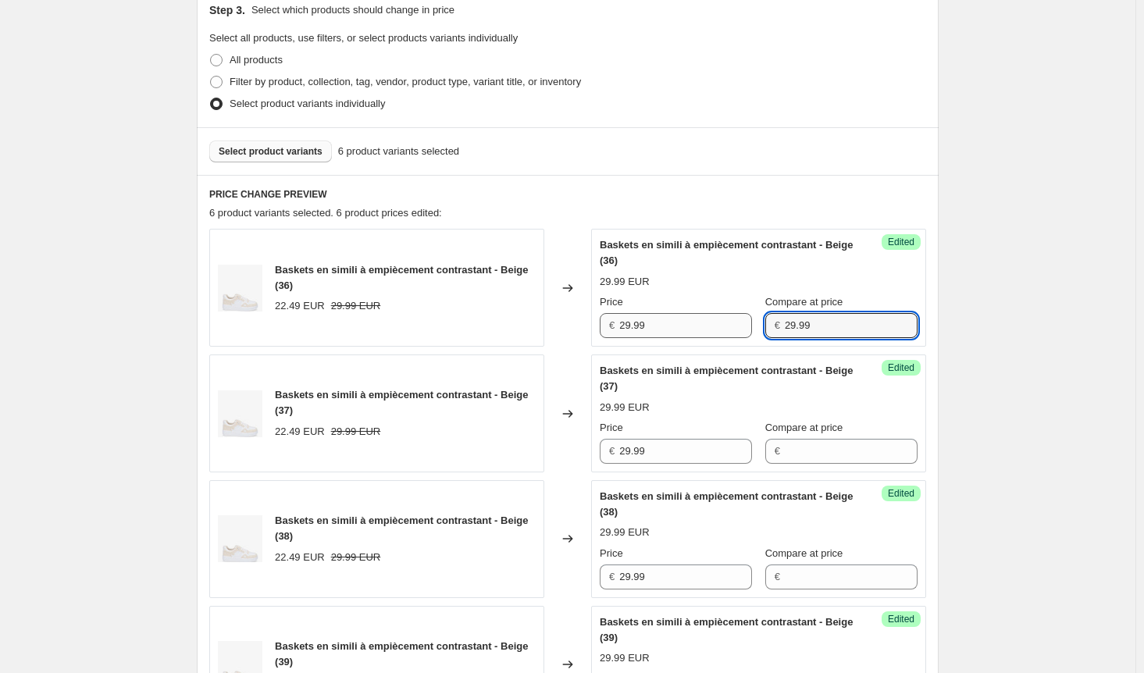
click at [683, 321] on div "Price € 29.99 Compare at price € 29.99" at bounding box center [759, 316] width 318 height 44
click at [1011, 329] on div "Create new price [MEDICAL_DATA]. This page is ready Create new price [MEDICAL_D…" at bounding box center [568, 636] width 1136 height 1961
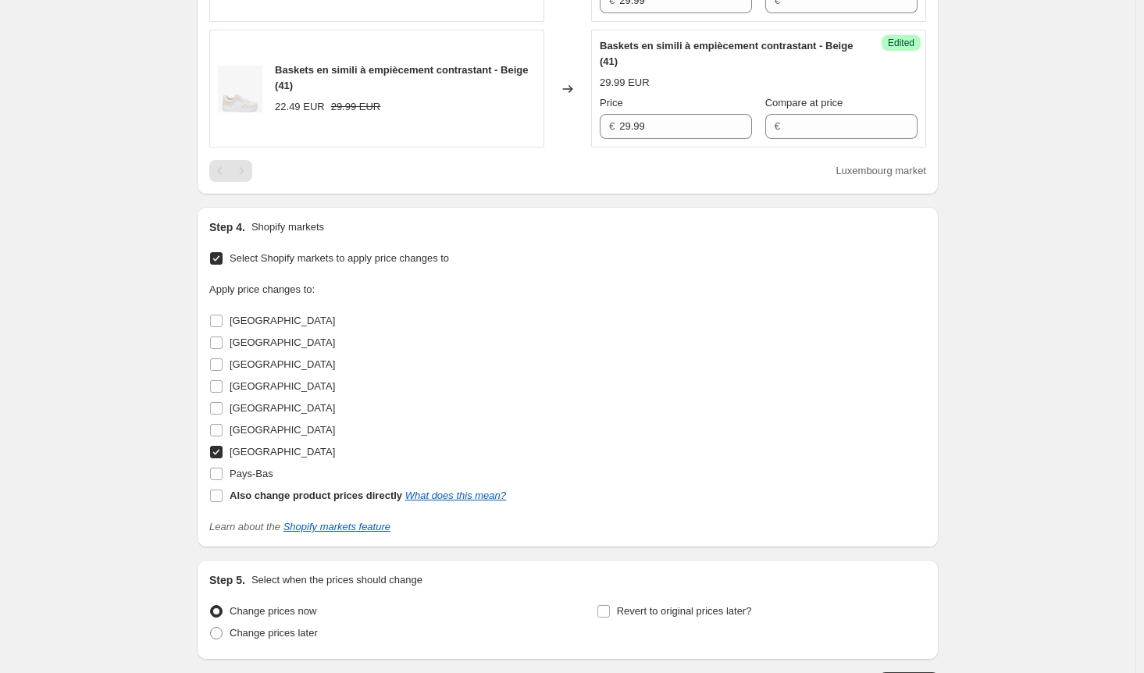
scroll to position [1282, 0]
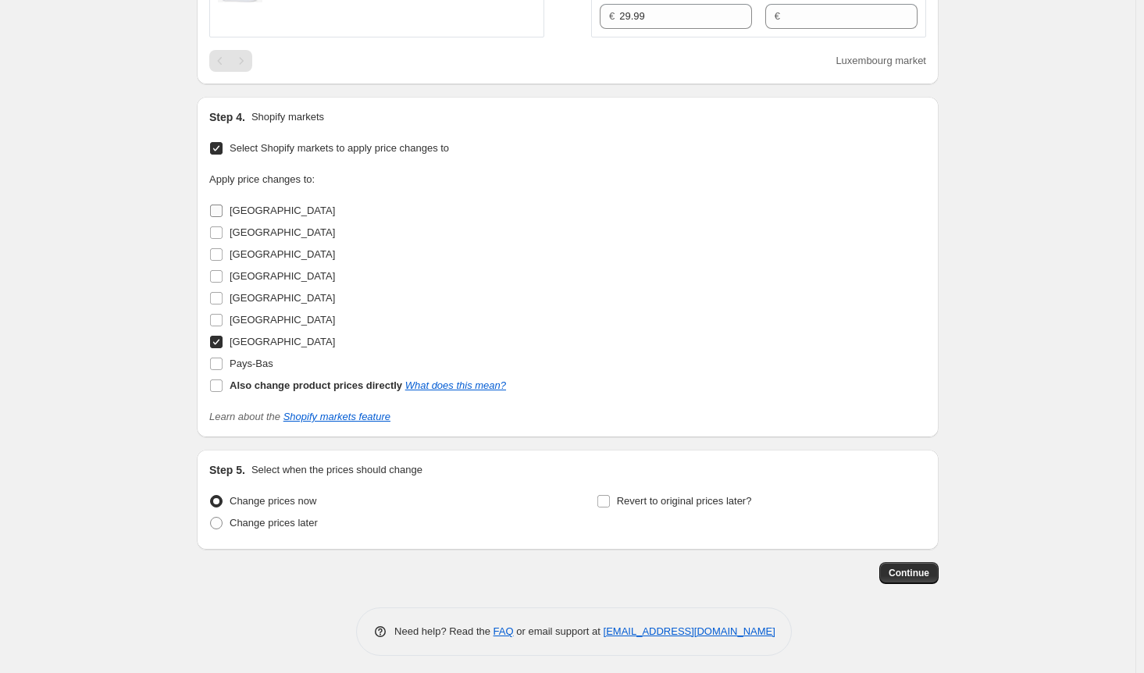
click at [223, 205] on input "[GEOGRAPHIC_DATA]" at bounding box center [216, 211] width 12 height 12
checkbox input "true"
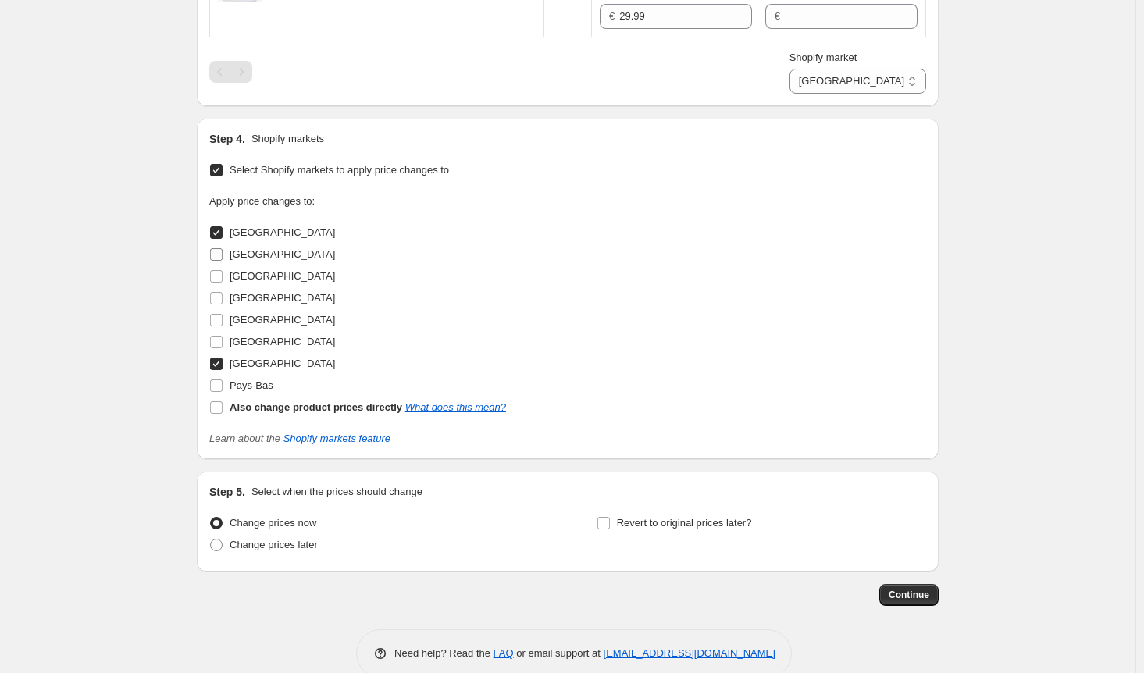
click at [222, 255] on span at bounding box center [216, 255] width 14 height 14
click at [222, 255] on input "[GEOGRAPHIC_DATA]" at bounding box center [216, 254] width 12 height 12
checkbox input "true"
click at [218, 277] on span at bounding box center [216, 276] width 14 height 14
click at [218, 277] on input "[GEOGRAPHIC_DATA]" at bounding box center [216, 276] width 12 height 12
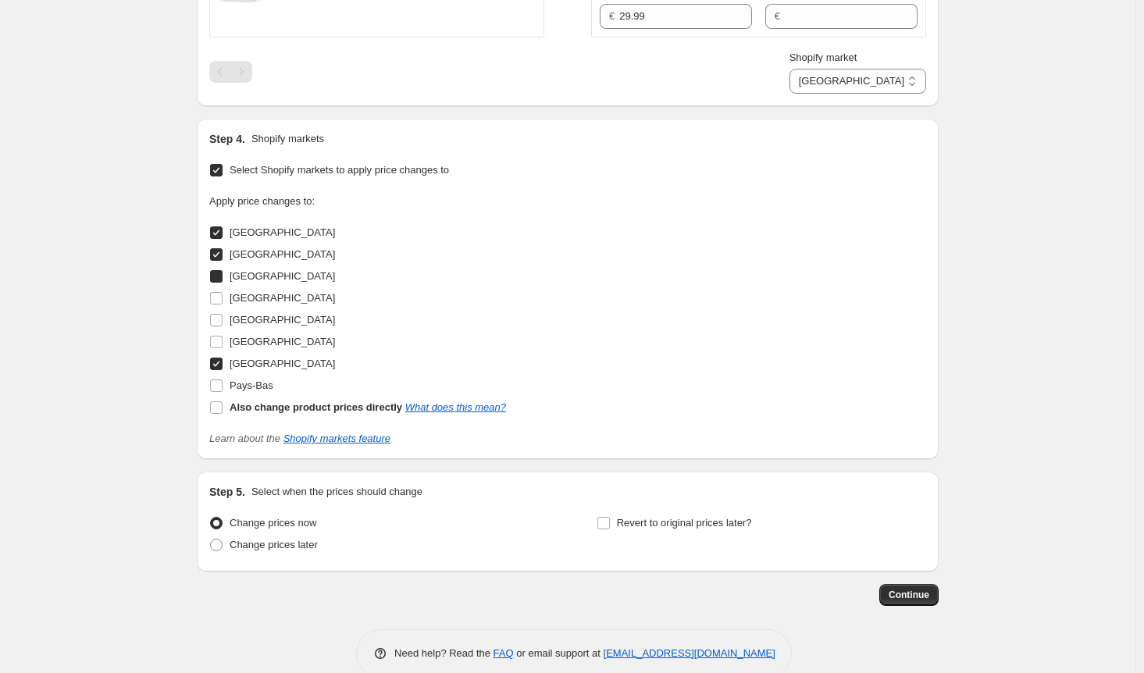
checkbox input "true"
click at [220, 292] on input "[GEOGRAPHIC_DATA]" at bounding box center [216, 298] width 12 height 12
checkbox input "true"
click at [220, 314] on input "[GEOGRAPHIC_DATA]" at bounding box center [216, 320] width 12 height 12
checkbox input "true"
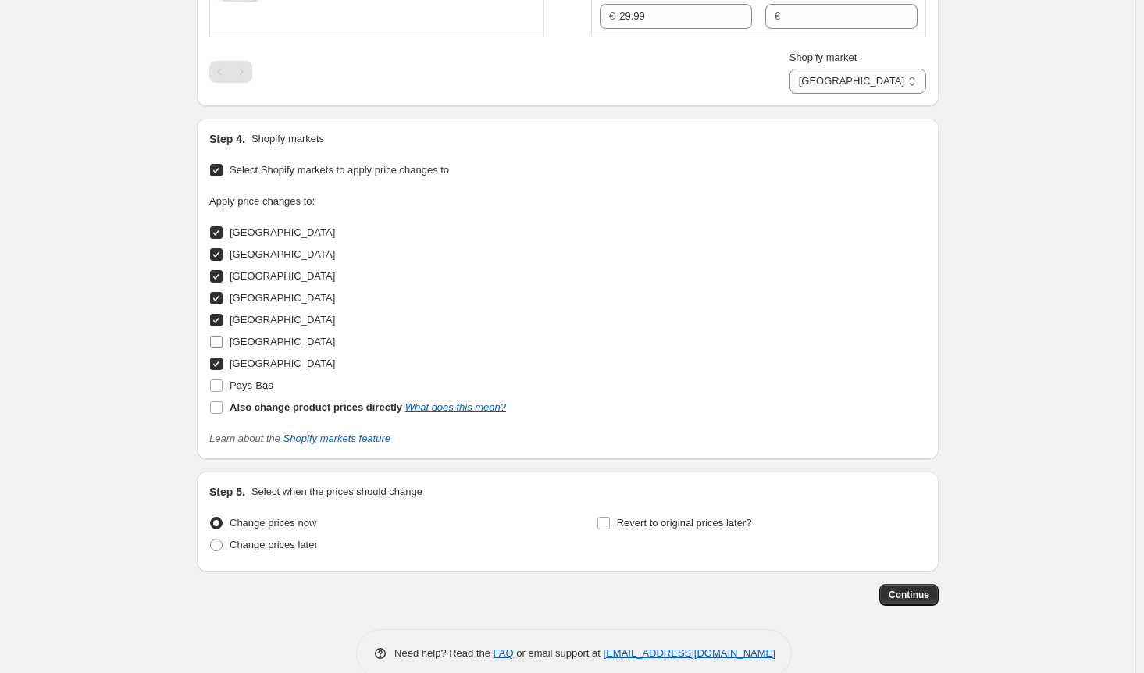
click at [219, 337] on input "[GEOGRAPHIC_DATA]" at bounding box center [216, 342] width 12 height 12
checkbox input "true"
click at [219, 380] on input "Pays-Bas" at bounding box center [216, 386] width 12 height 12
checkbox input "true"
click at [909, 600] on button "Continue" at bounding box center [908, 595] width 59 height 22
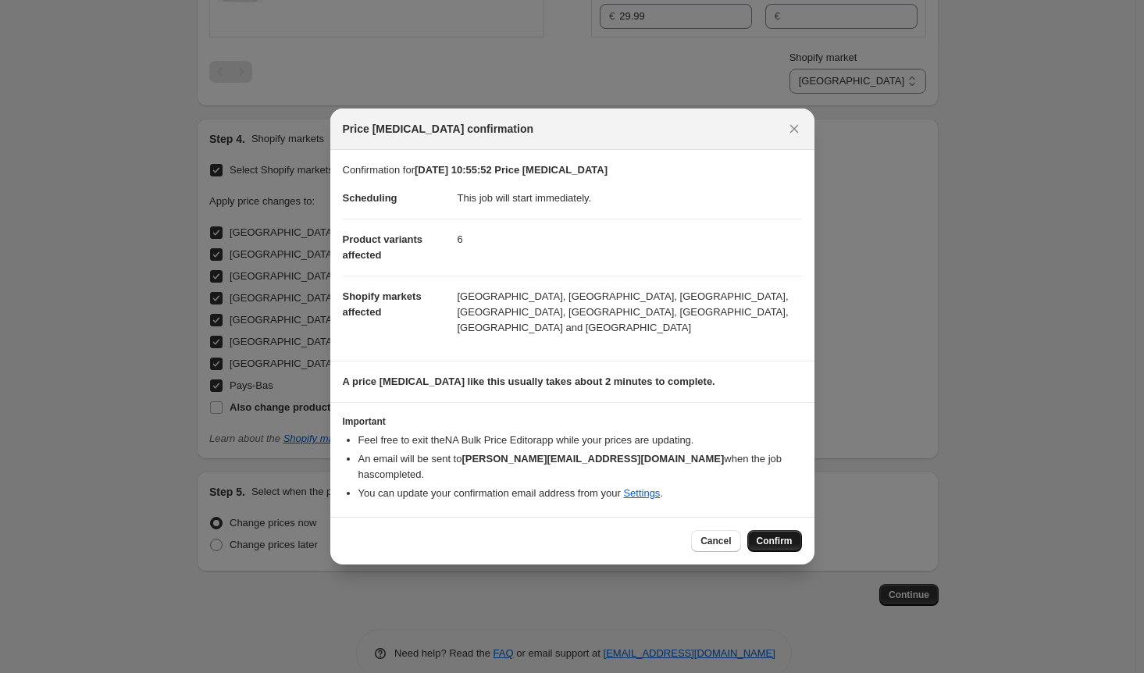
click at [787, 535] on span "Confirm" at bounding box center [775, 541] width 36 height 12
